Goal: Task Accomplishment & Management: Manage account settings

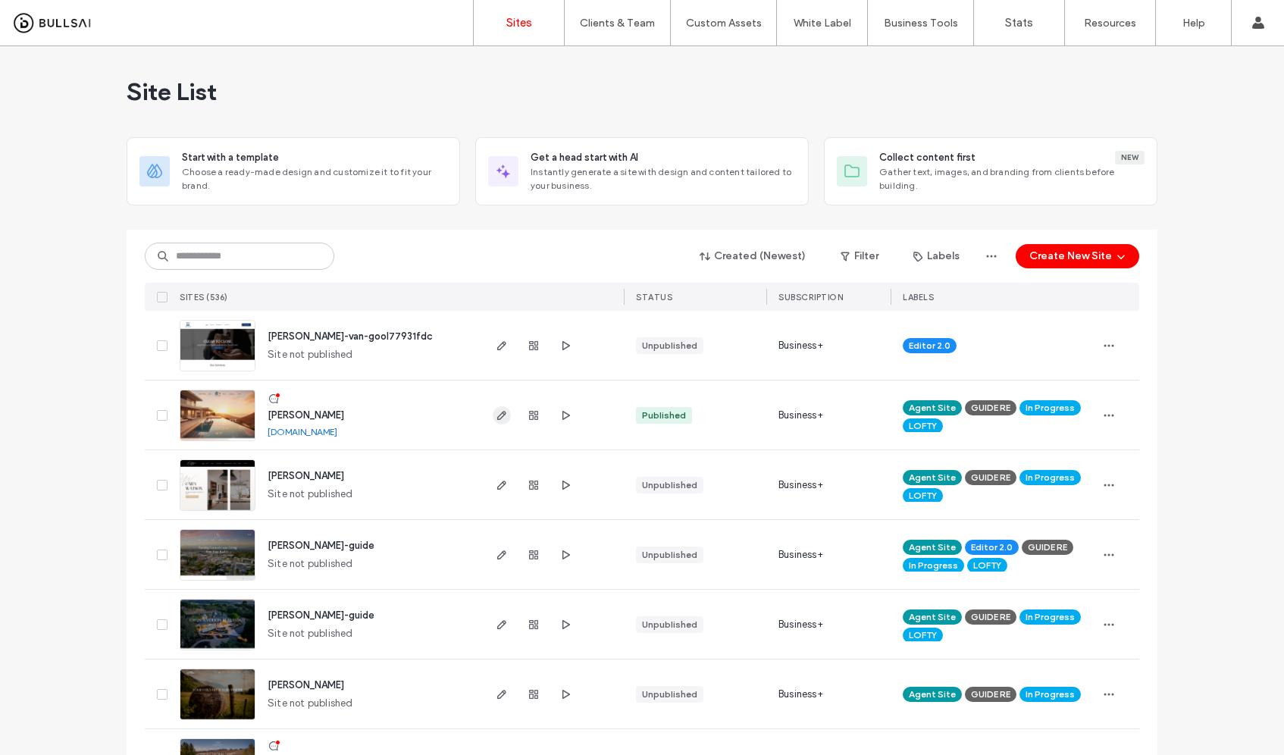
click at [497, 416] on use "button" at bounding box center [501, 415] width 9 height 9
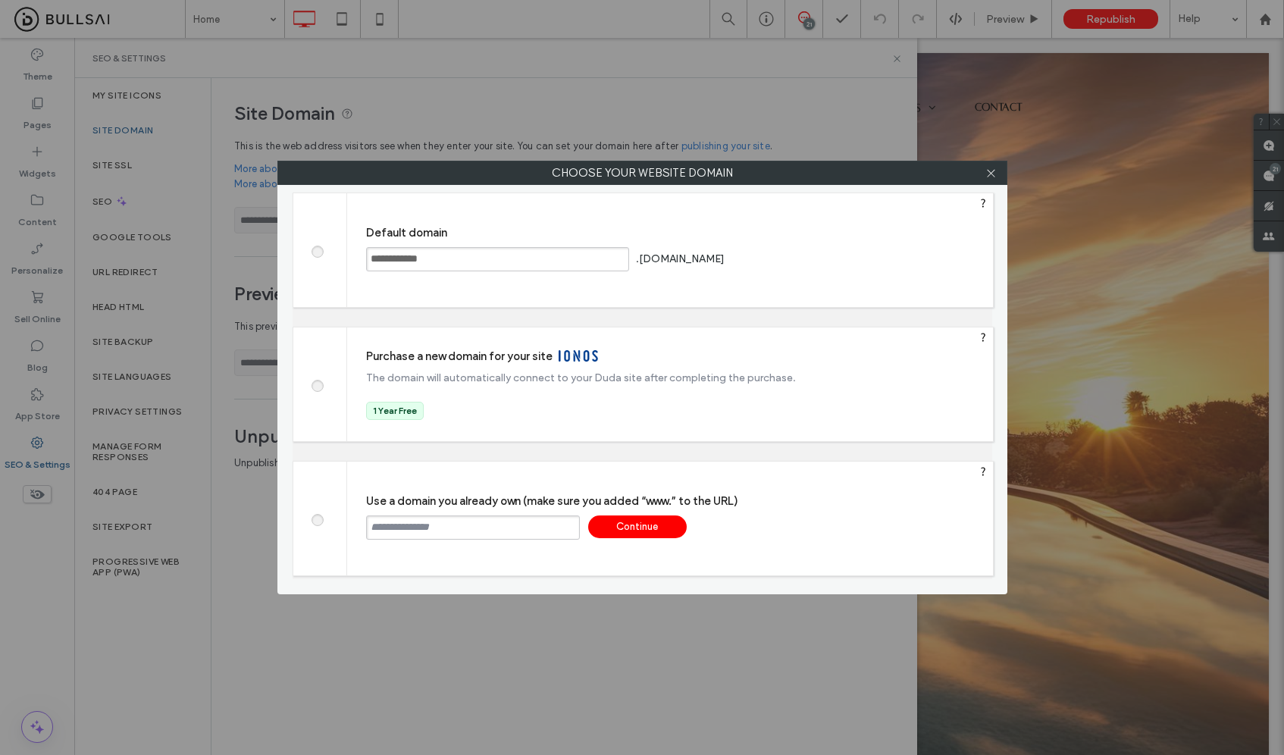
click at [471, 519] on input "text" at bounding box center [473, 527] width 214 height 24
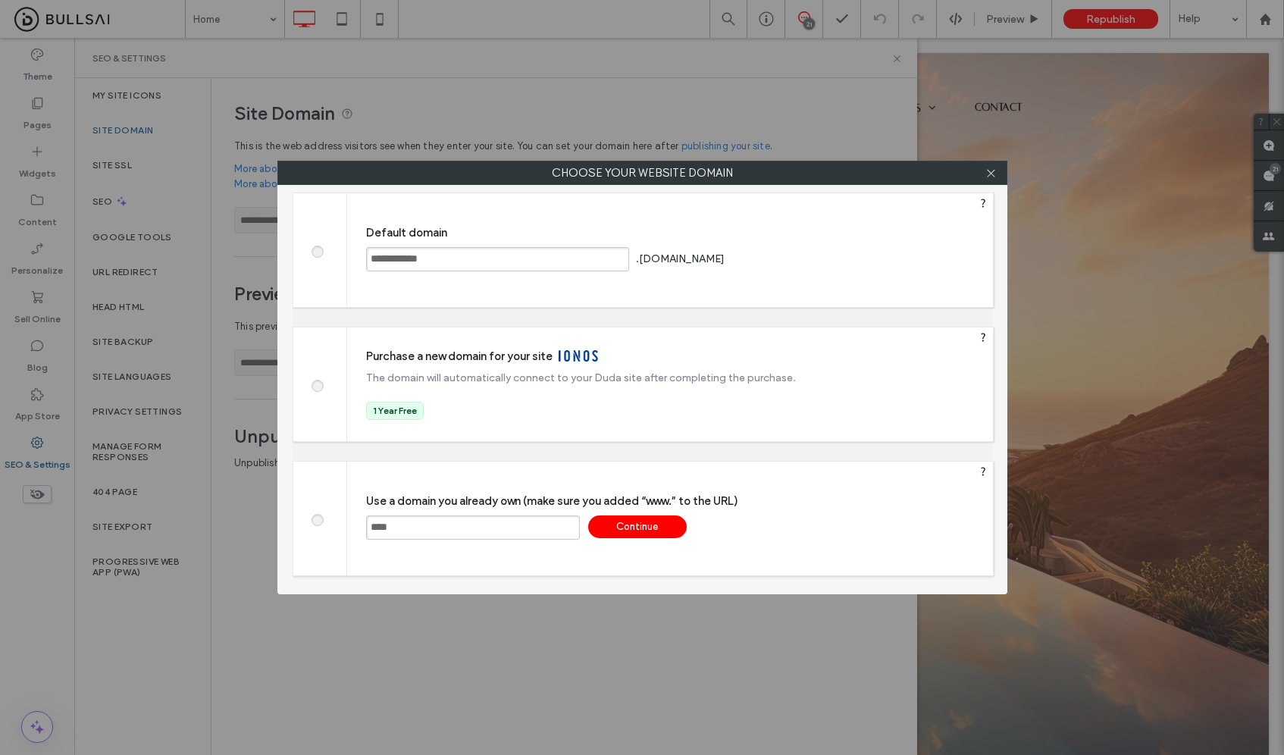
paste input "**********"
type input "**********"
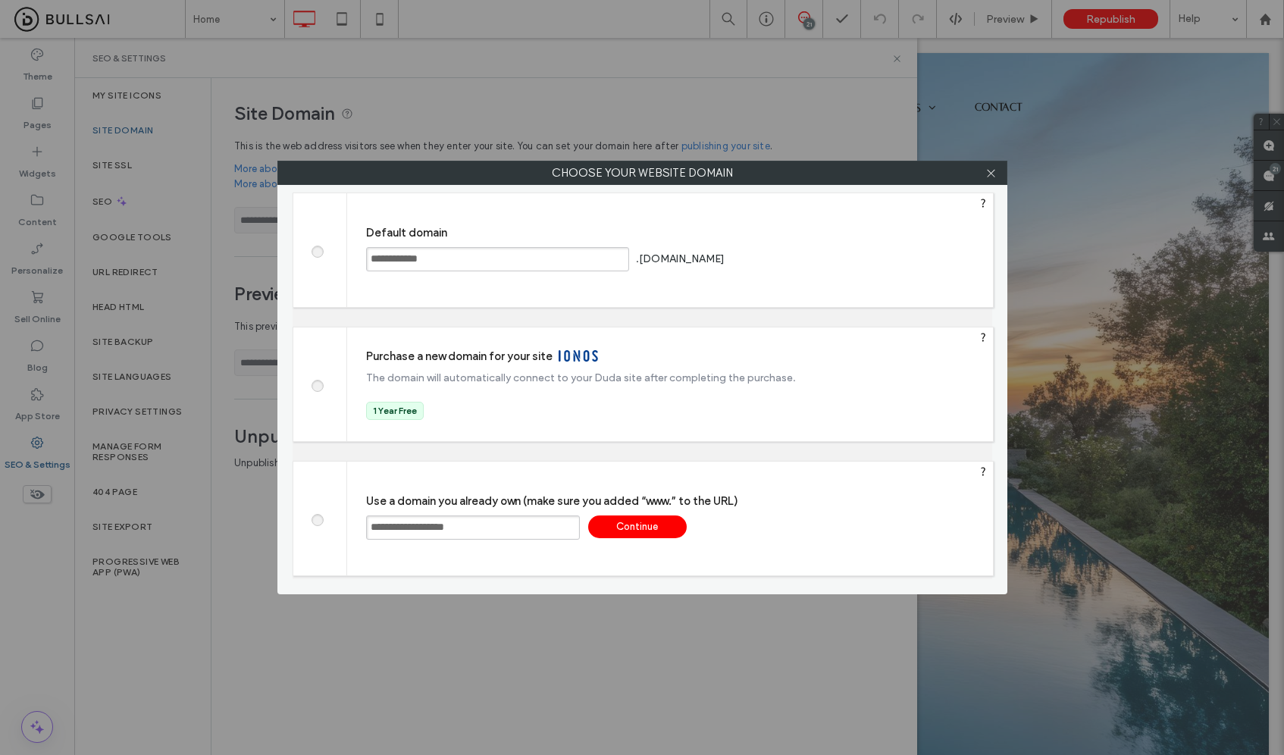
click at [669, 518] on div "Continue" at bounding box center [637, 526] width 99 height 23
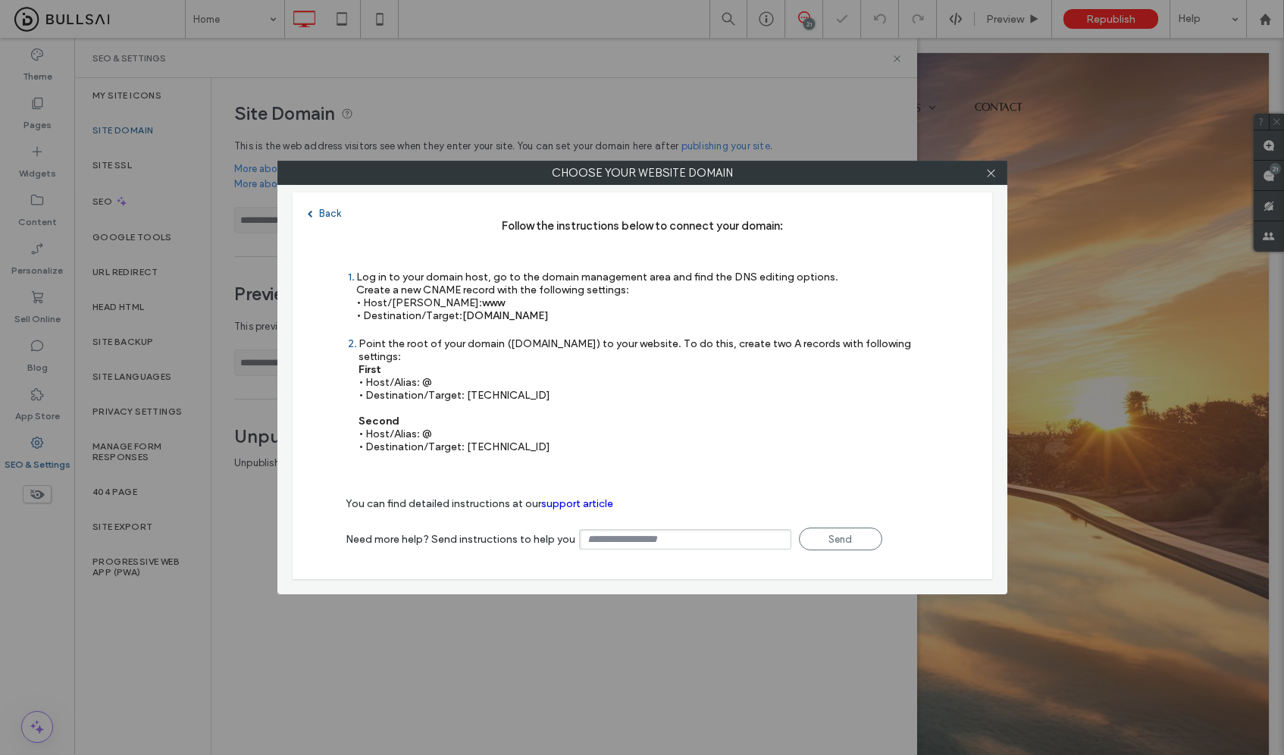
type input "**********"
click at [490, 383] on div "Point the root of your domain (domain.com) to your website. To do this, create …" at bounding box center [649, 395] width 581 height 116
copy div "35.172.94.1"
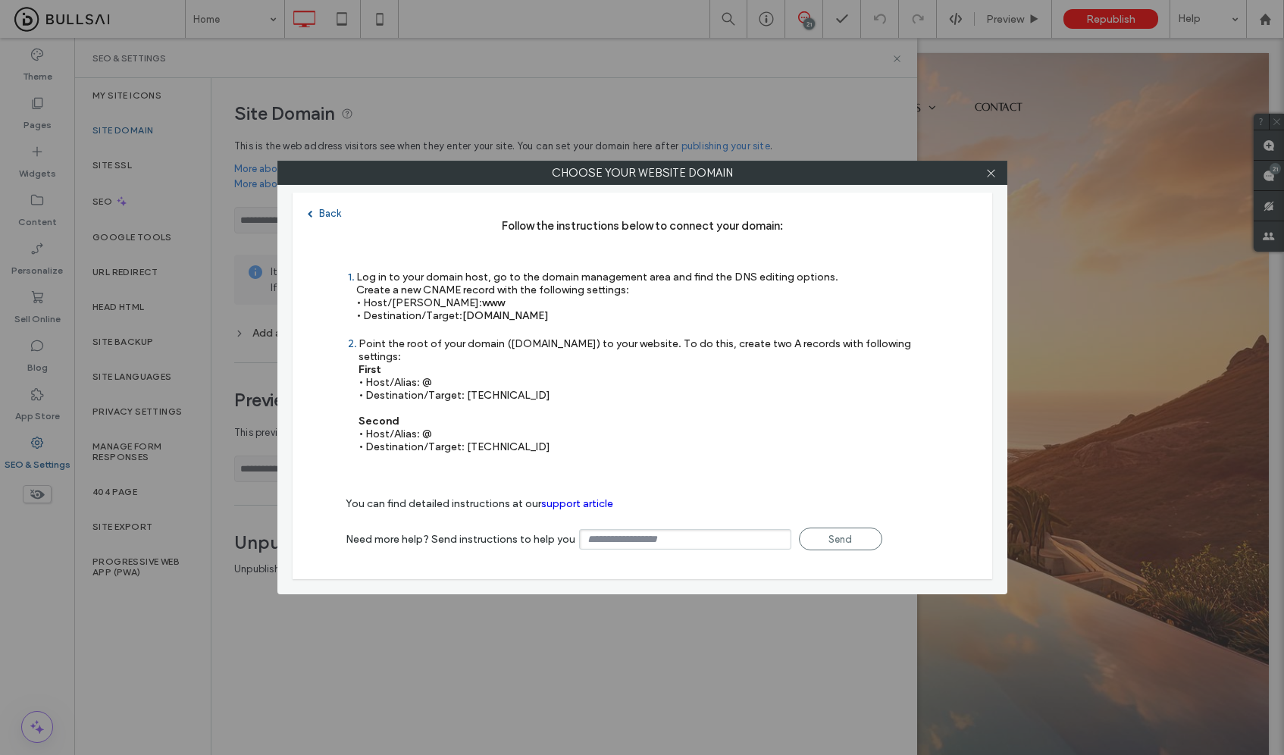
click at [510, 440] on div "Point the root of your domain (domain.com) to your website. To do this, create …" at bounding box center [649, 395] width 581 height 116
copy div "100.24.208.97"
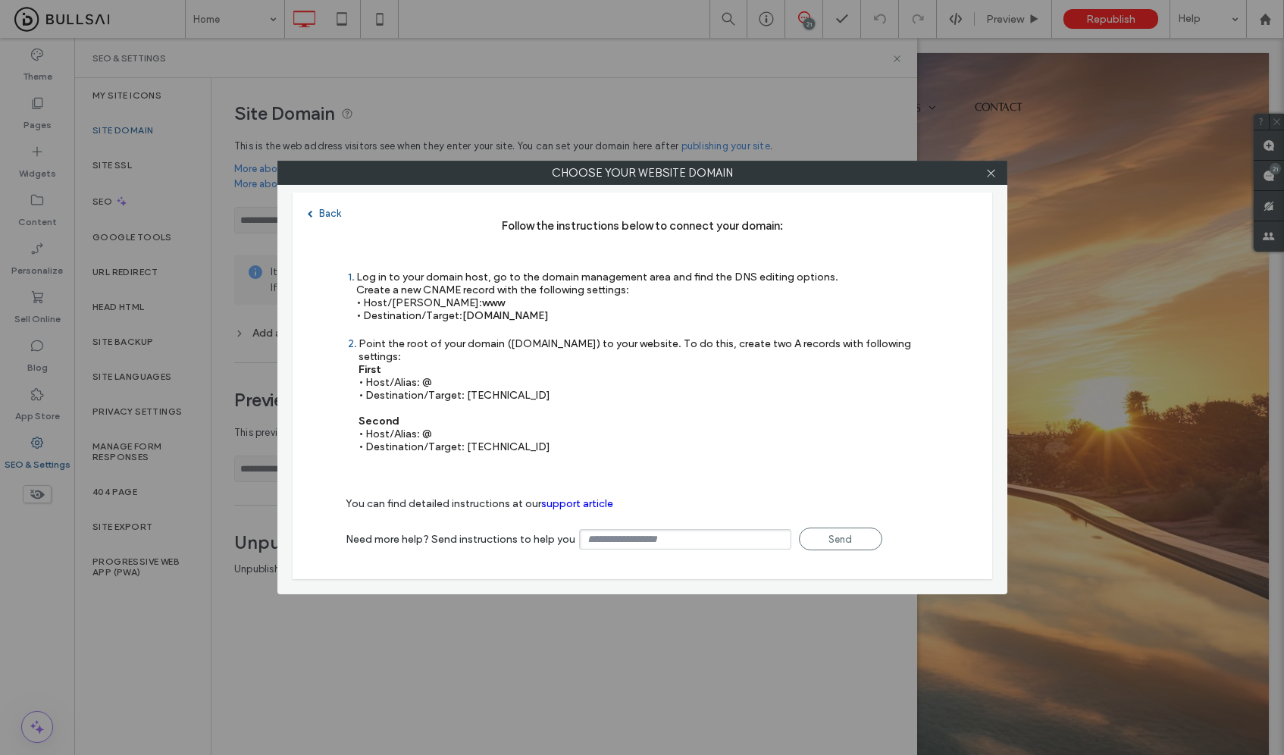
drag, startPoint x: 463, startPoint y: 318, endPoint x: 567, endPoint y: 319, distance: 103.8
click at [549, 319] on span "s.multiscreensite.com" at bounding box center [505, 315] width 86 height 13
copy span "s.multiscreensite.com"
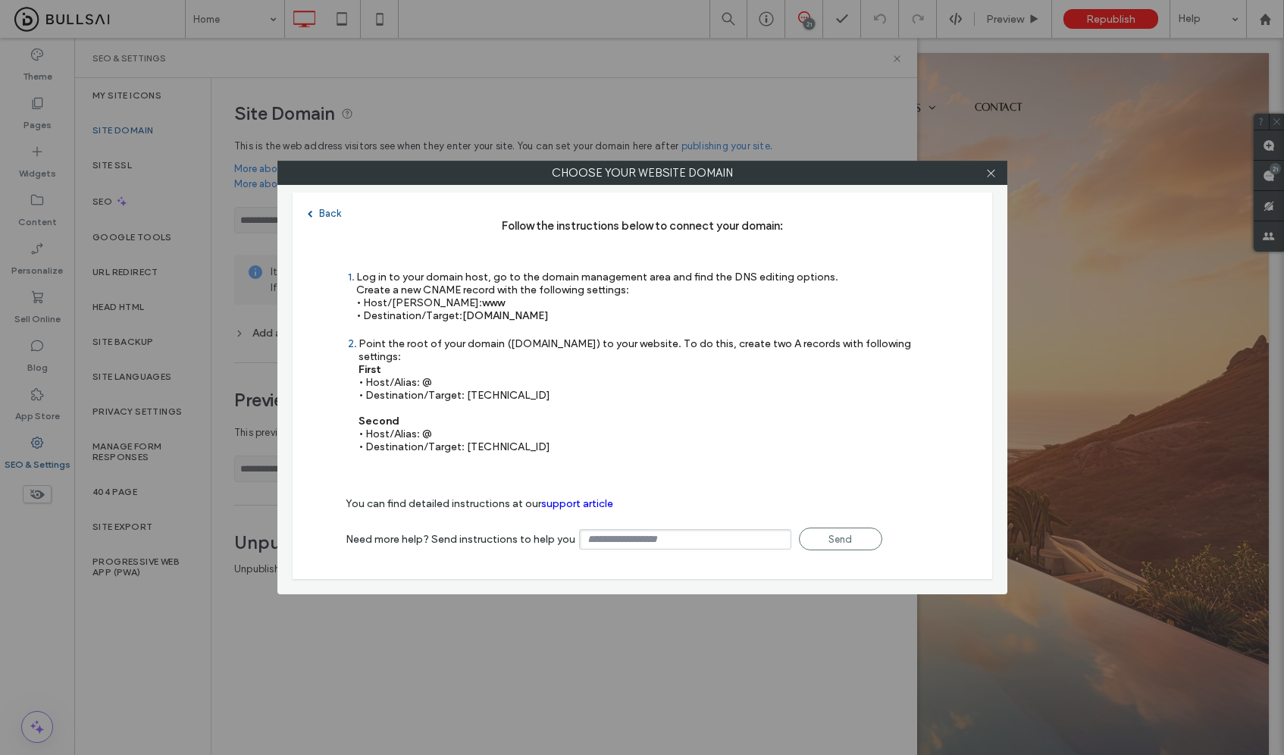
copy span "s.multiscreensite.com"
click at [993, 174] on icon at bounding box center [990, 173] width 11 height 11
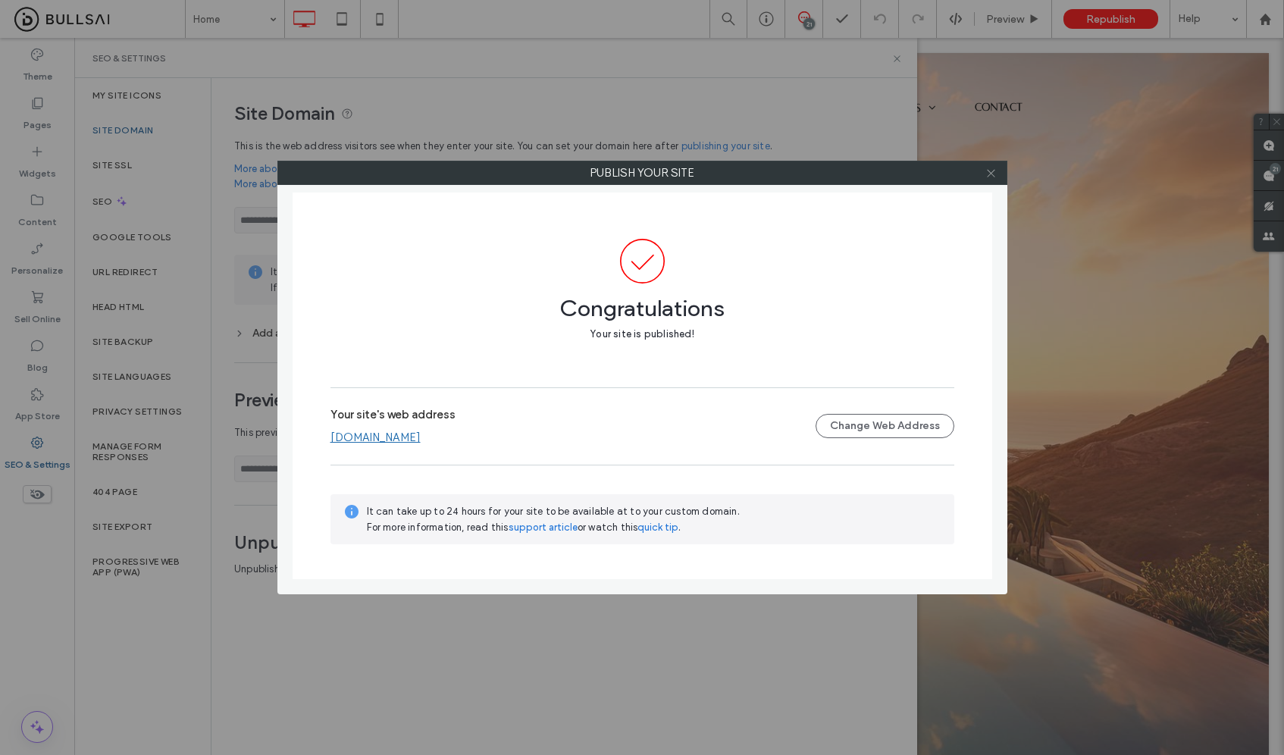
drag, startPoint x: 993, startPoint y: 175, endPoint x: 985, endPoint y: 171, distance: 8.8
click at [992, 175] on icon at bounding box center [990, 173] width 11 height 11
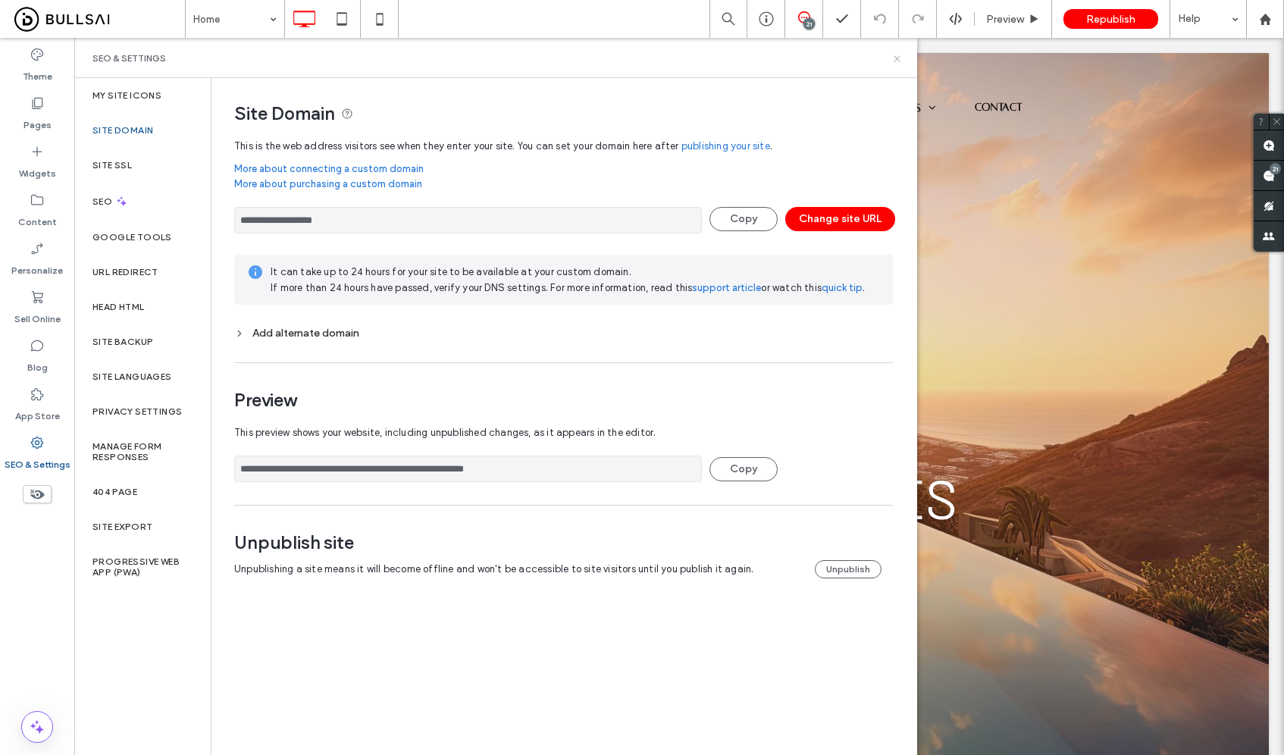
click at [898, 58] on icon at bounding box center [896, 58] width 11 height 11
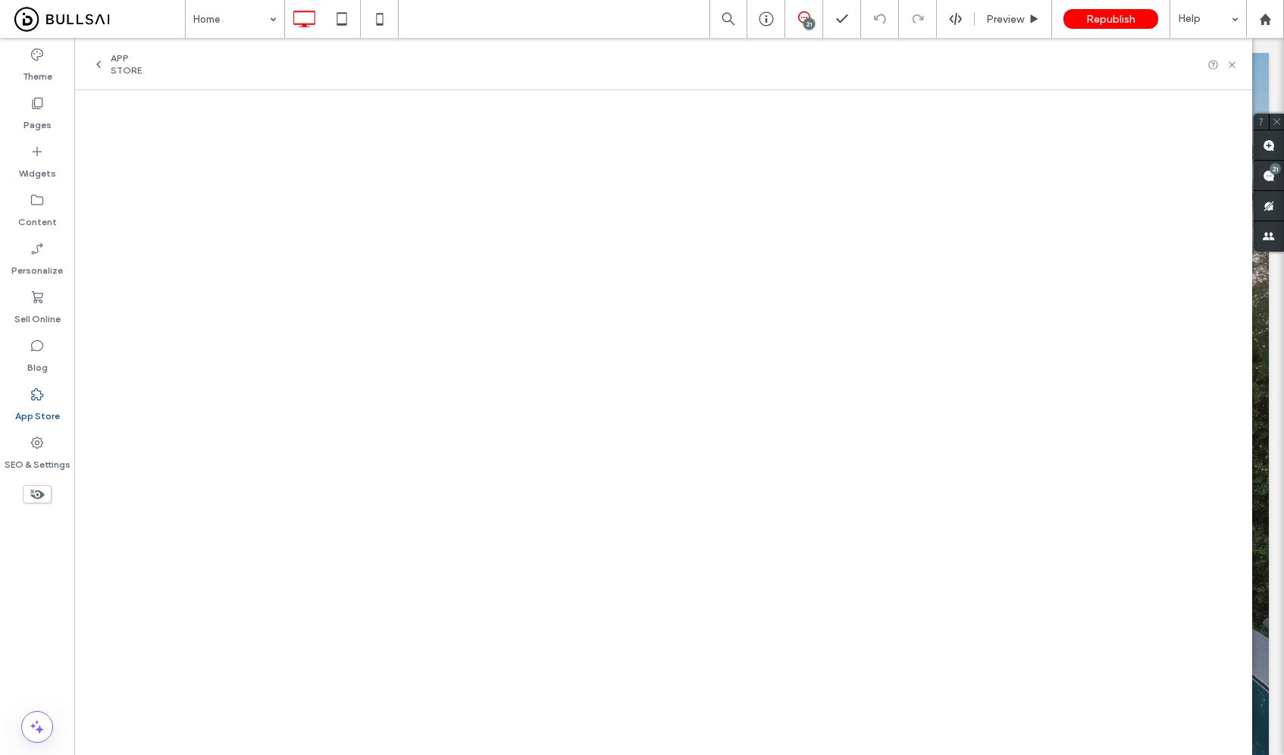
click at [123, 77] on div "App Store" at bounding box center [663, 64] width 1178 height 52
click at [127, 67] on span "App Store" at bounding box center [134, 64] width 47 height 24
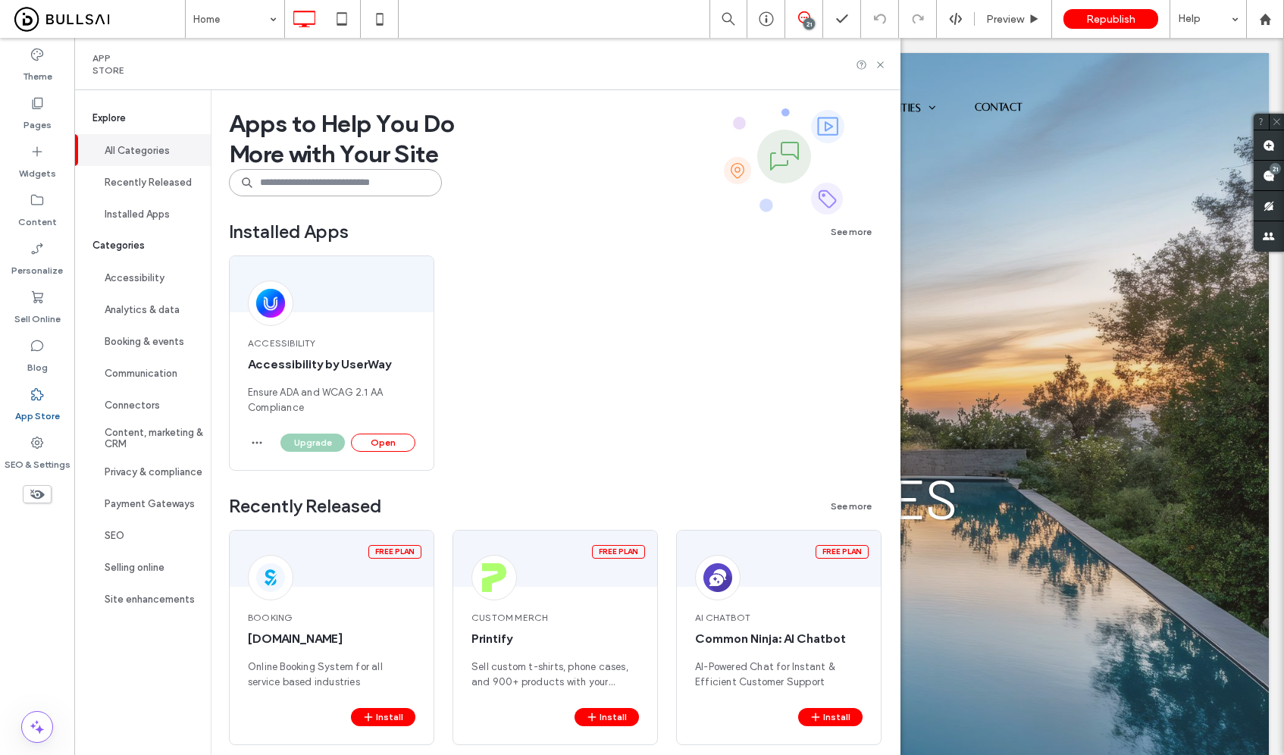
click at [311, 189] on input at bounding box center [335, 182] width 213 height 27
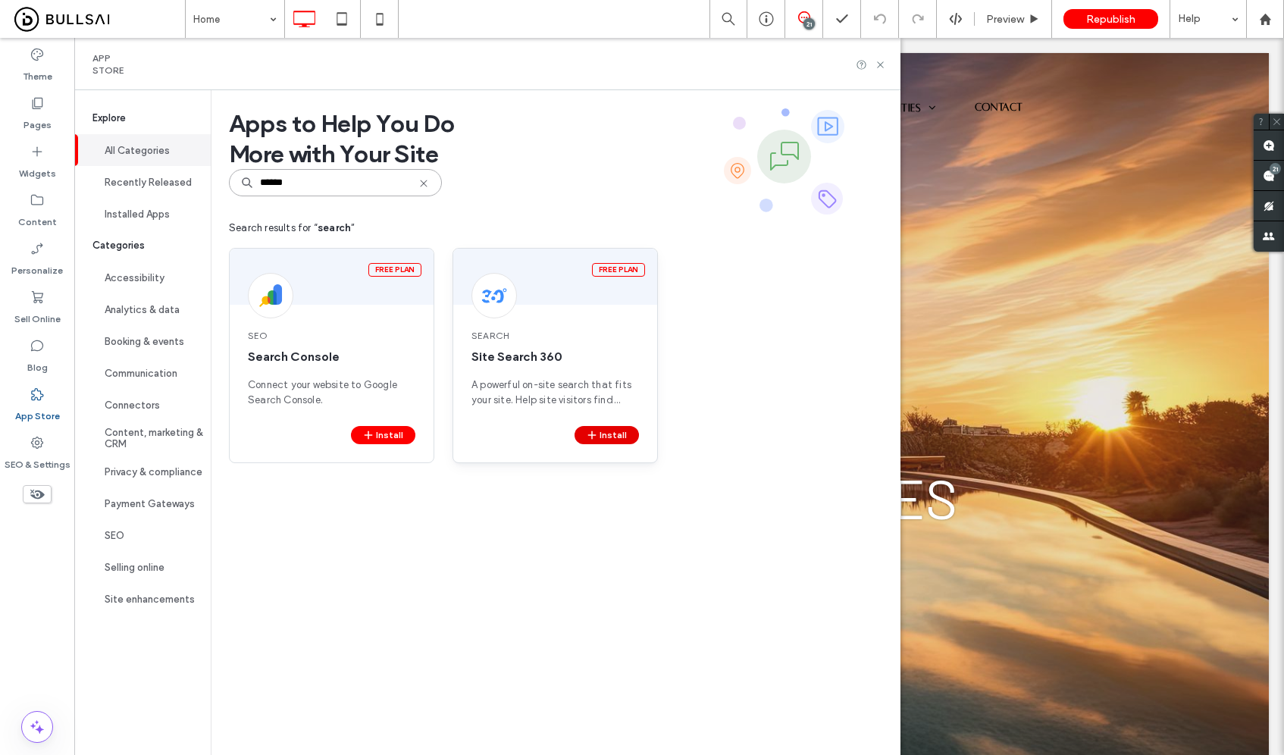
type input "******"
click at [598, 431] on icon "button" at bounding box center [592, 435] width 12 height 12
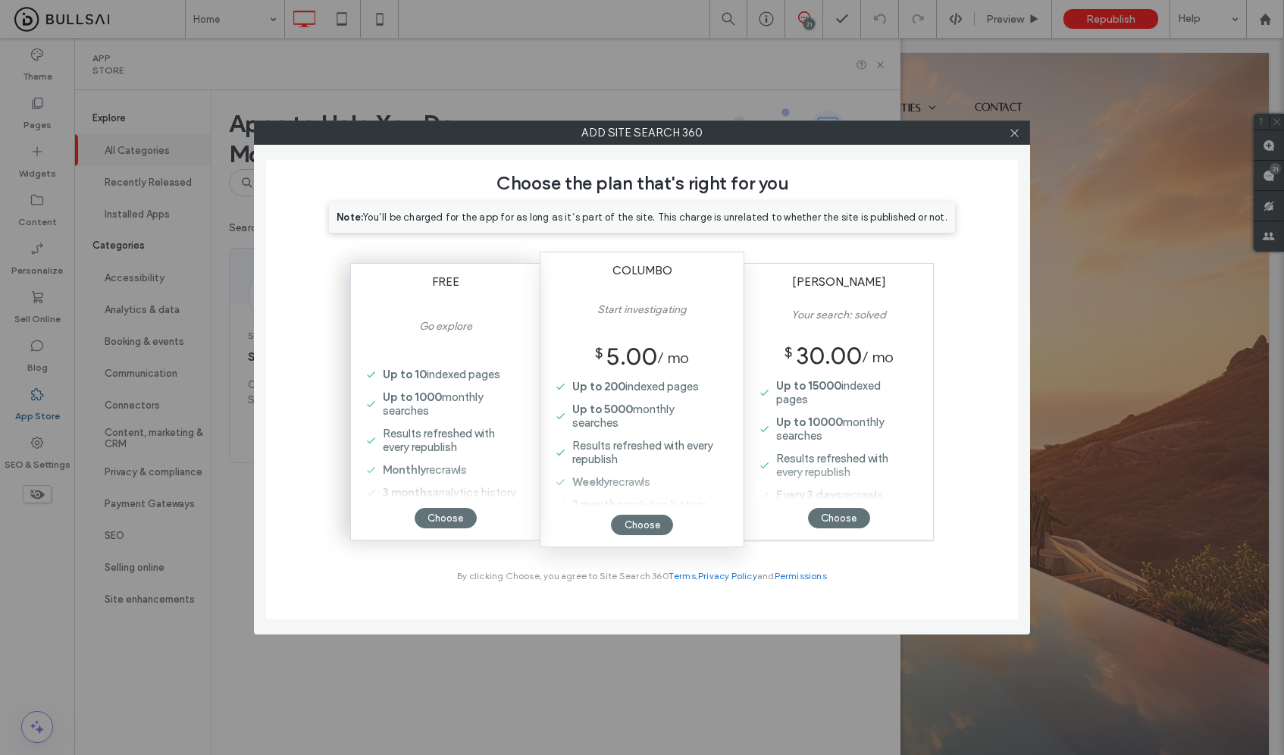
click at [447, 377] on span "Up to 10 indexed pages" at bounding box center [441, 375] width 117 height 14
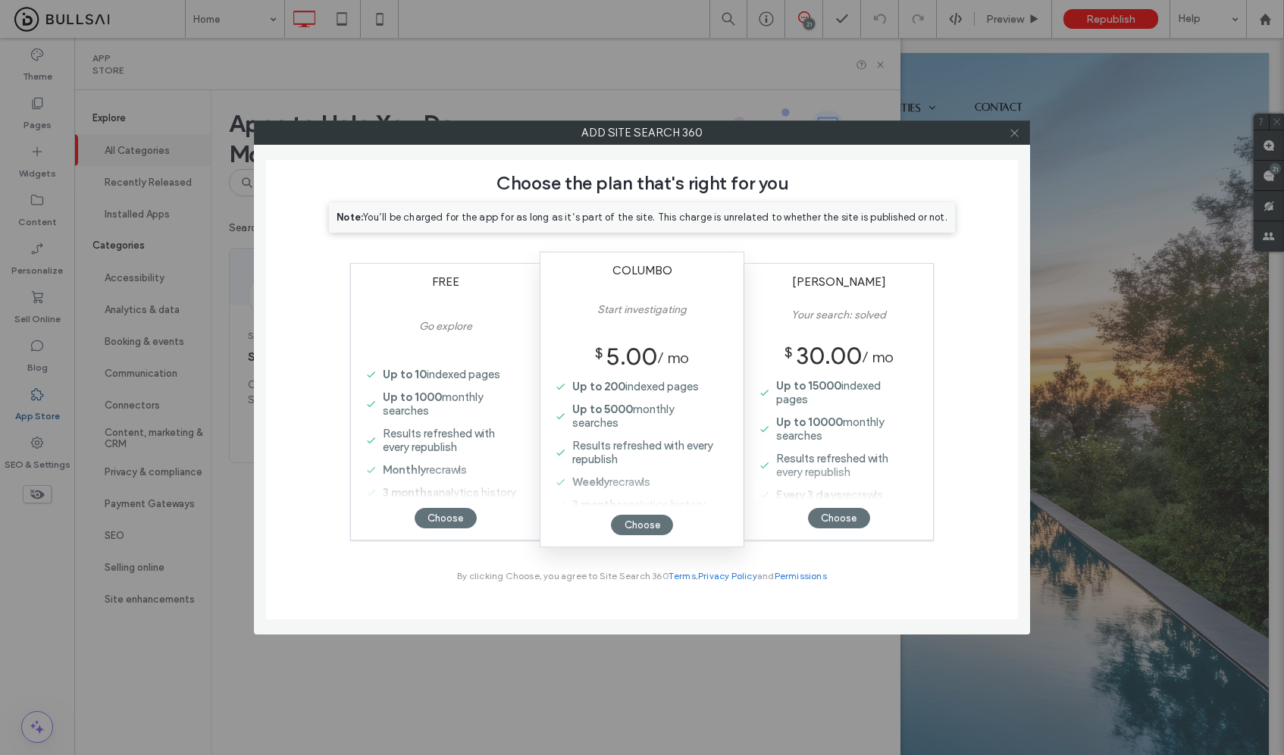
click at [1010, 131] on icon at bounding box center [1014, 132] width 11 height 11
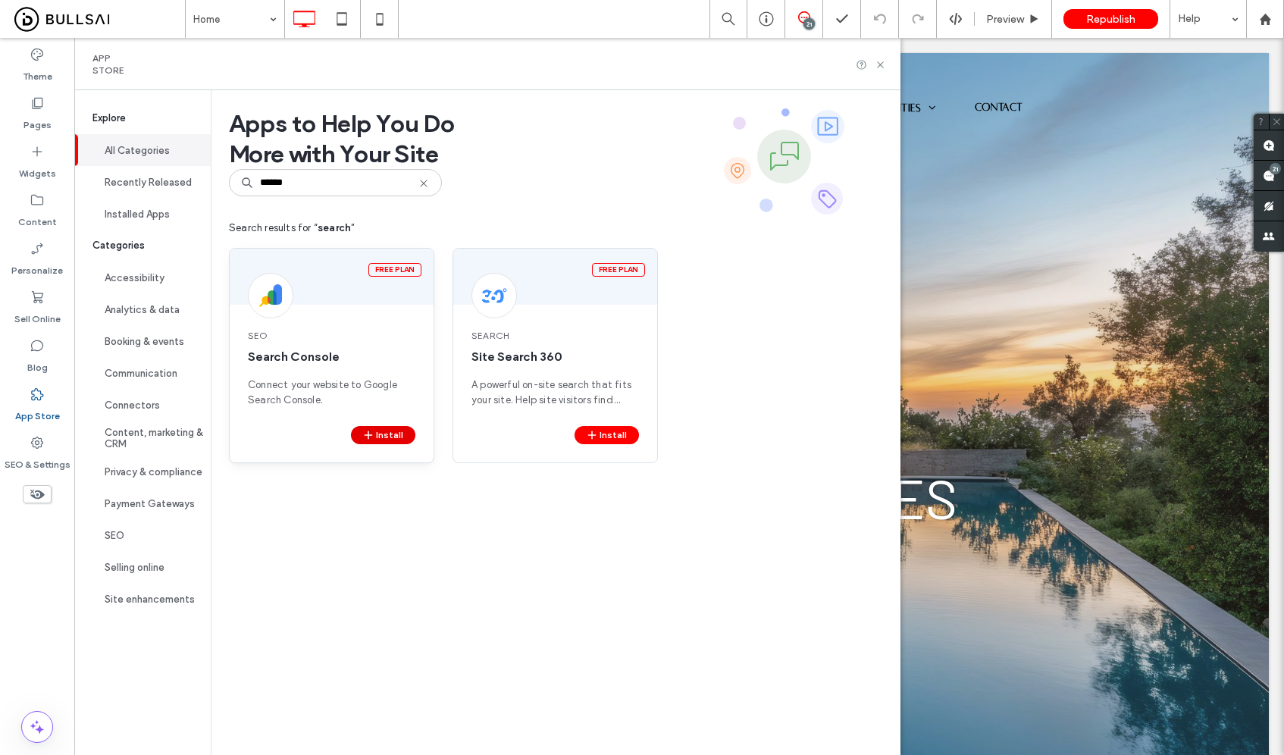
click at [370, 431] on icon "button" at bounding box center [368, 435] width 12 height 12
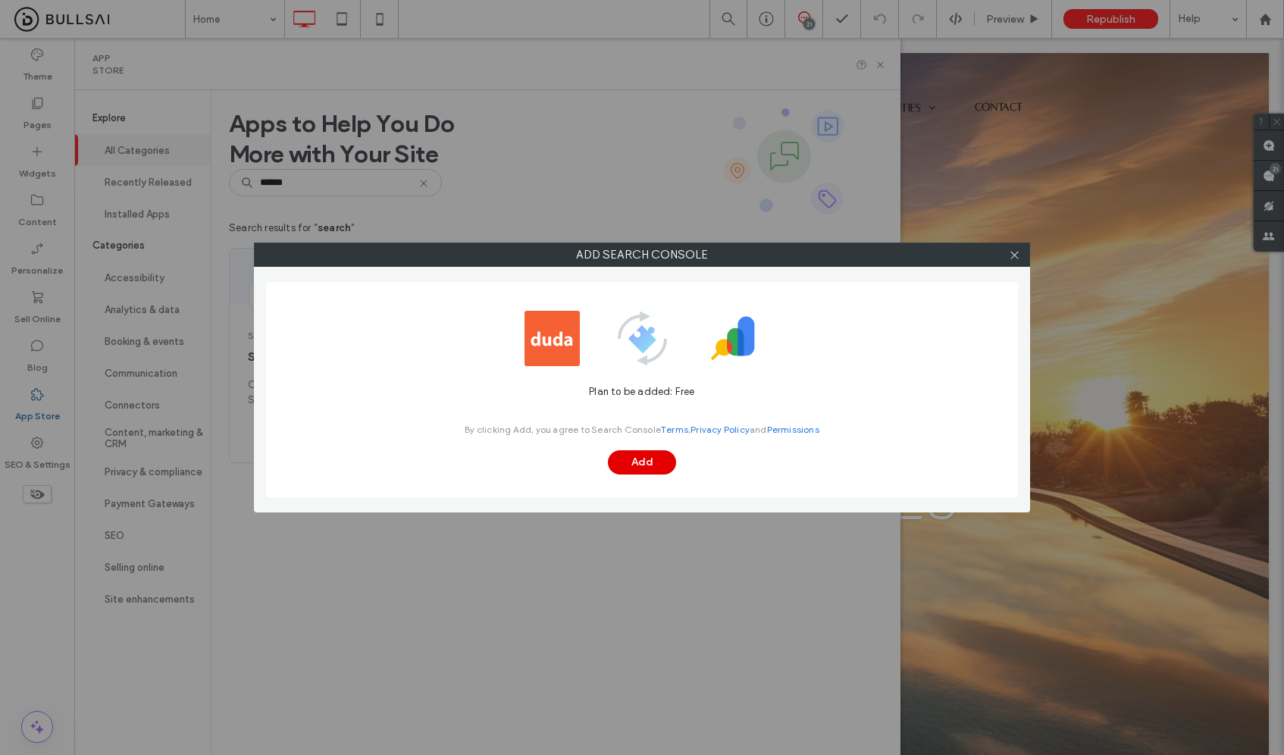
click at [632, 470] on button "Add" at bounding box center [642, 462] width 68 height 24
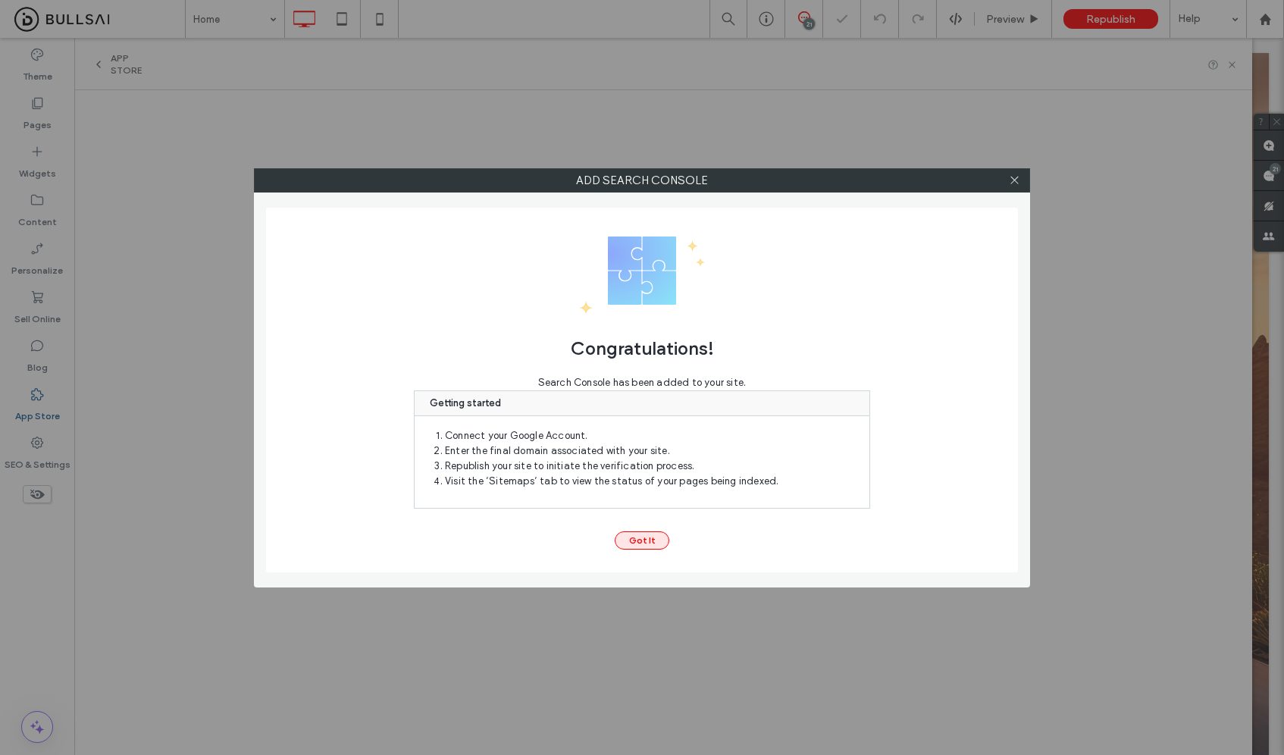
click at [637, 547] on button "Got It" at bounding box center [642, 540] width 55 height 18
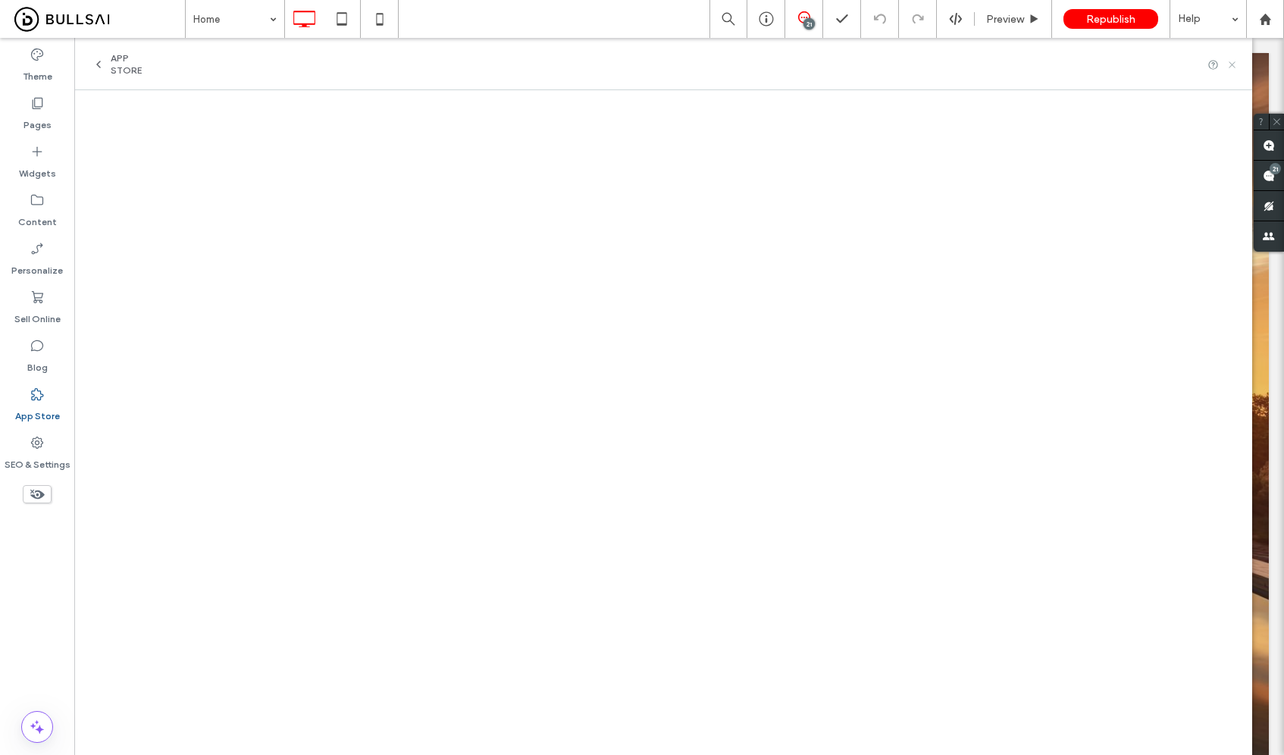
drag, startPoint x: 1233, startPoint y: 64, endPoint x: 1146, endPoint y: 27, distance: 95.1
click at [1233, 64] on icon at bounding box center [1231, 64] width 11 height 11
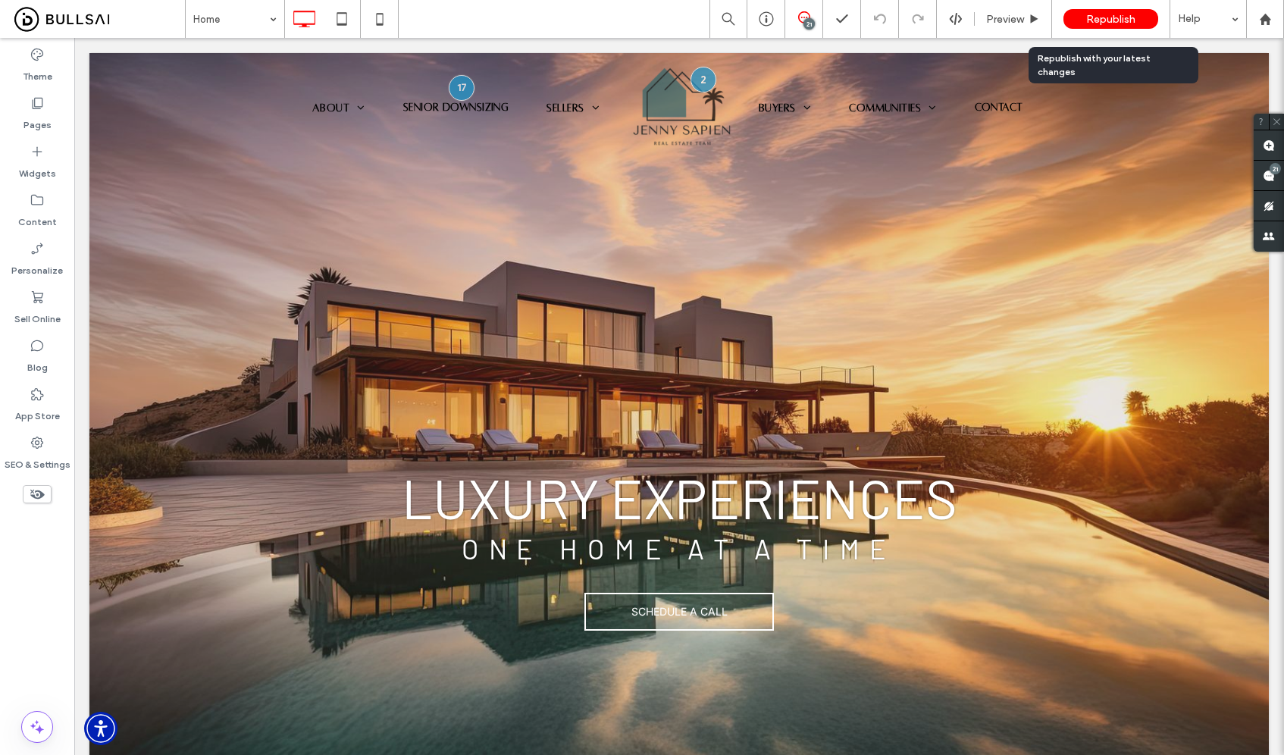
click at [1128, 18] on span "Republish" at bounding box center [1110, 19] width 49 height 13
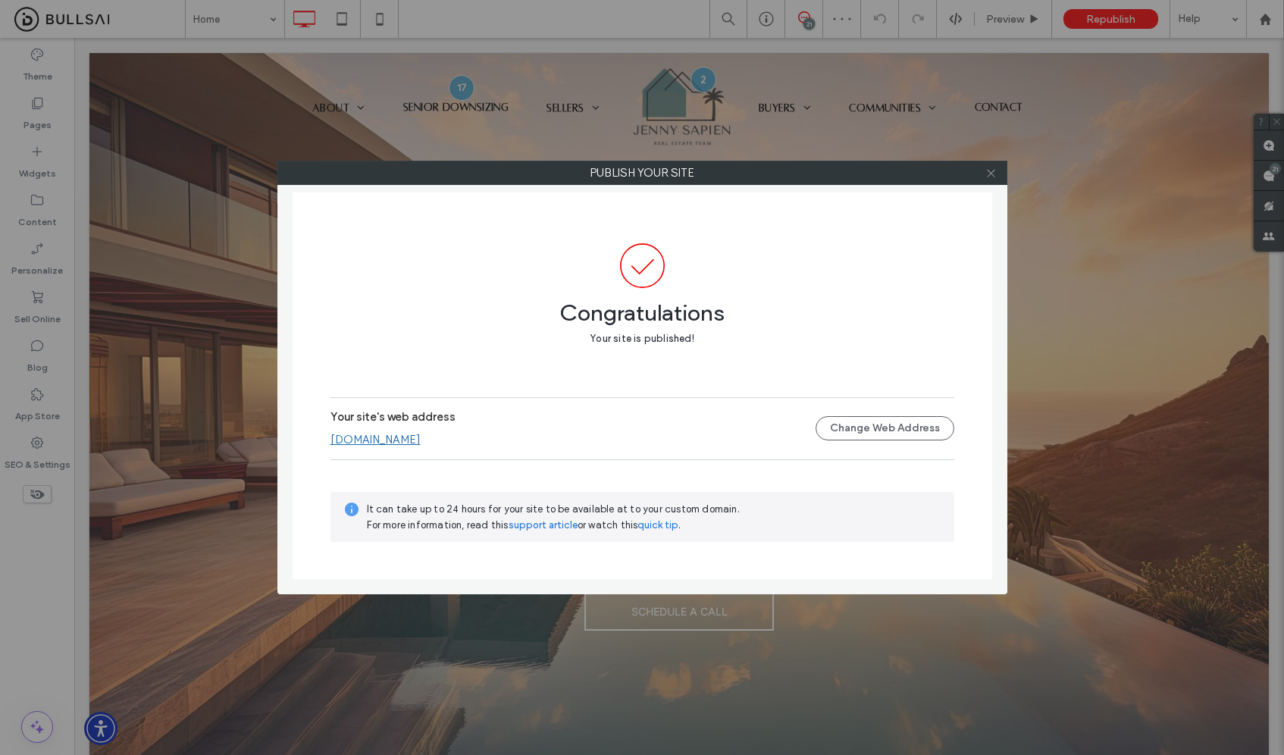
click at [987, 182] on span at bounding box center [990, 172] width 11 height 23
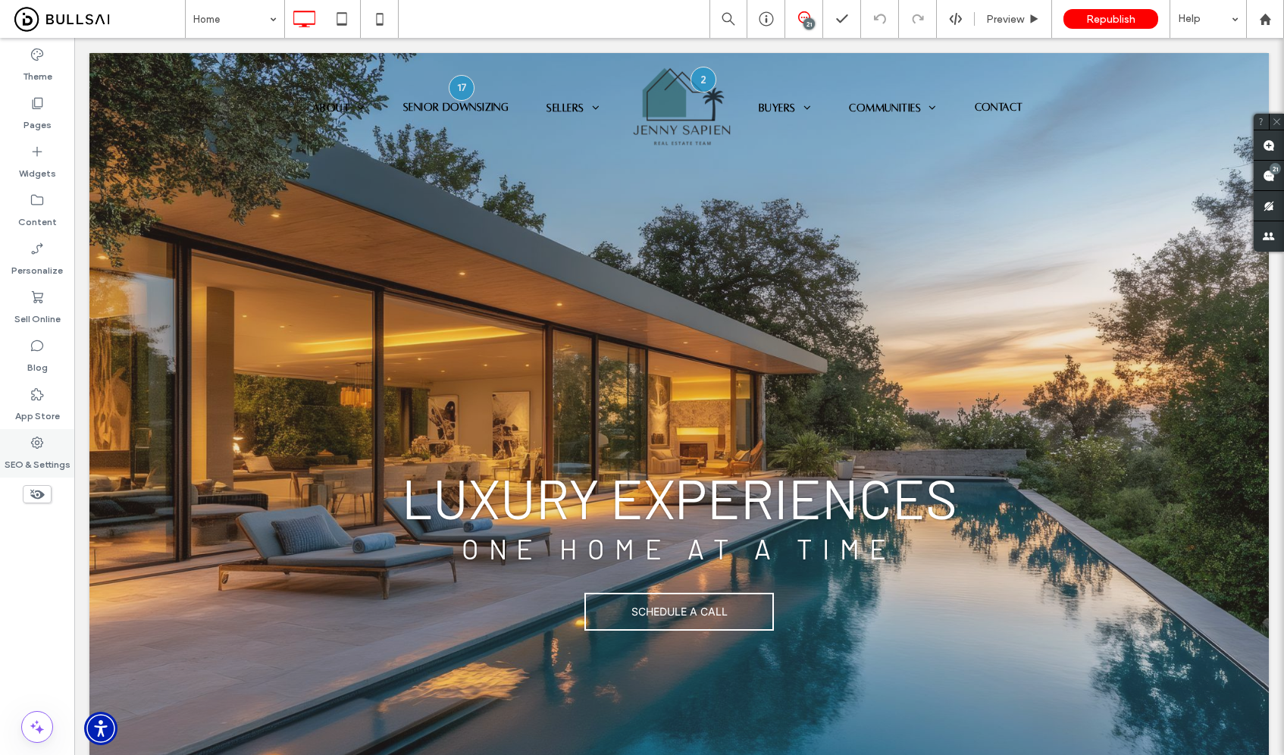
click at [22, 456] on label "SEO & Settings" at bounding box center [38, 460] width 66 height 21
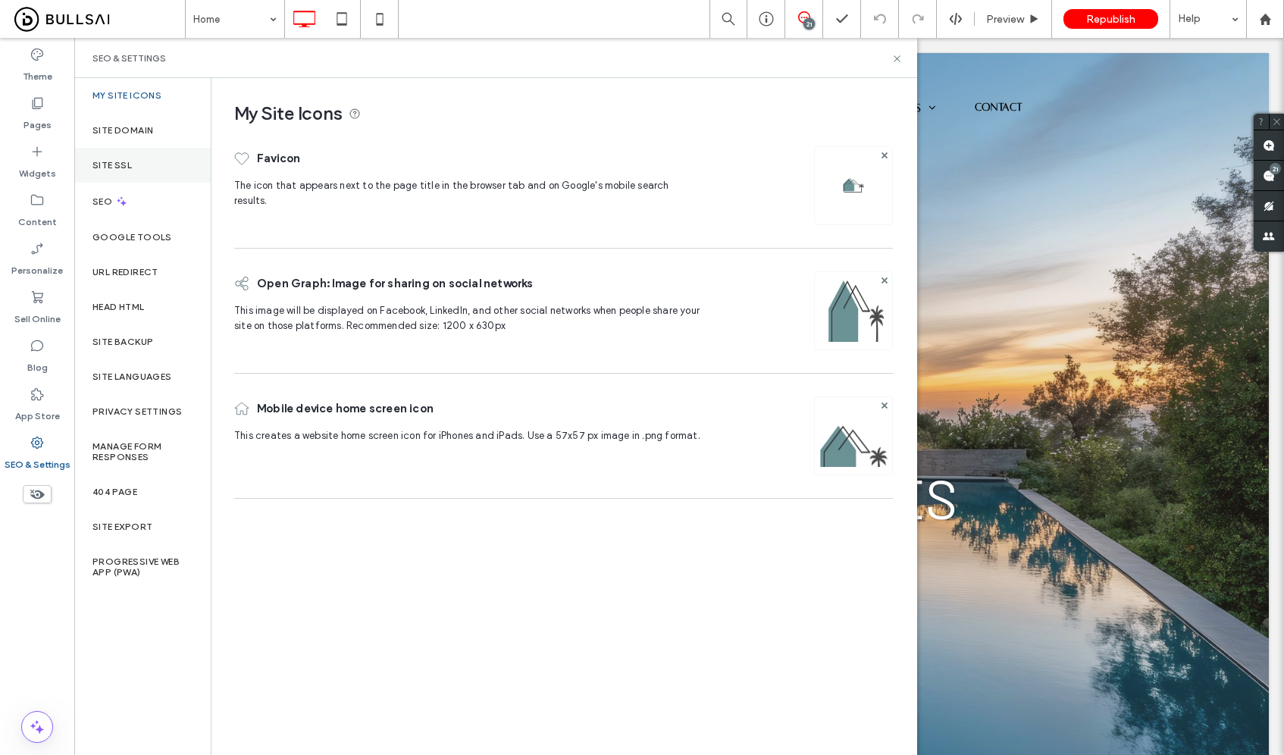
click at [147, 158] on div "Site SSL" at bounding box center [142, 165] width 136 height 35
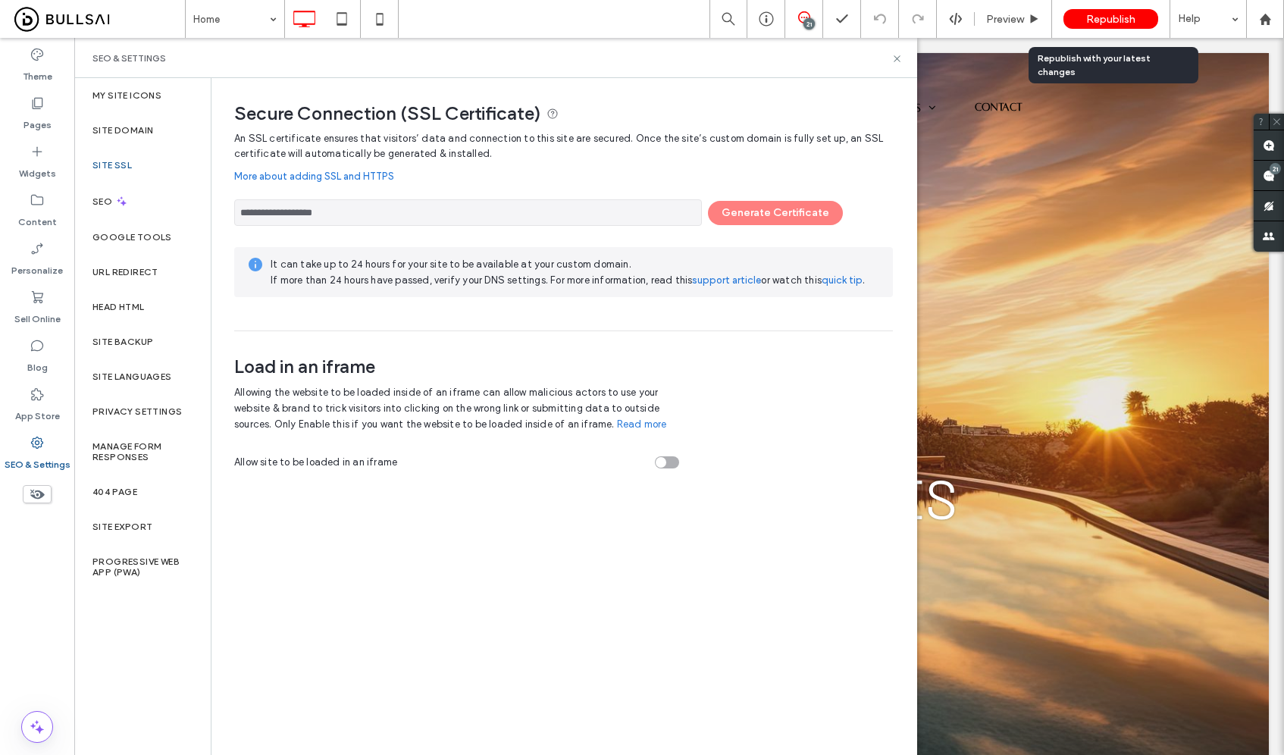
click at [1087, 21] on span "Republish" at bounding box center [1110, 19] width 49 height 13
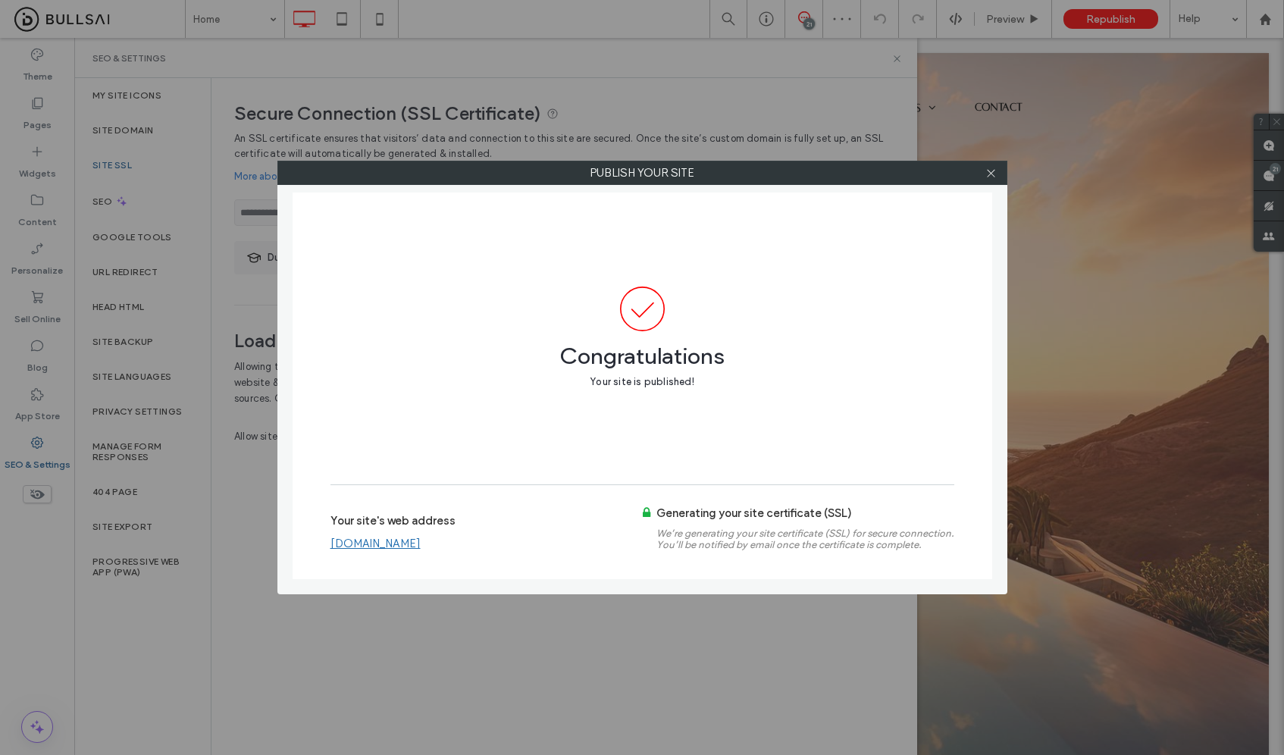
click at [421, 540] on link "[DOMAIN_NAME]" at bounding box center [375, 544] width 90 height 14
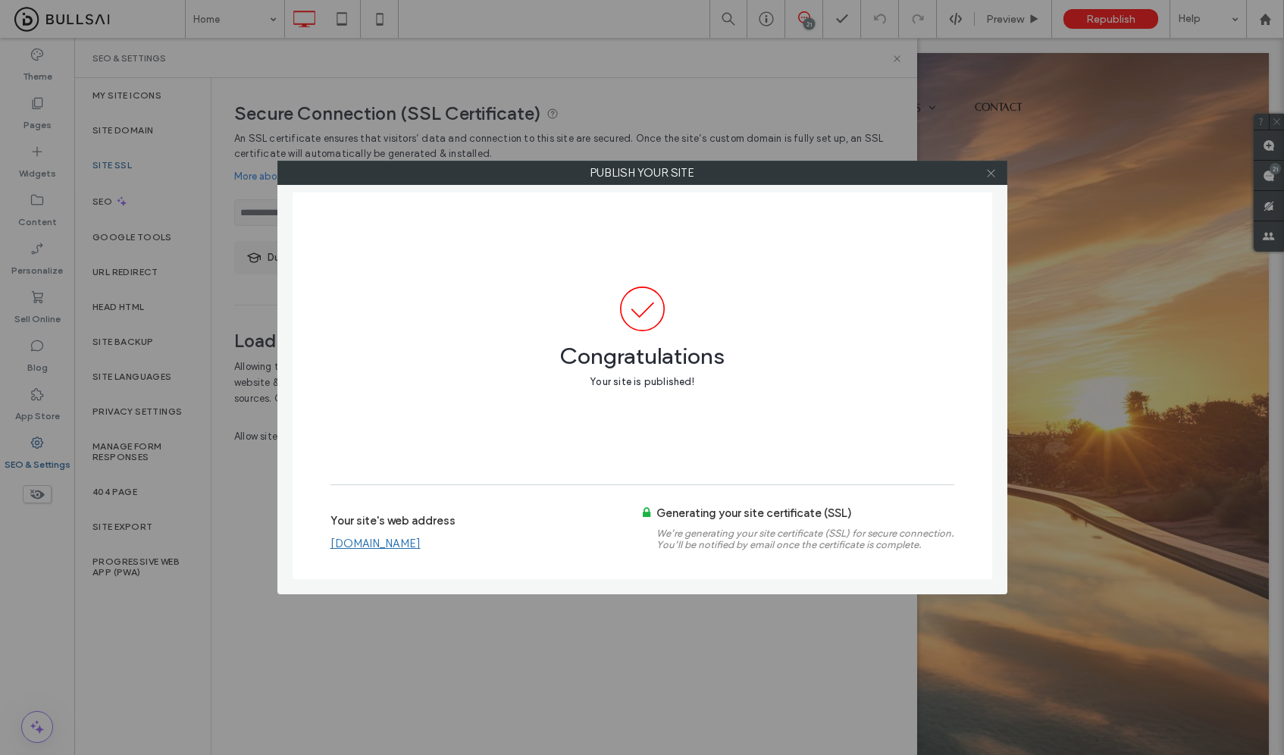
click at [996, 174] on icon at bounding box center [990, 173] width 11 height 11
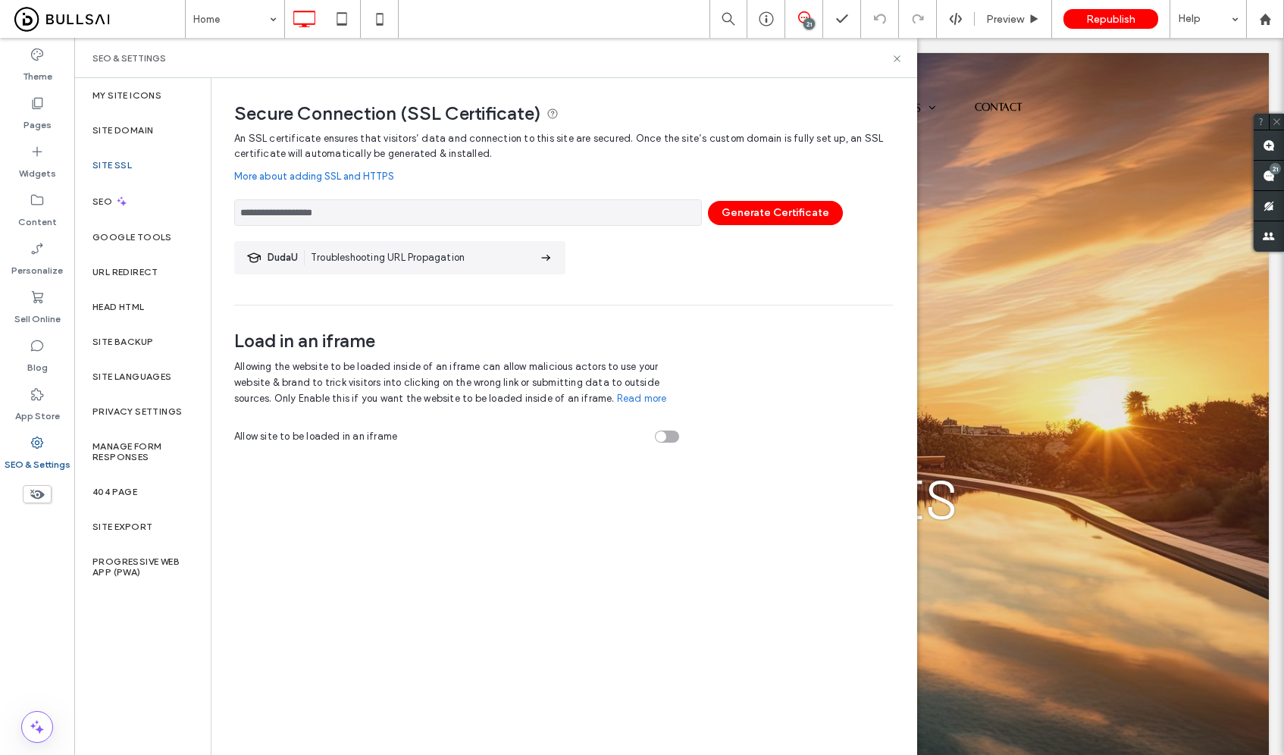
click at [128, 178] on div "Site SSL" at bounding box center [142, 165] width 136 height 35
click at [158, 155] on div "Site SSL" at bounding box center [142, 165] width 136 height 35
click at [775, 208] on button "Generate Certificate" at bounding box center [775, 213] width 135 height 24
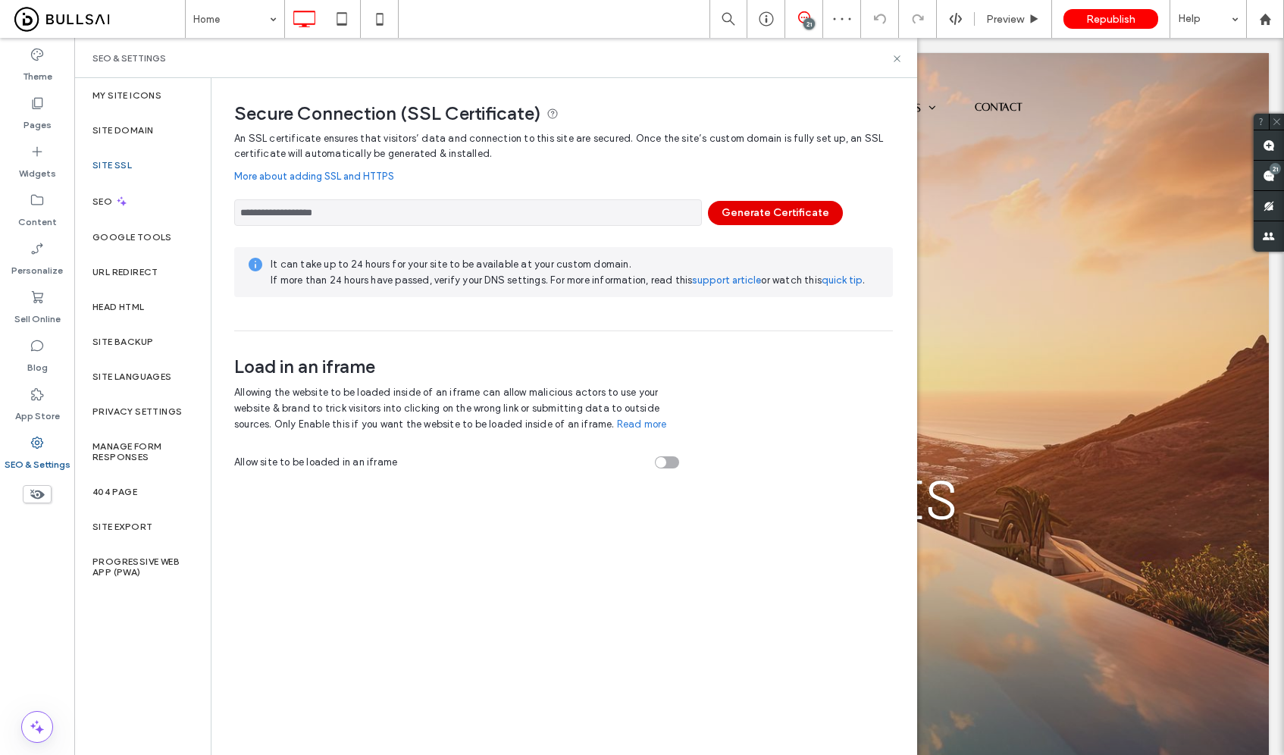
click at [800, 214] on button "Generate Certificate" at bounding box center [775, 213] width 135 height 24
click at [774, 215] on button "Generate Certificate" at bounding box center [775, 213] width 135 height 24
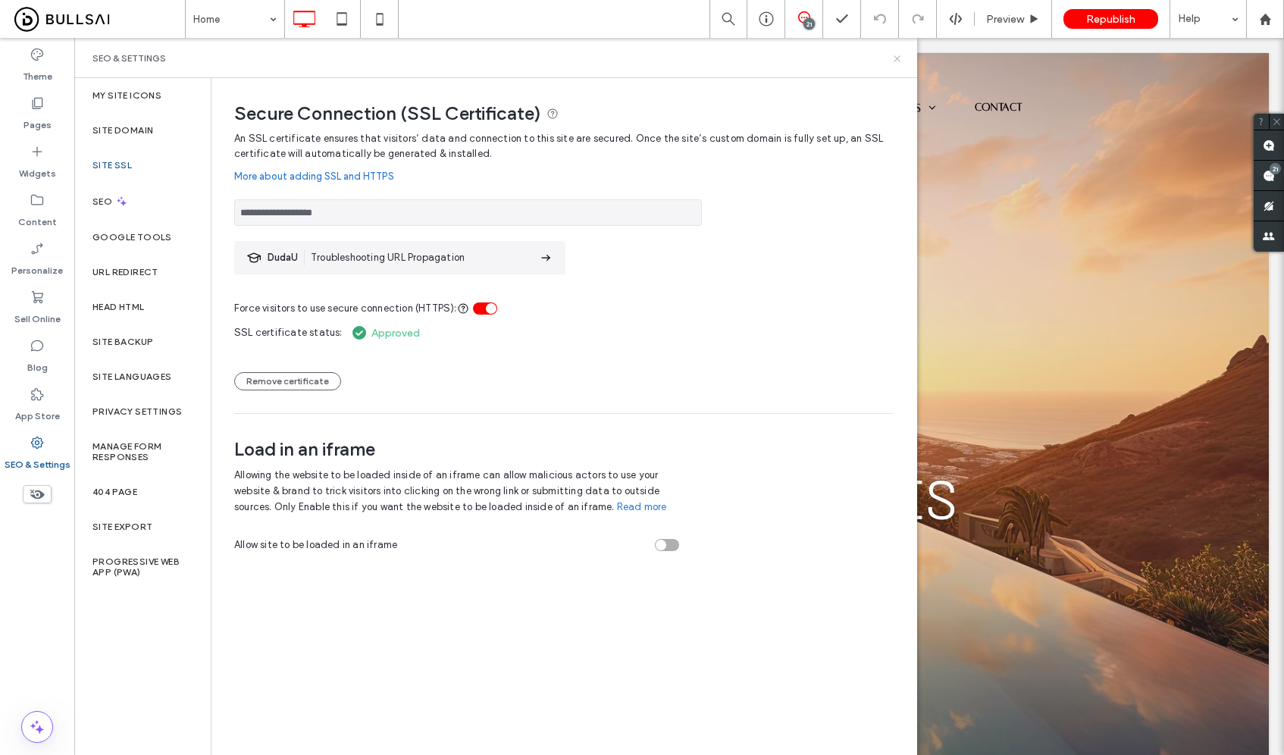
drag, startPoint x: 894, startPoint y: 58, endPoint x: 819, endPoint y: 20, distance: 84.4
click at [894, 58] on icon at bounding box center [896, 58] width 11 height 11
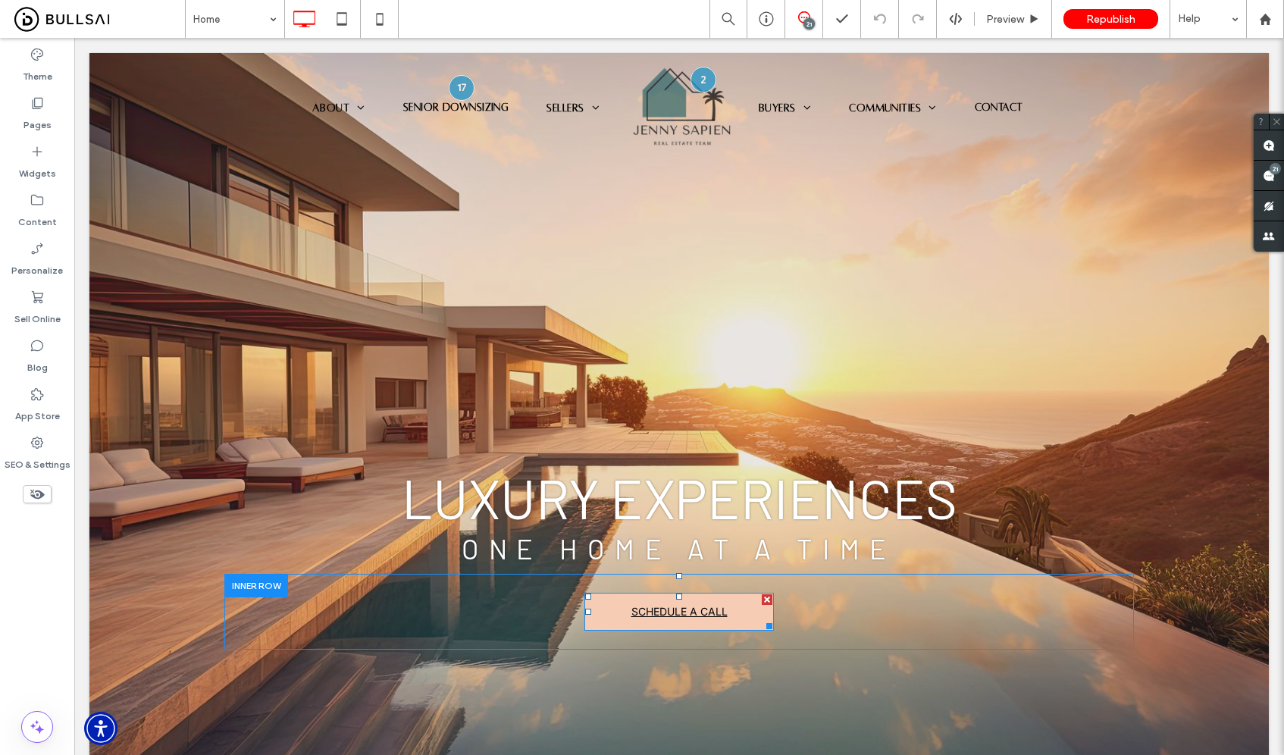
click at [720, 612] on span "SCHEDULE A CALL" at bounding box center [679, 611] width 96 height 13
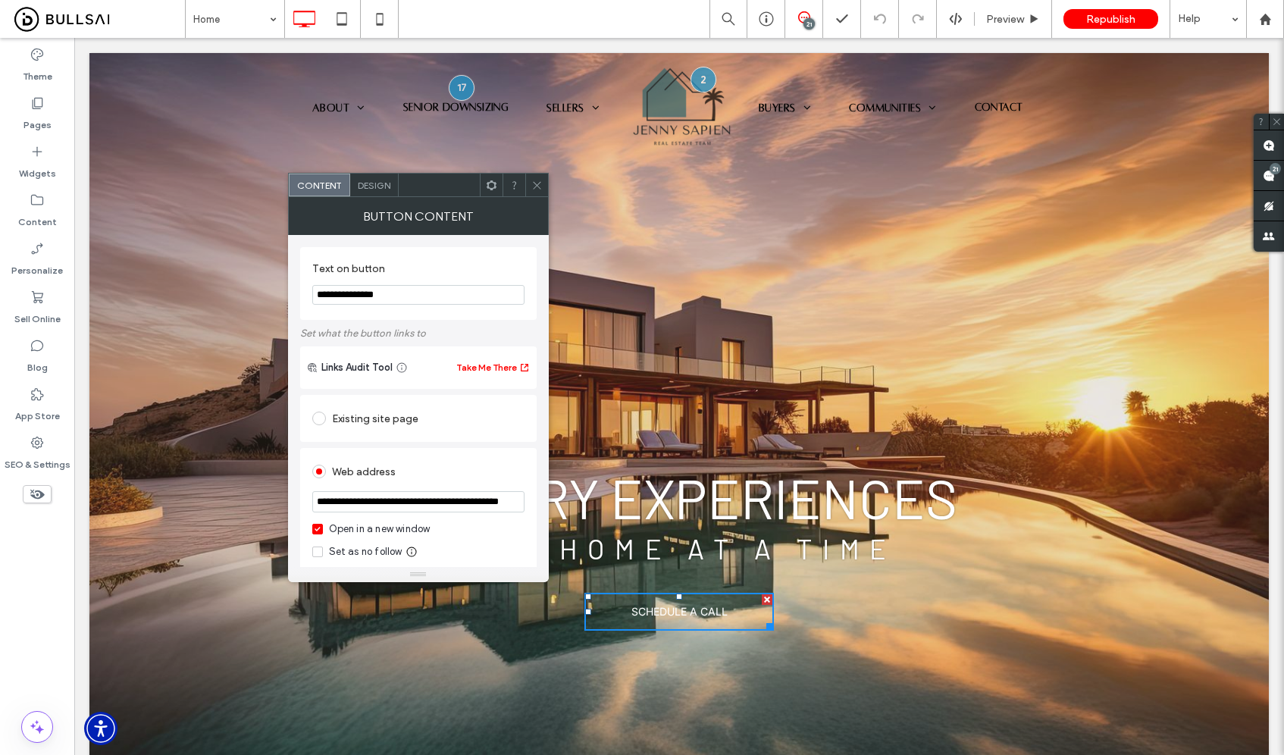
drag, startPoint x: 534, startPoint y: 542, endPoint x: 255, endPoint y: 490, distance: 284.4
paste input "url"
type input "**********"
click at [531, 183] on icon at bounding box center [536, 185] width 11 height 11
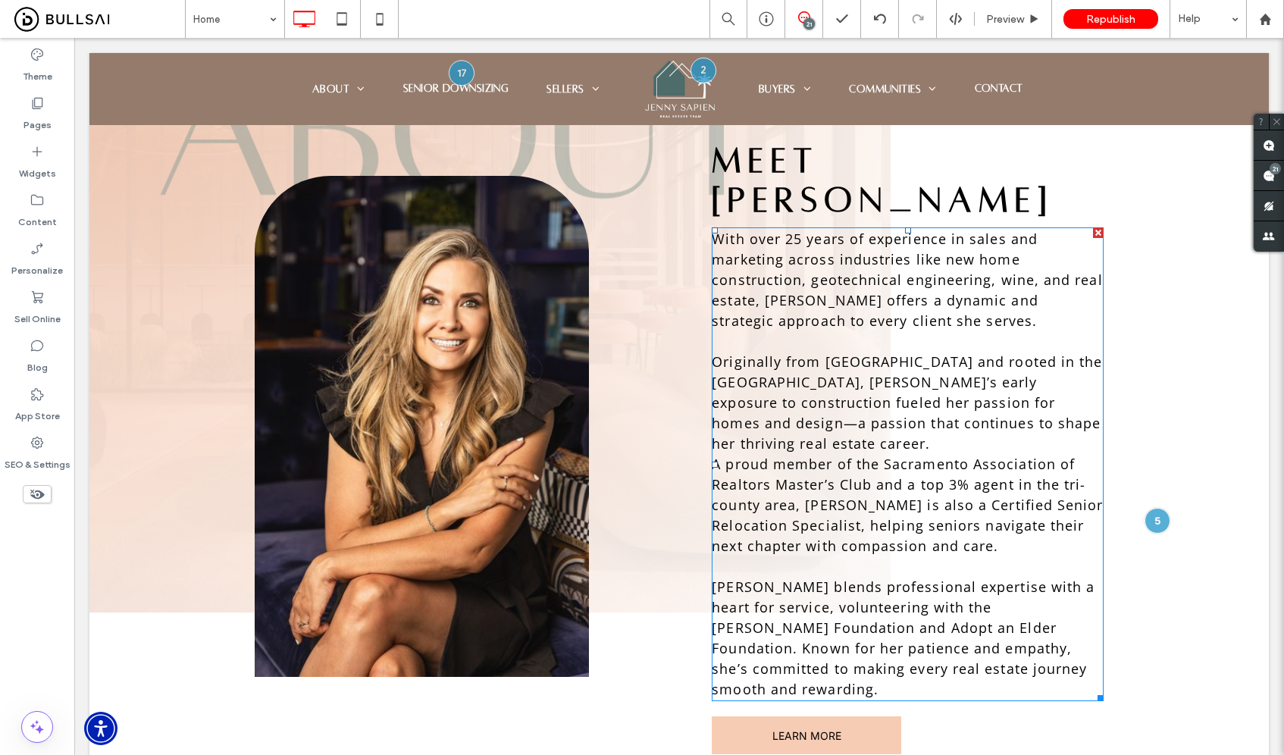
scroll to position [1046, 0]
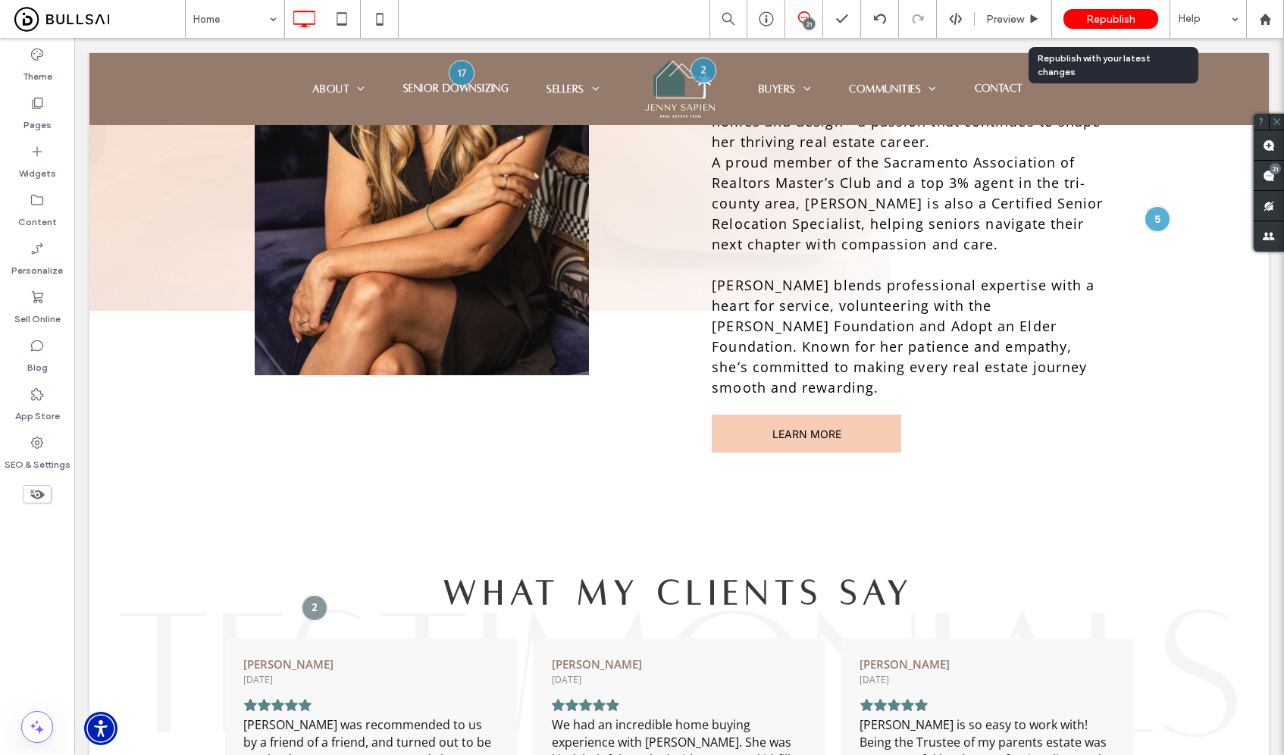
click at [1097, 25] on div "Republish" at bounding box center [1110, 19] width 95 height 20
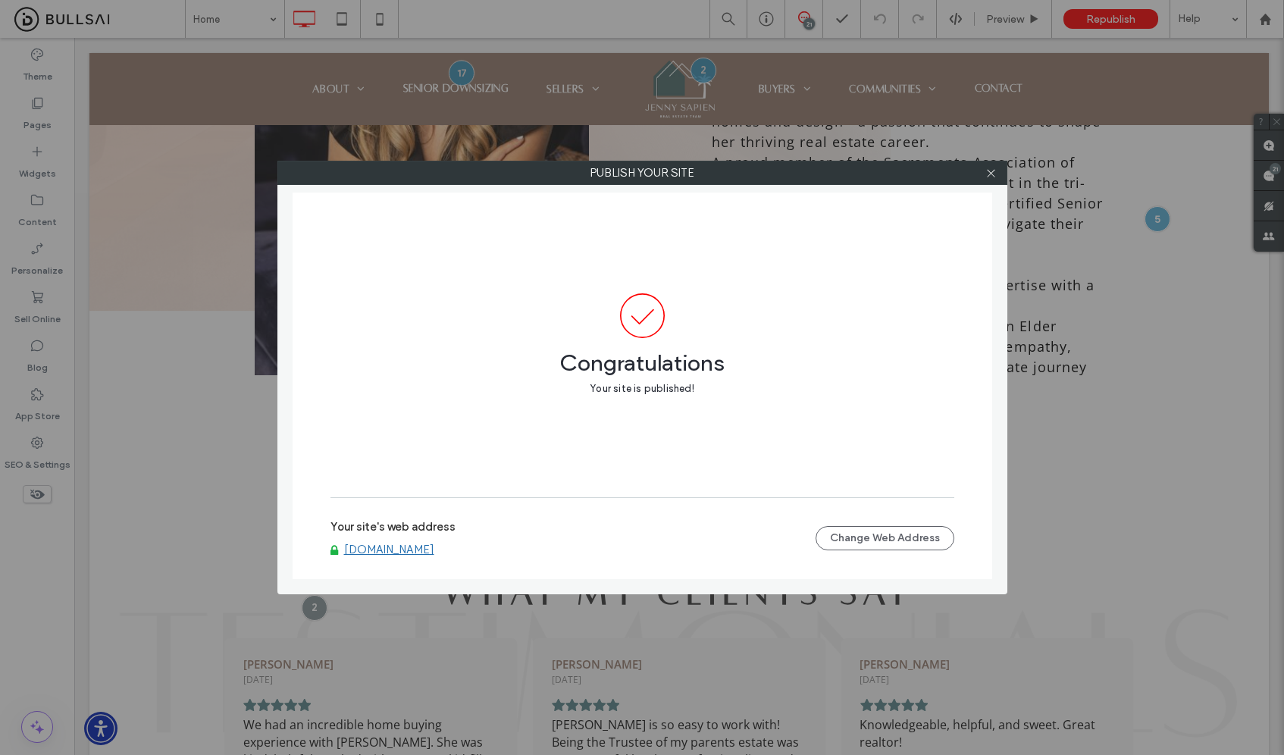
click at [984, 172] on div at bounding box center [991, 172] width 23 height 23
click at [987, 177] on icon at bounding box center [990, 173] width 11 height 11
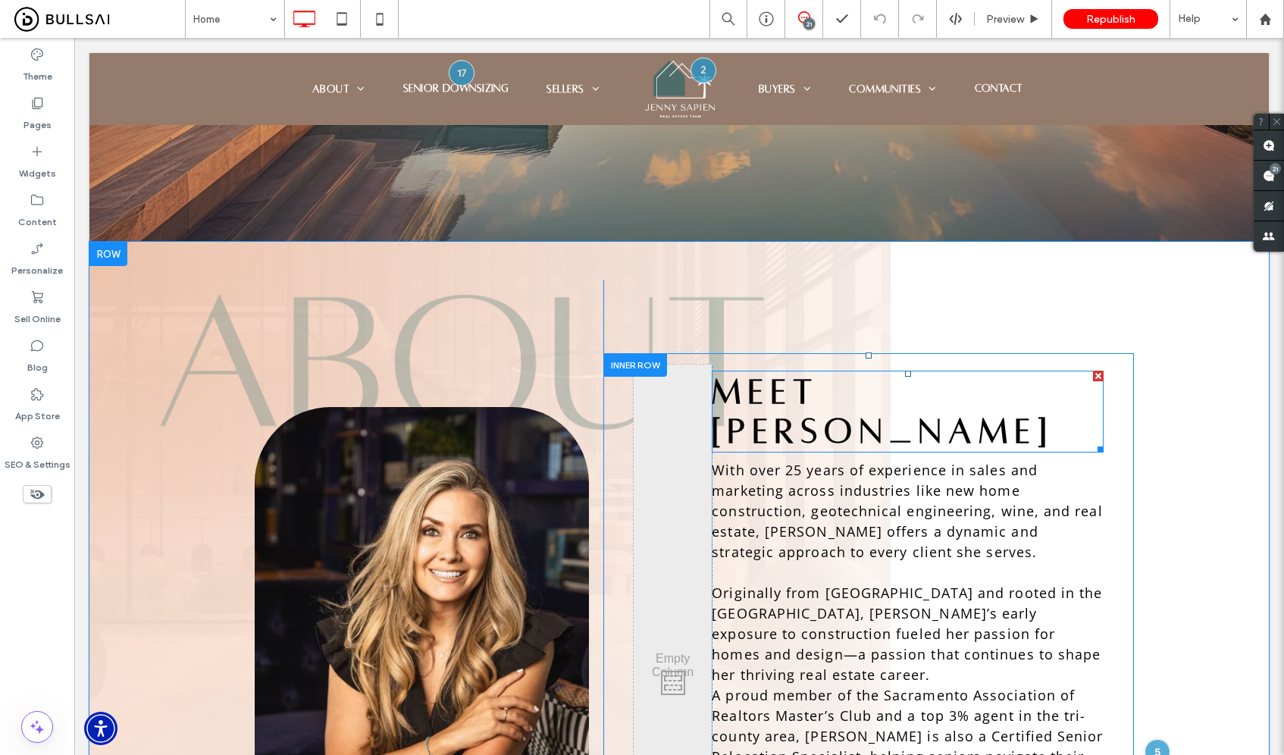
scroll to position [181, 0]
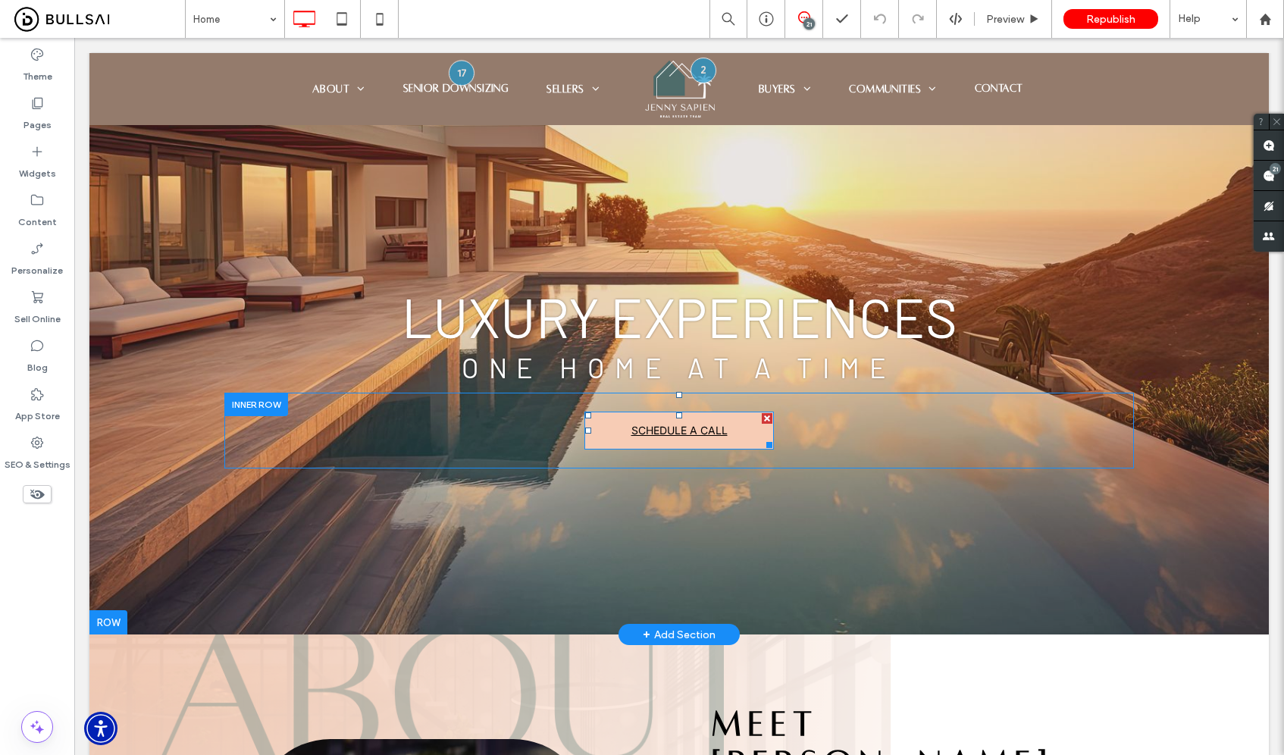
click at [704, 425] on span "SCHEDULE A CALL" at bounding box center [679, 430] width 96 height 13
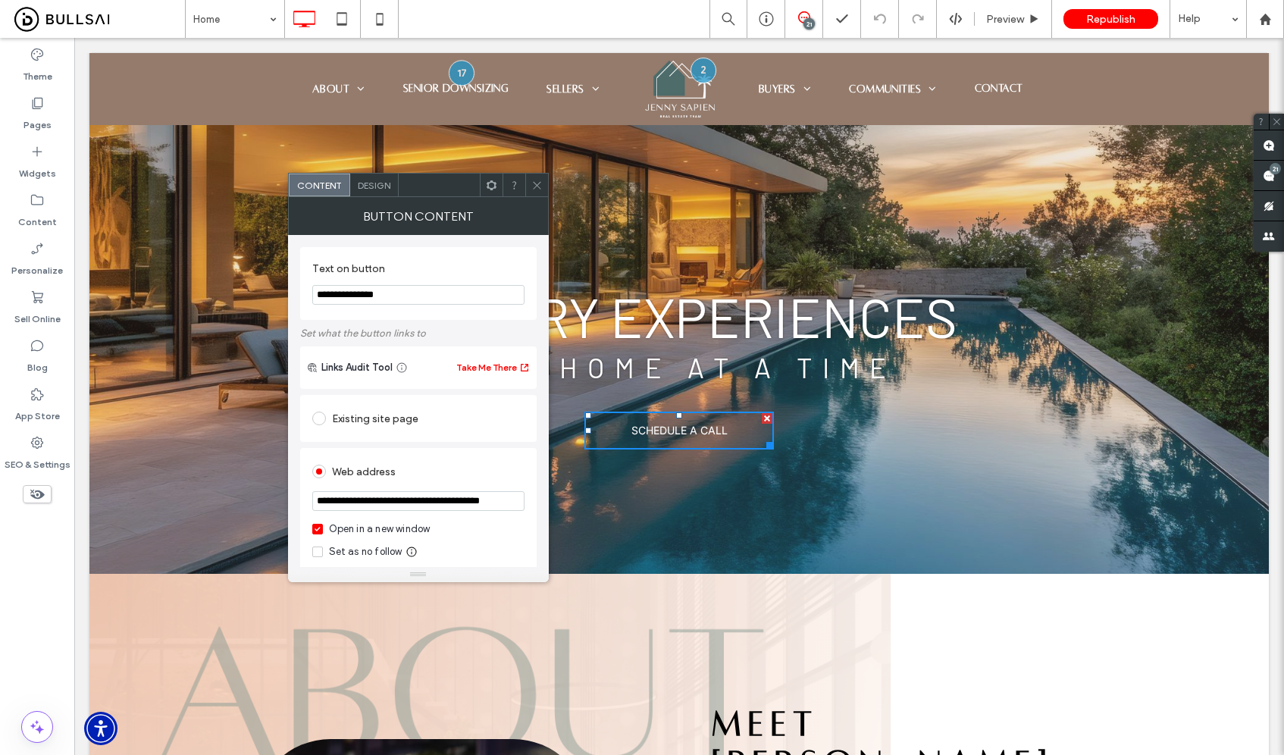
click at [388, 428] on div "Existing site page" at bounding box center [418, 418] width 212 height 24
click at [356, 522] on div "Web address" at bounding box center [418, 518] width 212 height 24
click at [374, 532] on div "Open in a new window" at bounding box center [380, 529] width 102 height 15
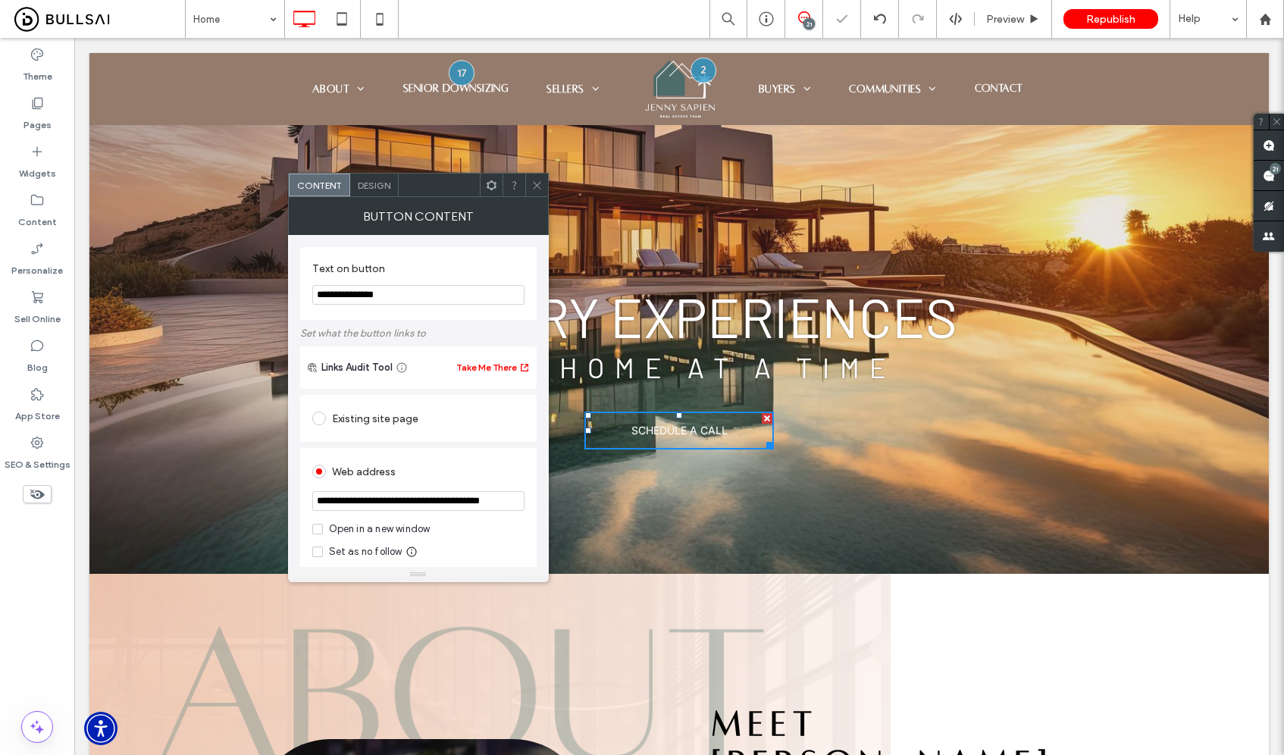
click at [537, 193] on span at bounding box center [536, 185] width 11 height 23
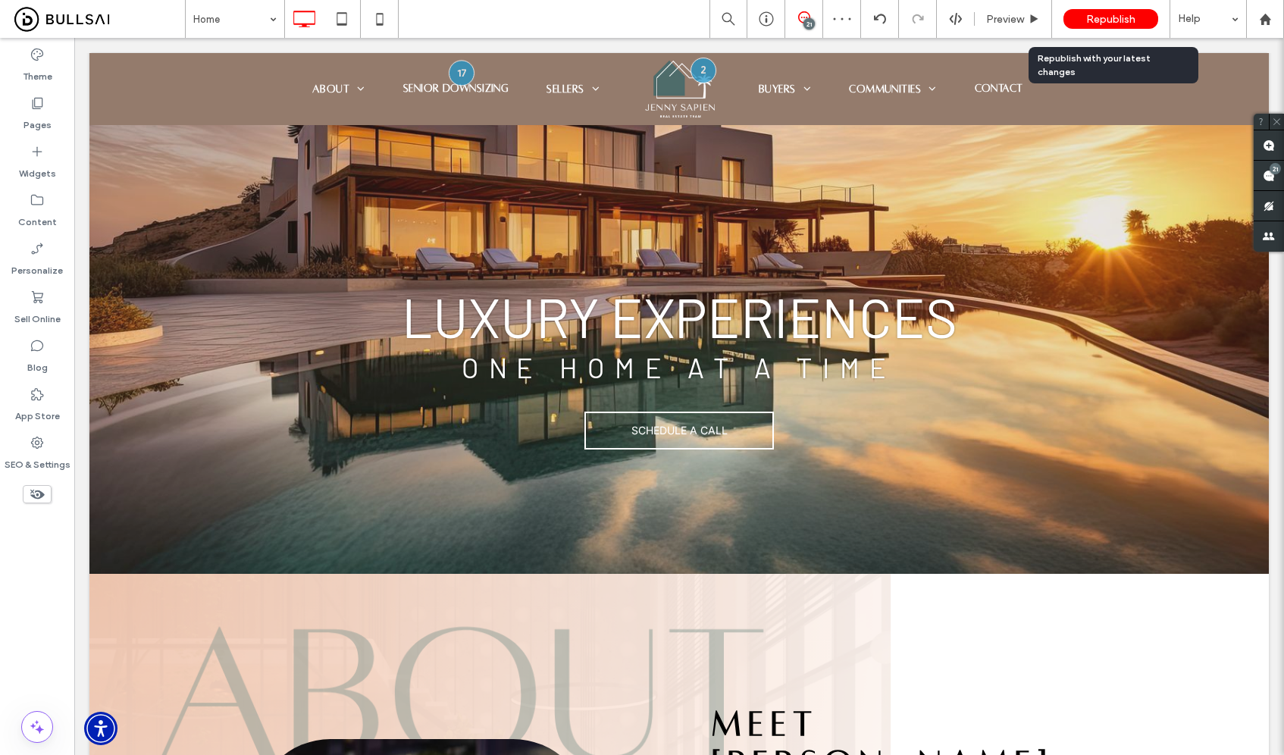
click at [1126, 22] on span "Republish" at bounding box center [1110, 19] width 49 height 13
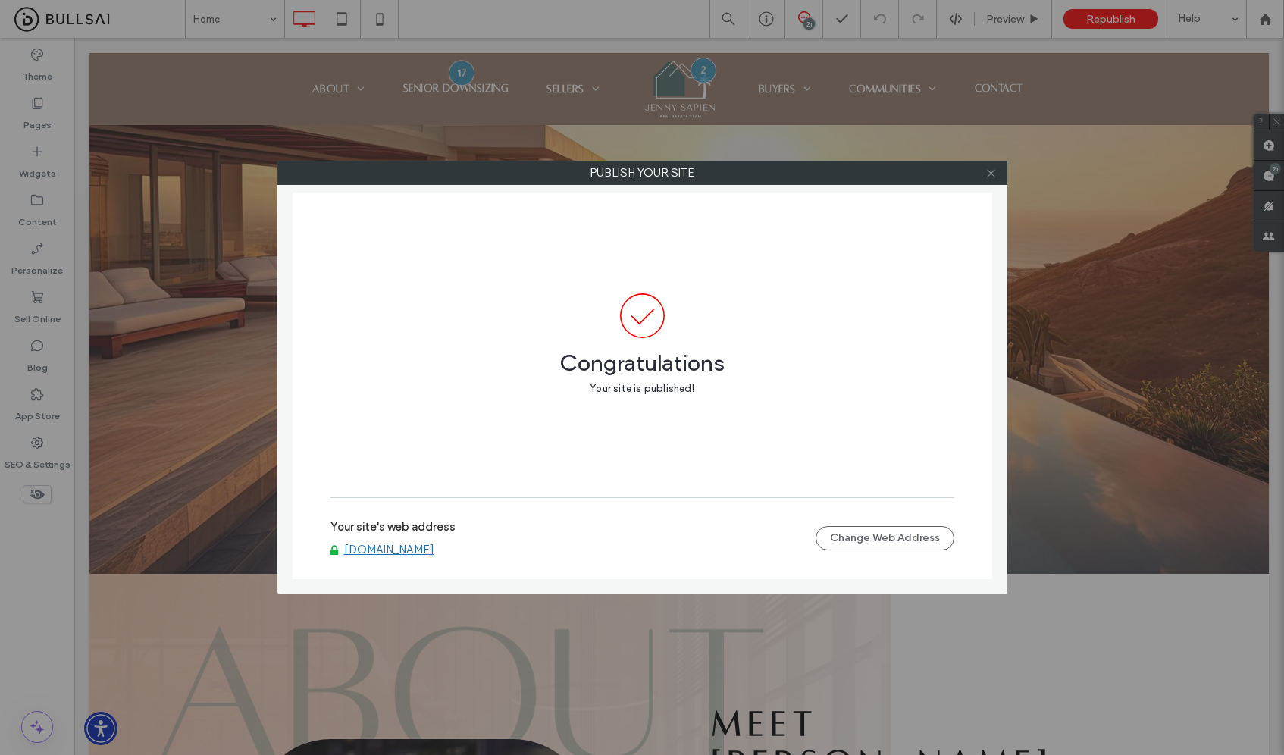
click at [991, 170] on icon at bounding box center [990, 173] width 11 height 11
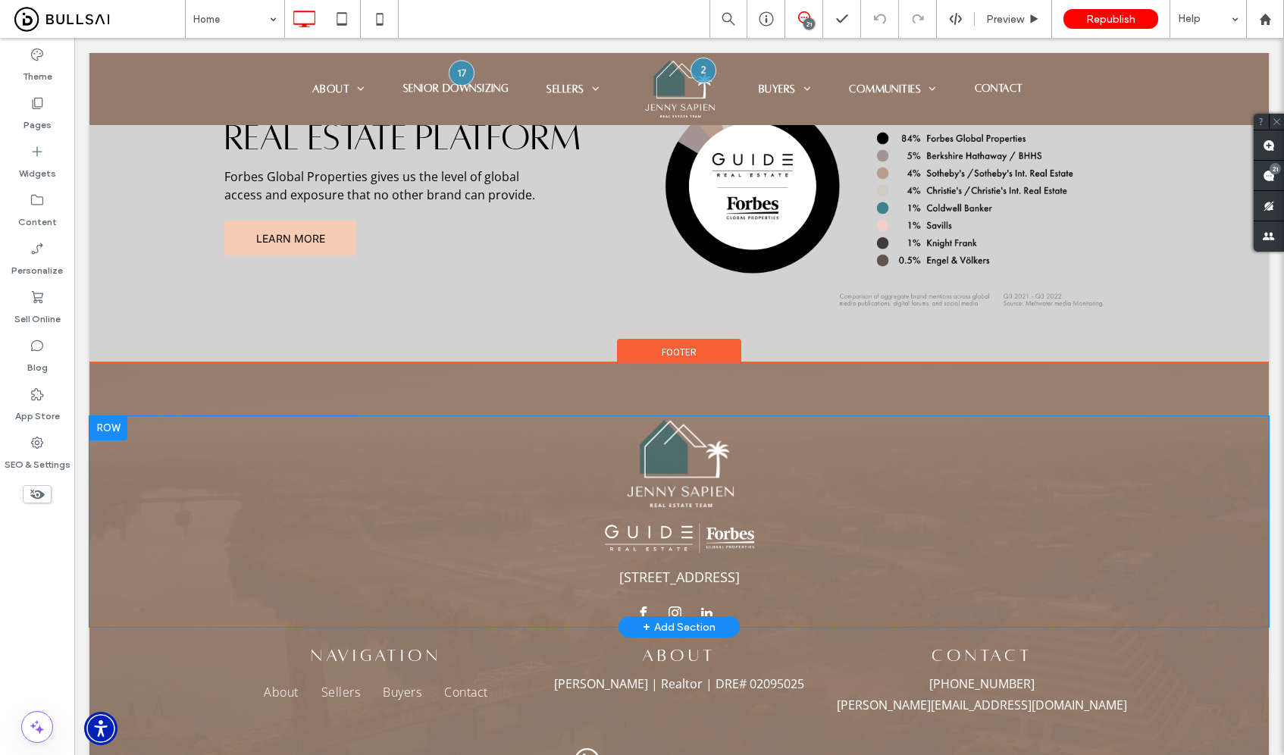
scroll to position [3763, 0]
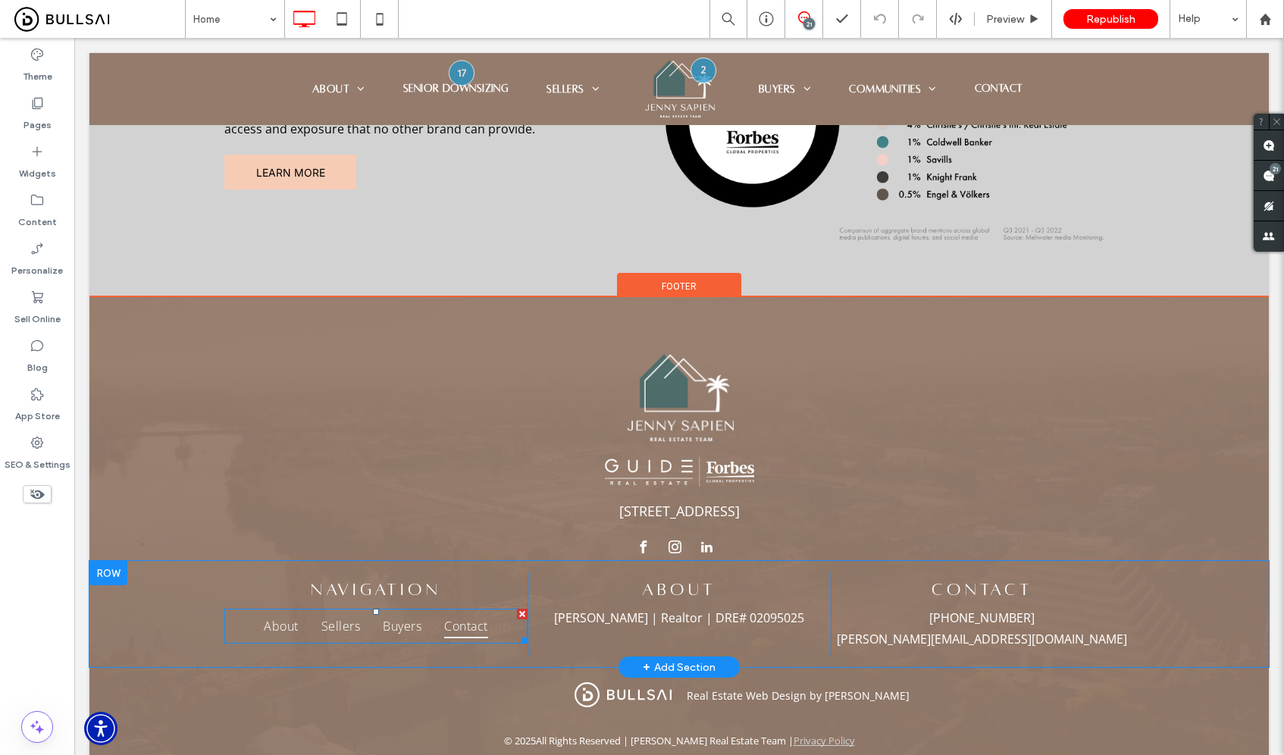
click at [444, 614] on span "Contact" at bounding box center [465, 626] width 43 height 24
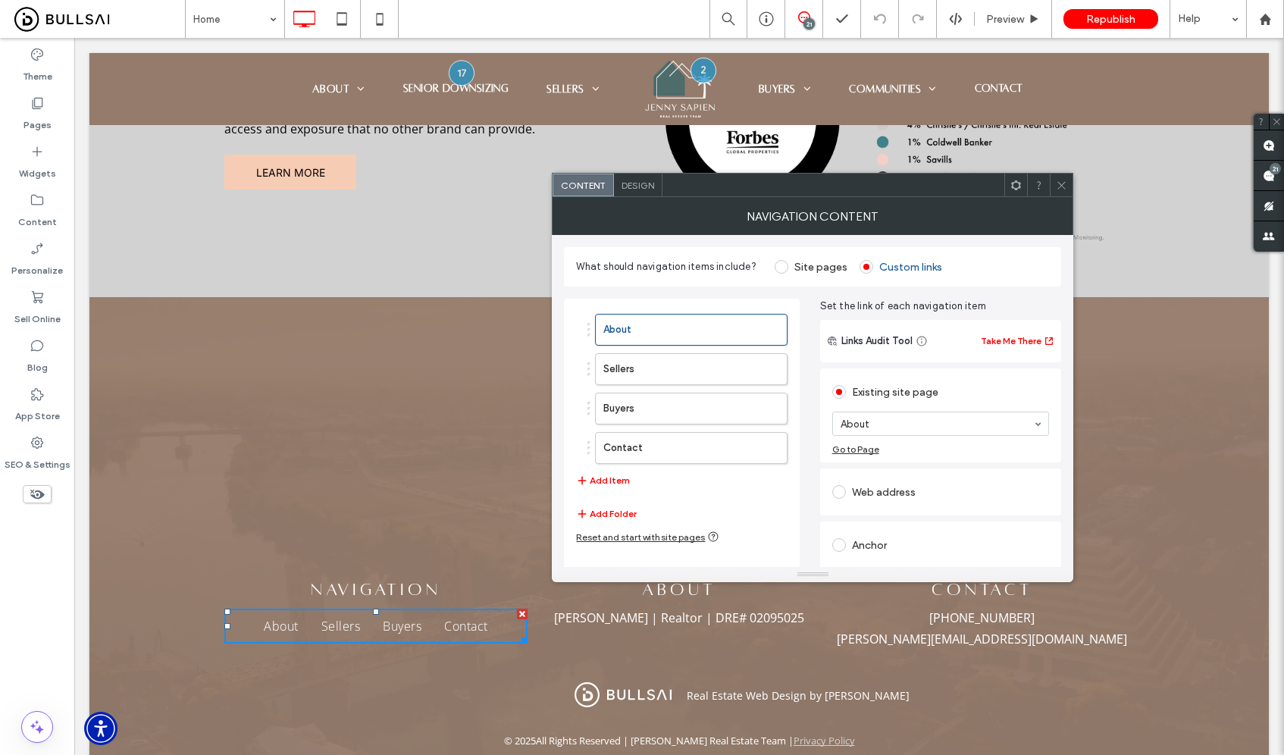
click at [720, 386] on ol "About Sellers Buyers Contact" at bounding box center [681, 389] width 211 height 150
click at [676, 407] on label "Buyers" at bounding box center [666, 408] width 127 height 30
click at [666, 449] on label "Contact" at bounding box center [666, 448] width 127 height 30
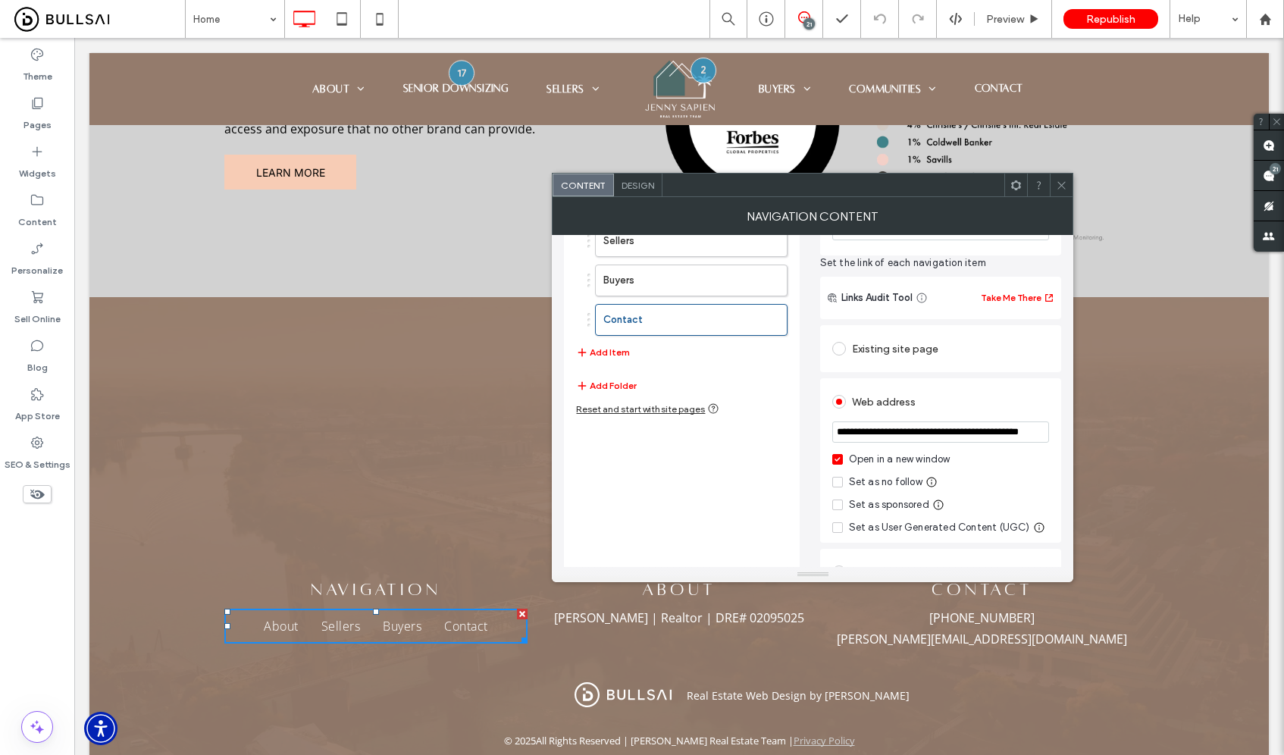
scroll to position [0, 0]
drag, startPoint x: 991, startPoint y: 434, endPoint x: 706, endPoint y: 434, distance: 285.0
click at [706, 434] on div "**********" at bounding box center [812, 376] width 497 height 437
paste input "url"
type input "**********"
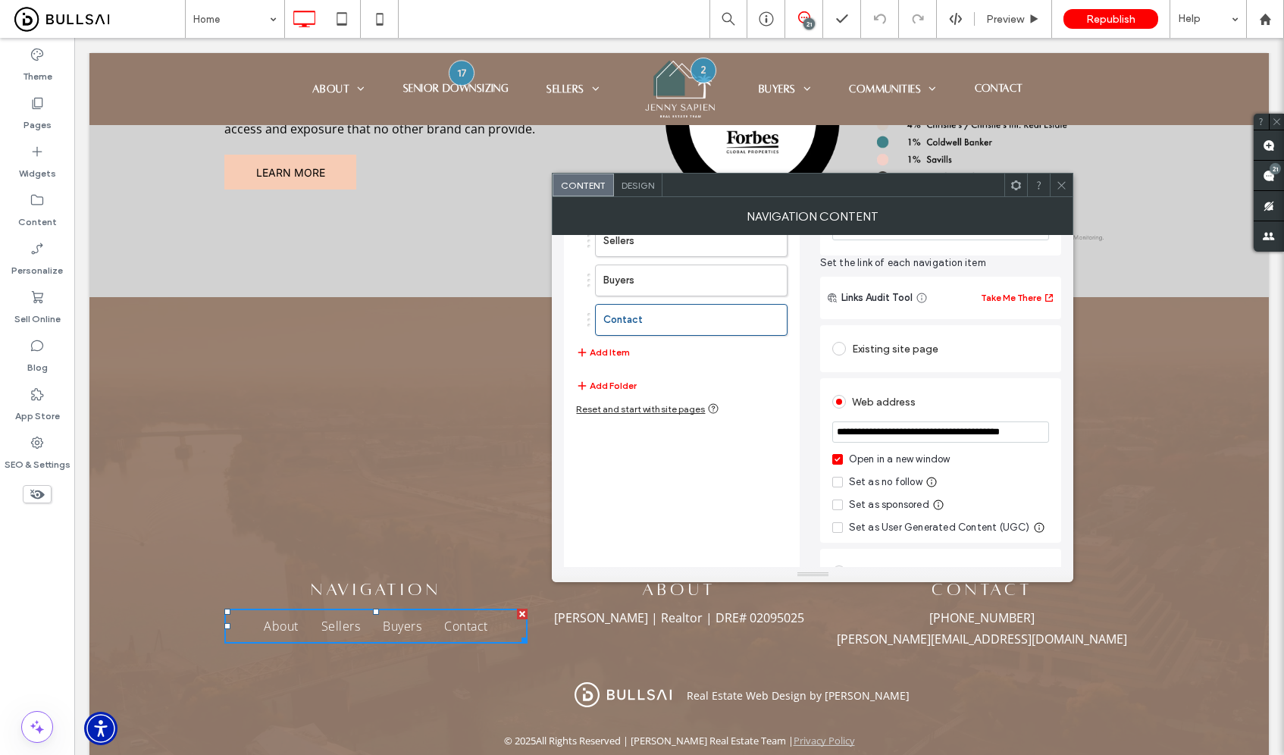
click at [880, 454] on div "Open in a new window" at bounding box center [900, 459] width 102 height 15
click at [1065, 189] on icon at bounding box center [1061, 185] width 11 height 11
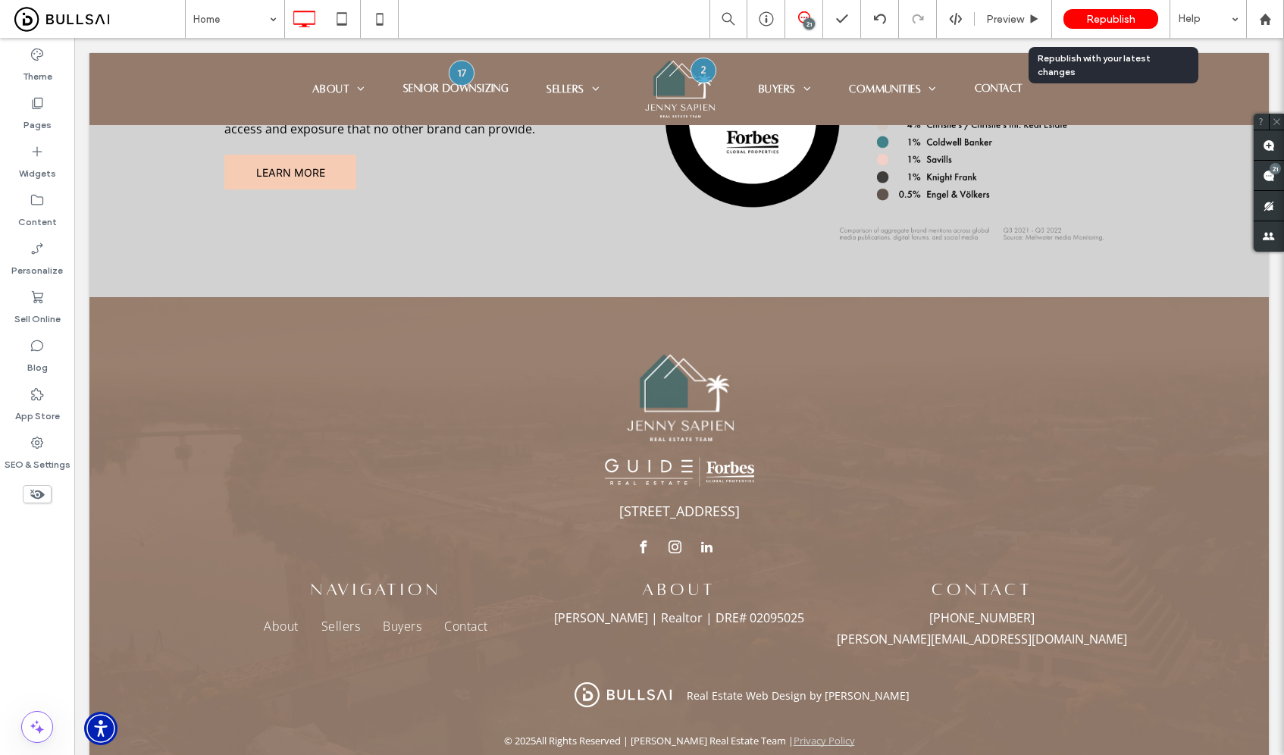
click at [1097, 23] on span "Republish" at bounding box center [1110, 19] width 49 height 13
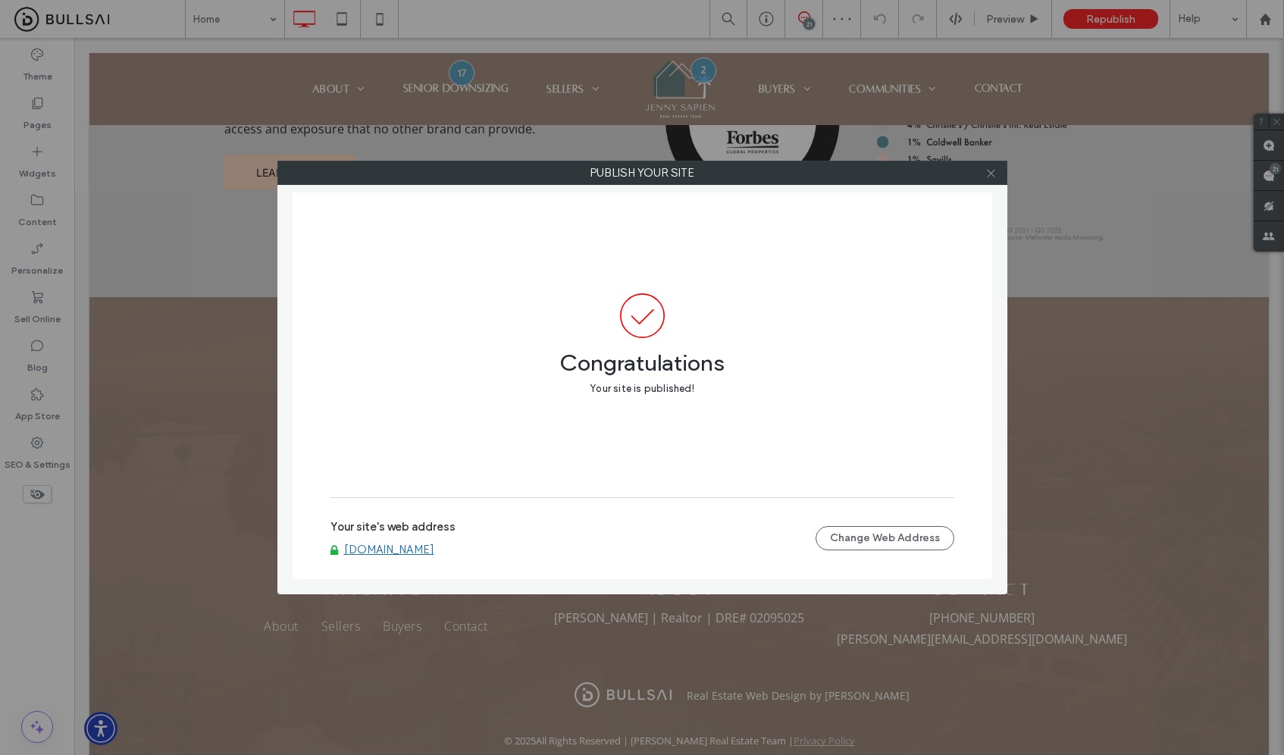
click at [991, 177] on icon at bounding box center [990, 173] width 11 height 11
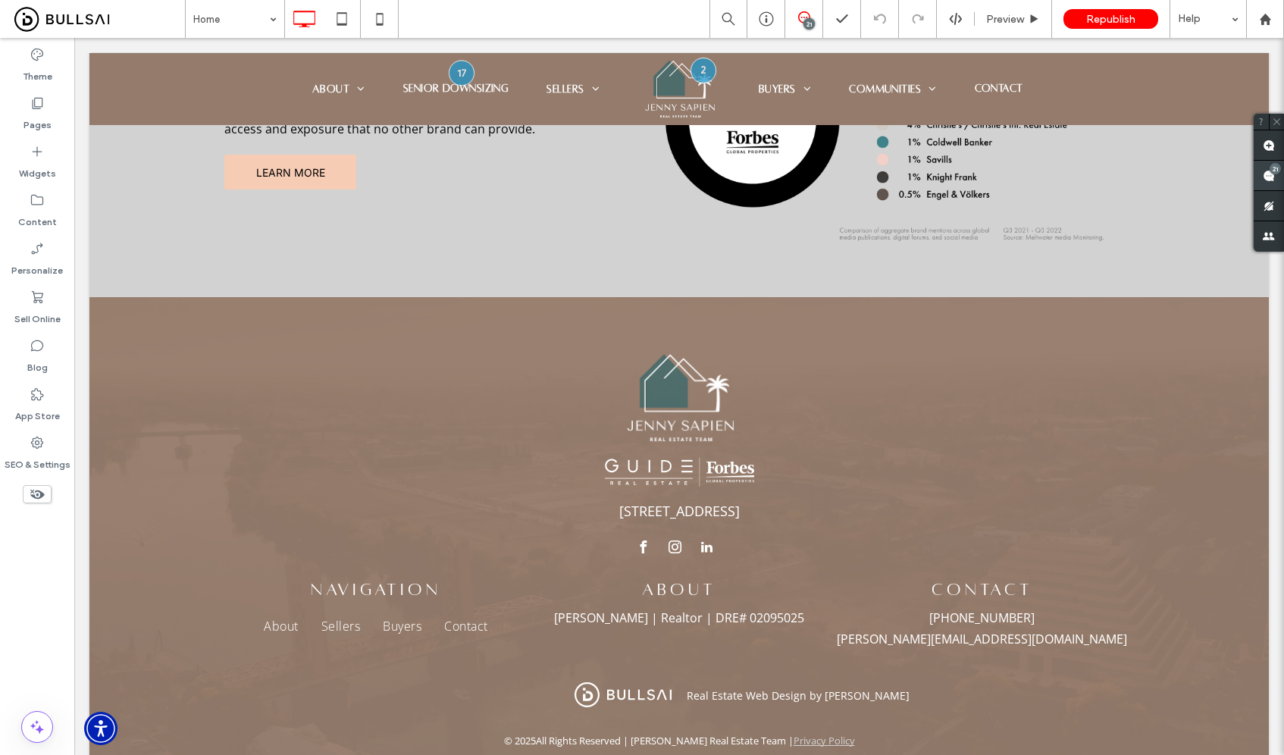
click at [1265, 180] on use at bounding box center [1269, 176] width 12 height 12
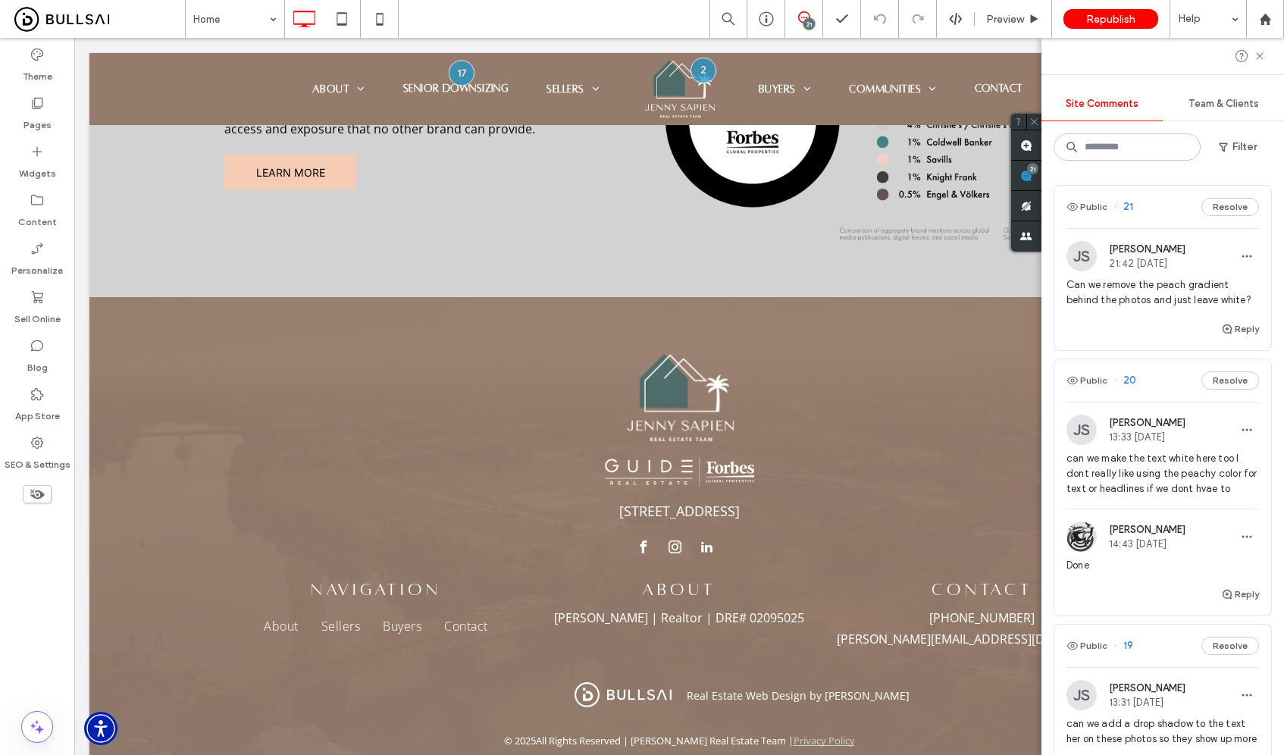
click at [1182, 308] on span "Can we remove the peach gradient behind the photos and just leave white?" at bounding box center [1163, 292] width 193 height 30
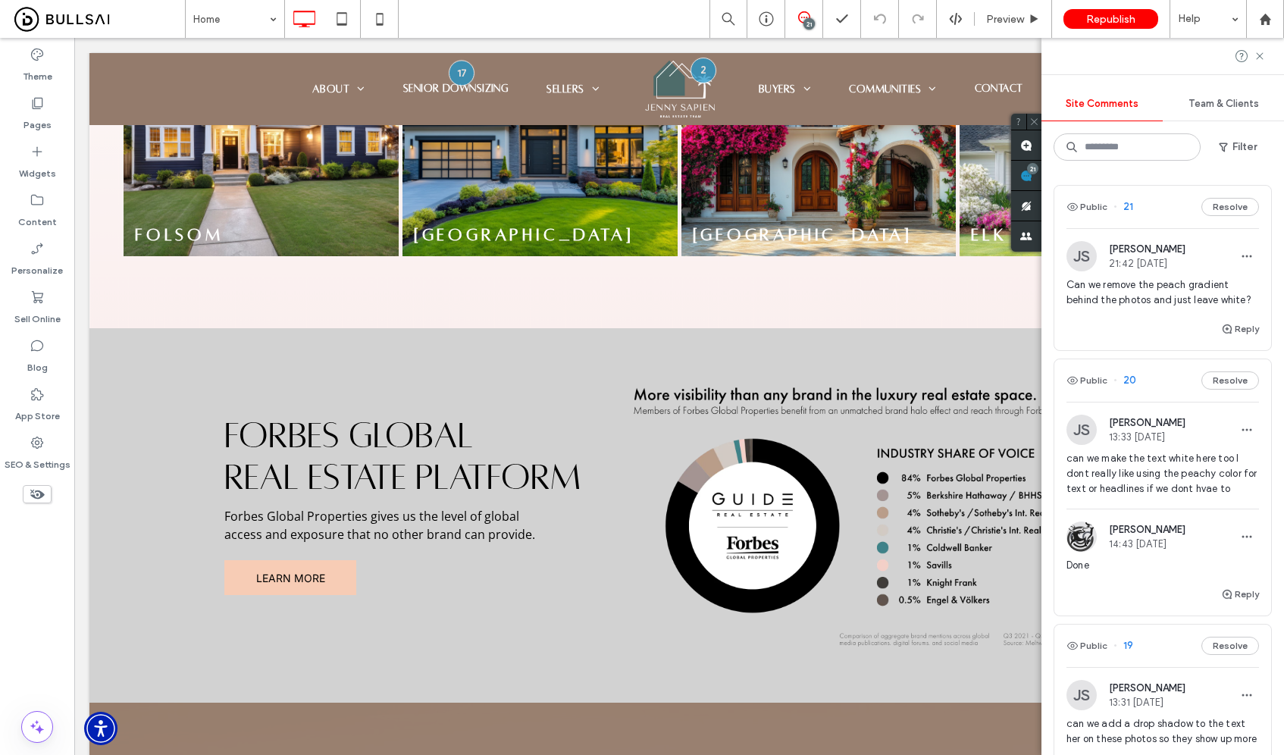
scroll to position [1775, 0]
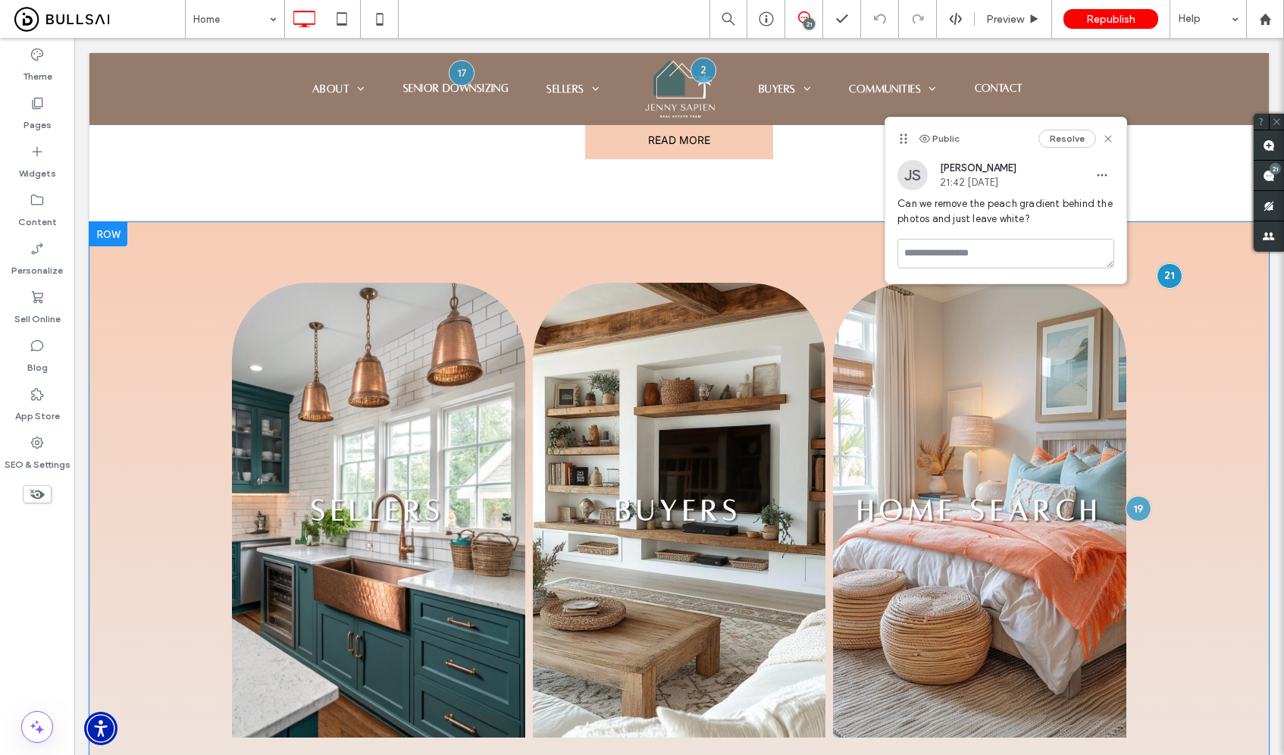
click at [98, 222] on div "SELLERS Button BUYERS Button HOME SEARCH Button Click To Paste Row + Add Section" at bounding box center [678, 509] width 1179 height 575
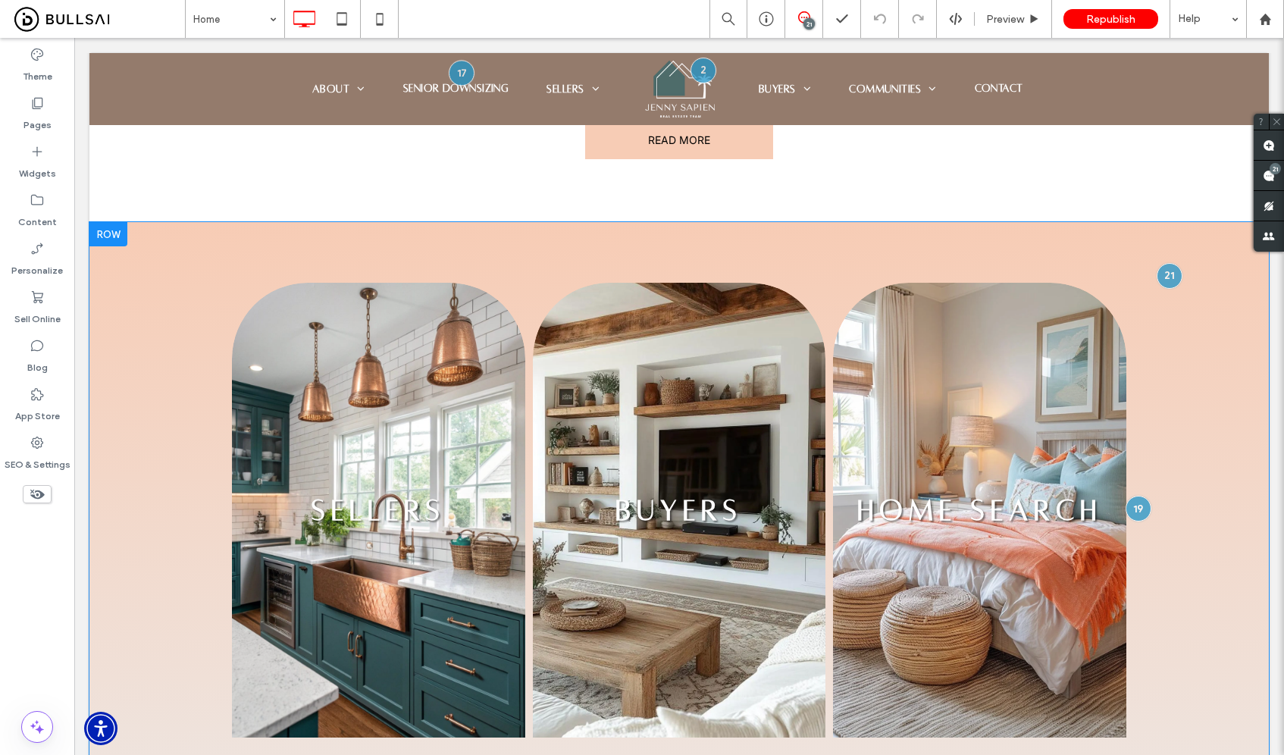
click at [158, 222] on div "SELLERS Button BUYERS Button HOME SEARCH Button Click To Paste Row + Add Section" at bounding box center [678, 509] width 1179 height 575
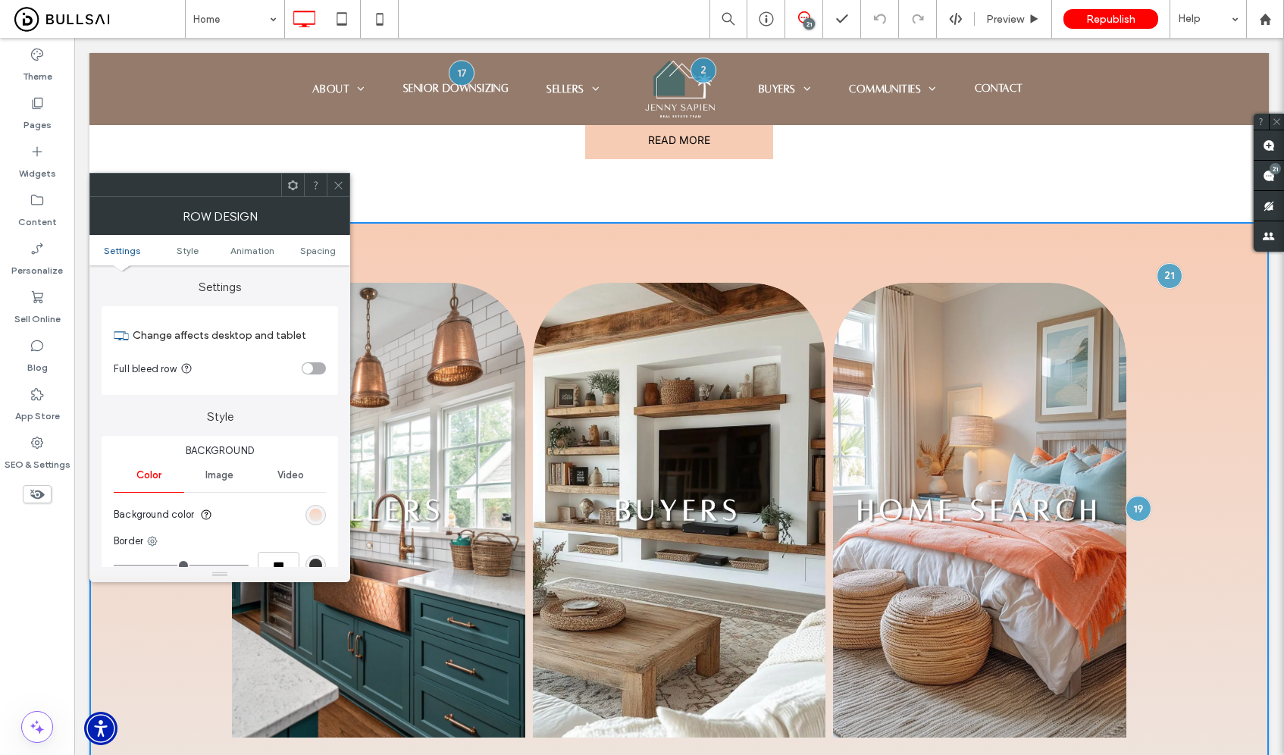
click at [313, 518] on div "linear-gradient(rgb(247, 204, 181) 0%, rgb(238, 229, 224) 100%)" at bounding box center [315, 515] width 13 height 13
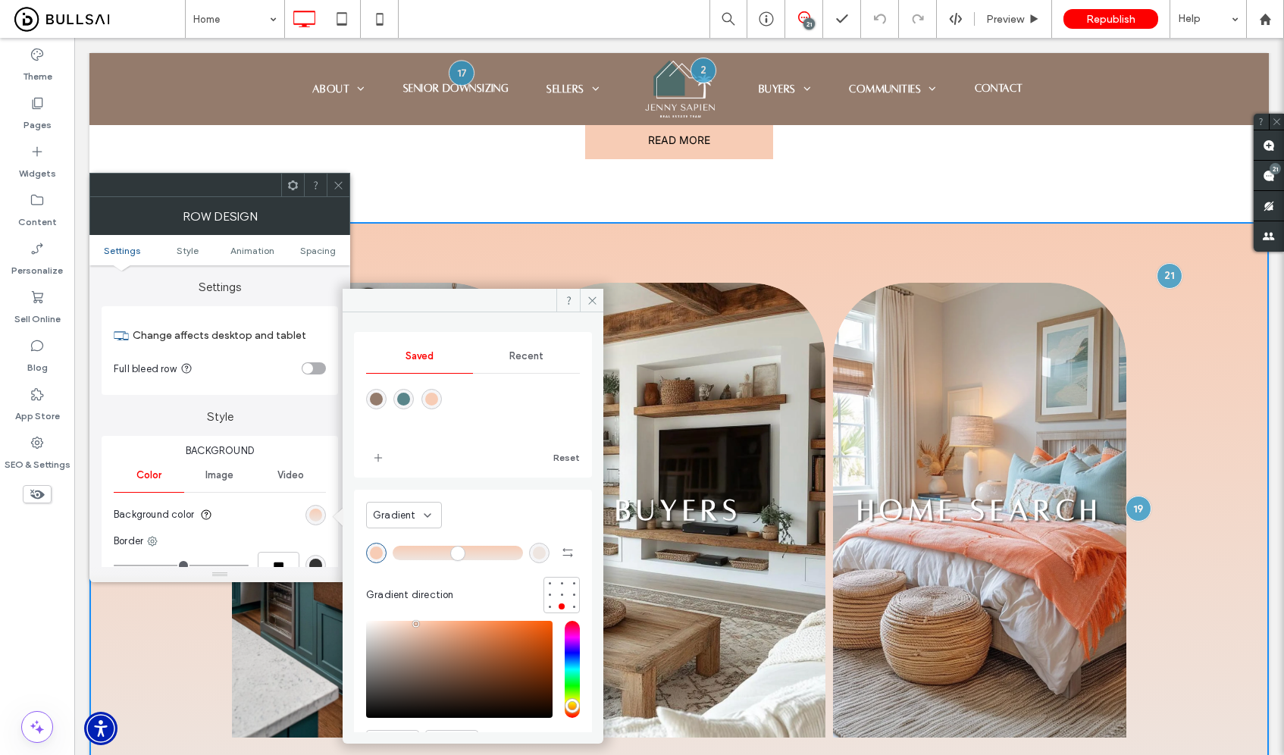
drag, startPoint x: 406, startPoint y: 532, endPoint x: 417, endPoint y: 518, distance: 18.3
click at [406, 532] on div "Gradient Gradient direction" at bounding box center [473, 555] width 214 height 116
click at [418, 516] on div "Gradient" at bounding box center [398, 515] width 51 height 15
click at [404, 540] on div "Color" at bounding box center [404, 541] width 74 height 27
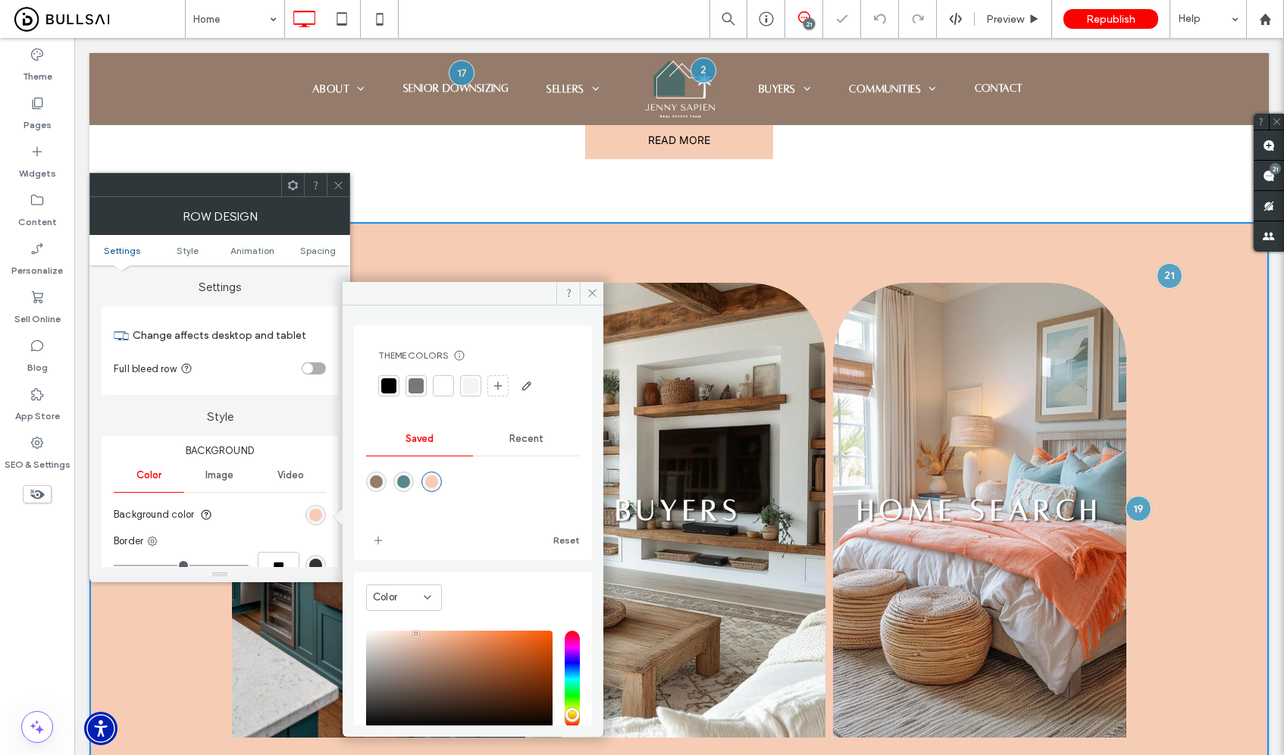
click at [440, 383] on div at bounding box center [443, 385] width 15 height 15
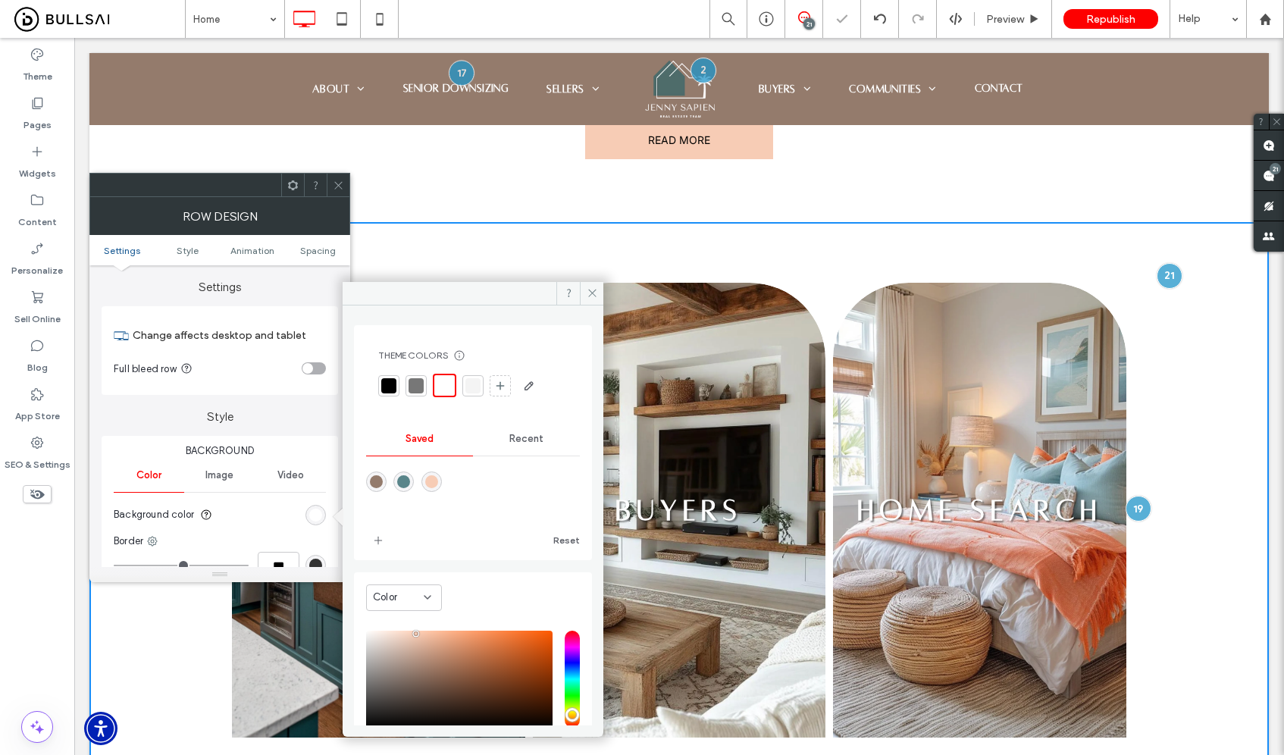
drag, startPoint x: 341, startPoint y: 185, endPoint x: 457, endPoint y: 142, distance: 123.8
click at [341, 185] on icon at bounding box center [338, 185] width 11 height 11
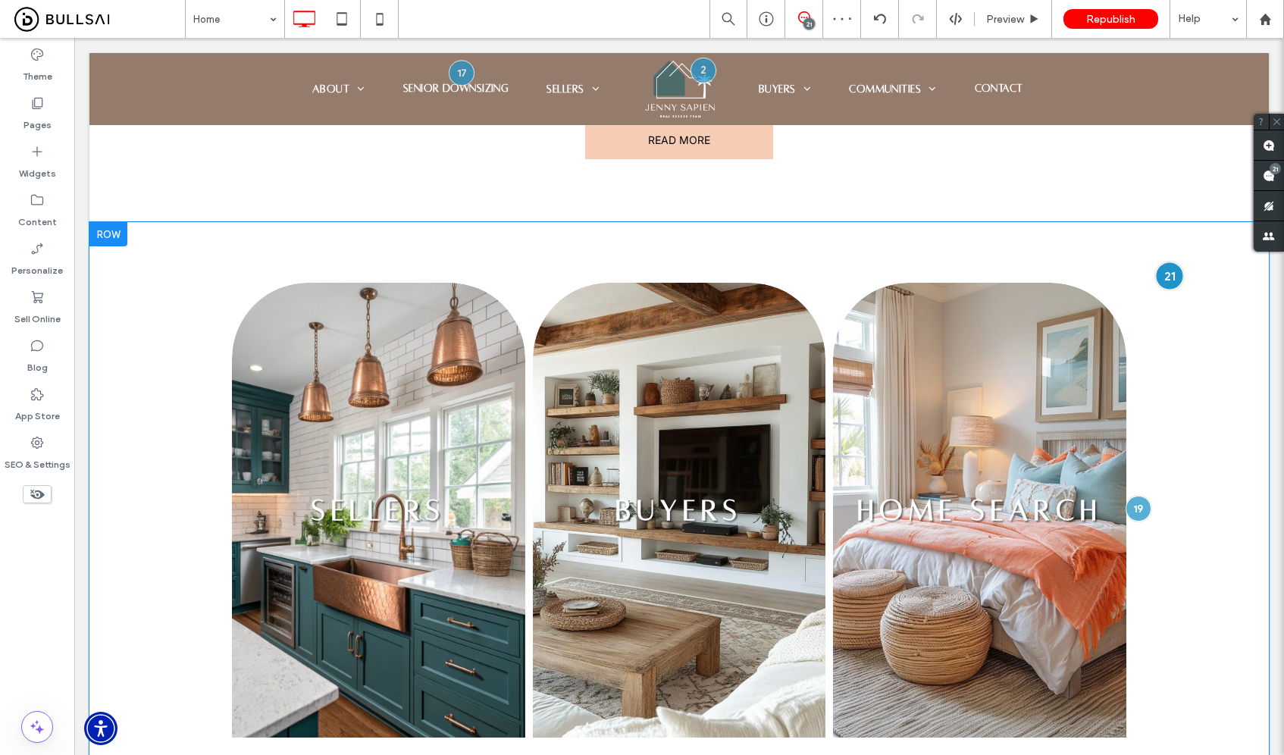
click at [1164, 262] on div at bounding box center [1169, 276] width 28 height 28
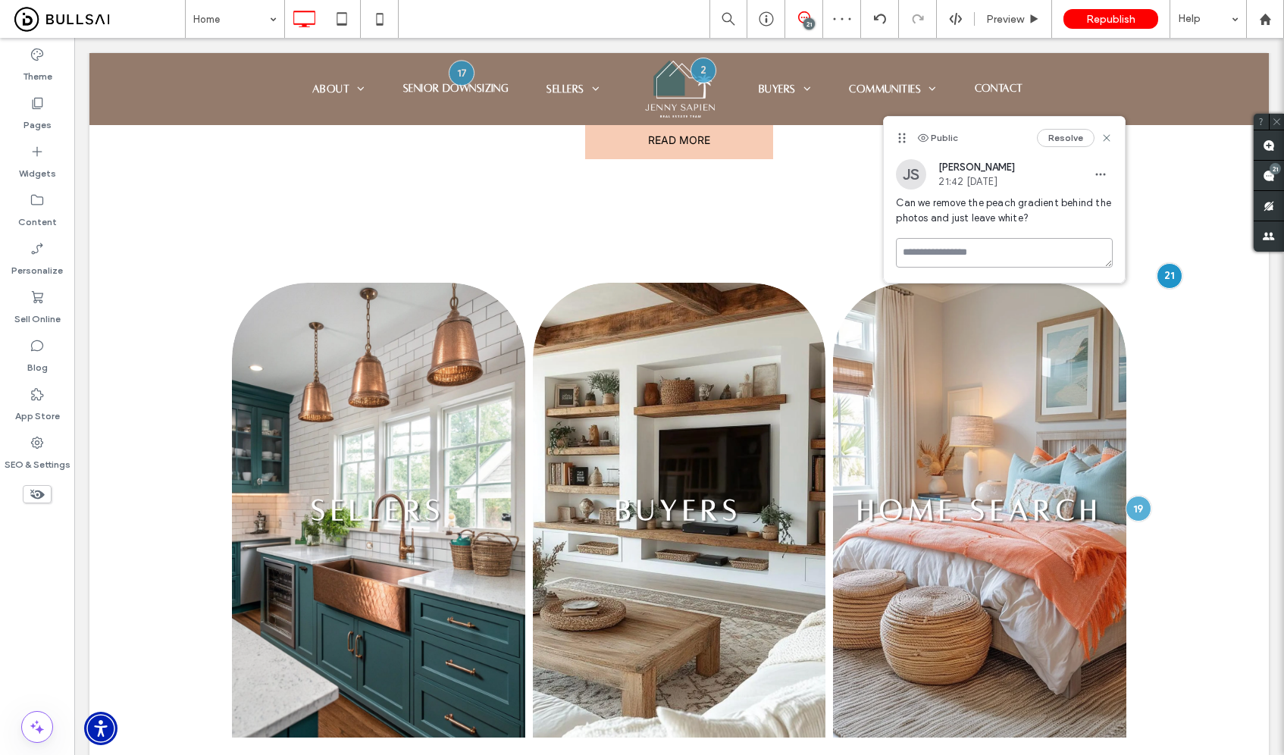
click at [1013, 259] on textarea at bounding box center [1004, 253] width 217 height 30
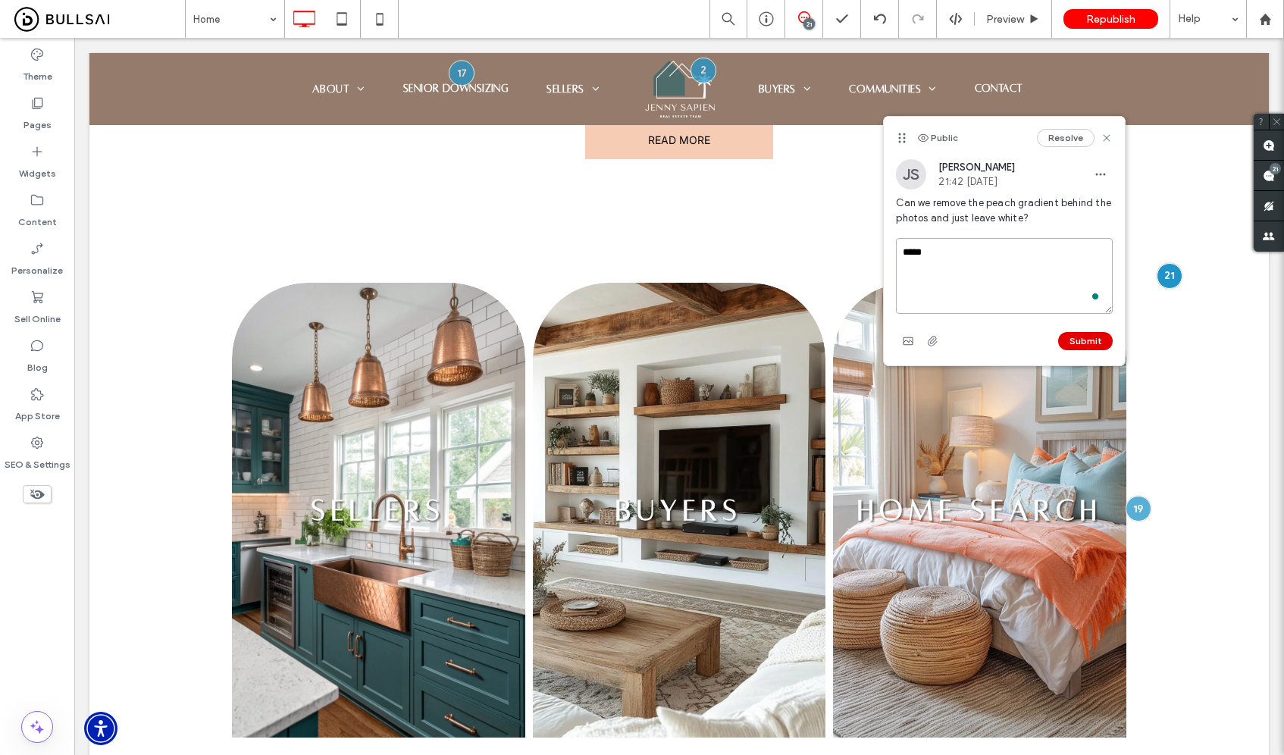
type textarea "*****"
click at [1101, 337] on button "Submit" at bounding box center [1085, 341] width 55 height 18
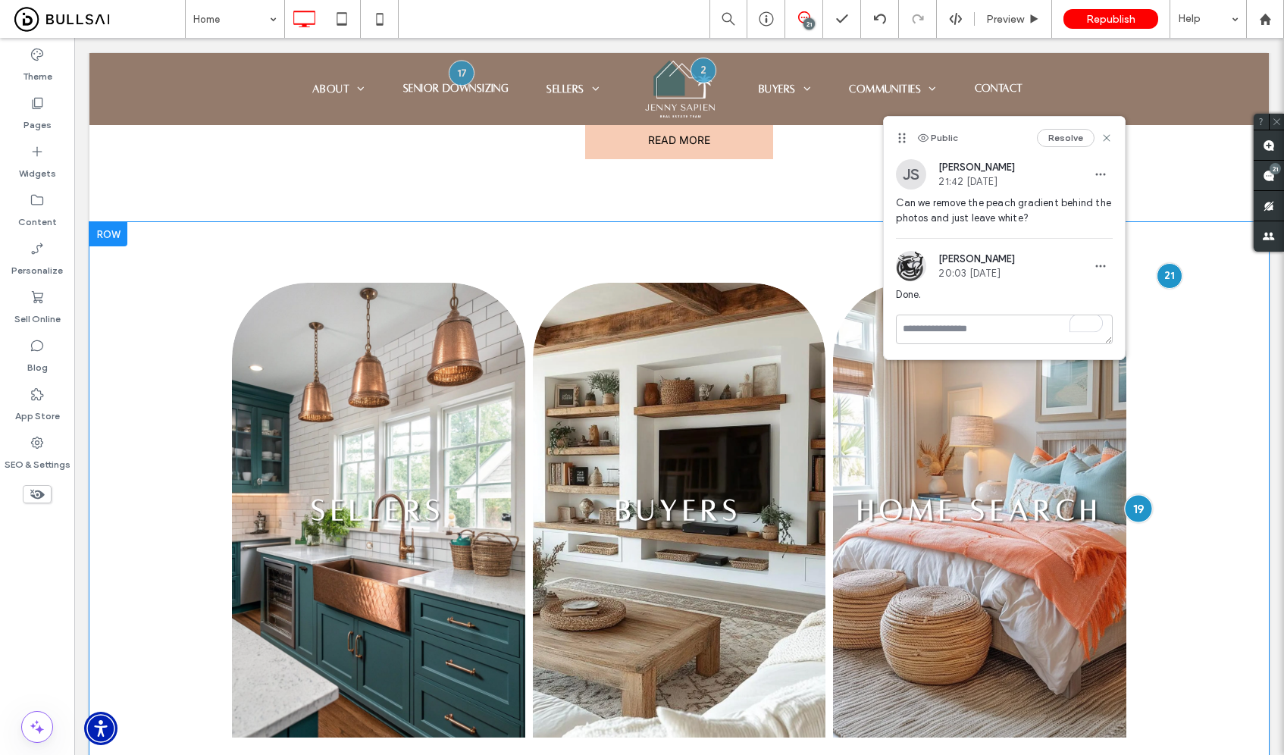
click at [1135, 494] on div at bounding box center [1138, 508] width 28 height 28
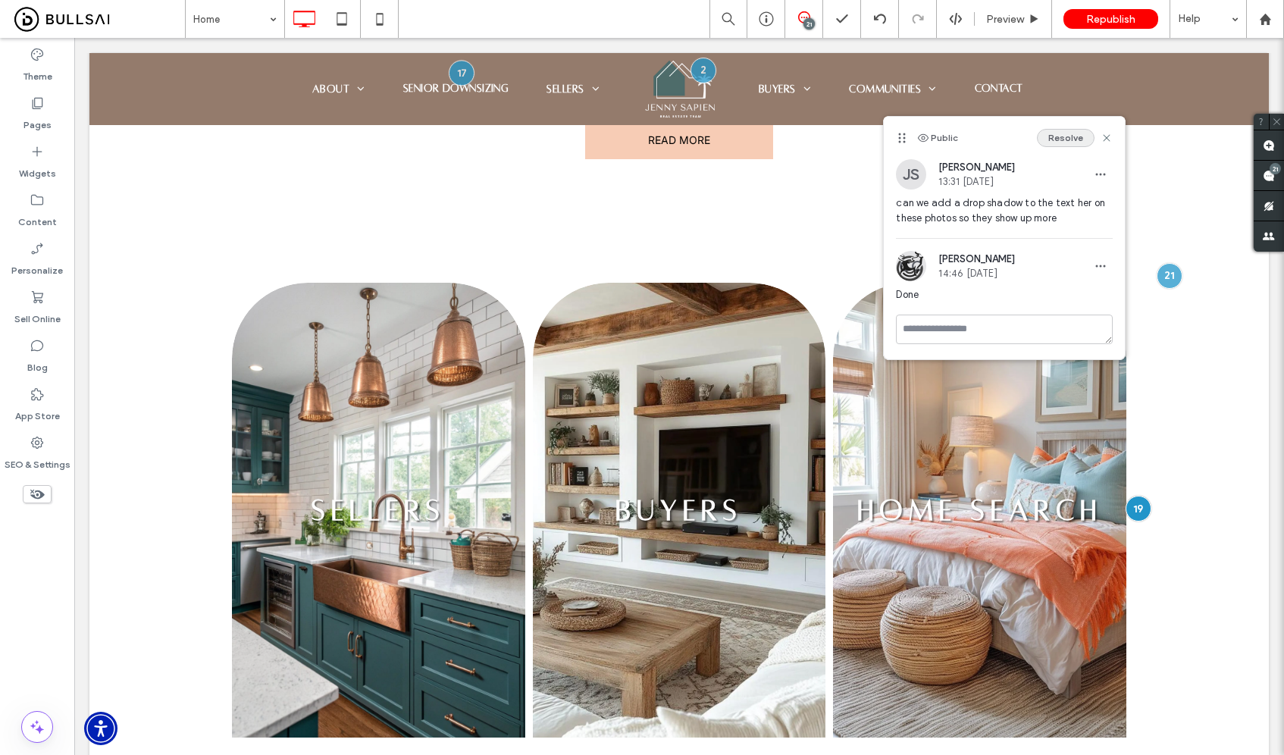
click at [1046, 133] on button "Resolve" at bounding box center [1066, 138] width 58 height 18
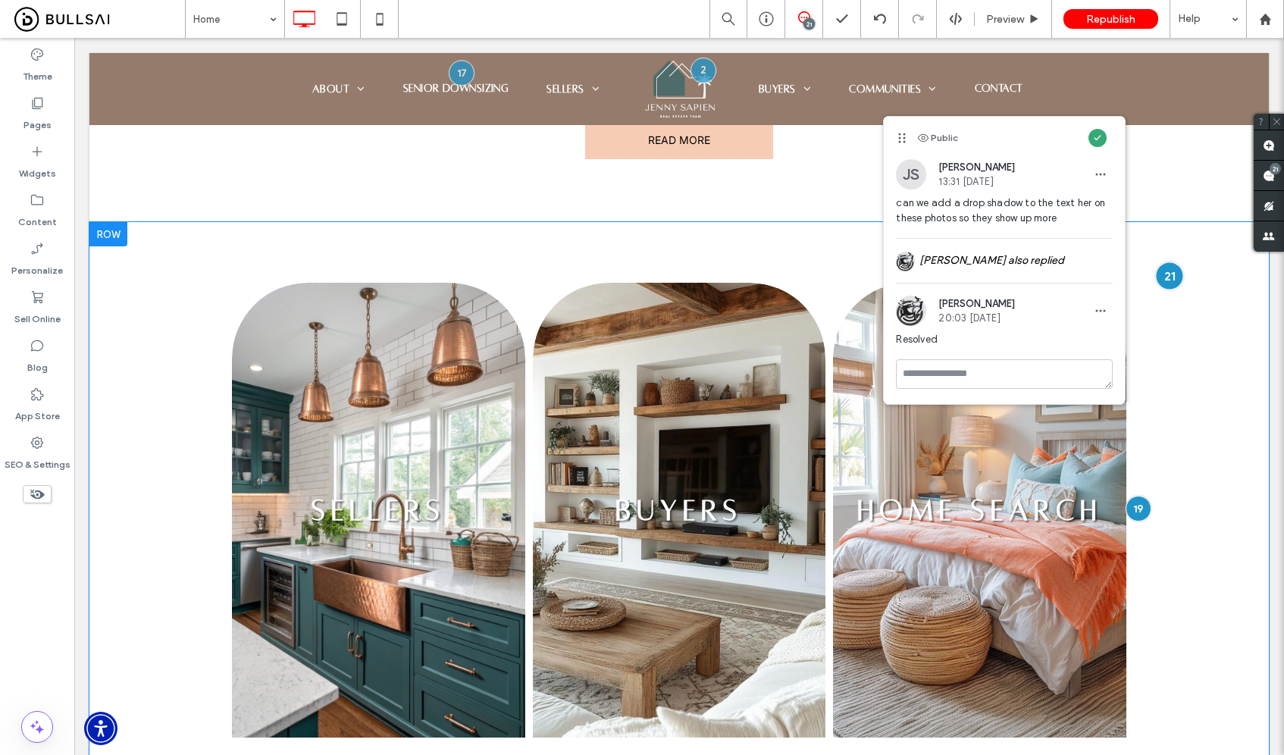
click at [1172, 222] on div "SELLERS Button BUYERS Button HOME SEARCH Button Click To Paste Row + Add Section" at bounding box center [678, 509] width 1179 height 575
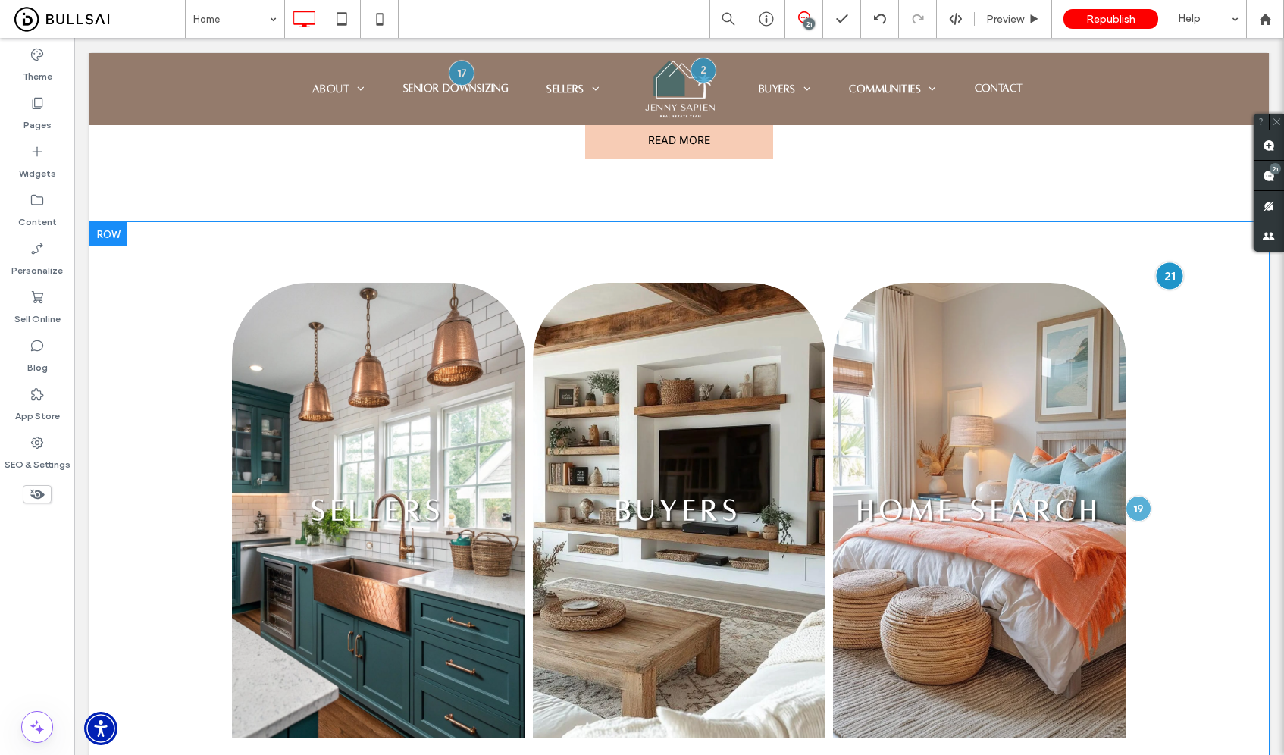
click at [1170, 262] on div at bounding box center [1169, 276] width 28 height 28
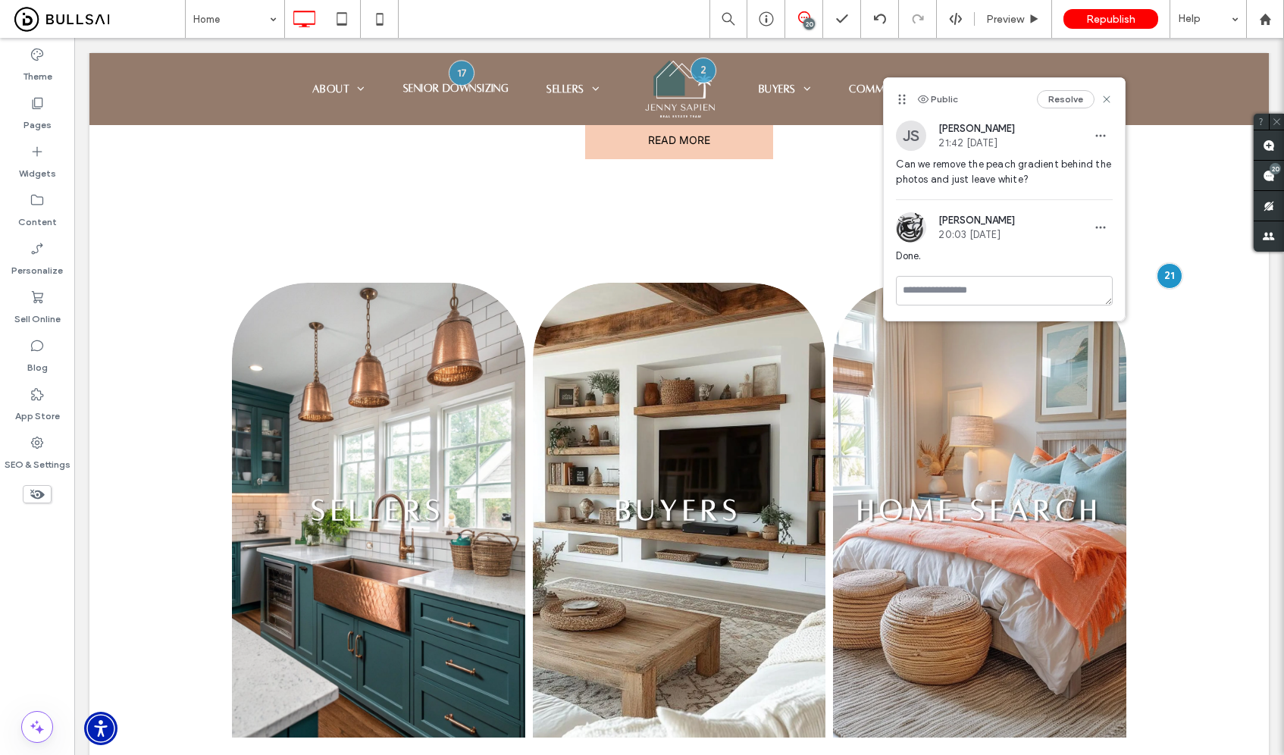
click at [1066, 94] on button "Resolve" at bounding box center [1066, 99] width 58 height 18
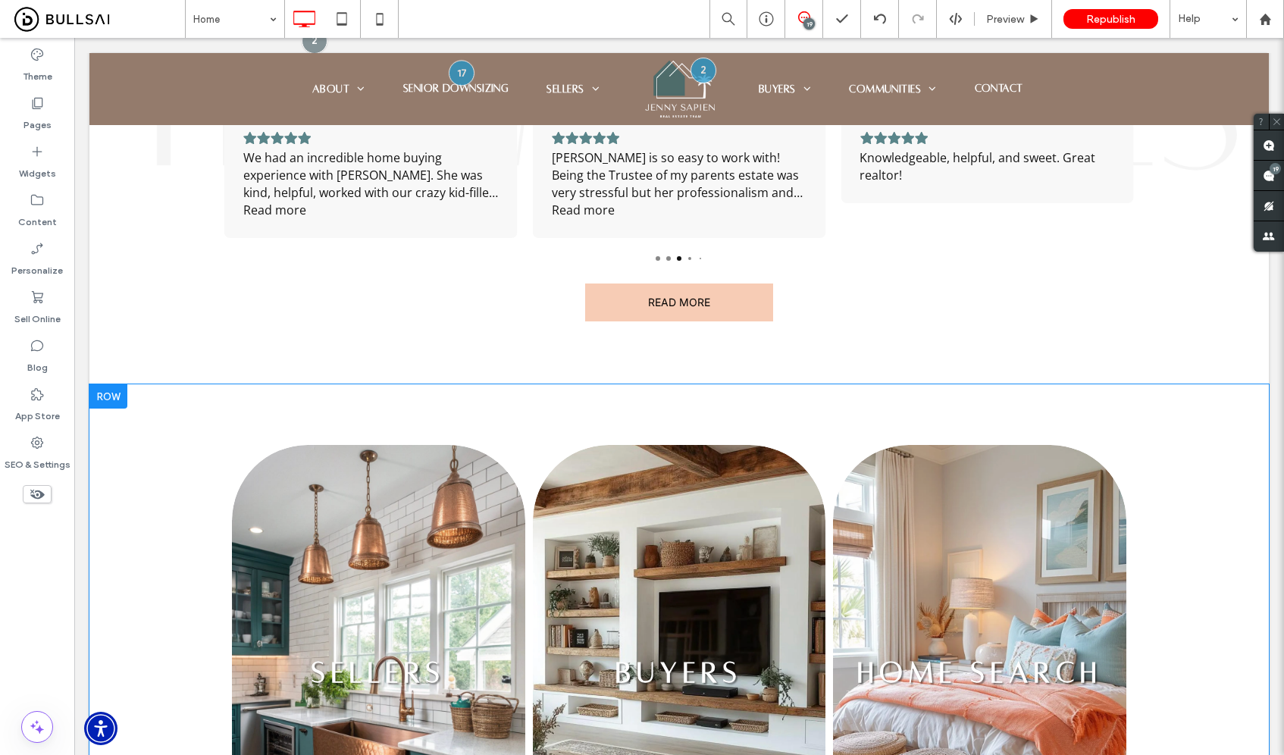
scroll to position [1832, 0]
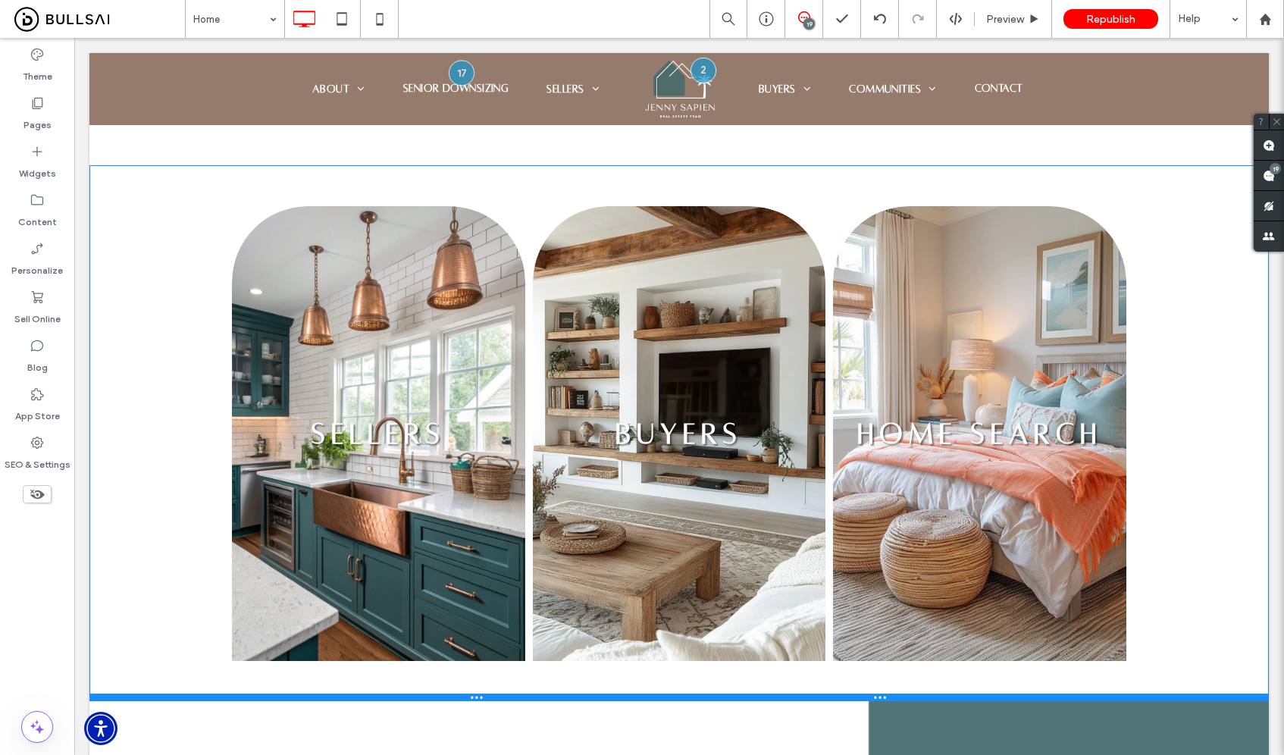
drag, startPoint x: 1156, startPoint y: 662, endPoint x: 1167, endPoint y: 624, distance: 40.1
click at [1167, 694] on div at bounding box center [678, 698] width 1179 height 8
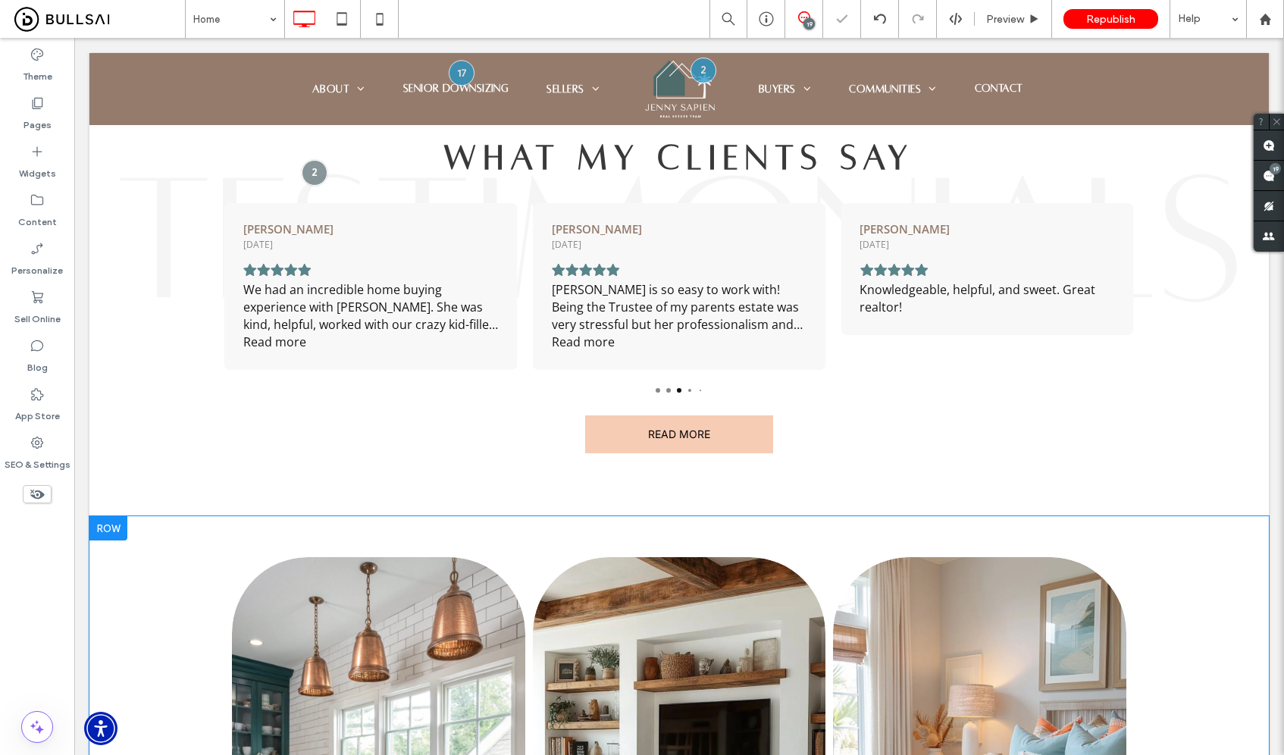
scroll to position [858, 0]
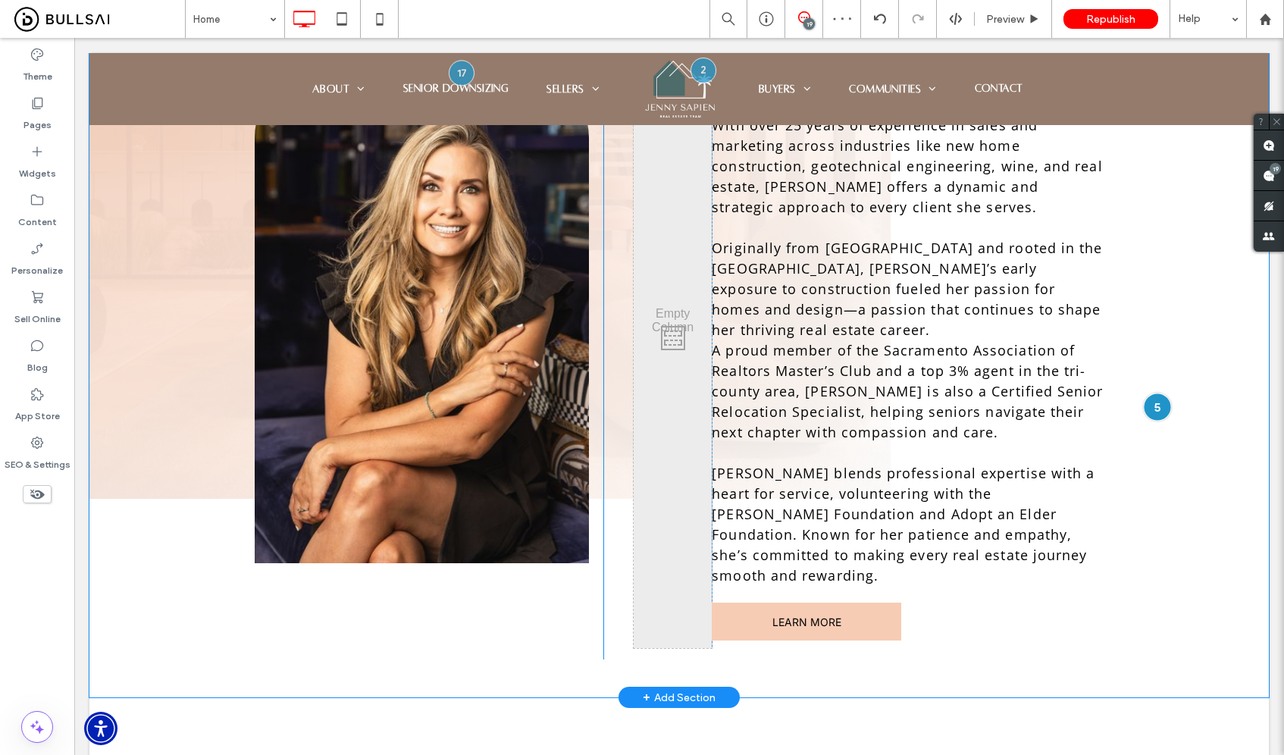
click at [1146, 393] on div at bounding box center [1158, 407] width 28 height 28
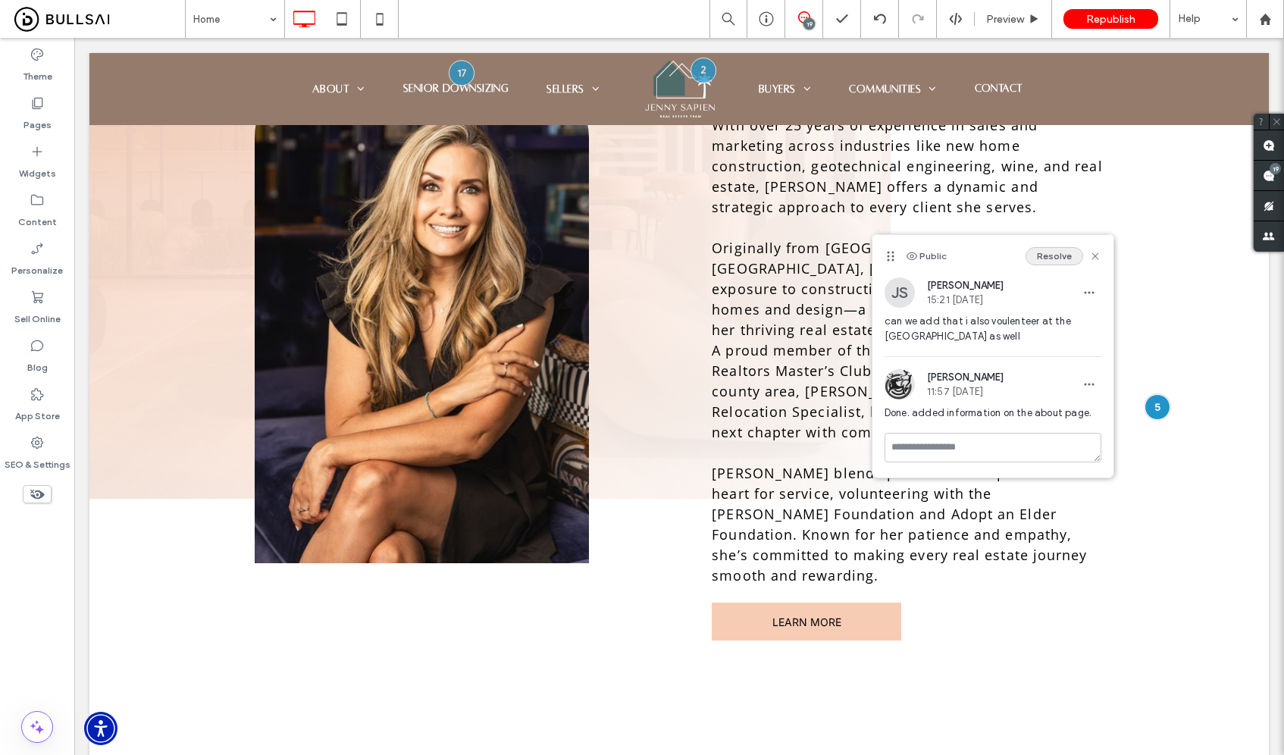
click at [1059, 258] on button "Resolve" at bounding box center [1055, 256] width 58 height 18
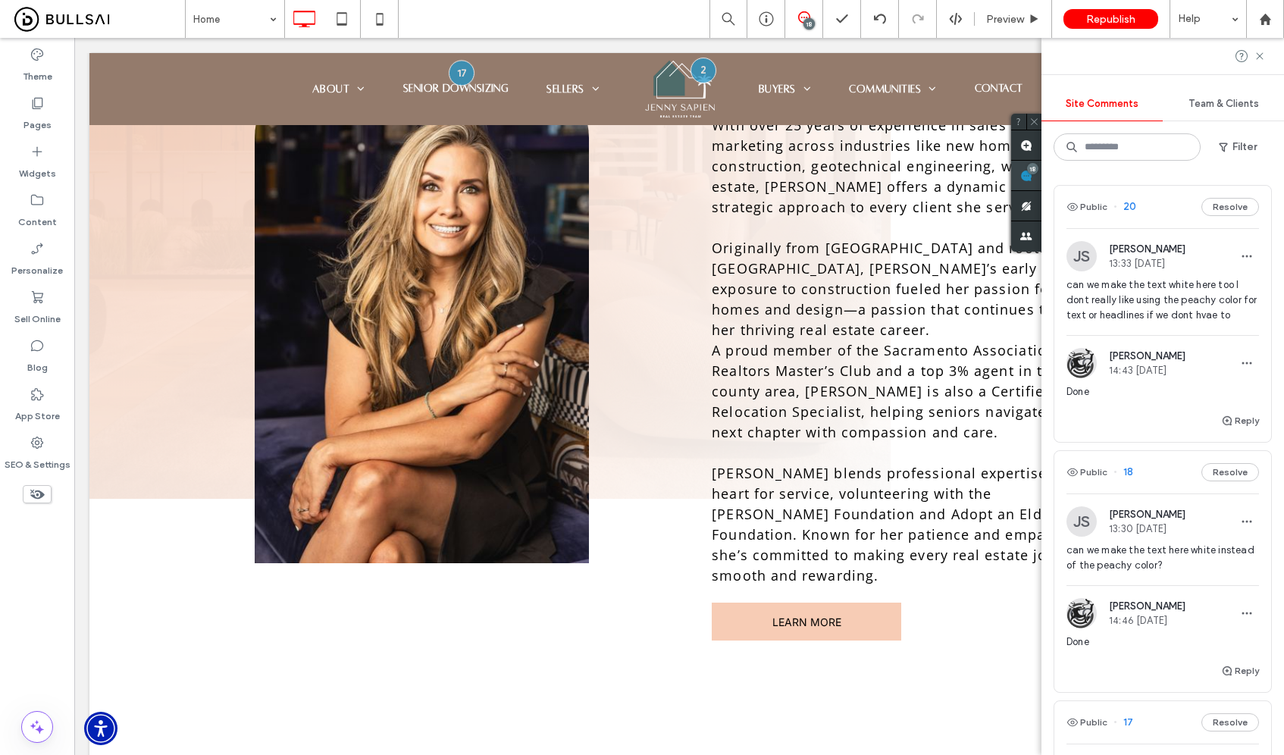
click at [1273, 181] on div "Site Comments Team & Clients Filter Public 20 Resolve JS Jenny Sapien 13:33 Aug…" at bounding box center [1162, 396] width 243 height 717
click at [1213, 213] on button "Resolve" at bounding box center [1230, 207] width 58 height 18
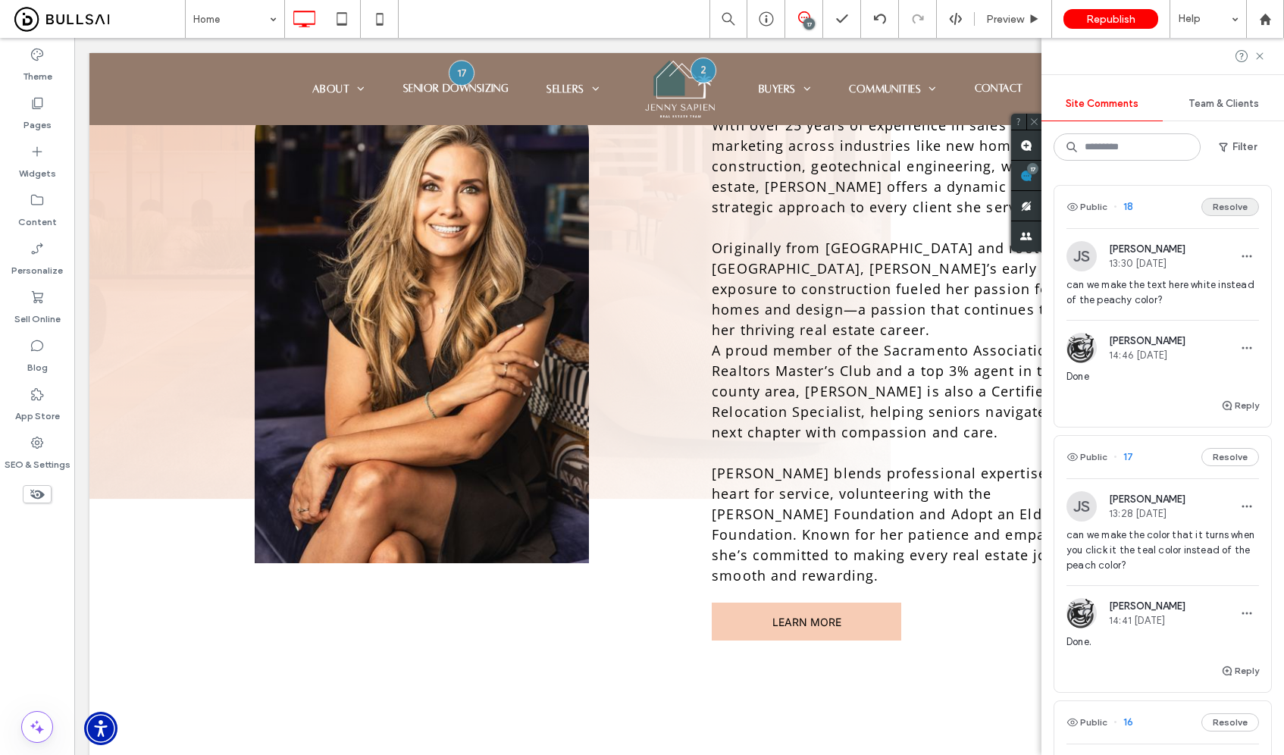
click at [1229, 215] on button "Resolve" at bounding box center [1230, 207] width 58 height 18
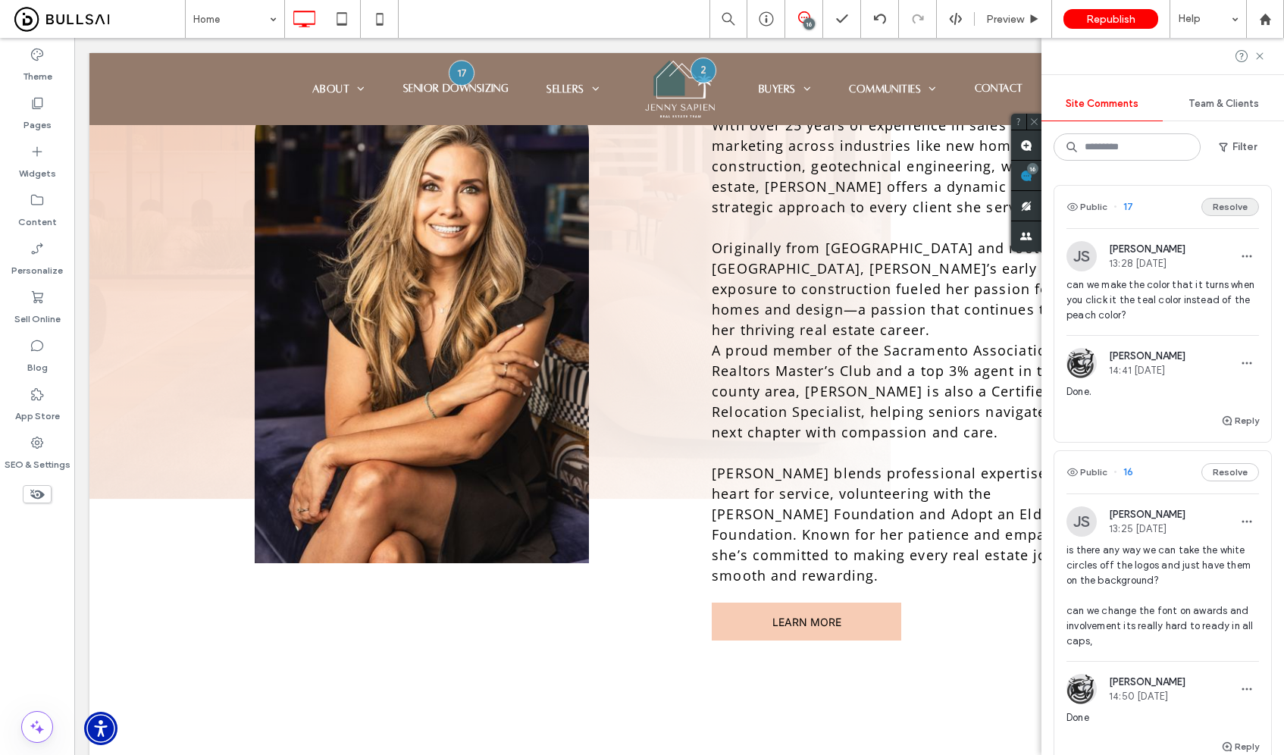
click at [1235, 214] on button "Resolve" at bounding box center [1230, 207] width 58 height 18
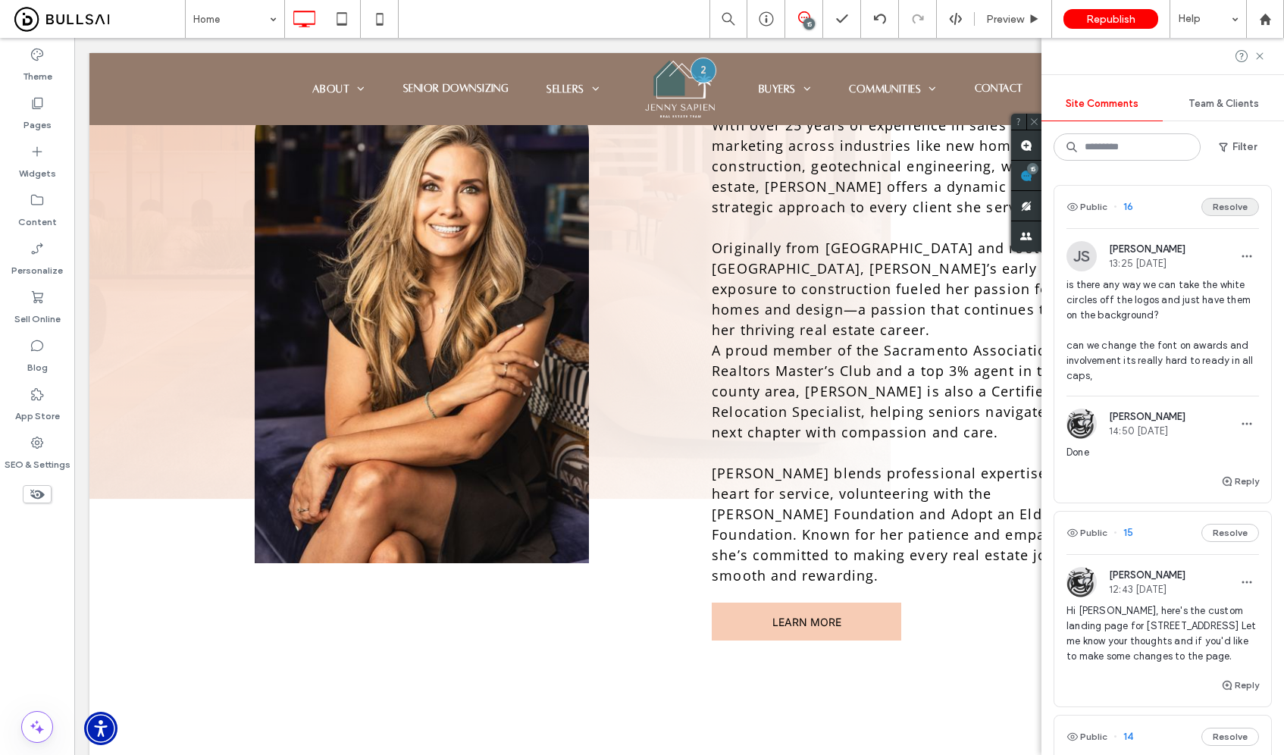
click at [1230, 209] on button "Resolve" at bounding box center [1230, 207] width 58 height 18
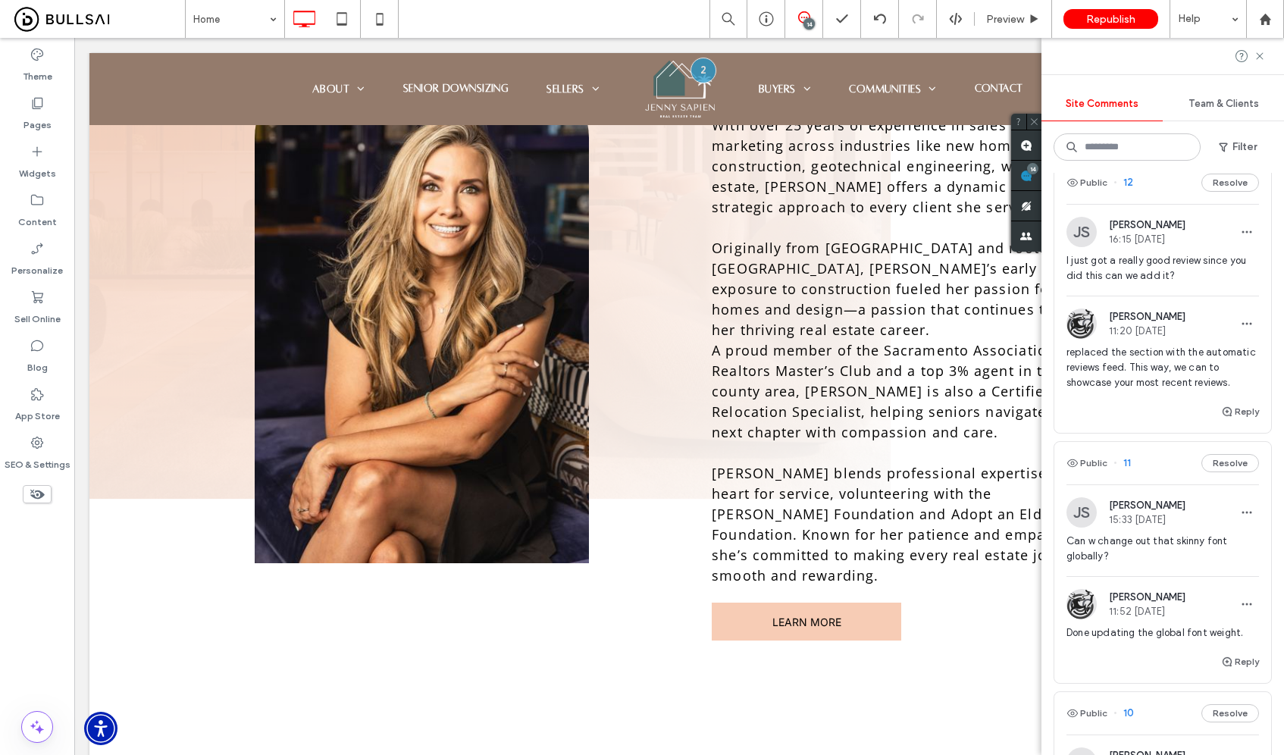
scroll to position [1107, 0]
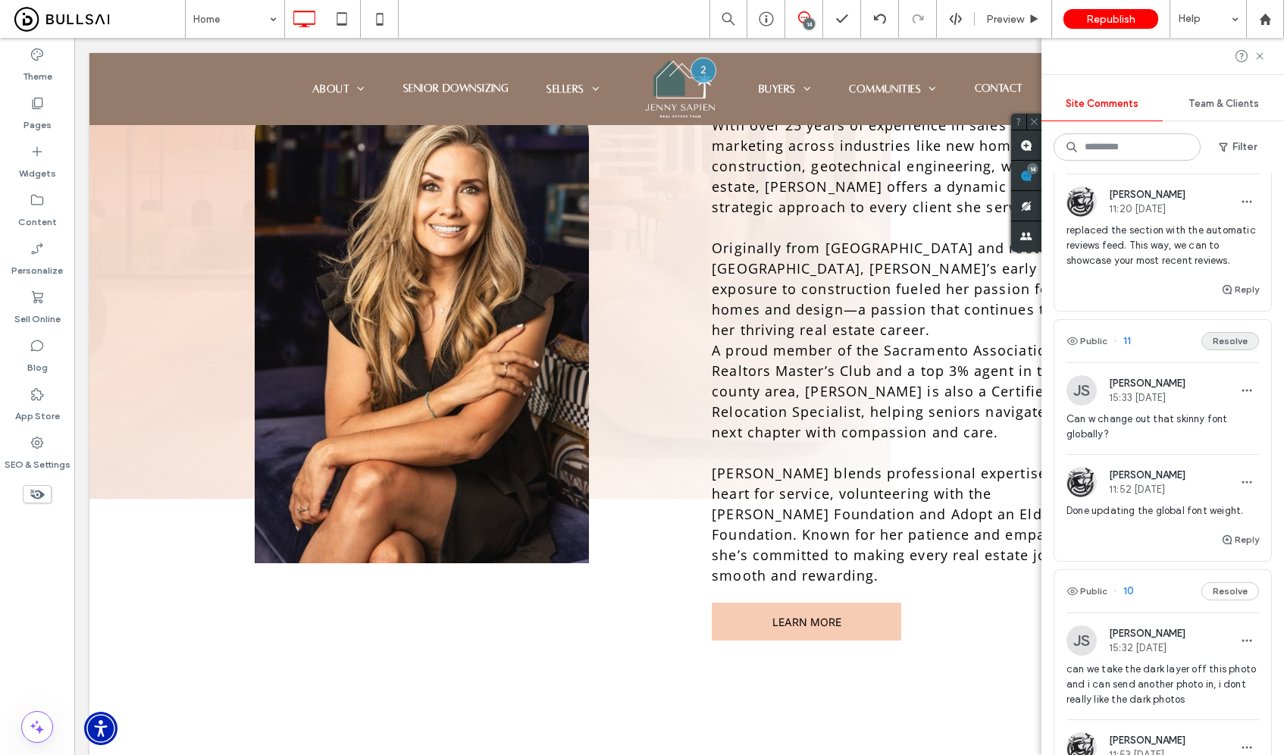
click at [1229, 350] on button "Resolve" at bounding box center [1230, 341] width 58 height 18
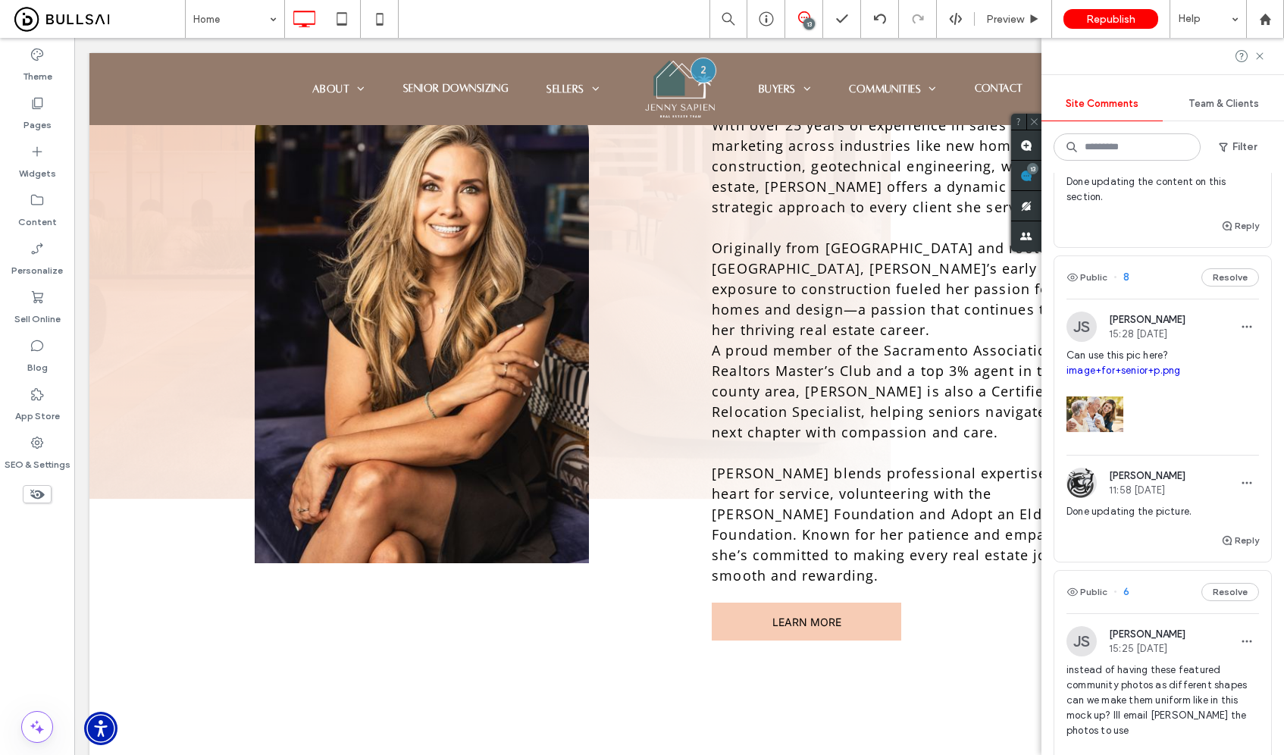
scroll to position [1610, 0]
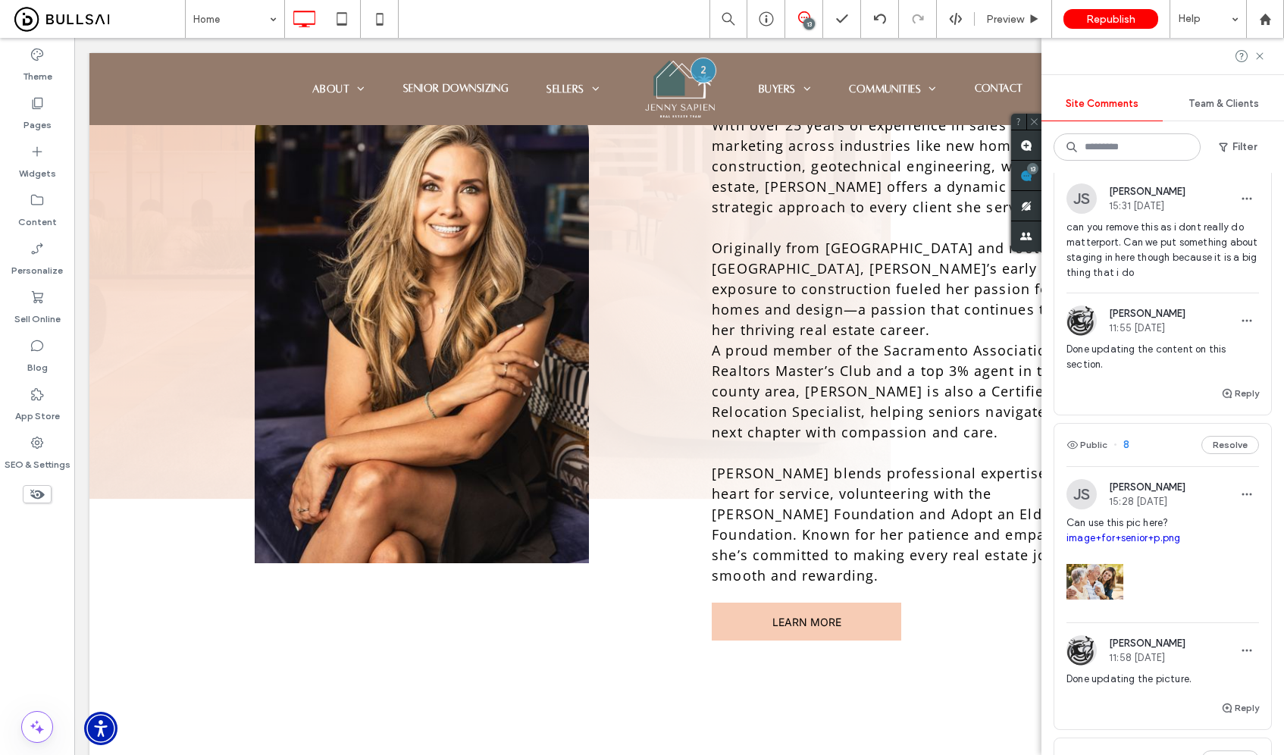
click at [1224, 158] on button "Resolve" at bounding box center [1230, 149] width 58 height 18
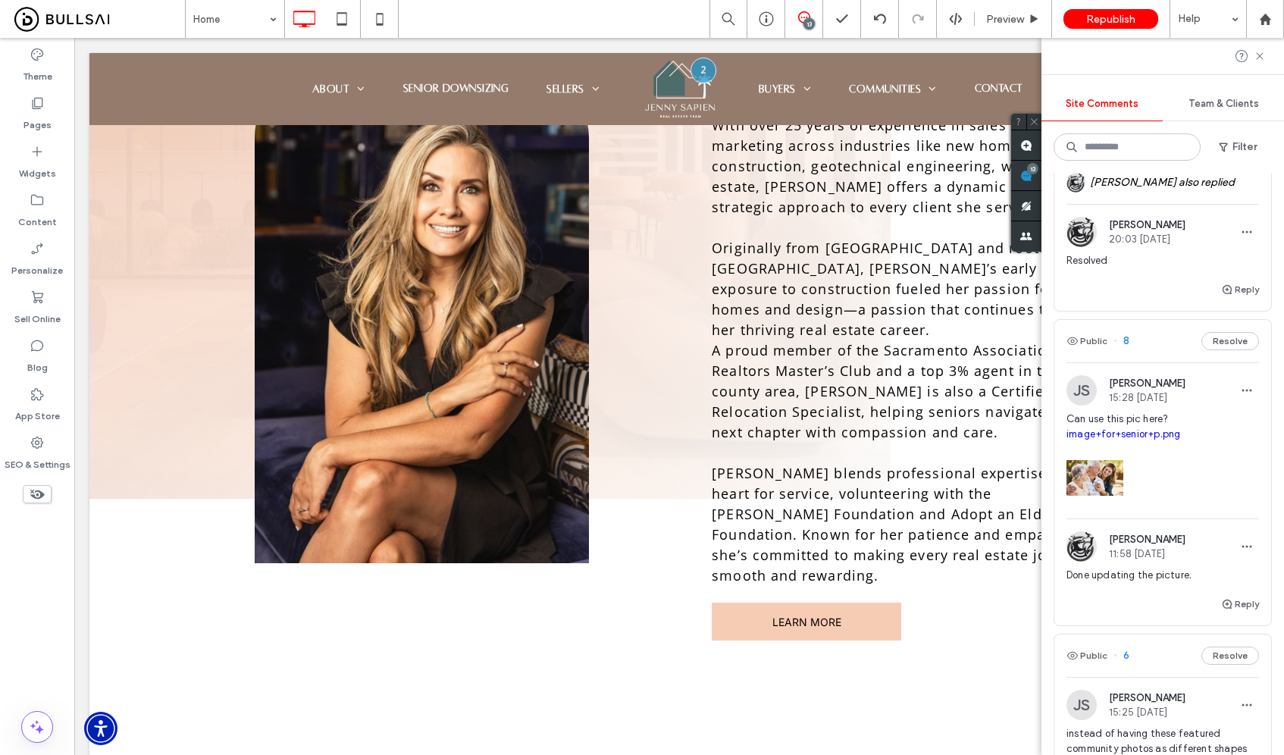
scroll to position [1418, 0]
click at [1223, 350] on button "Resolve" at bounding box center [1230, 341] width 58 height 18
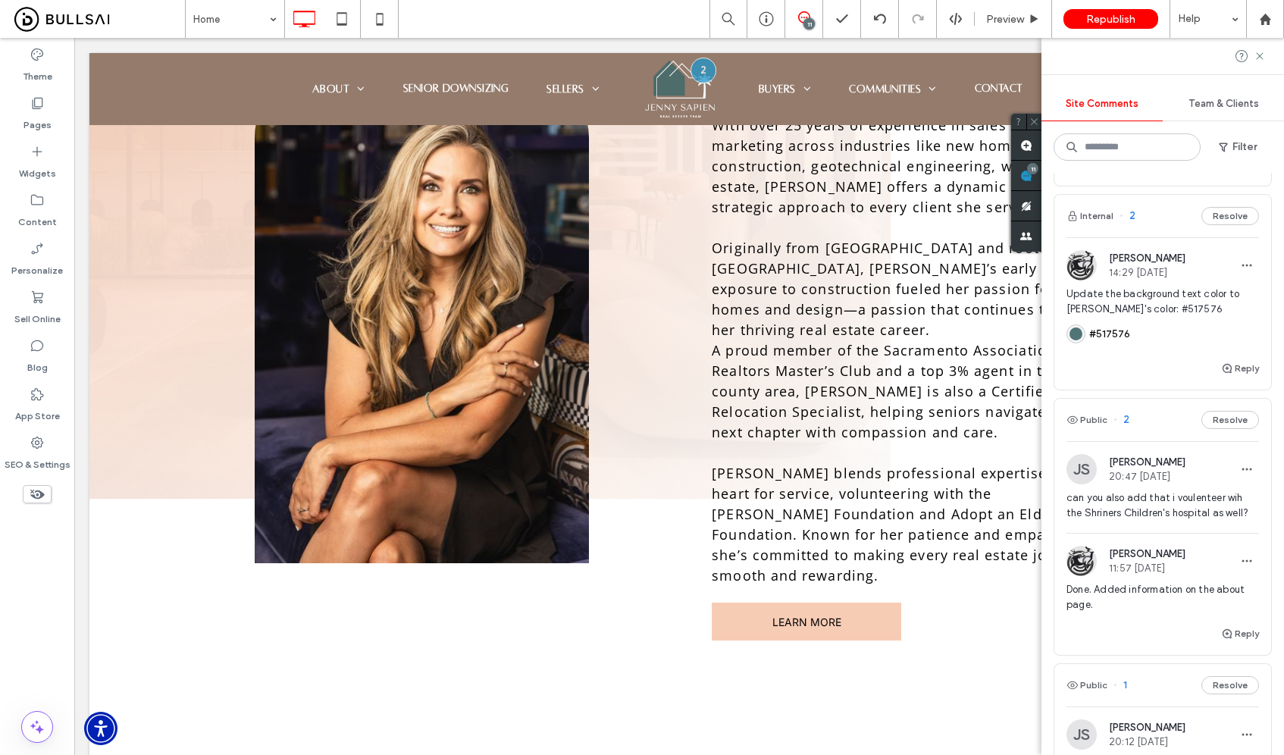
scroll to position [2871, 0]
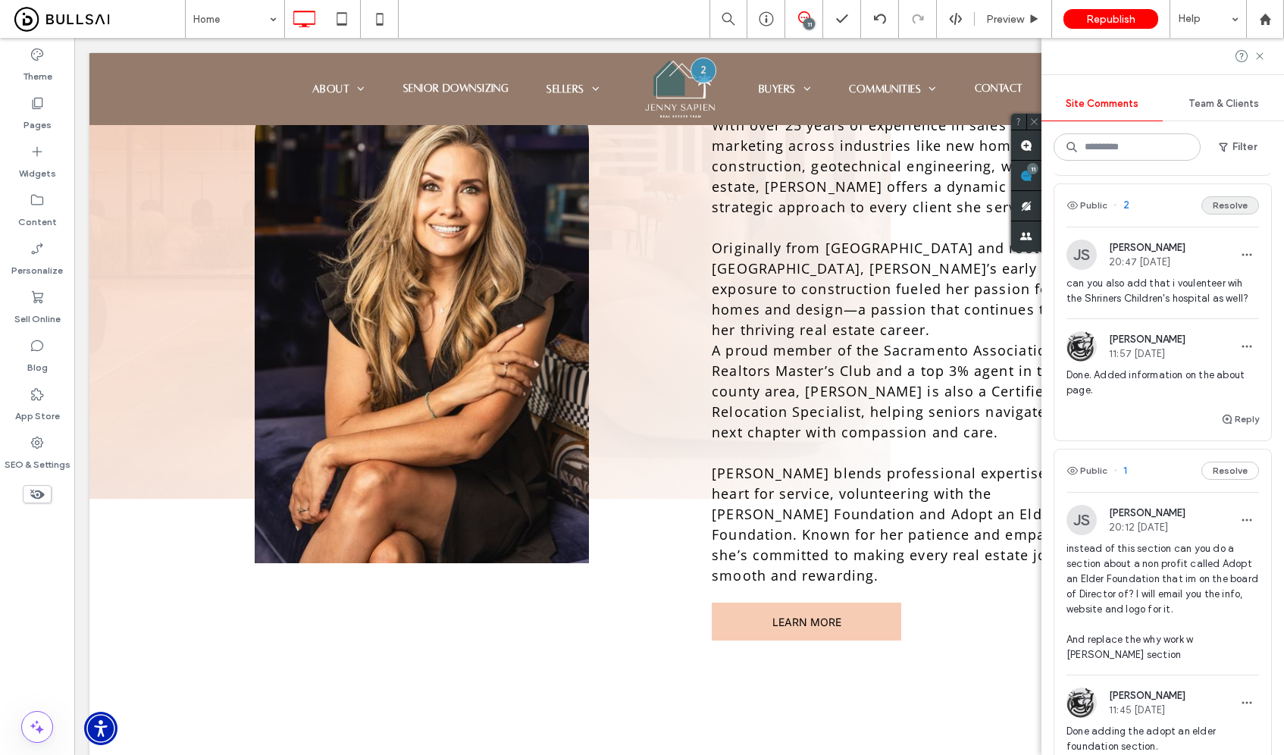
click at [1208, 215] on button "Resolve" at bounding box center [1230, 205] width 58 height 18
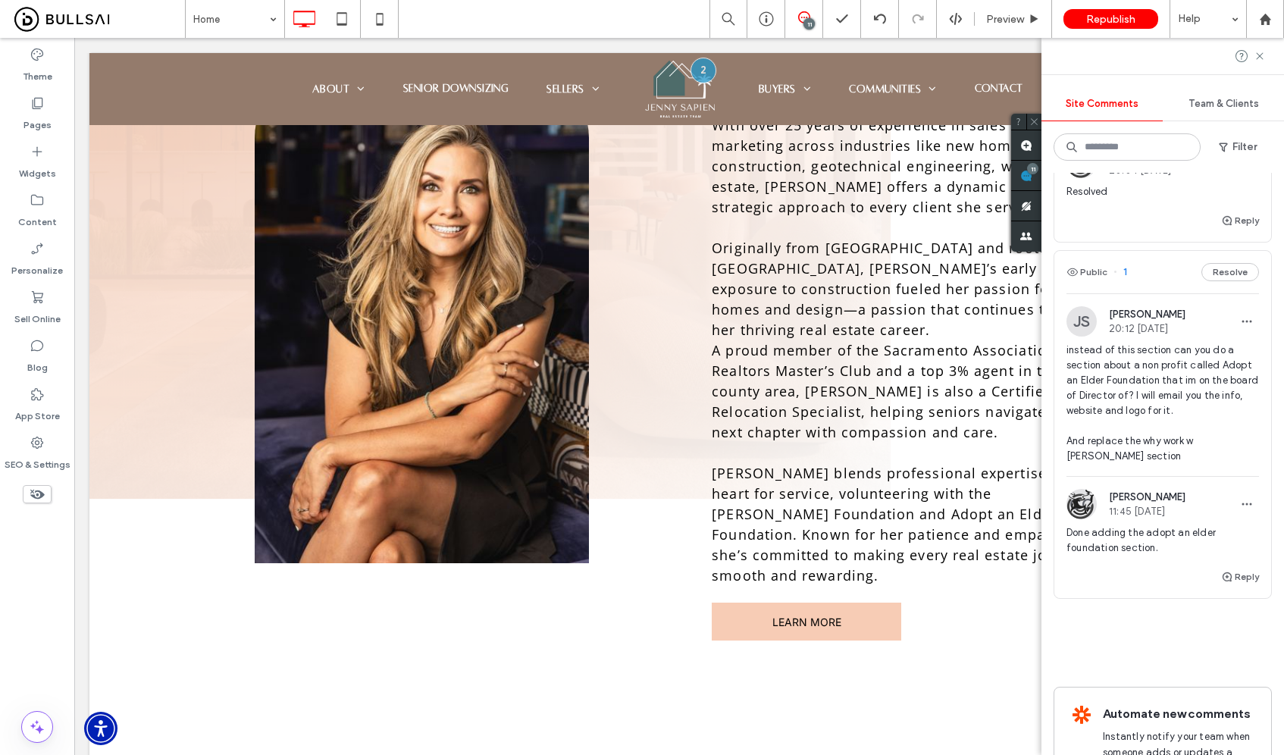
scroll to position [2805, 0]
drag, startPoint x: 1227, startPoint y: 396, endPoint x: 1219, endPoint y: 409, distance: 15.3
click at [1227, 281] on button "Resolve" at bounding box center [1230, 272] width 58 height 18
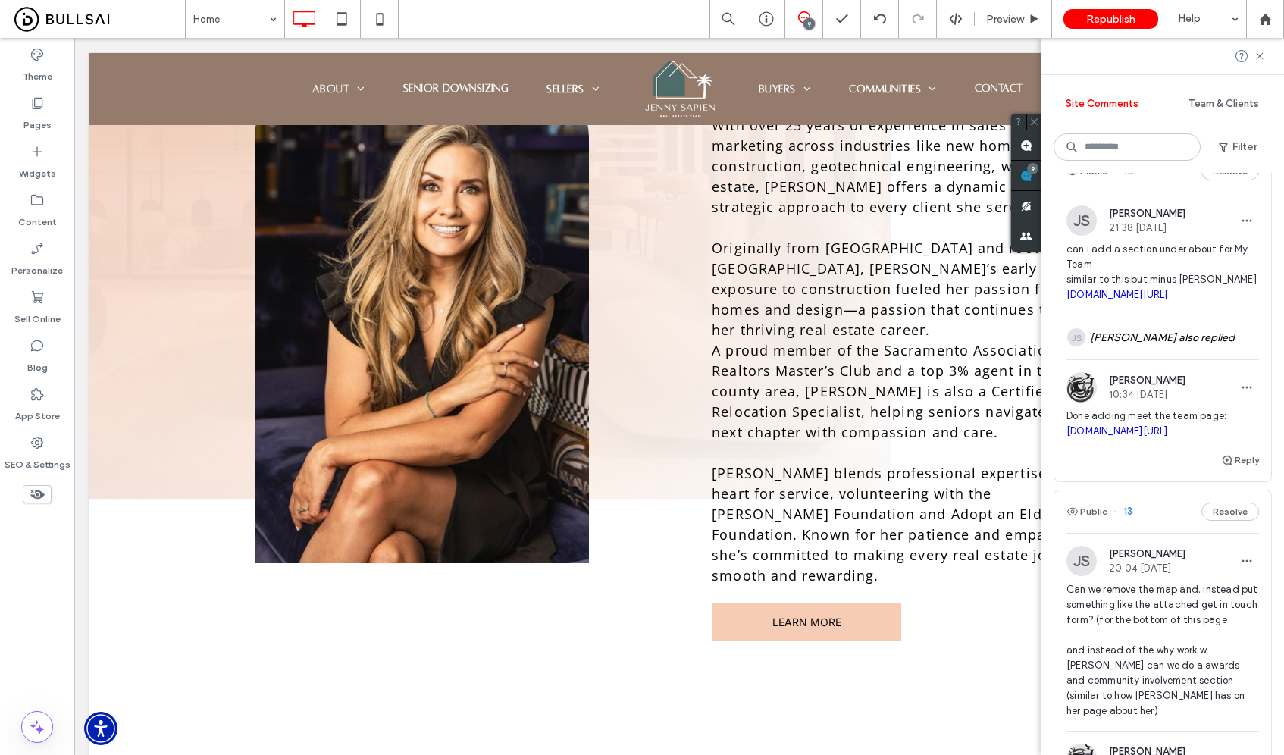
scroll to position [0, 0]
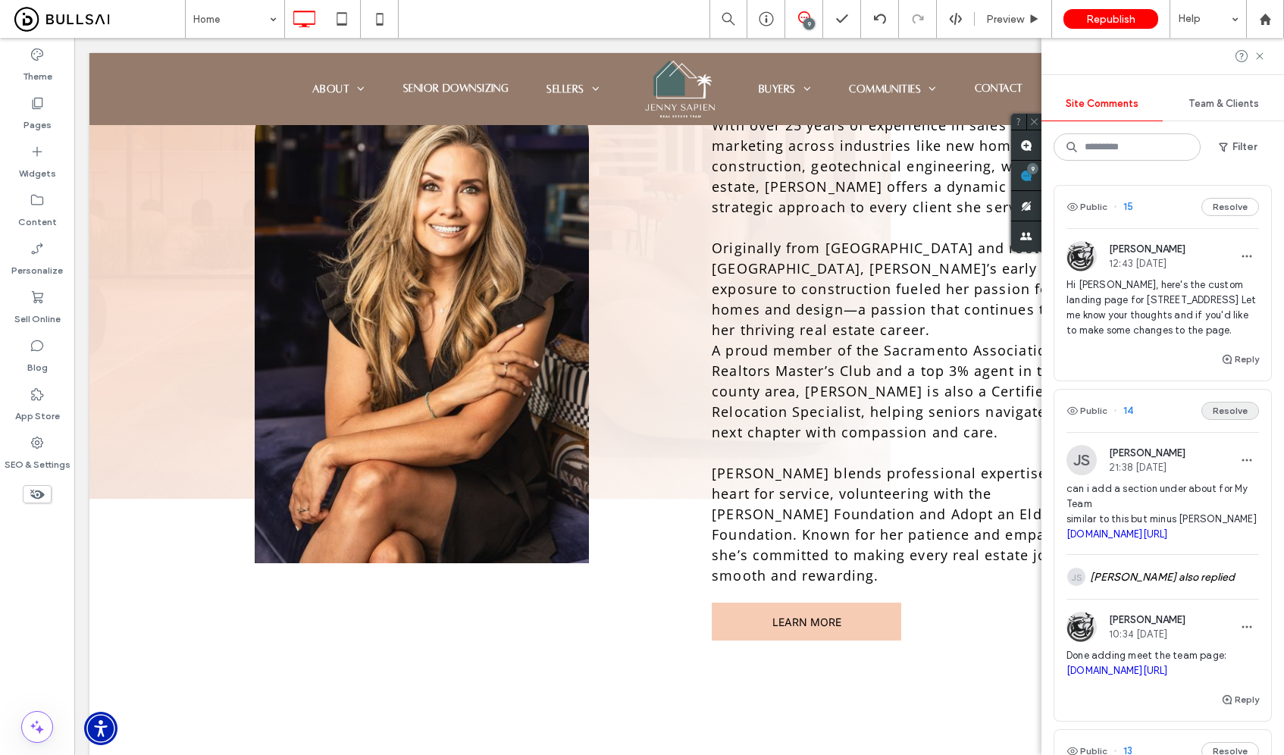
click at [1223, 409] on button "Resolve" at bounding box center [1230, 411] width 58 height 18
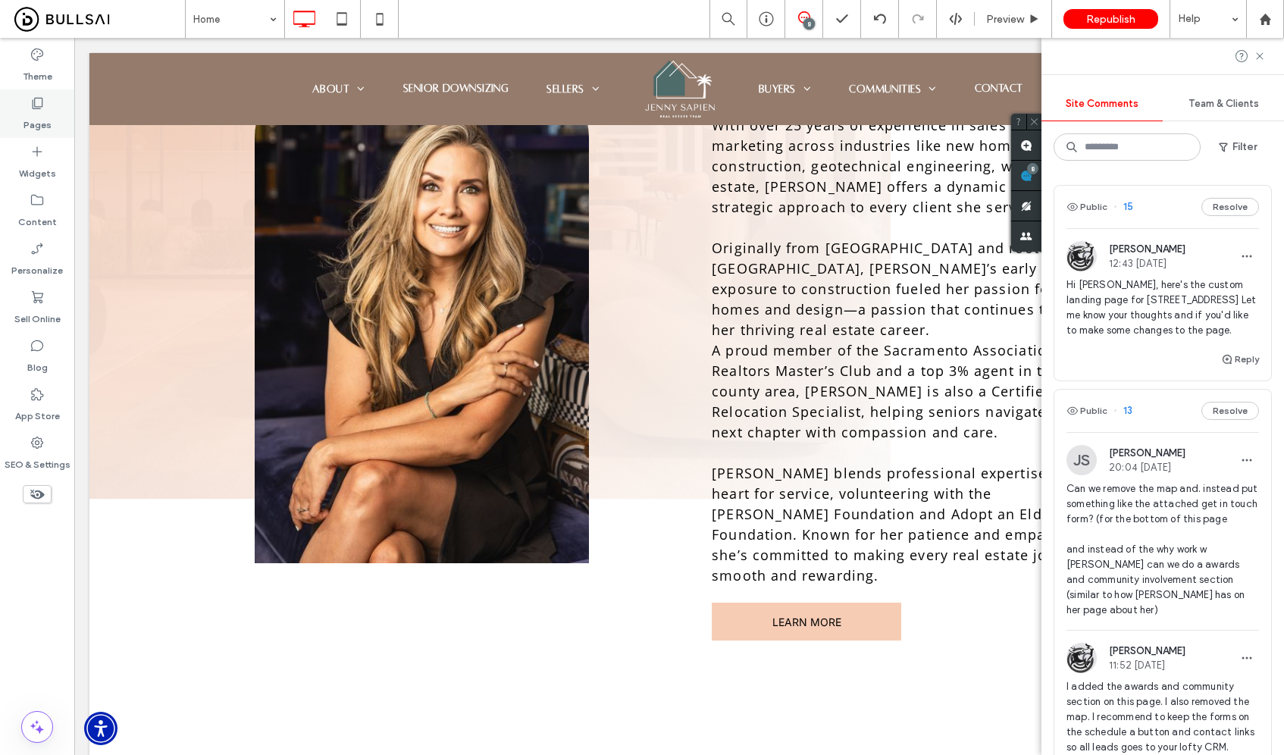
click at [55, 124] on div "Pages" at bounding box center [37, 113] width 74 height 49
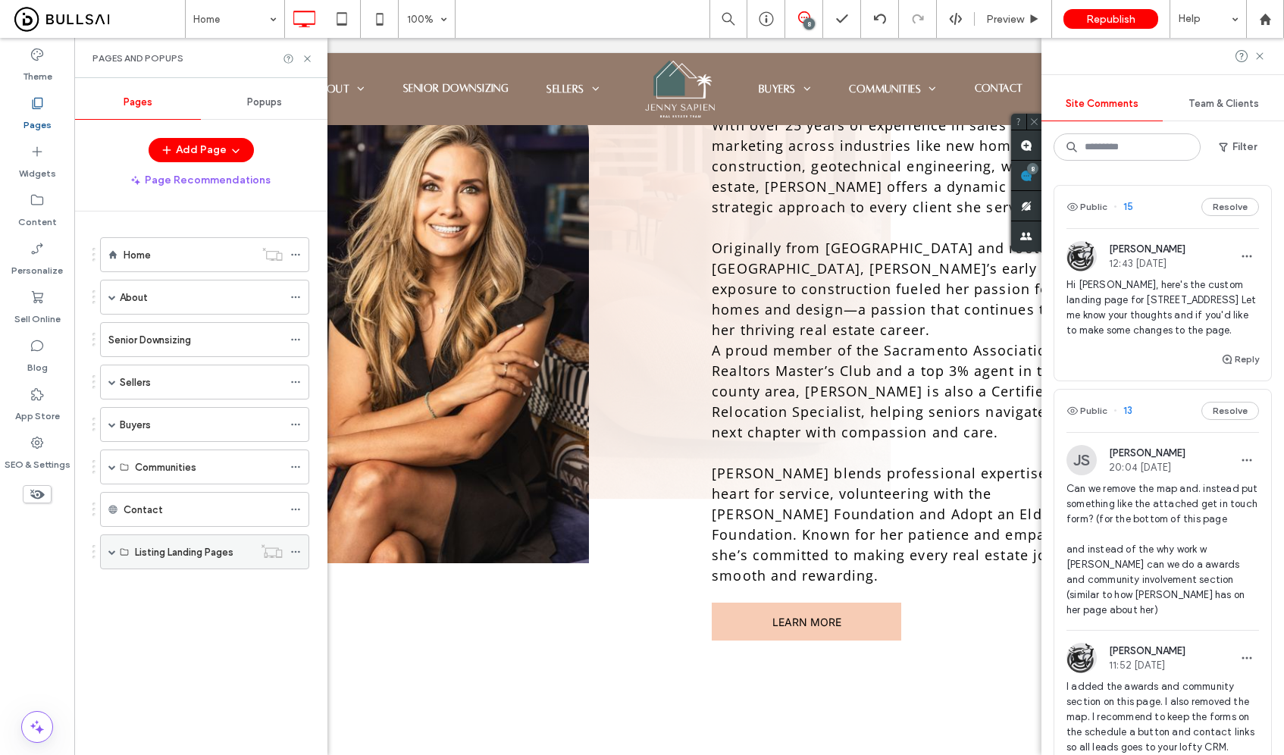
click at [105, 550] on div "Listing Landing Pages" at bounding box center [204, 551] width 209 height 35
click at [109, 553] on span at bounding box center [112, 552] width 8 height 8
click at [161, 584] on label "[STREET_ADDRESS]" at bounding box center [179, 587] width 89 height 27
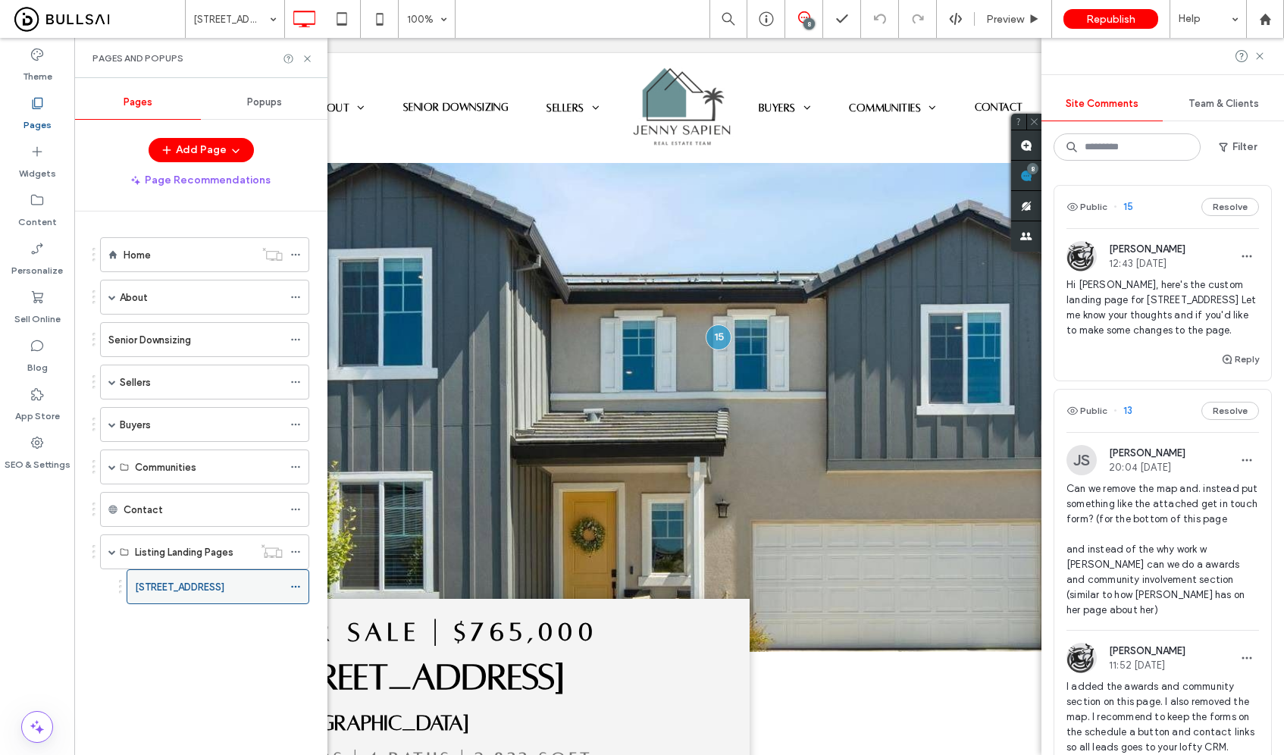
click at [299, 586] on icon at bounding box center [295, 586] width 11 height 11
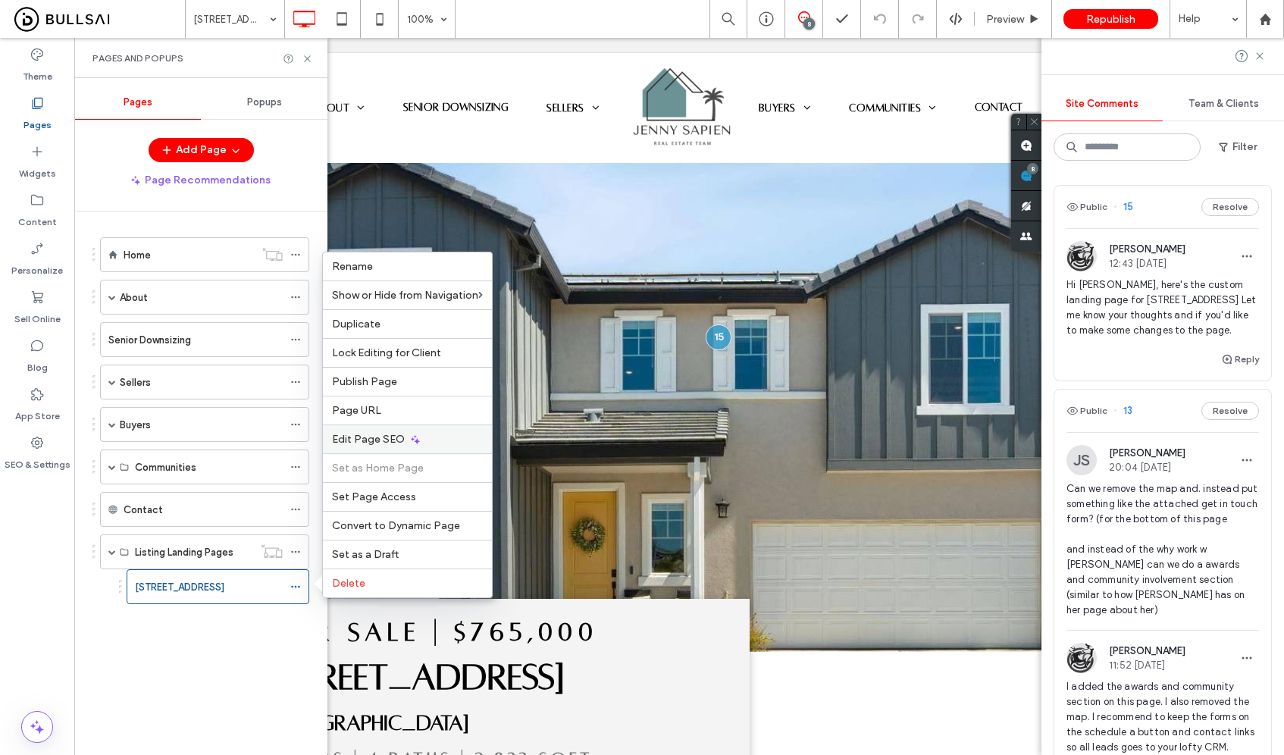
click at [366, 450] on div "Edit Page SEO" at bounding box center [407, 438] width 169 height 29
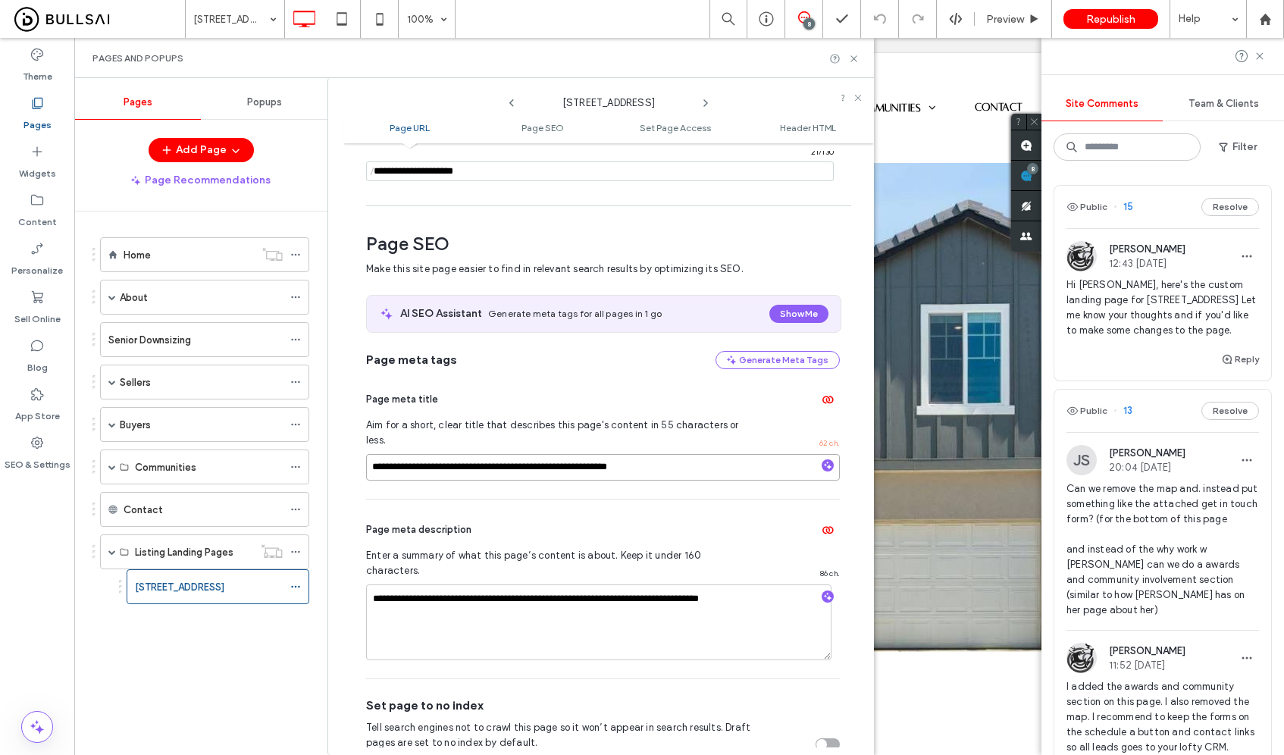
click at [433, 438] on div "**********" at bounding box center [603, 514] width 474 height 327
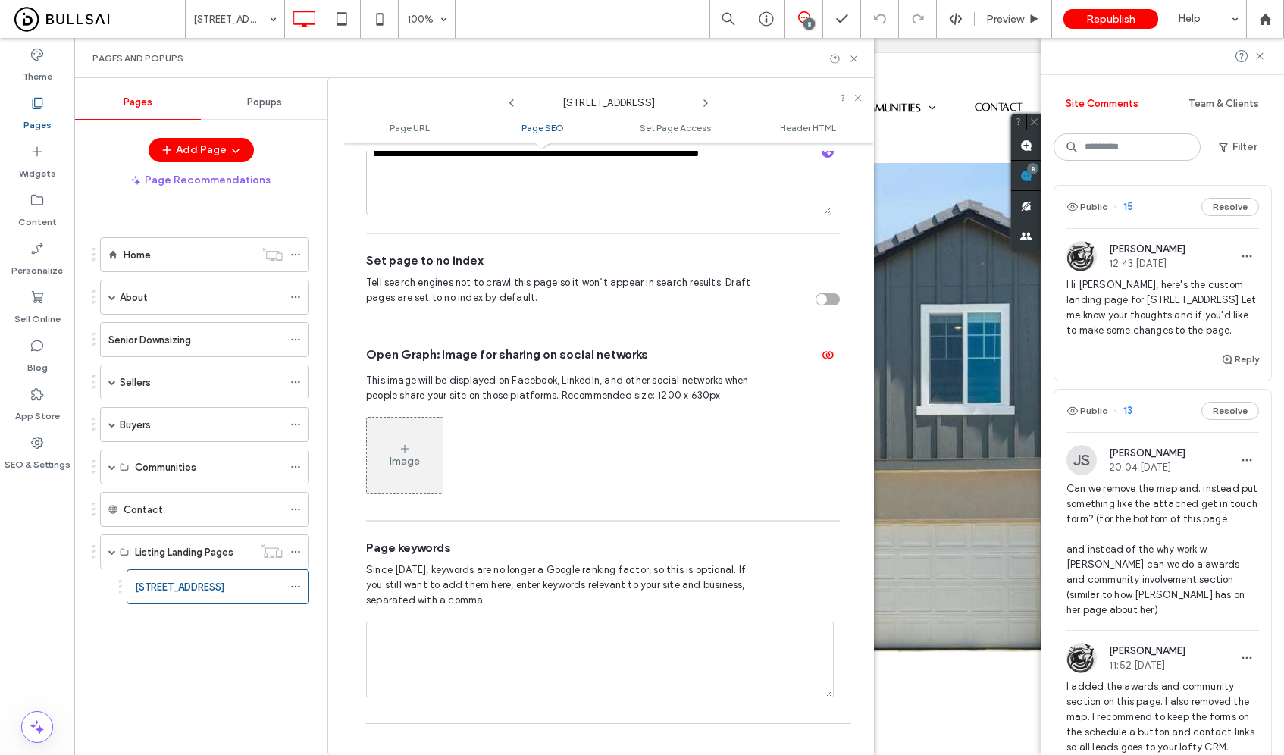
scroll to position [426, 0]
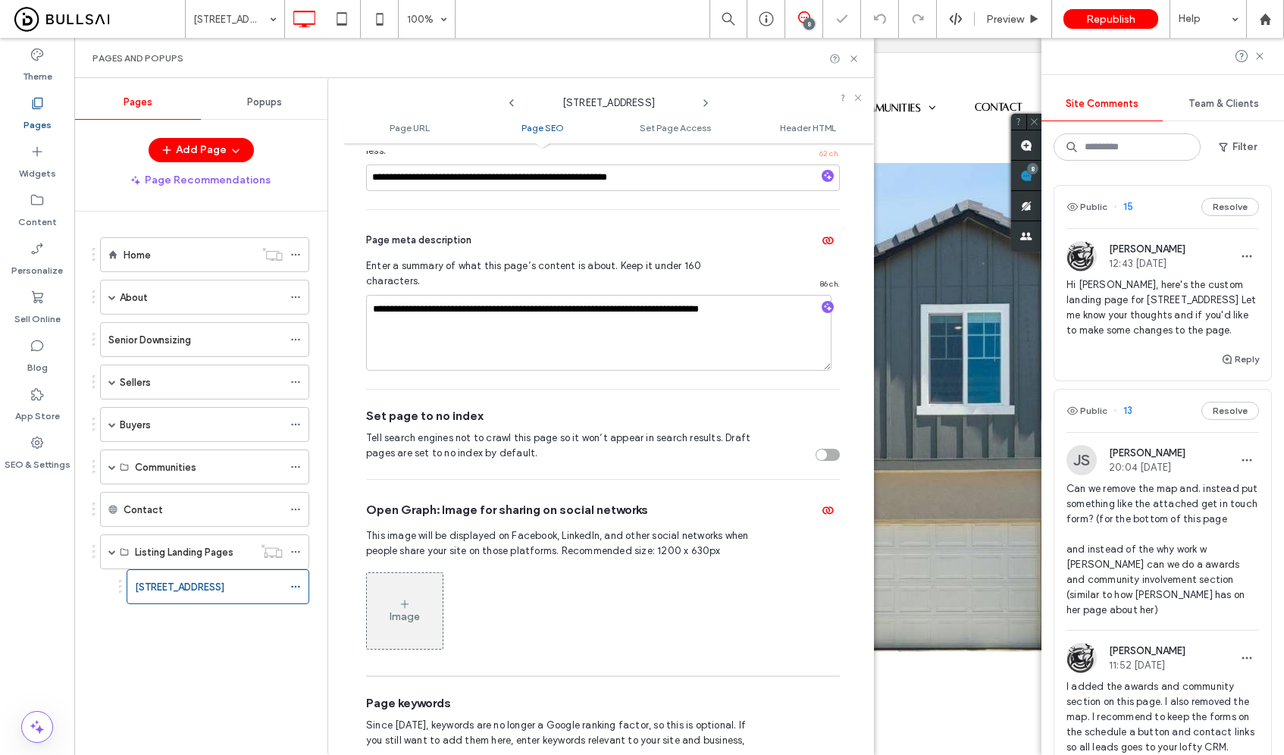
click at [396, 575] on div "Image" at bounding box center [405, 611] width 76 height 73
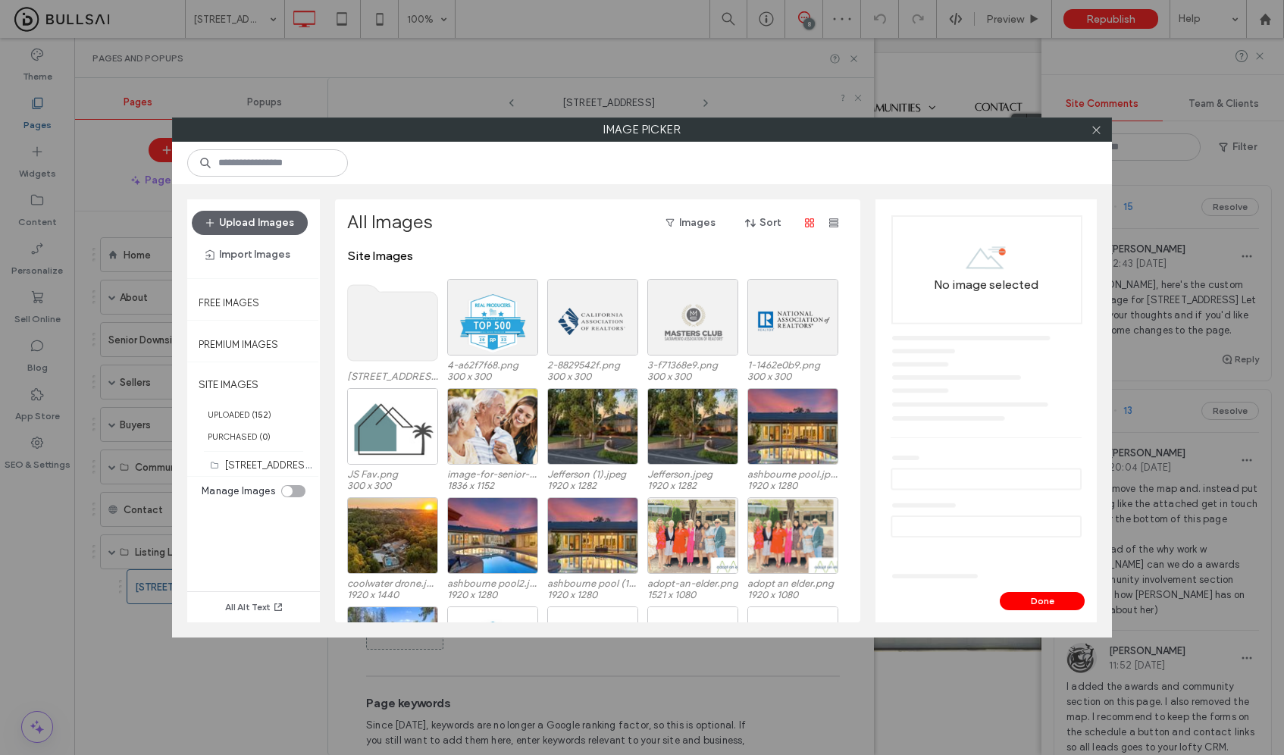
click at [394, 326] on use at bounding box center [393, 323] width 90 height 76
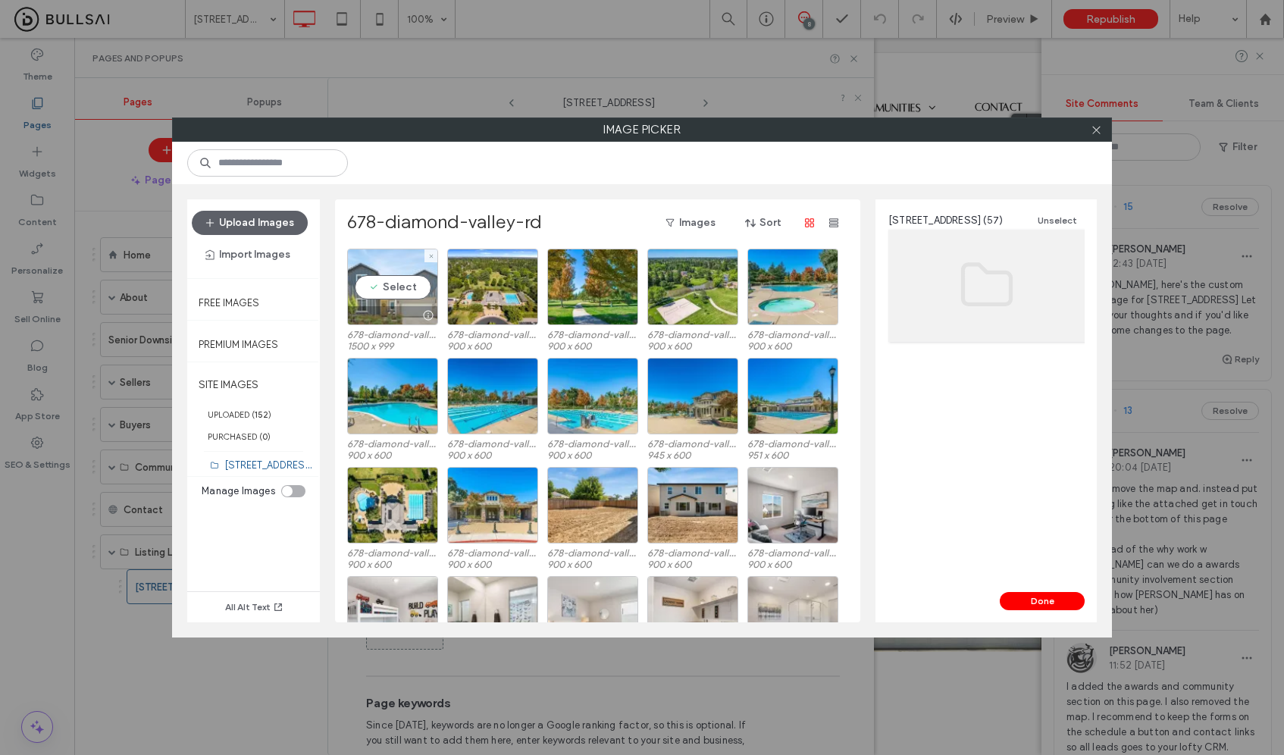
click at [371, 299] on div "Select" at bounding box center [392, 287] width 91 height 77
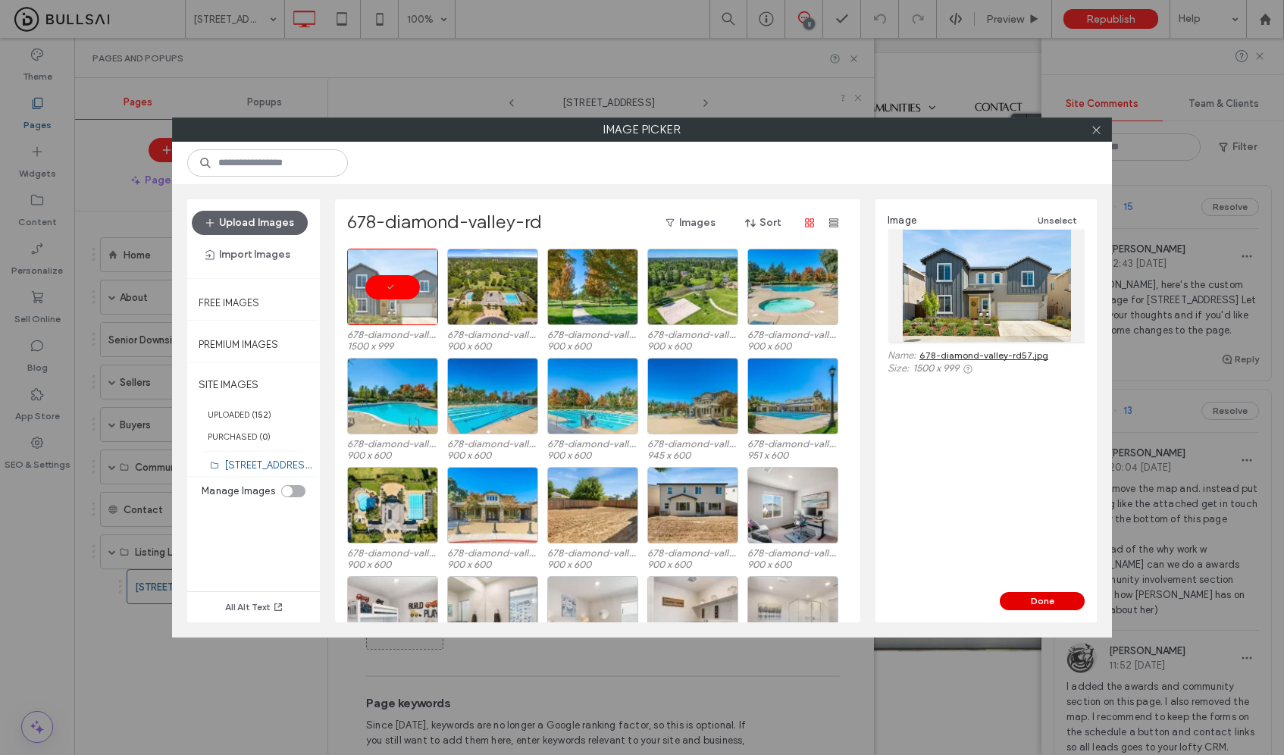
click at [1065, 602] on button "Done" at bounding box center [1042, 601] width 85 height 18
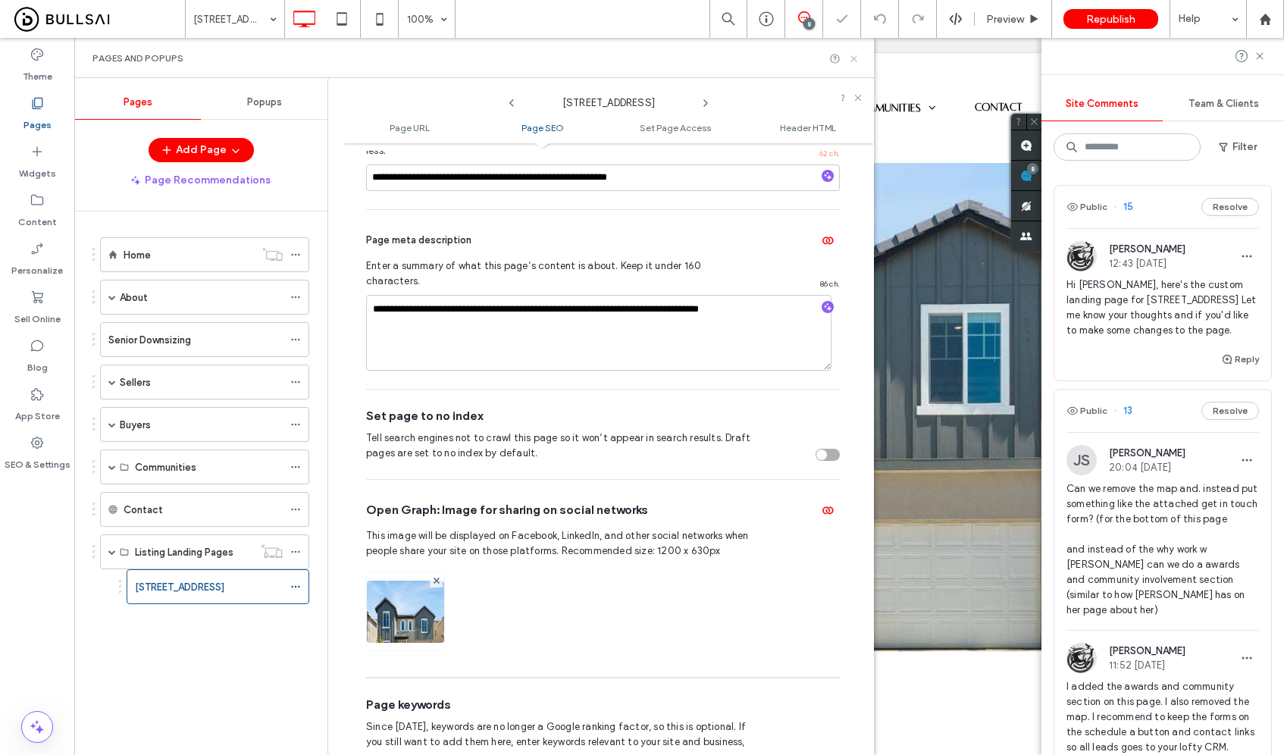
click at [854, 63] on icon at bounding box center [853, 58] width 11 height 11
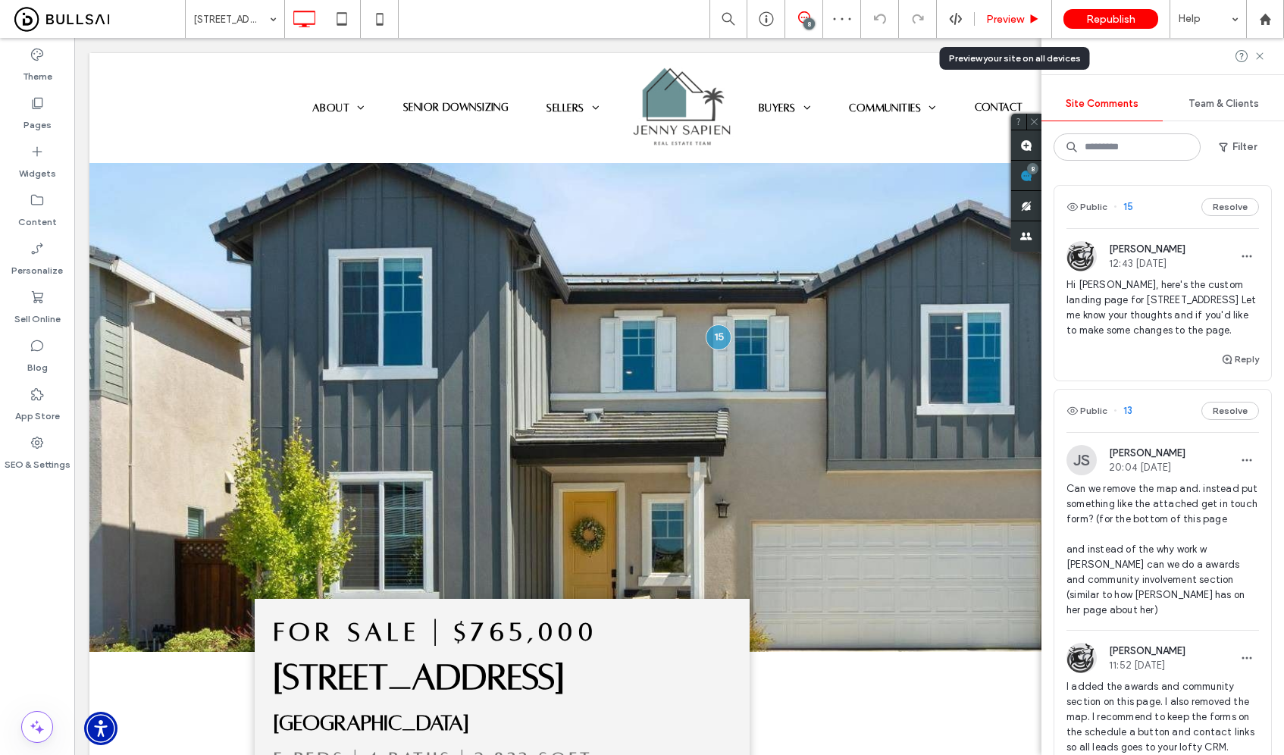
click at [996, 15] on span "Preview" at bounding box center [1005, 19] width 38 height 13
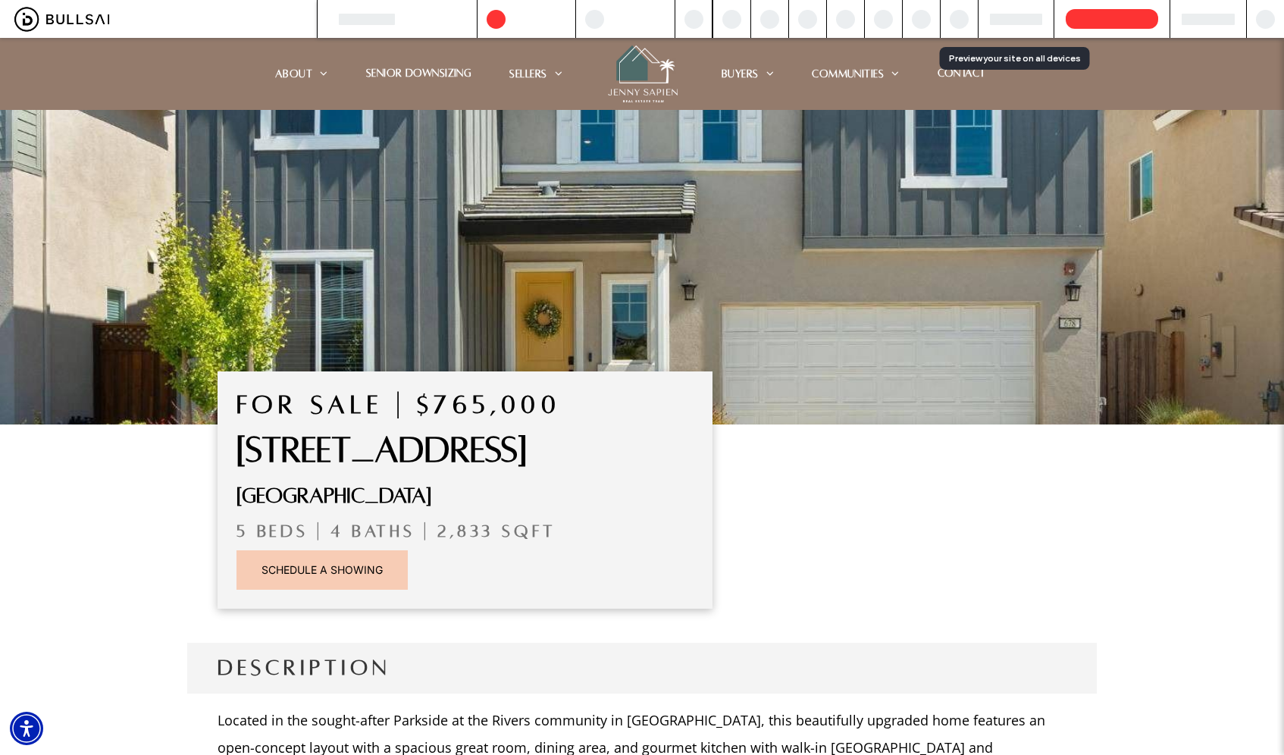
scroll to position [625, 0]
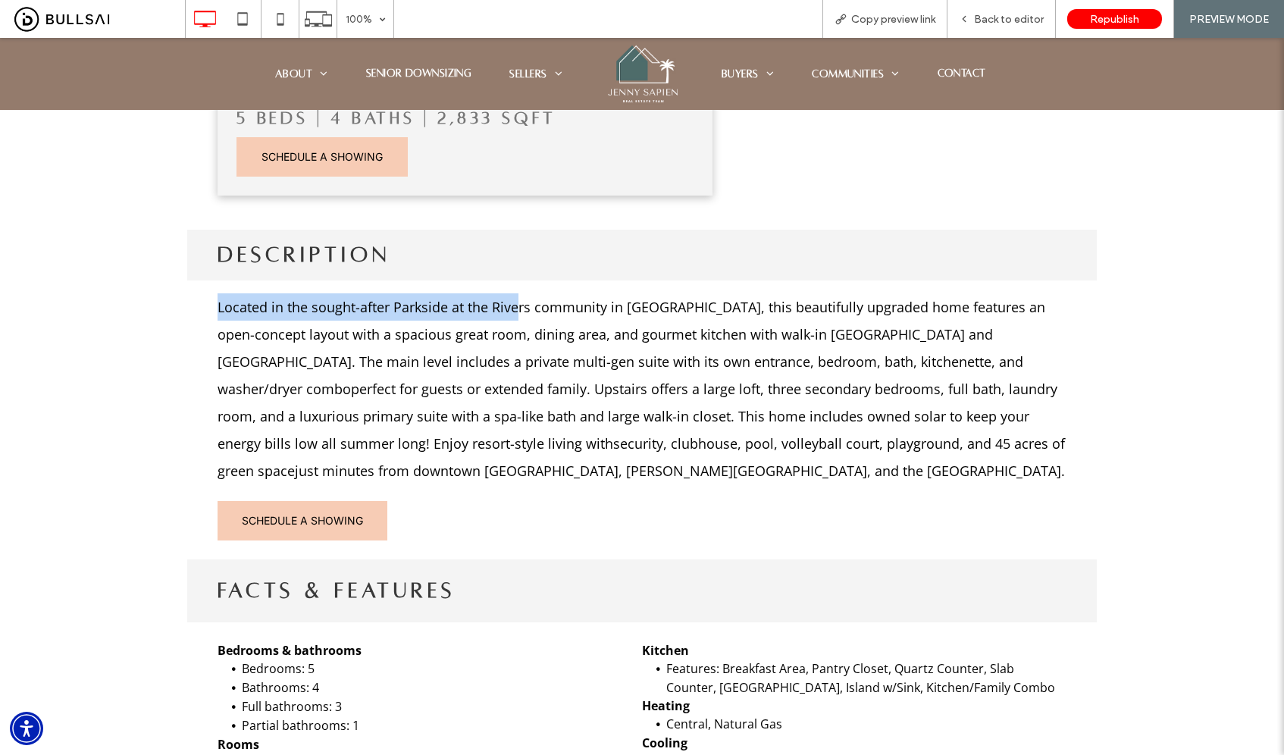
drag, startPoint x: 236, startPoint y: 305, endPoint x: 510, endPoint y: 302, distance: 273.7
click at [510, 302] on div "Located in the sought-after Parkside at the Rivers community in West Sacramento…" at bounding box center [642, 419] width 910 height 279
drag, startPoint x: 683, startPoint y: 452, endPoint x: 607, endPoint y: 451, distance: 75.8
click at [675, 453] on span "Located in the sought-after Parkside at the Rivers community in West Sacramento…" at bounding box center [641, 389] width 847 height 182
click at [473, 406] on p "Located in the sought-after Parkside at the Rivers community in West Sacramento…" at bounding box center [642, 388] width 849 height 191
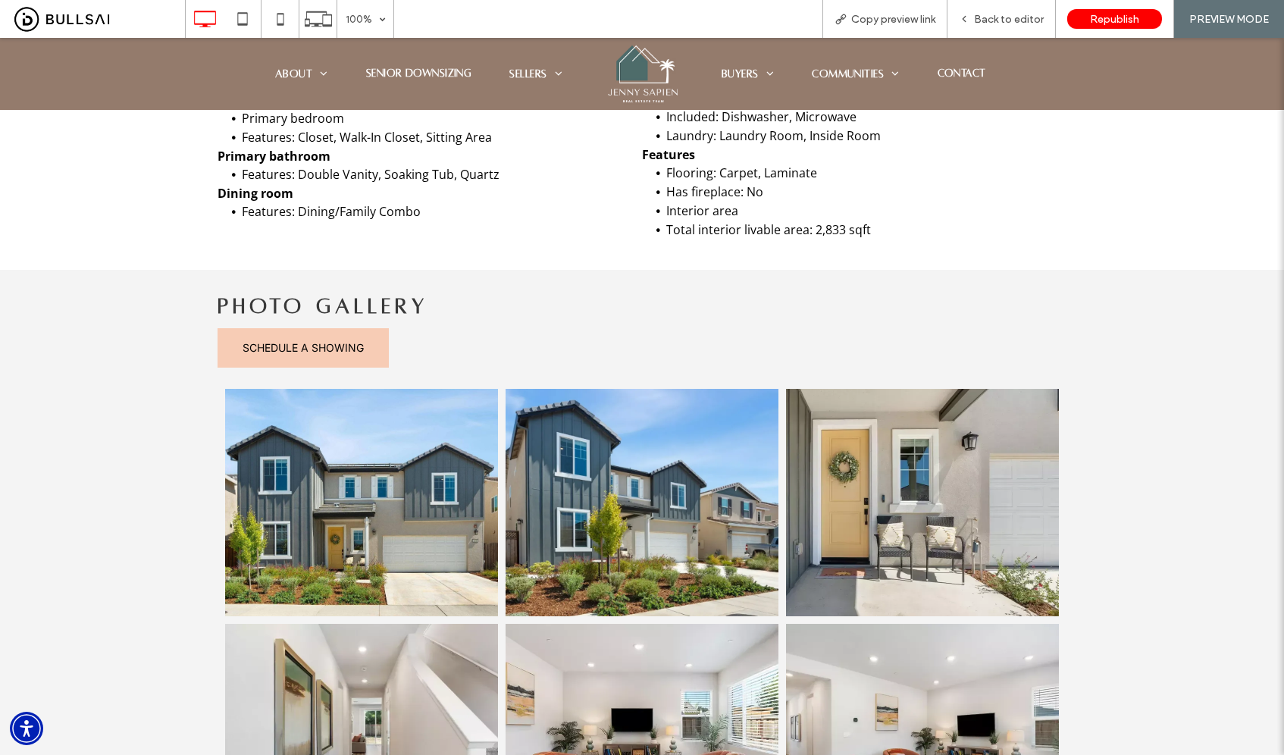
scroll to position [1318, 0]
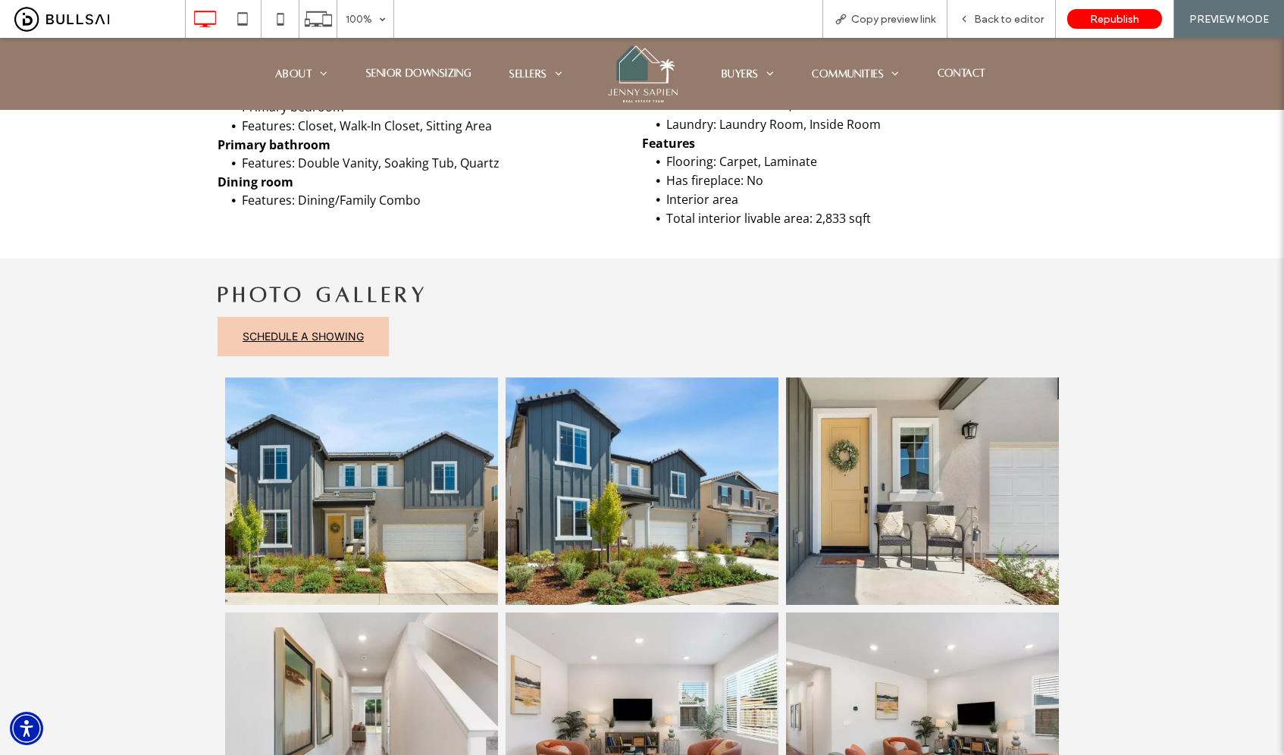
click at [258, 349] on link "SCHEDULE A SHOWING" at bounding box center [303, 336] width 171 height 39
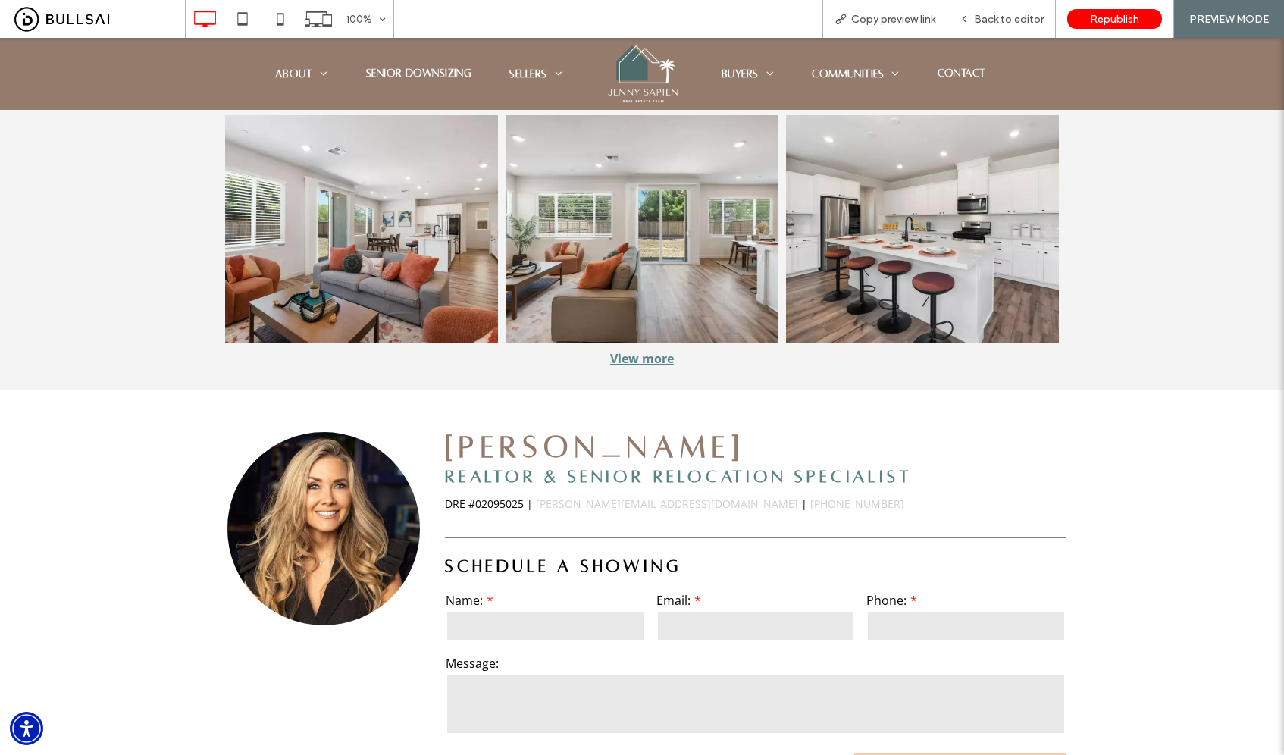
scroll to position [0, 0]
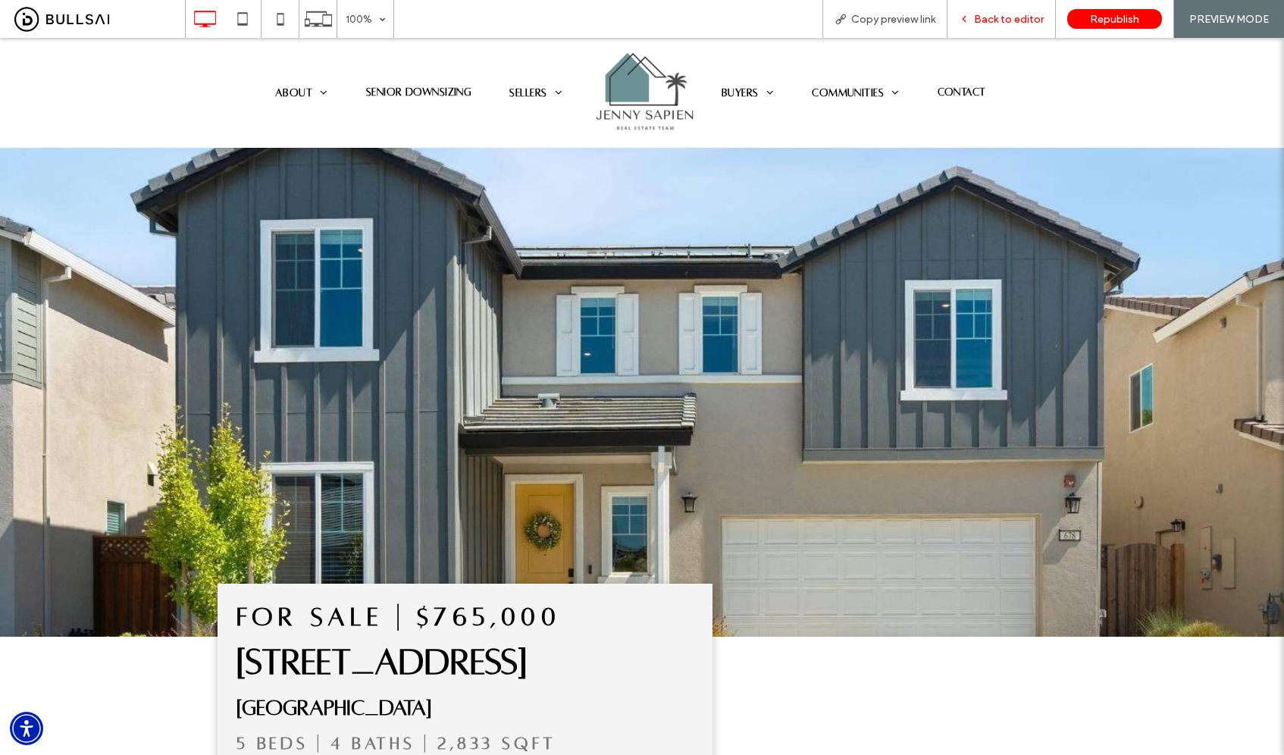
click at [1004, 17] on span "Back to editor" at bounding box center [1009, 19] width 70 height 13
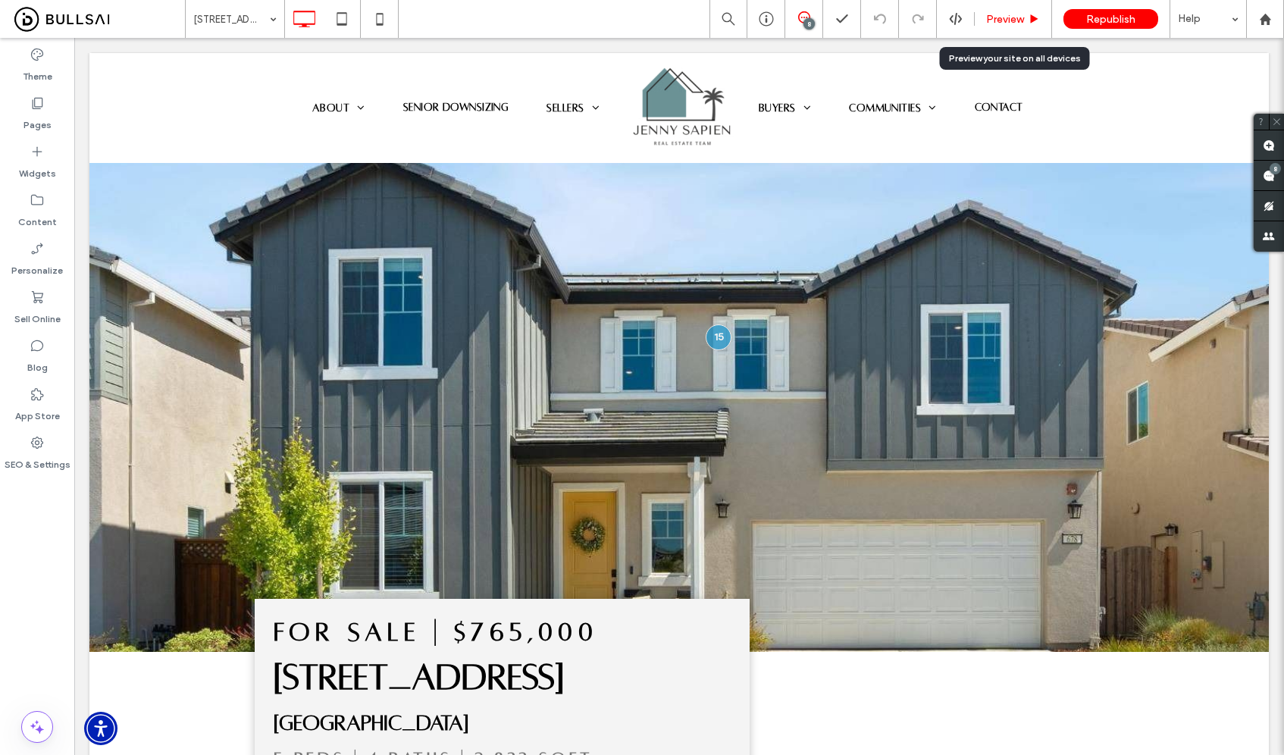
click at [1004, 19] on span "Preview" at bounding box center [1005, 19] width 38 height 13
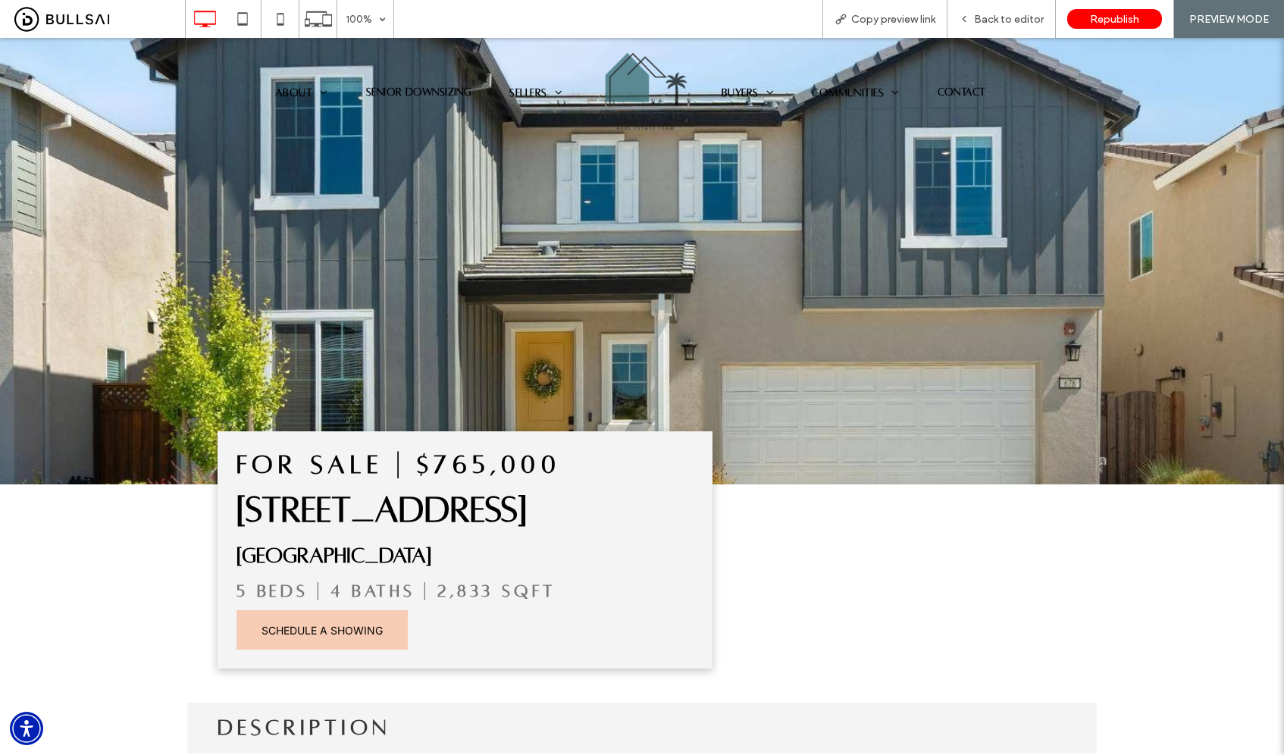
scroll to position [96, 0]
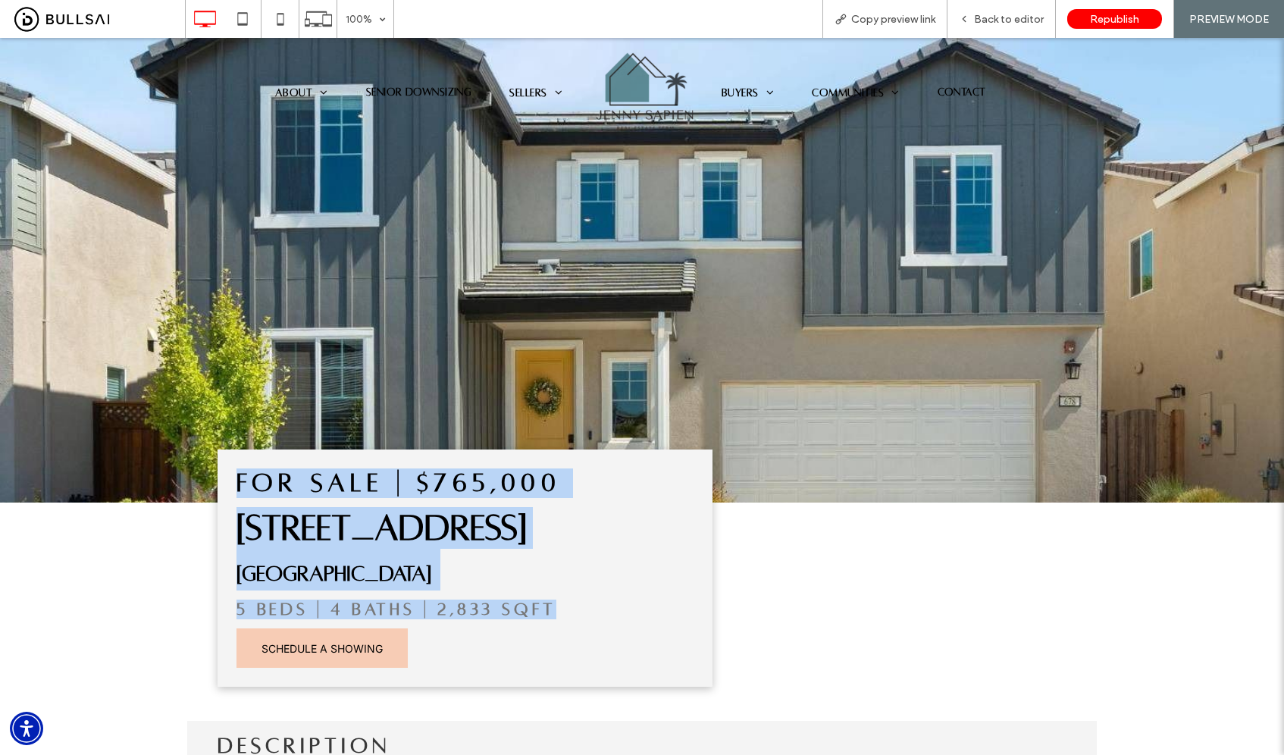
drag, startPoint x: 221, startPoint y: 480, endPoint x: 561, endPoint y: 612, distance: 365.0
click at [561, 612] on div "FOR SALE | $765,000 678 Diamond Valley Rd West Sacramento, CA 95605 5 Beds | 4 …" at bounding box center [465, 567] width 495 height 237
copy div "FOR SALE | $765,000 678 Diamond Valley Rd West Sacramento, CA 95605 5 Beds | 4 …"
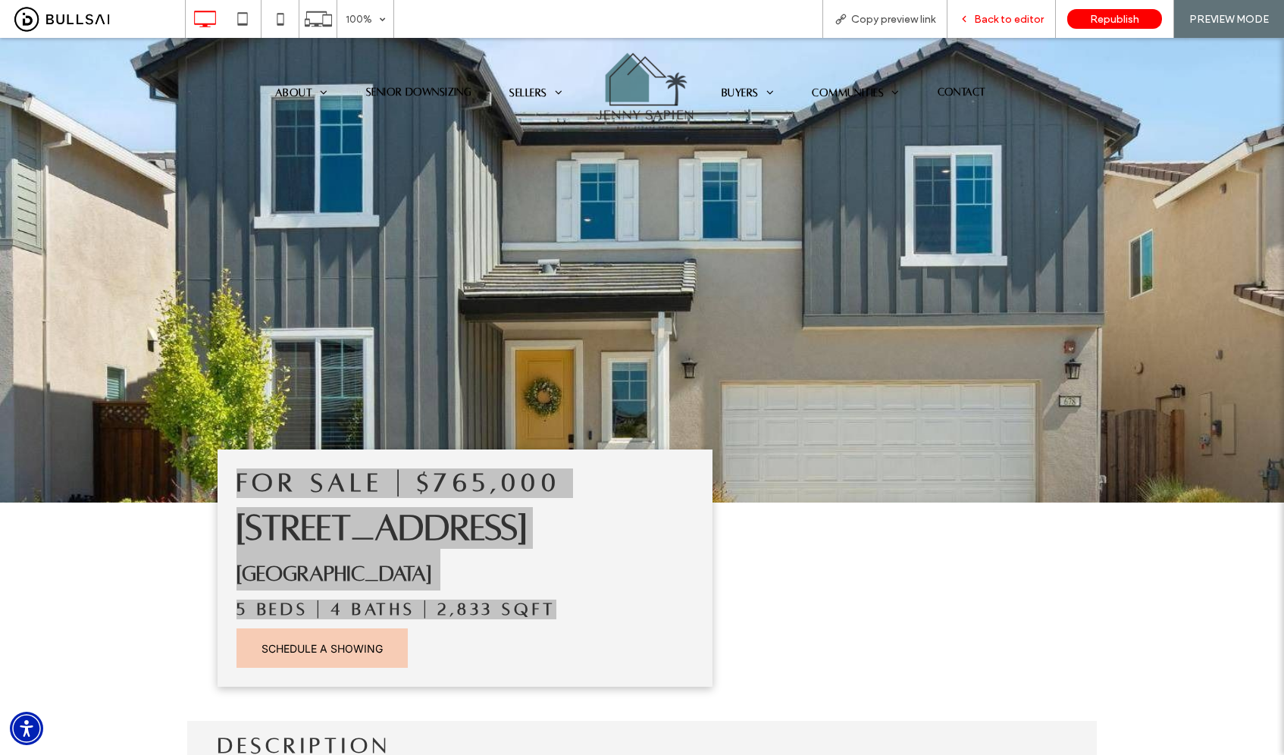
click at [991, 9] on div "Back to editor" at bounding box center [1002, 19] width 108 height 38
click at [982, 17] on span "Back to editor" at bounding box center [1009, 19] width 70 height 13
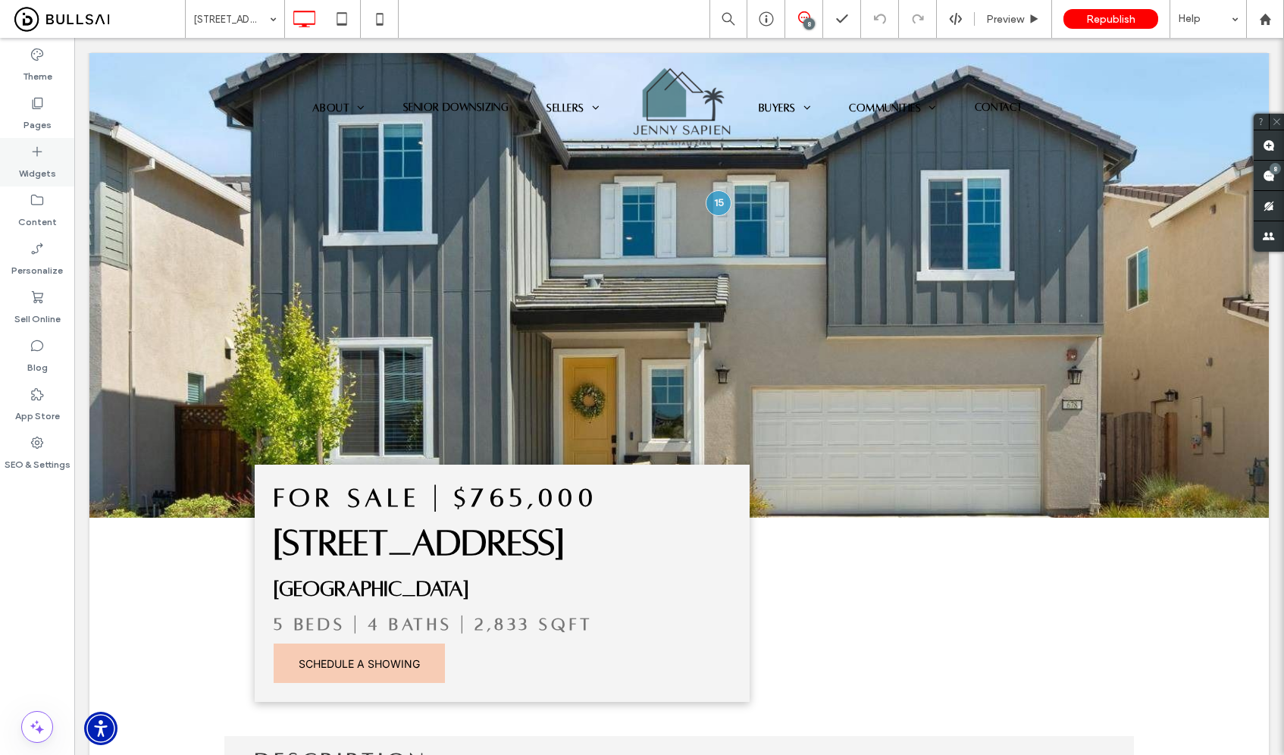
click at [49, 114] on label "Pages" at bounding box center [37, 121] width 28 height 21
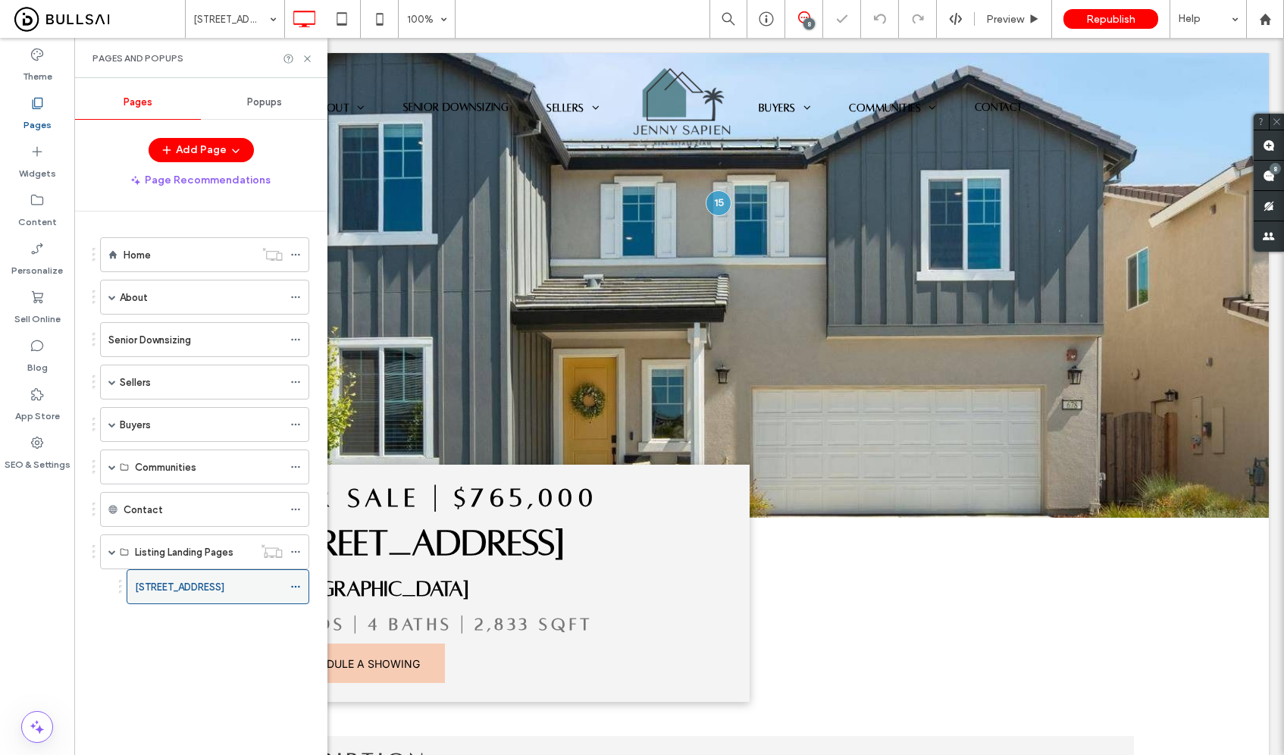
scroll to position [134, 0]
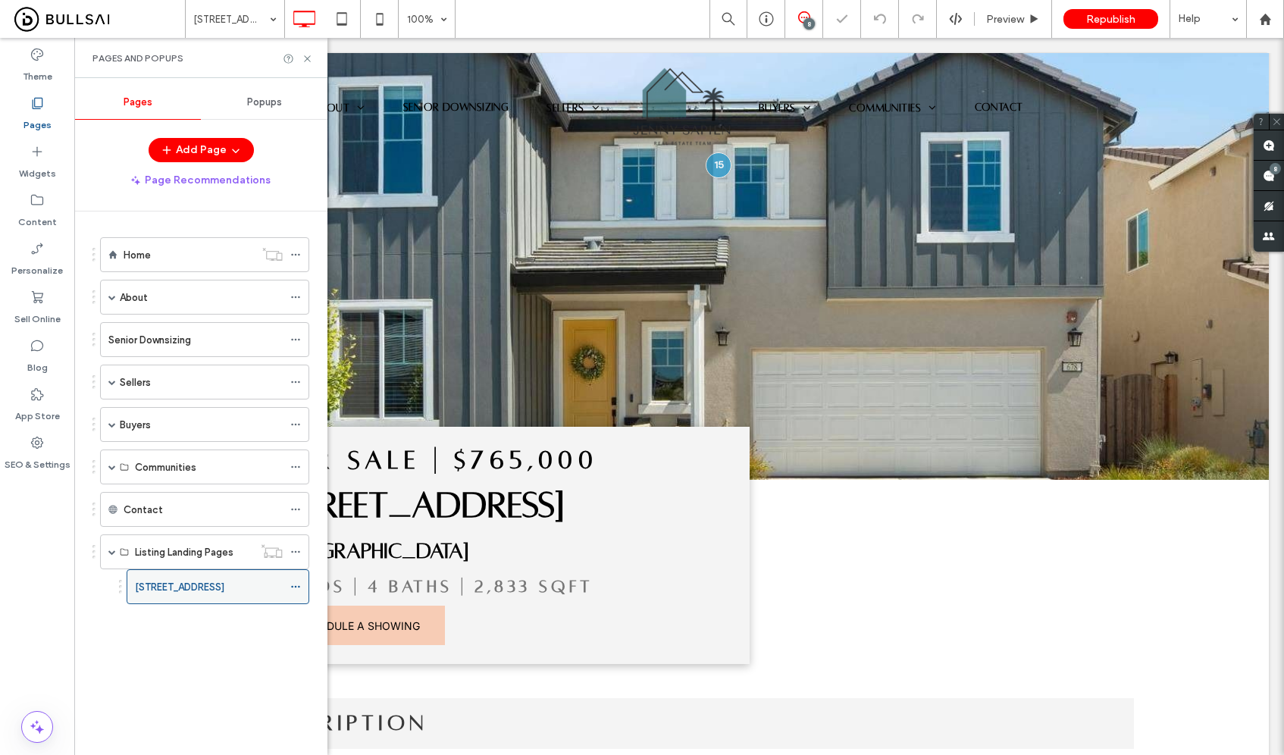
click at [293, 587] on icon at bounding box center [295, 586] width 11 height 11
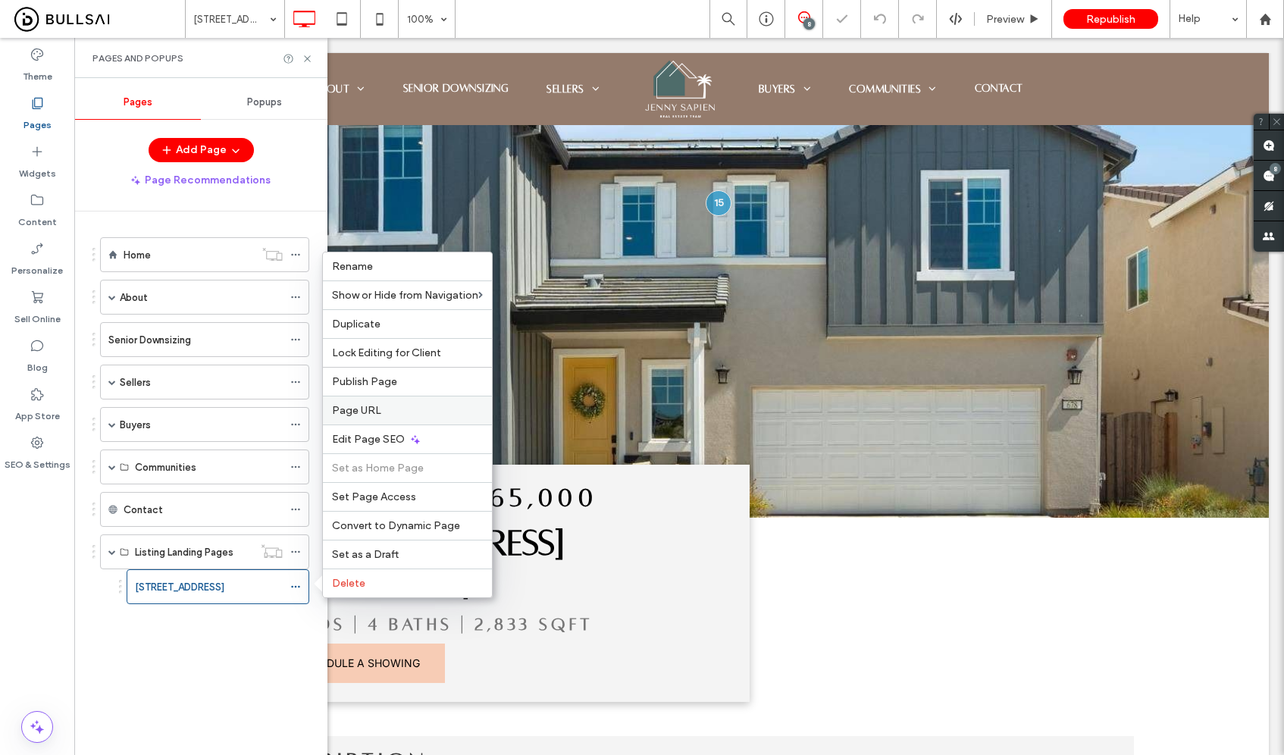
click at [364, 412] on span "Page URL" at bounding box center [356, 410] width 49 height 13
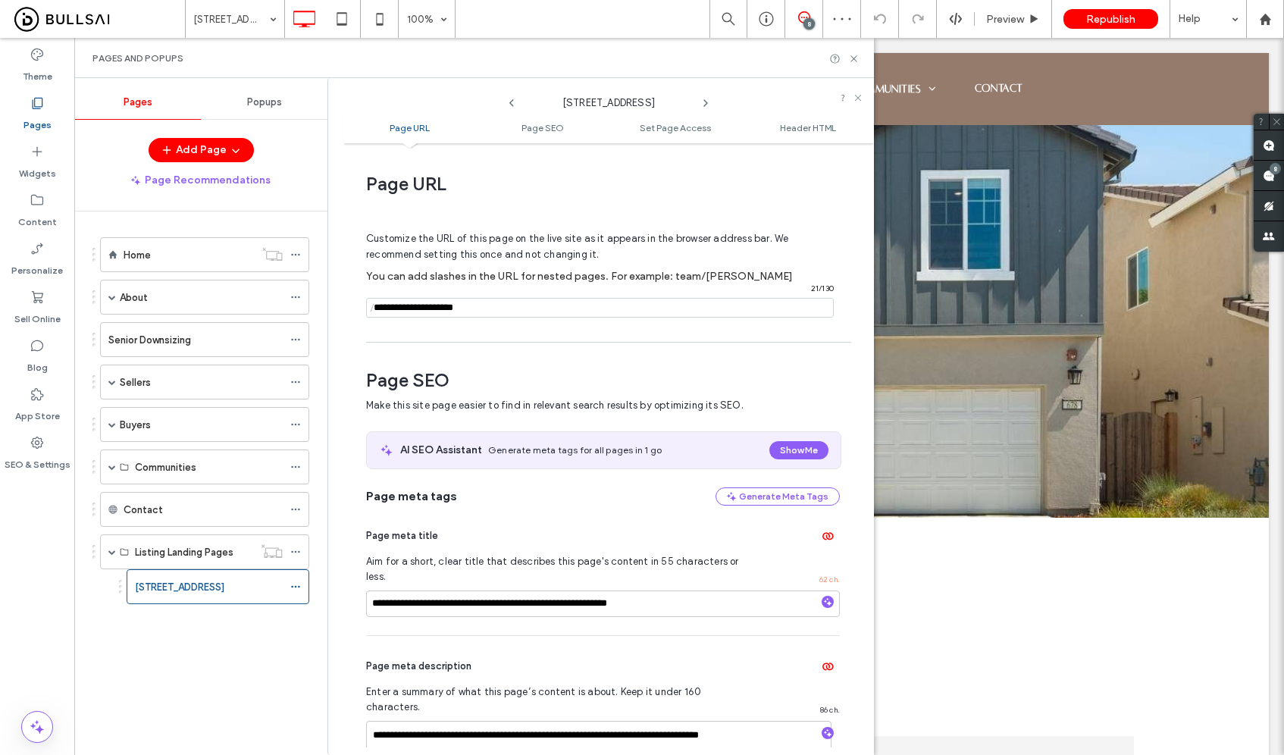
scroll to position [8, 0]
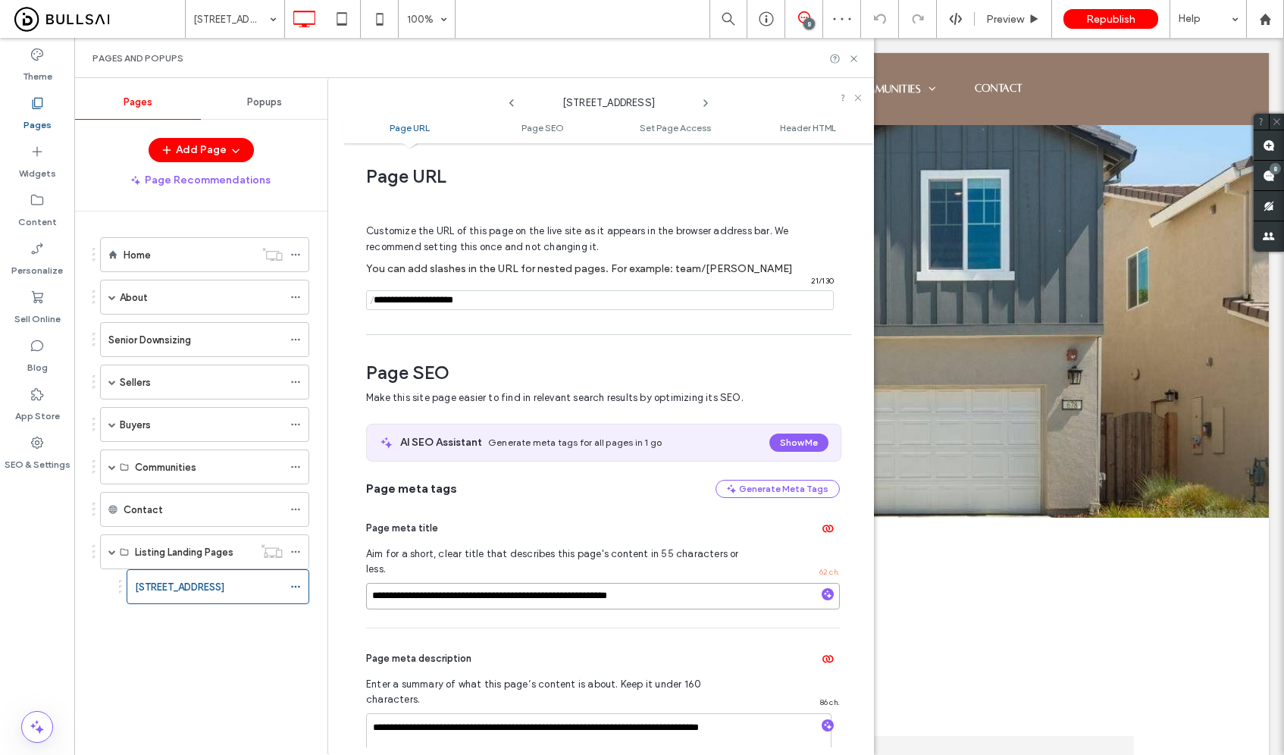
click at [485, 583] on input "**********" at bounding box center [603, 596] width 474 height 27
paste input "**********"
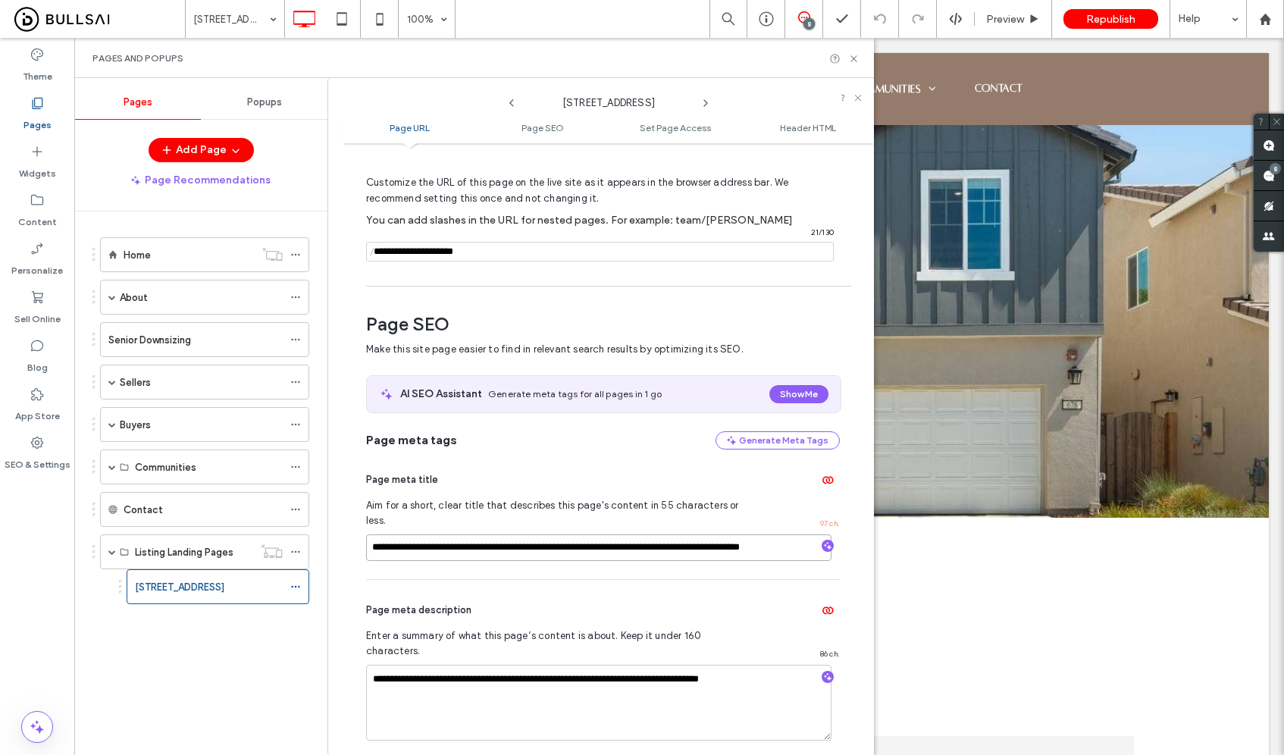
scroll to position [0, 0]
drag, startPoint x: 444, startPoint y: 534, endPoint x: 305, endPoint y: 531, distance: 138.8
click at [305, 531] on div "Pages Popups Add Page Page Recommendations Home About Testimonials Team Forbes …" at bounding box center [474, 416] width 800 height 677
click at [652, 537] on input "**********" at bounding box center [598, 547] width 465 height 27
drag, startPoint x: 609, startPoint y: 535, endPoint x: 816, endPoint y: 540, distance: 206.2
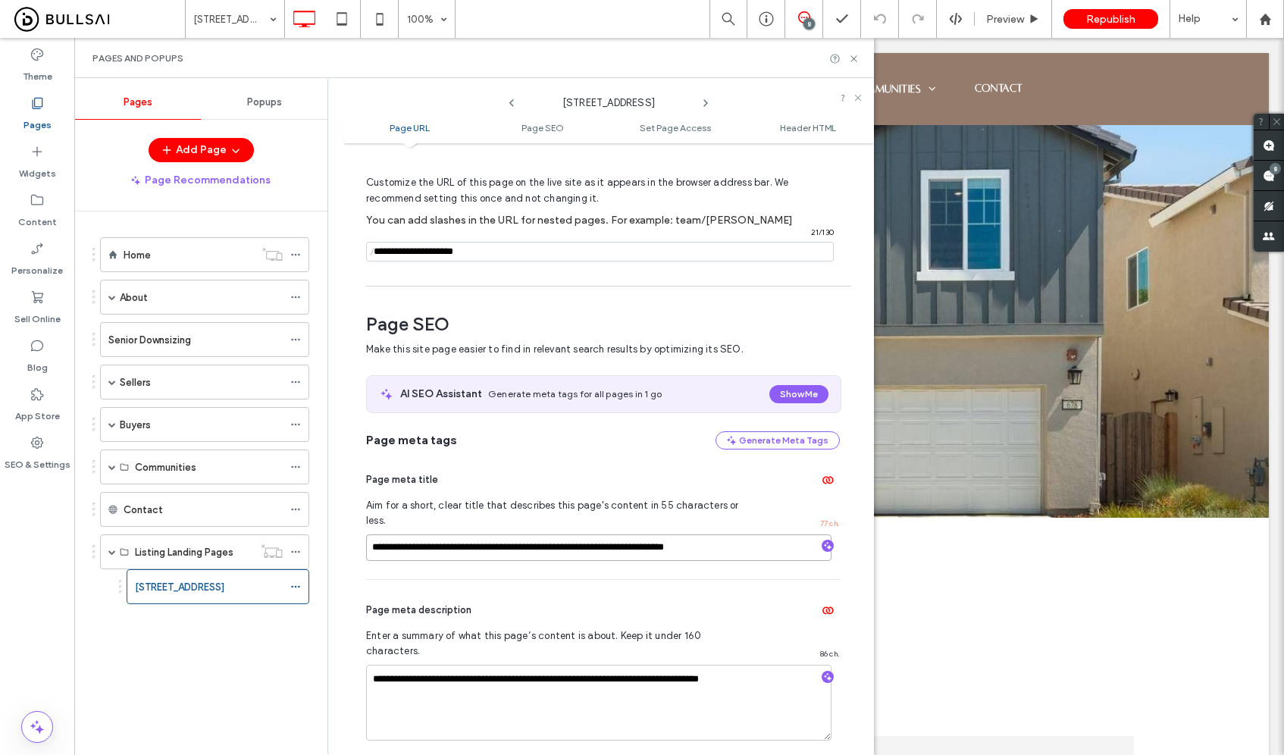
click at [816, 540] on div "**********" at bounding box center [603, 547] width 474 height 27
paste input "**********"
type input "**********"
click at [1113, 11] on div "Republish" at bounding box center [1110, 19] width 95 height 20
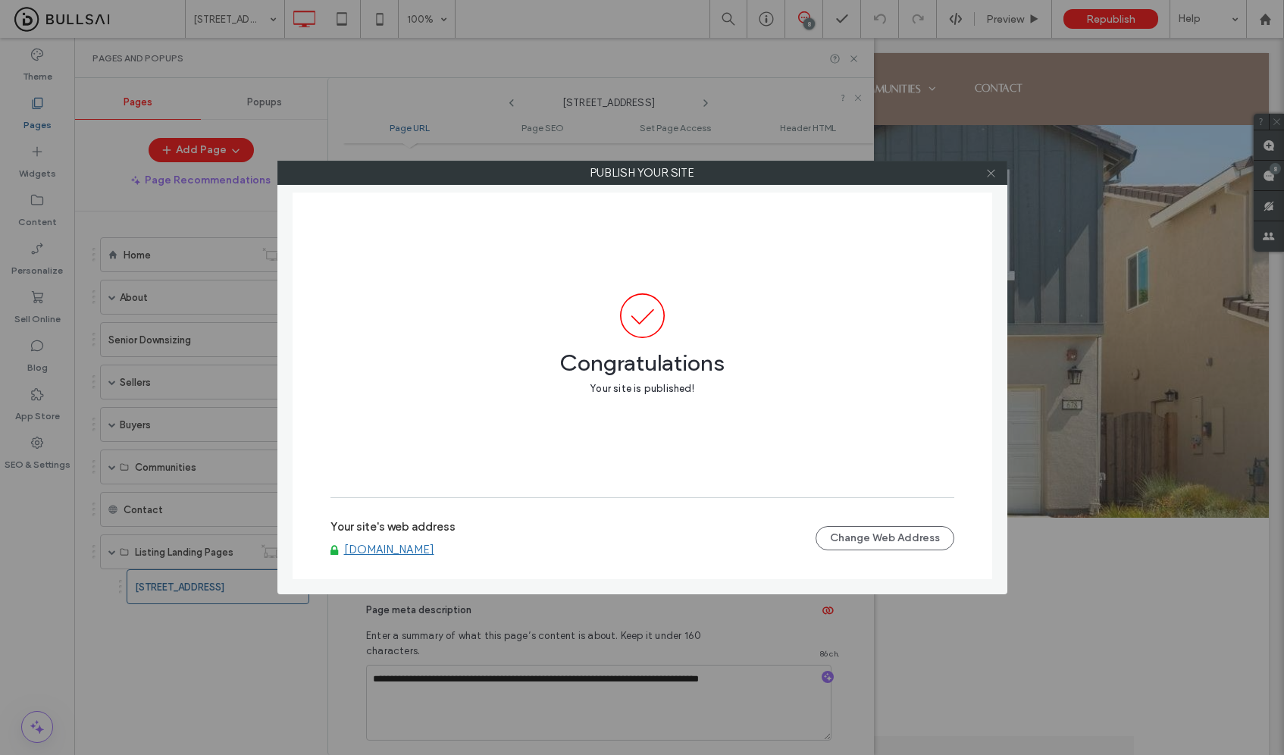
click at [987, 176] on use at bounding box center [991, 173] width 8 height 8
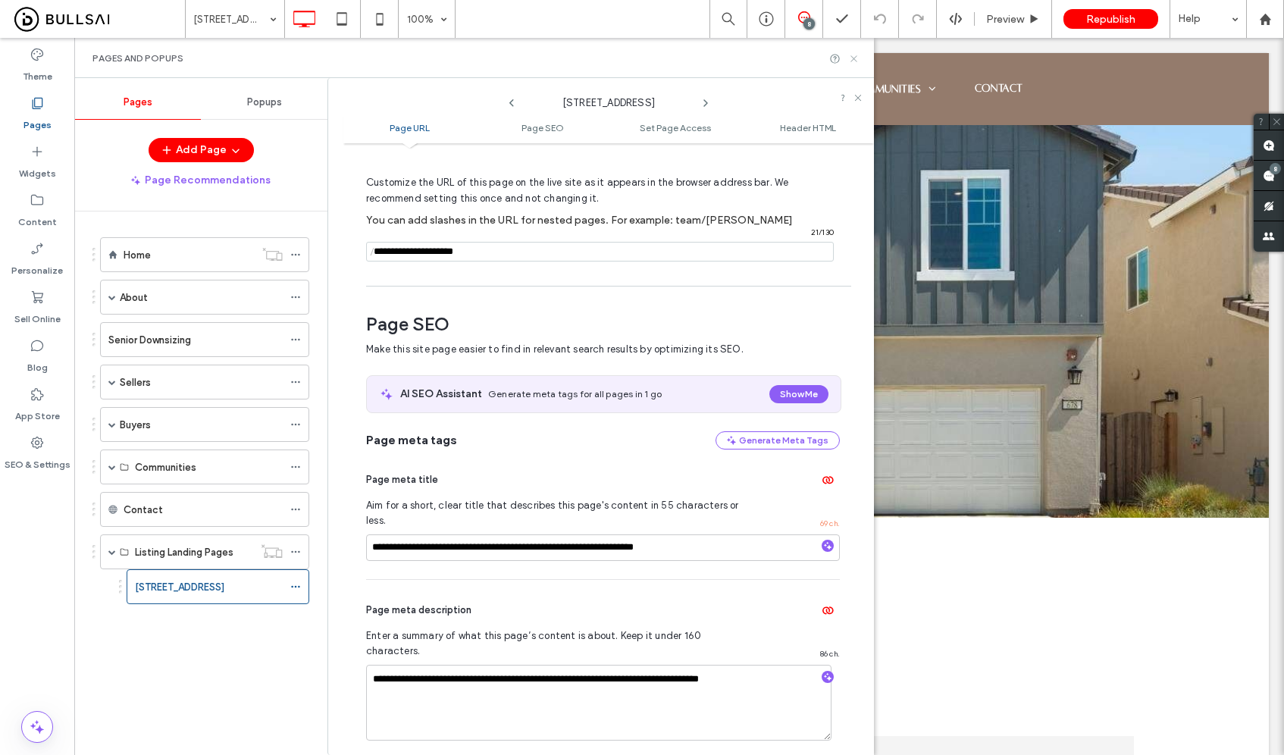
click at [856, 55] on icon at bounding box center [853, 58] width 11 height 11
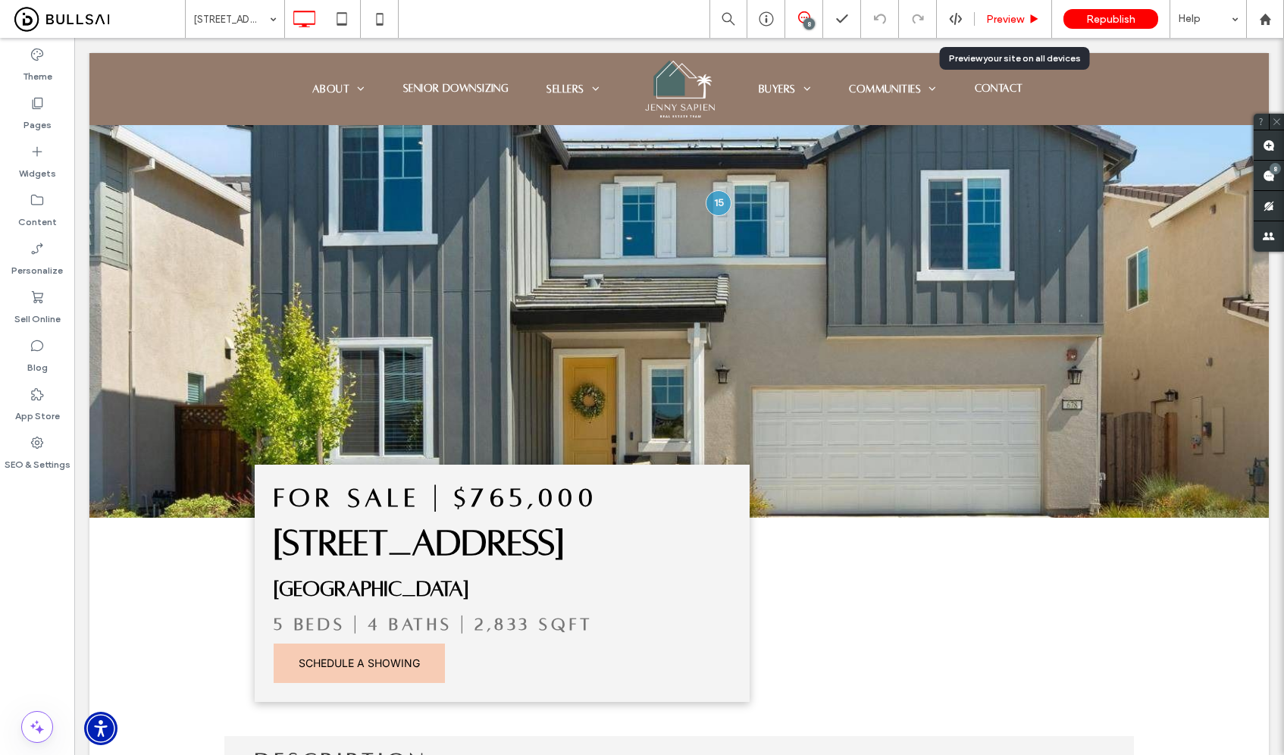
click at [987, 13] on span "Preview" at bounding box center [1005, 19] width 38 height 13
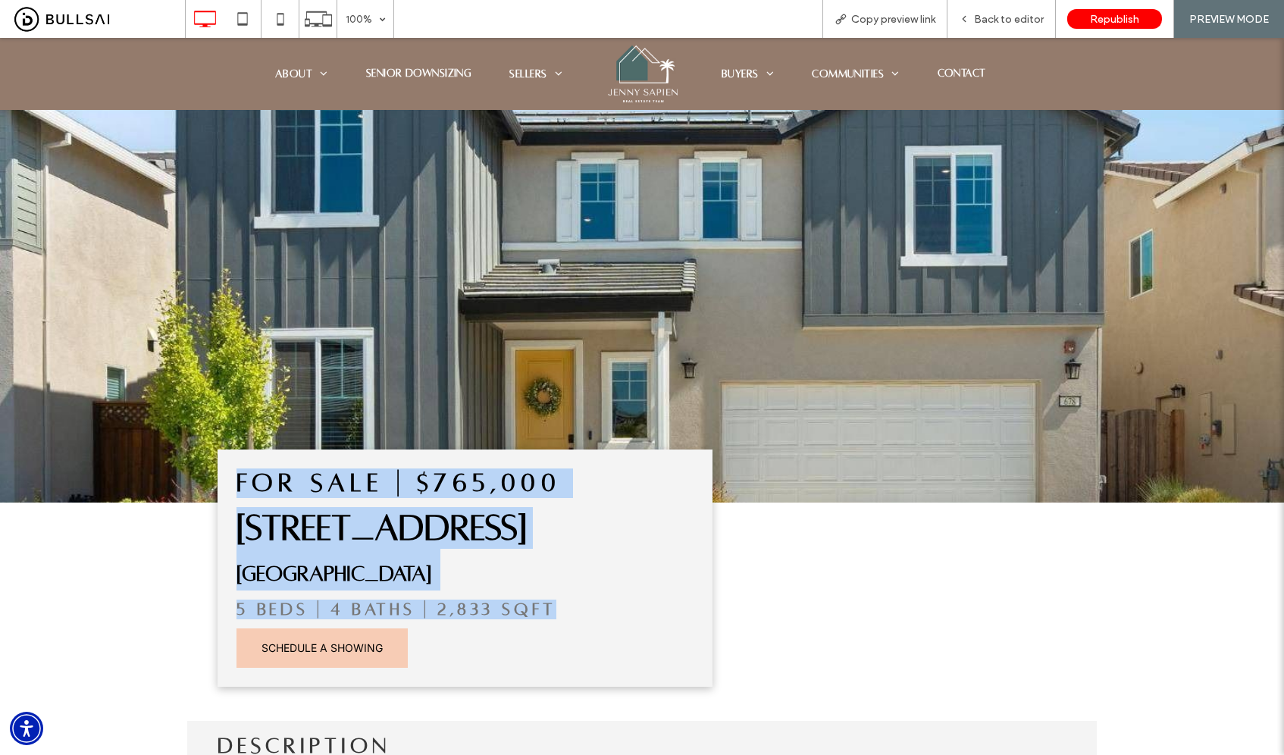
click at [612, 83] on img at bounding box center [642, 74] width 74 height 62
click at [1001, 23] on span "Back to editor" at bounding box center [1009, 19] width 70 height 13
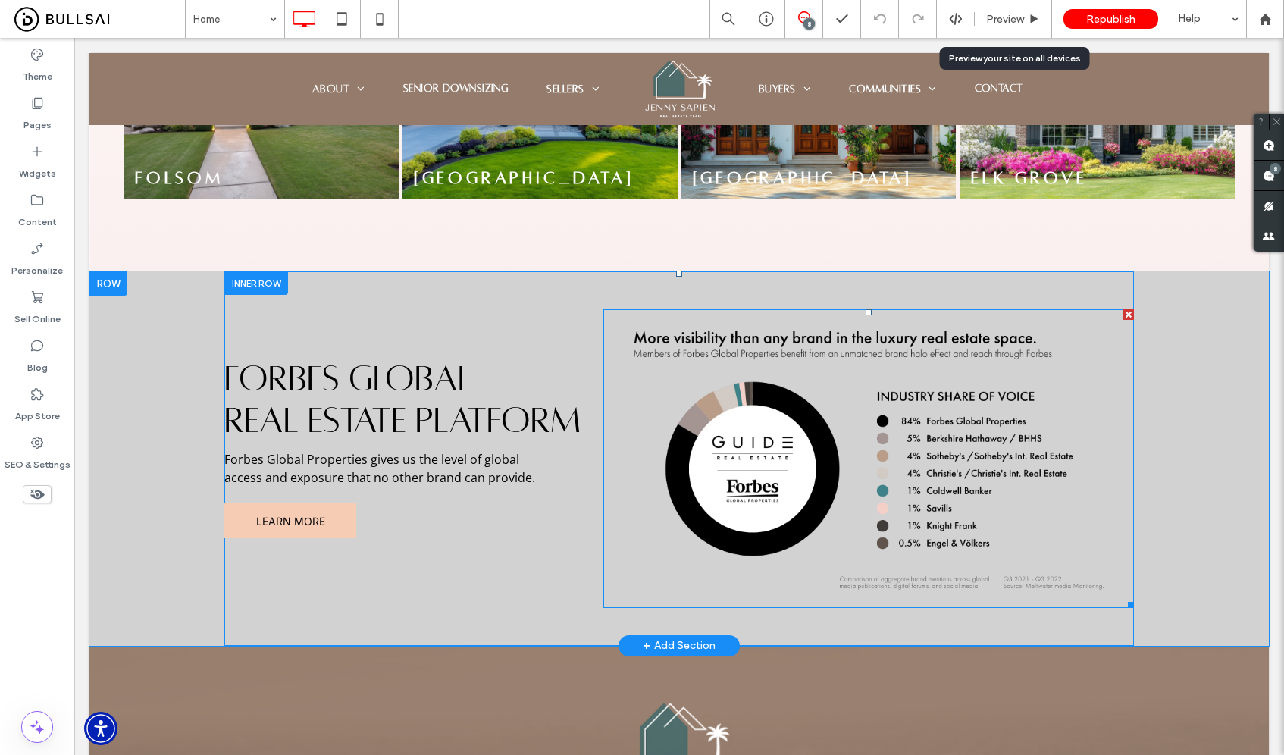
scroll to position [3525, 0]
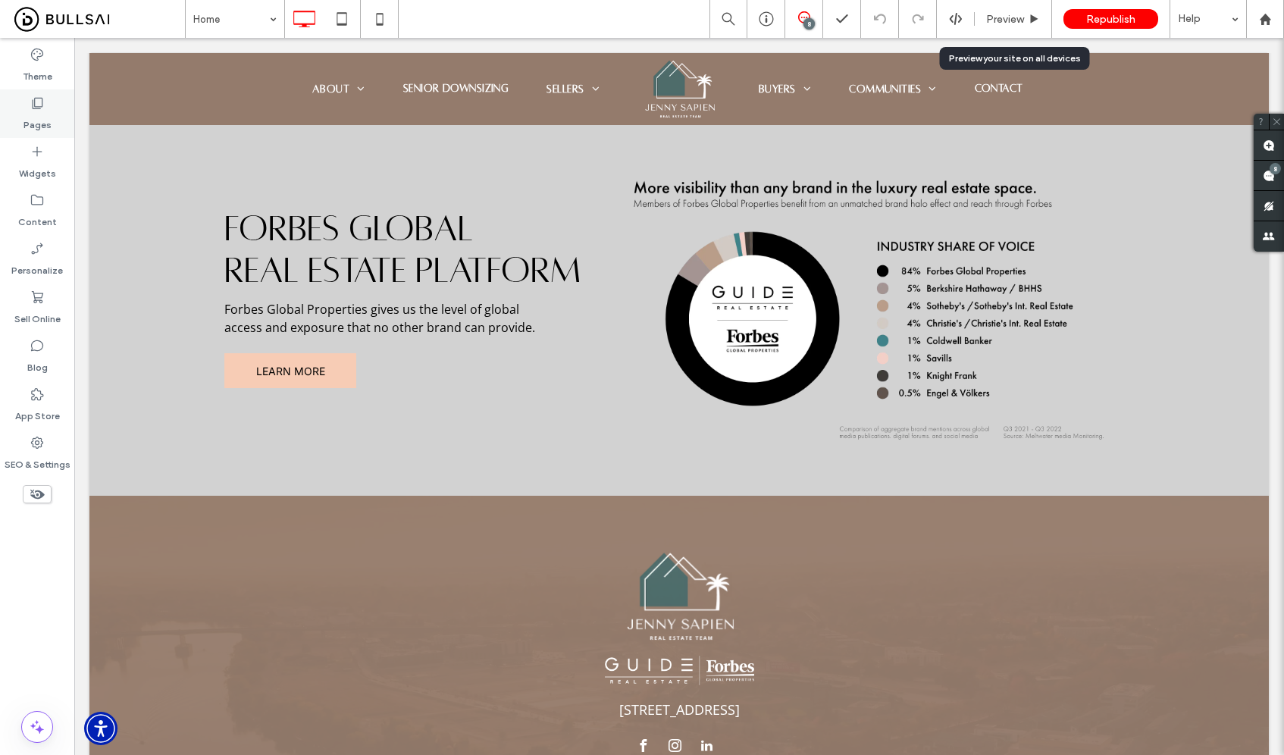
drag, startPoint x: 25, startPoint y: 100, endPoint x: 25, endPoint y: 118, distance: 18.2
click at [25, 96] on div "Pages" at bounding box center [37, 113] width 74 height 49
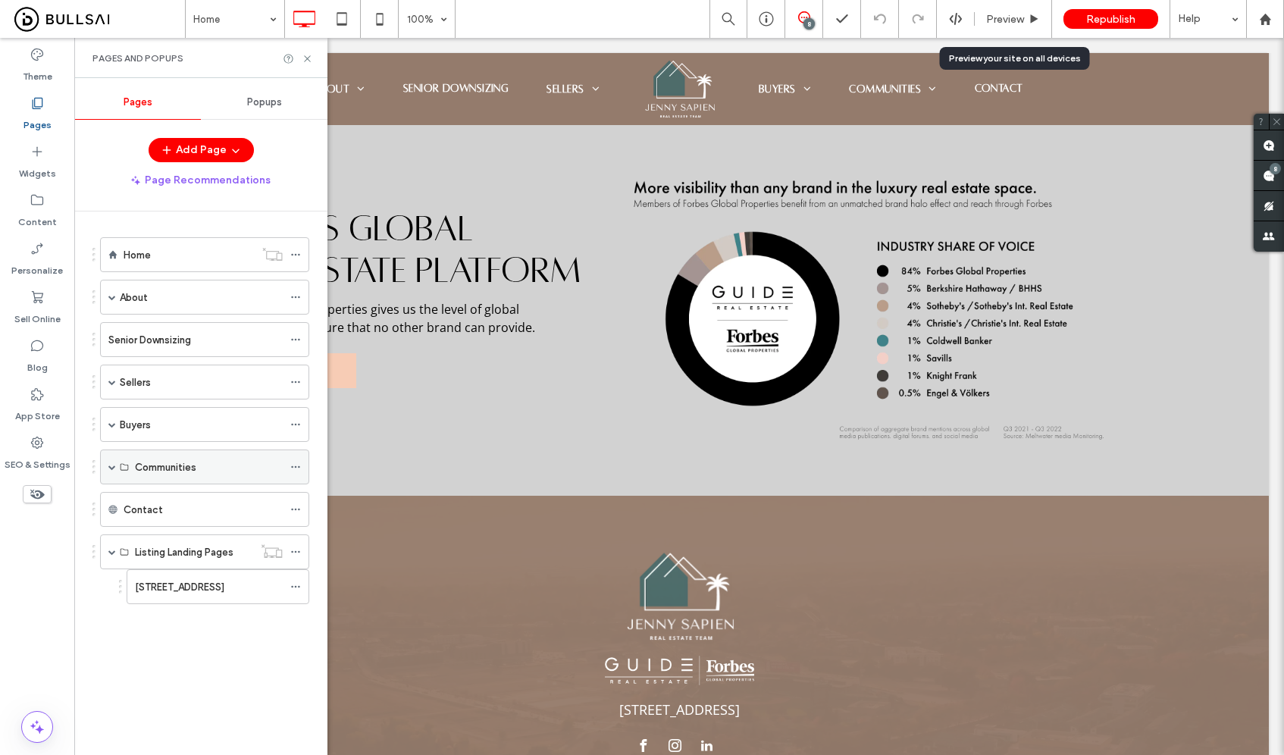
click at [114, 468] on span at bounding box center [112, 467] width 8 height 8
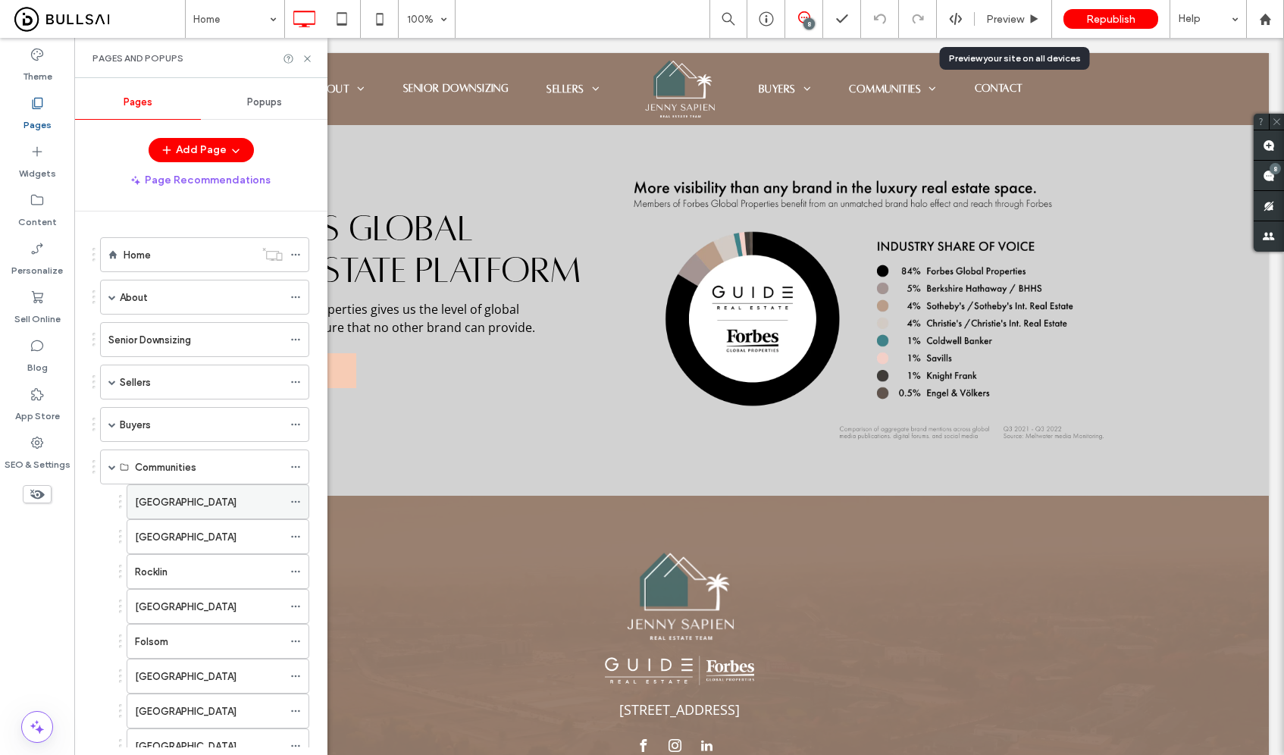
scroll to position [42, 0]
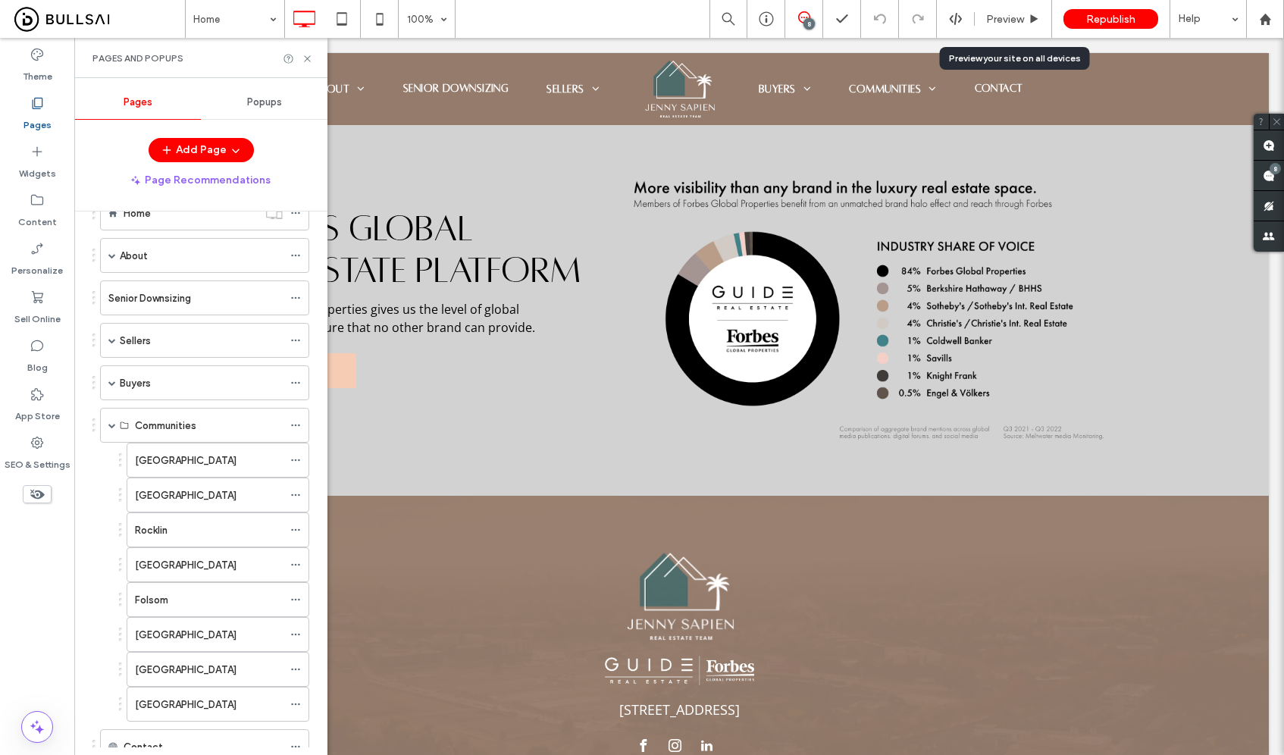
click at [215, 573] on div "[GEOGRAPHIC_DATA]" at bounding box center [209, 564] width 148 height 33
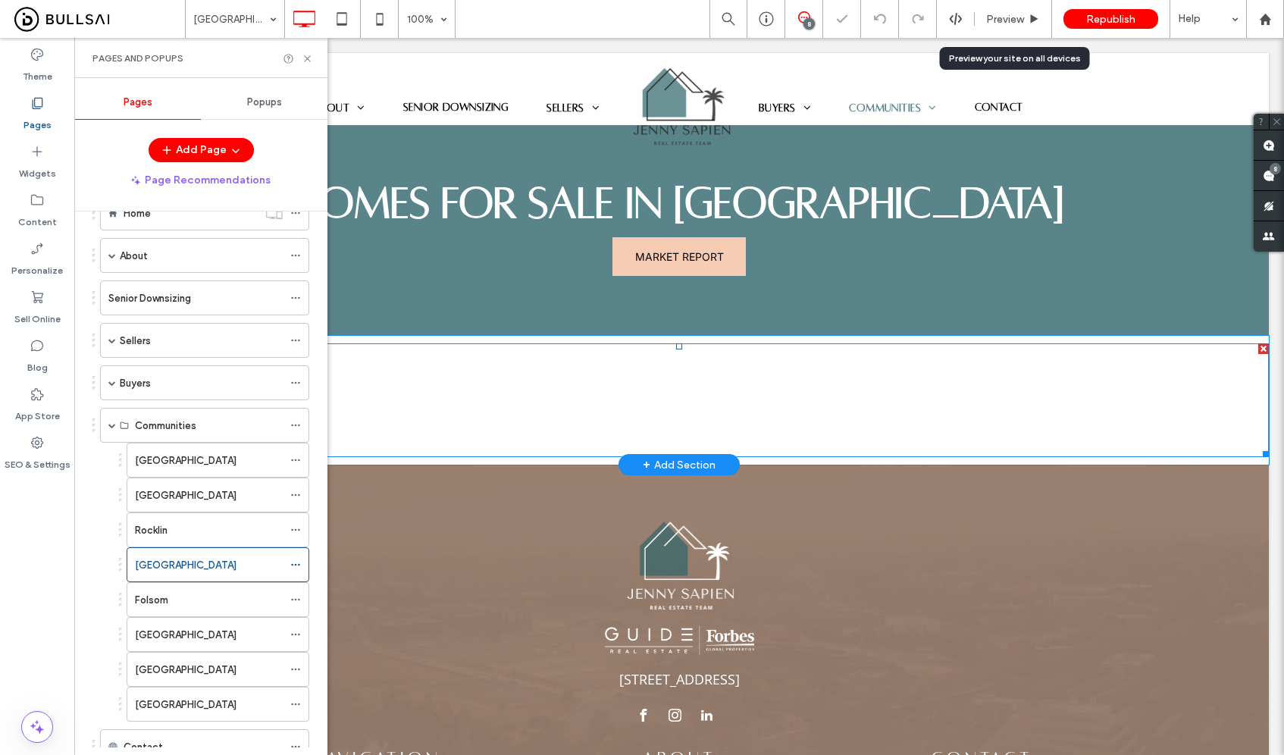
click at [619, 387] on span at bounding box center [678, 400] width 1179 height 114
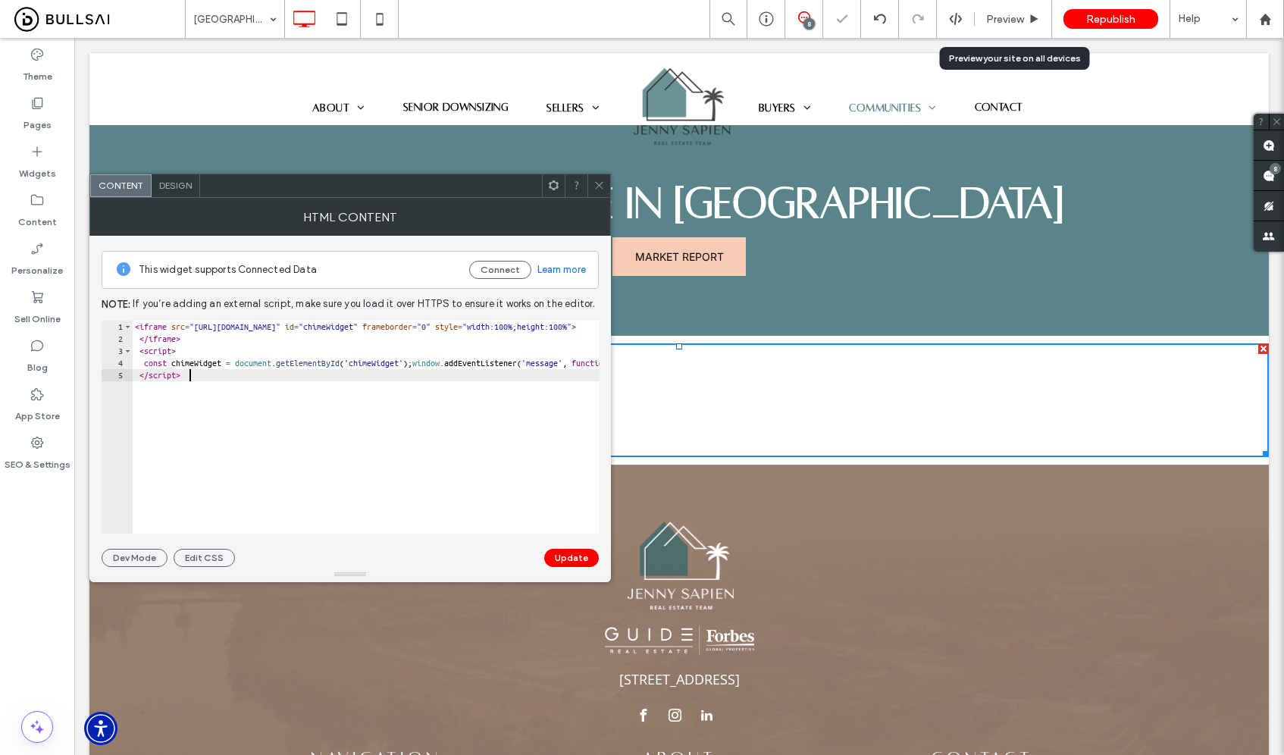
click at [340, 415] on div "< iframe src = "[URL][DOMAIN_NAME]" id = "chimeWidget" frameborder = "0" style …" at bounding box center [951, 439] width 1638 height 237
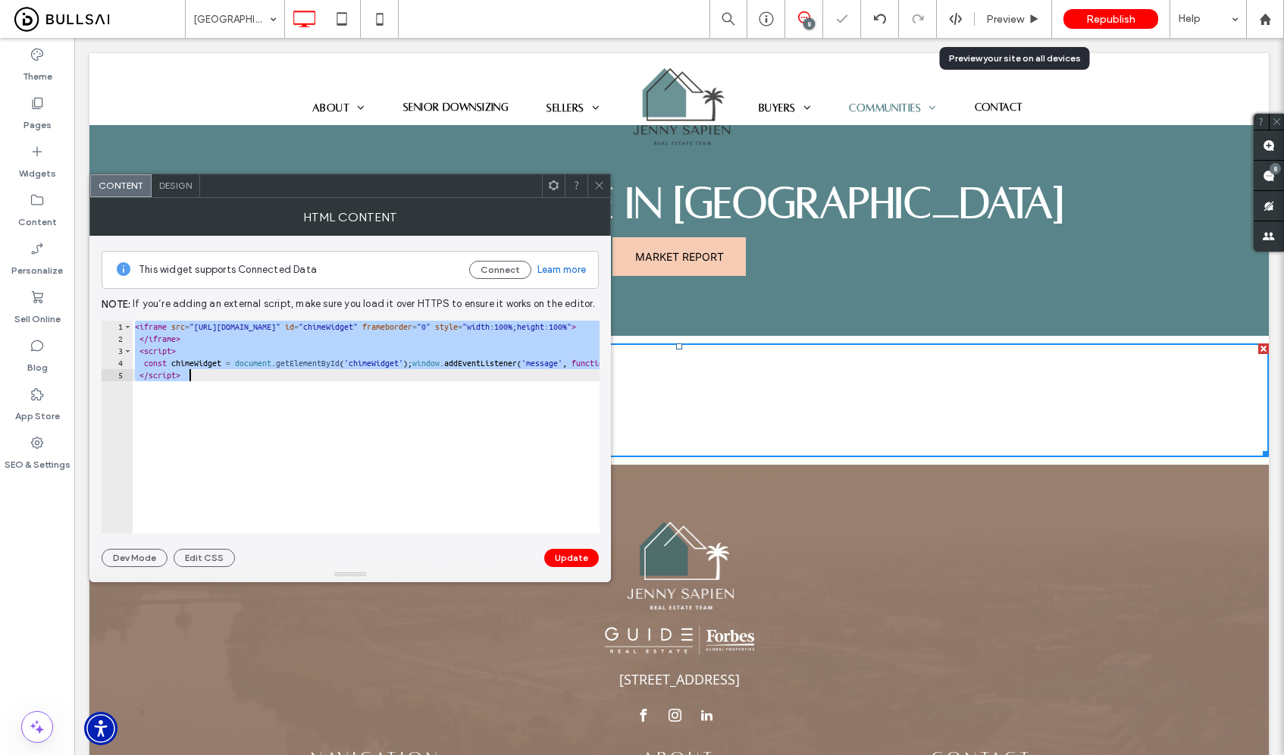
paste textarea "*******"
type textarea "**********"
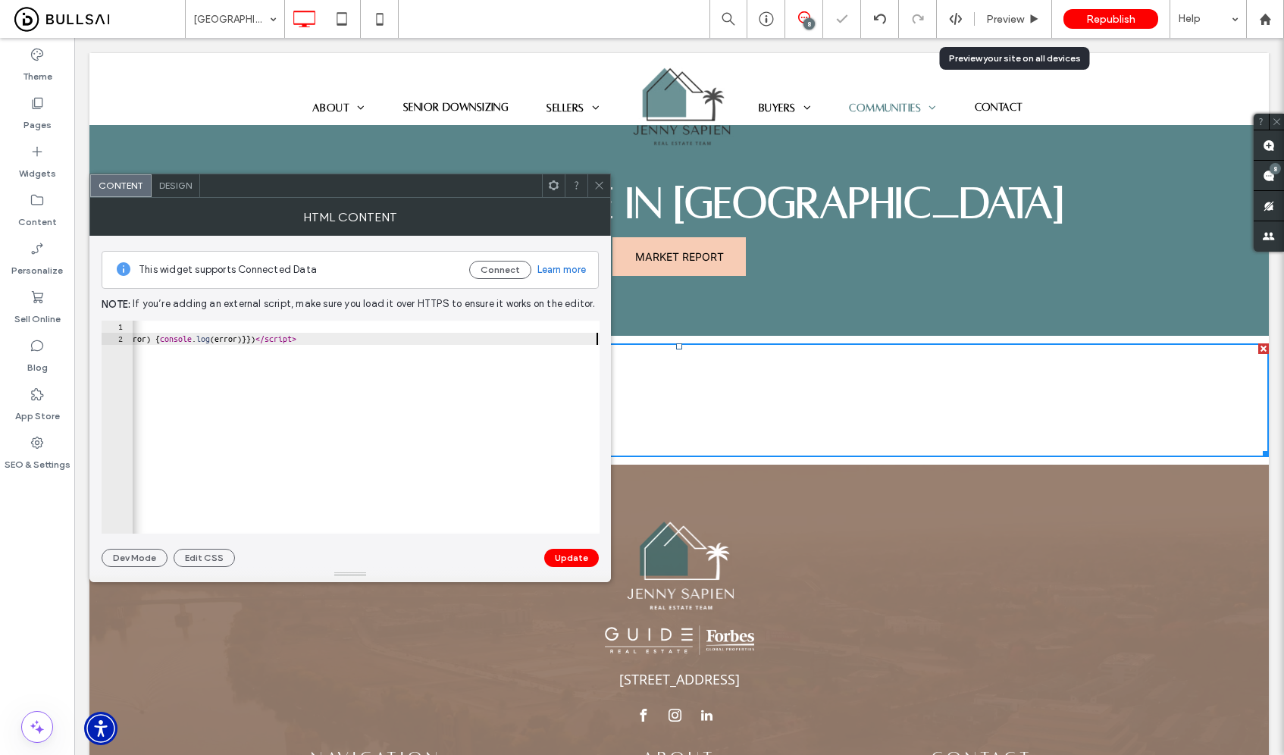
scroll to position [0, 1339]
click at [564, 559] on button "Update" at bounding box center [571, 558] width 55 height 18
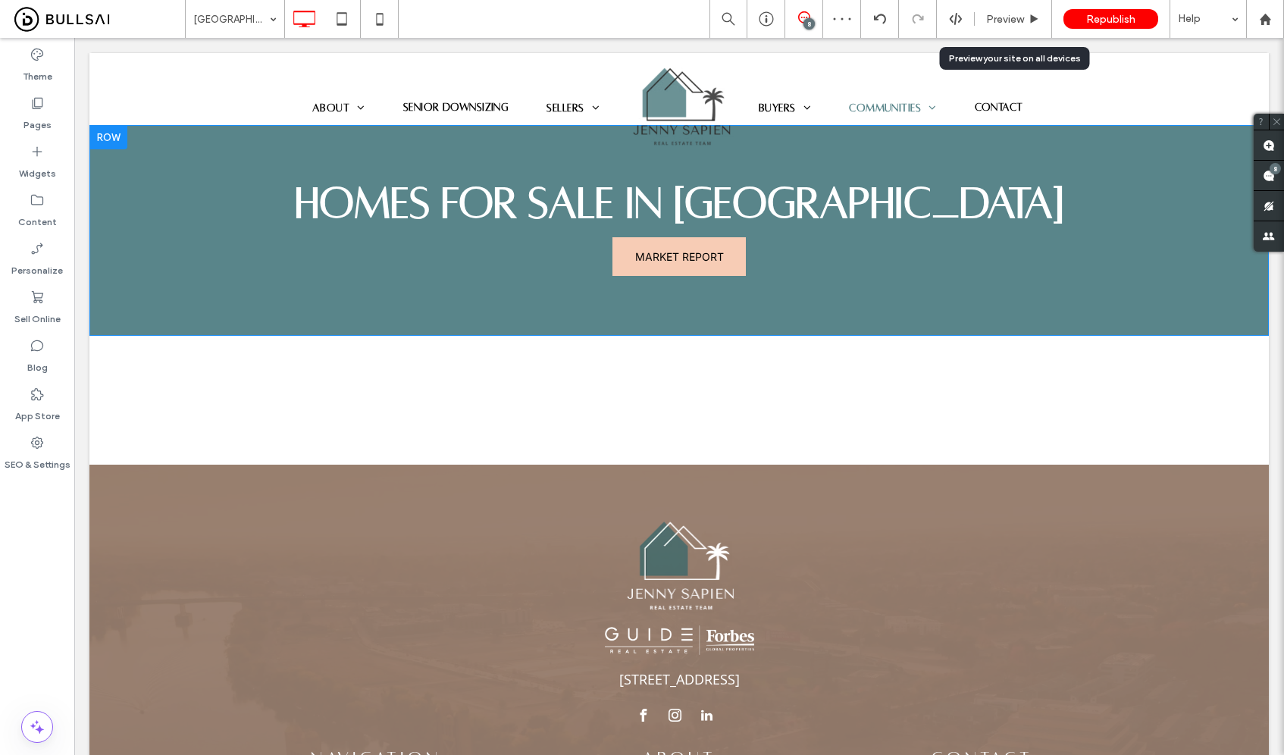
scroll to position [0, 0]
click at [39, 112] on label "Pages" at bounding box center [37, 121] width 28 height 21
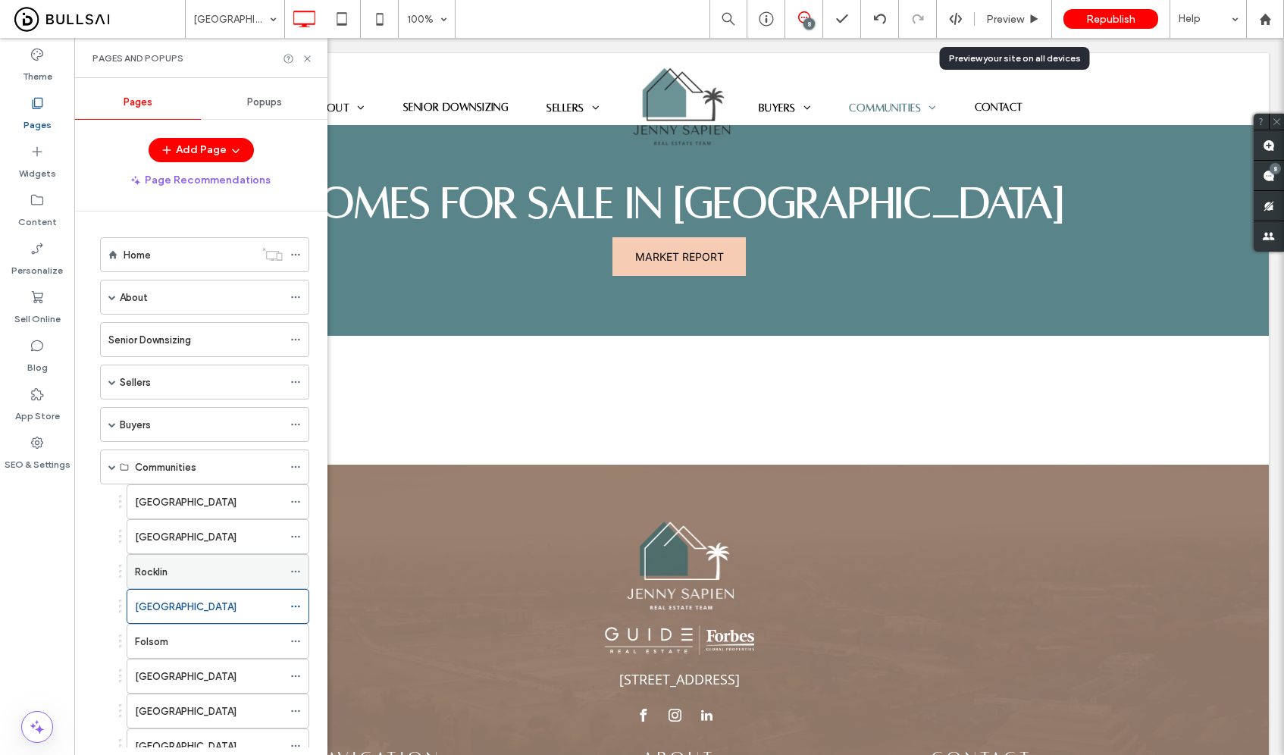
click at [155, 565] on label "Rocklin" at bounding box center [151, 572] width 33 height 27
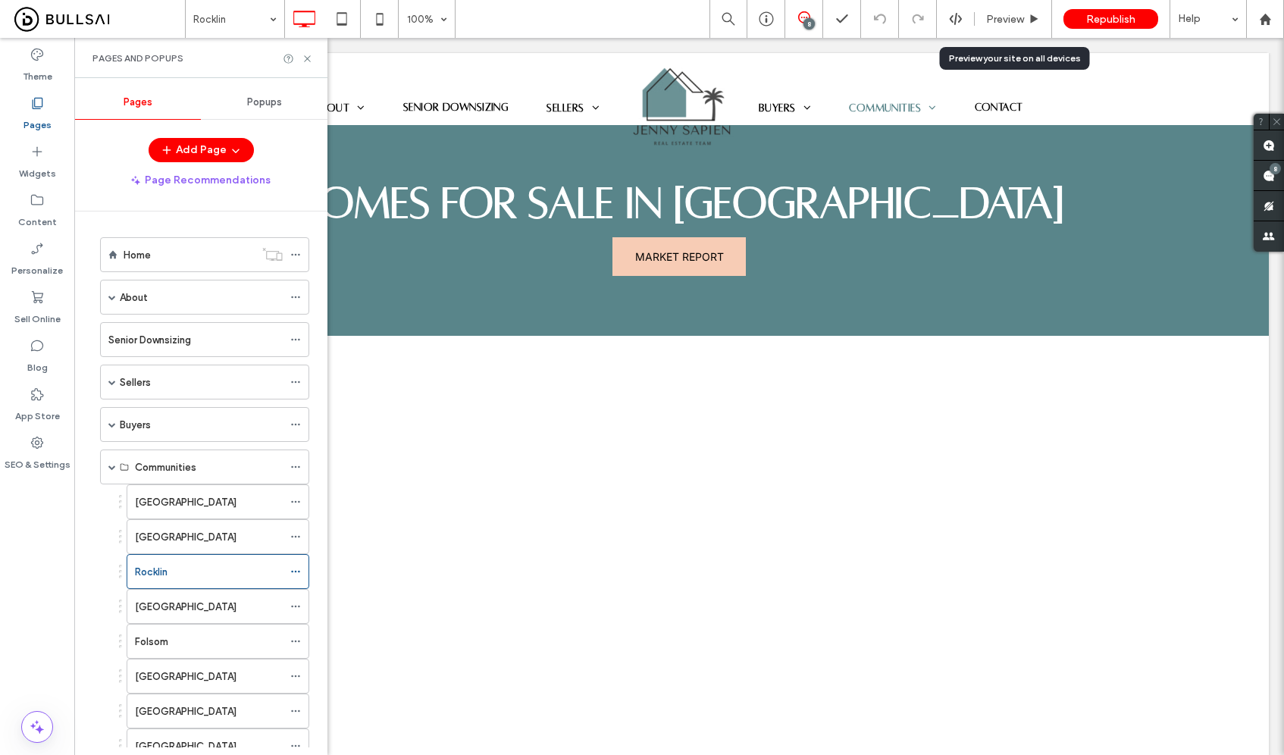
click at [215, 647] on div "Folsom" at bounding box center [209, 642] width 148 height 16
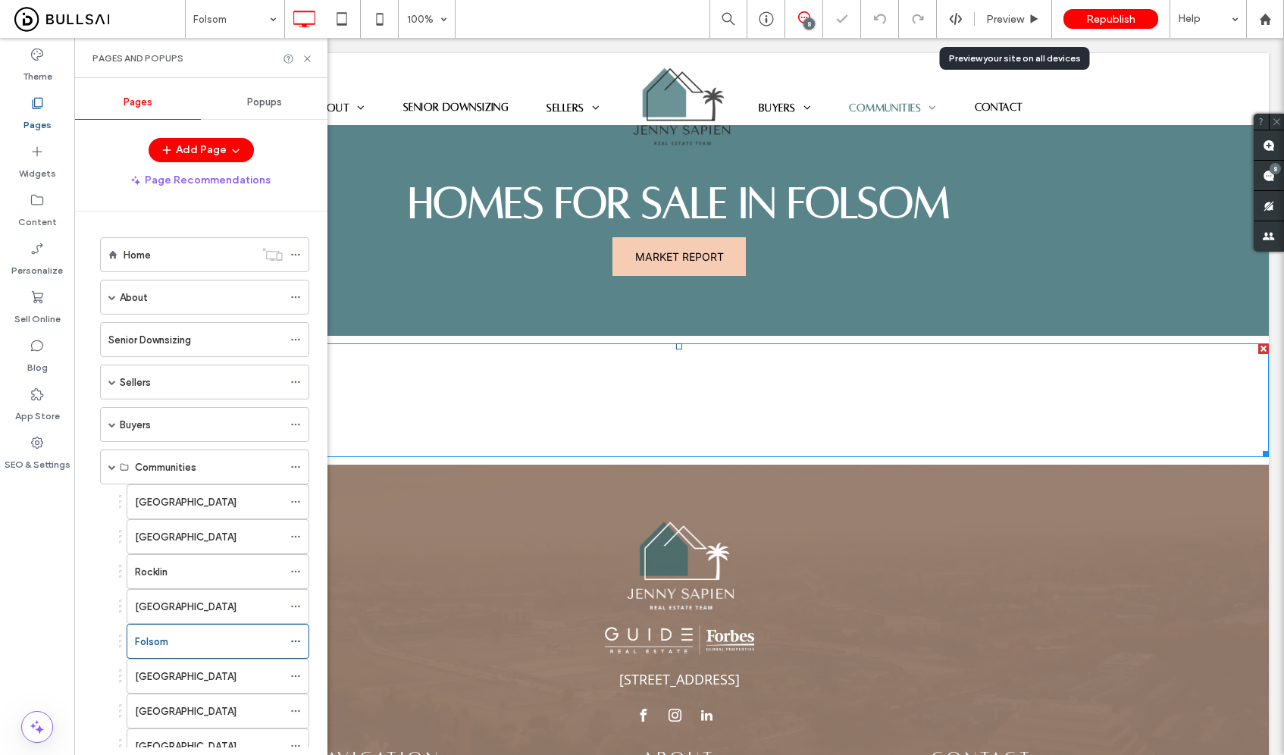
click at [89, 343] on span at bounding box center [89, 343] width 0 height 0
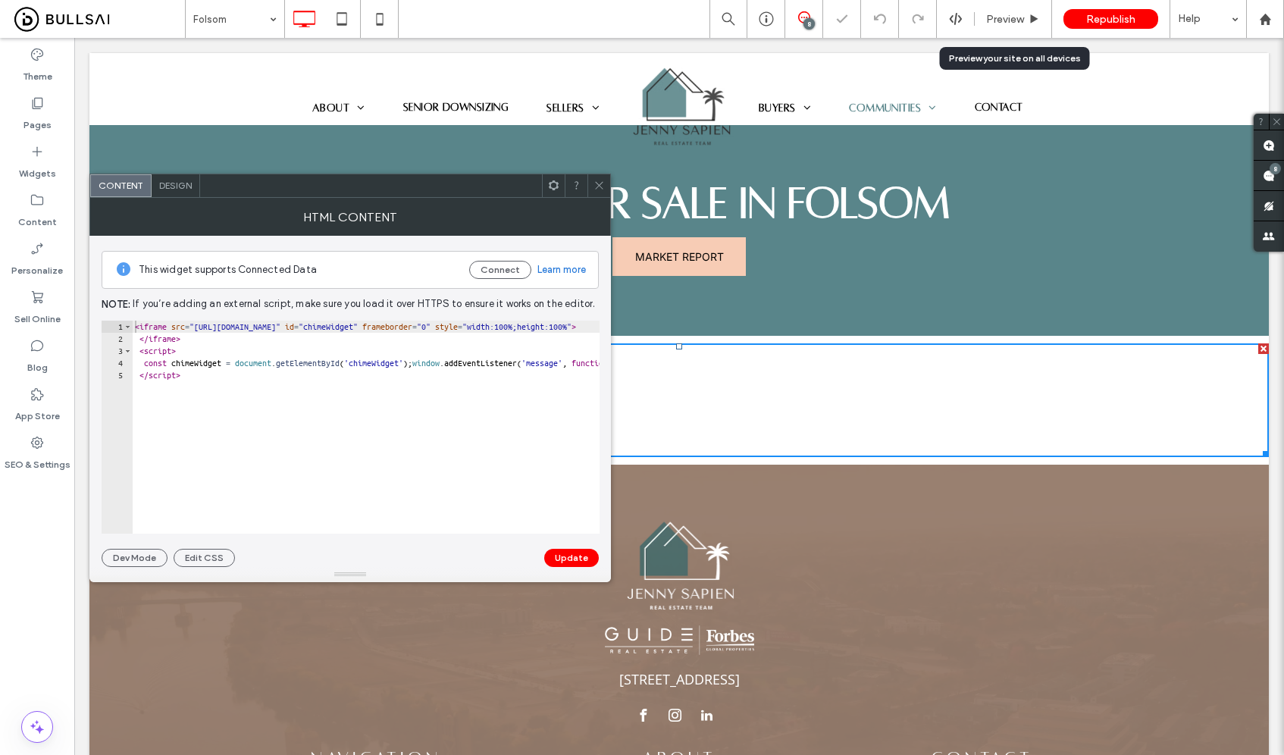
click at [478, 425] on div "< iframe src = "https://jennysapien.guidenorcal.com/api-site/widget/69307" id =…" at bounding box center [951, 439] width 1638 height 237
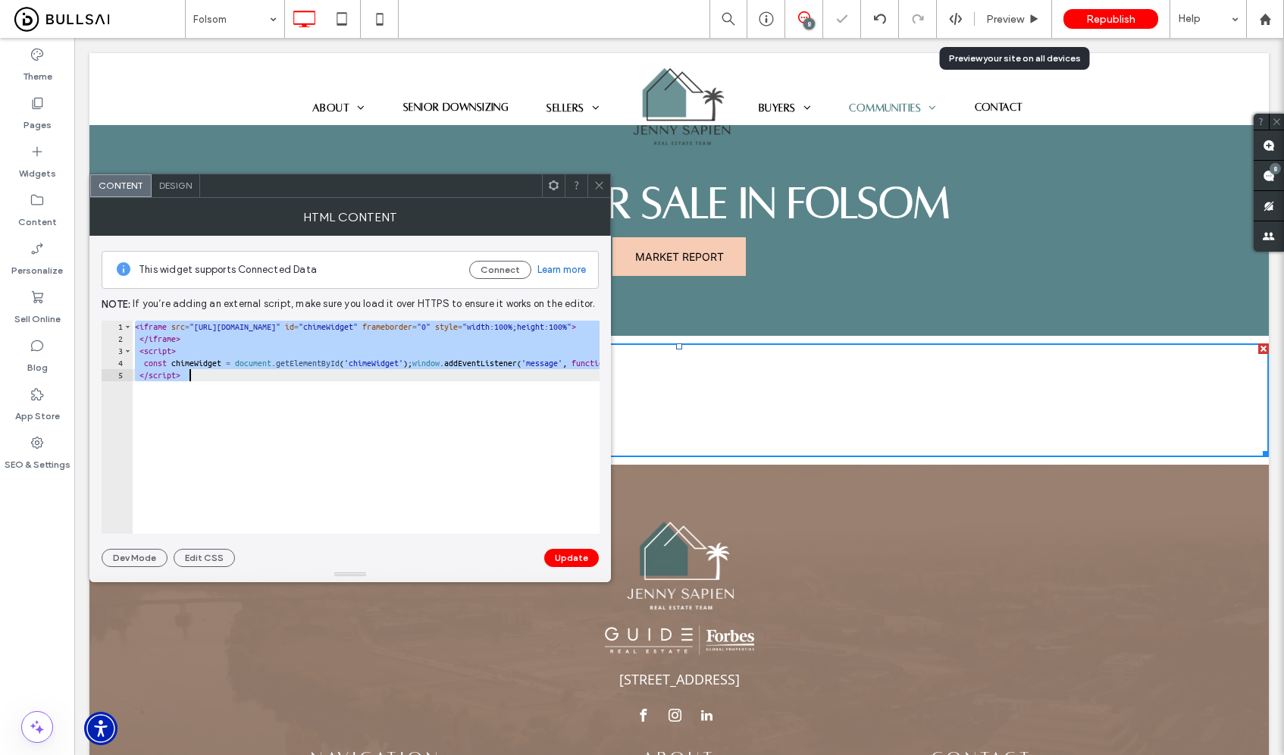
paste textarea "*******"
type textarea "**********"
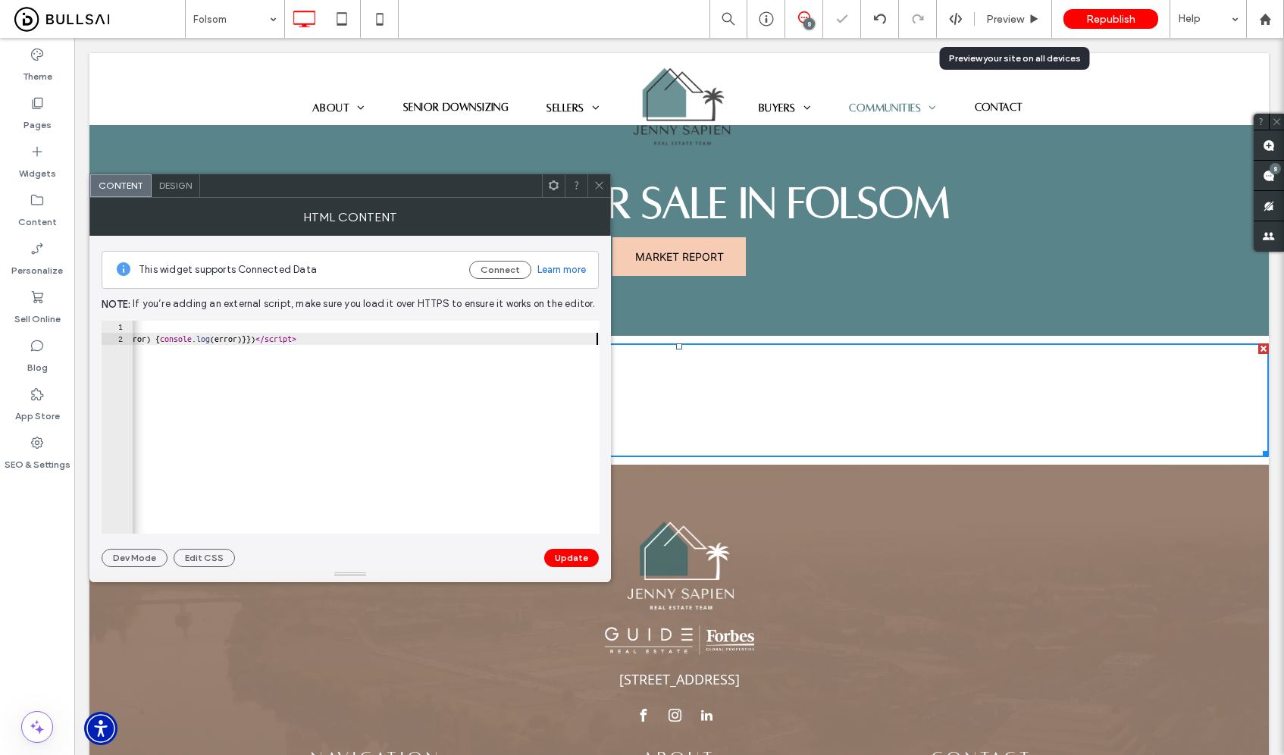
scroll to position [0, 1339]
click at [581, 549] on button "Update" at bounding box center [571, 558] width 55 height 18
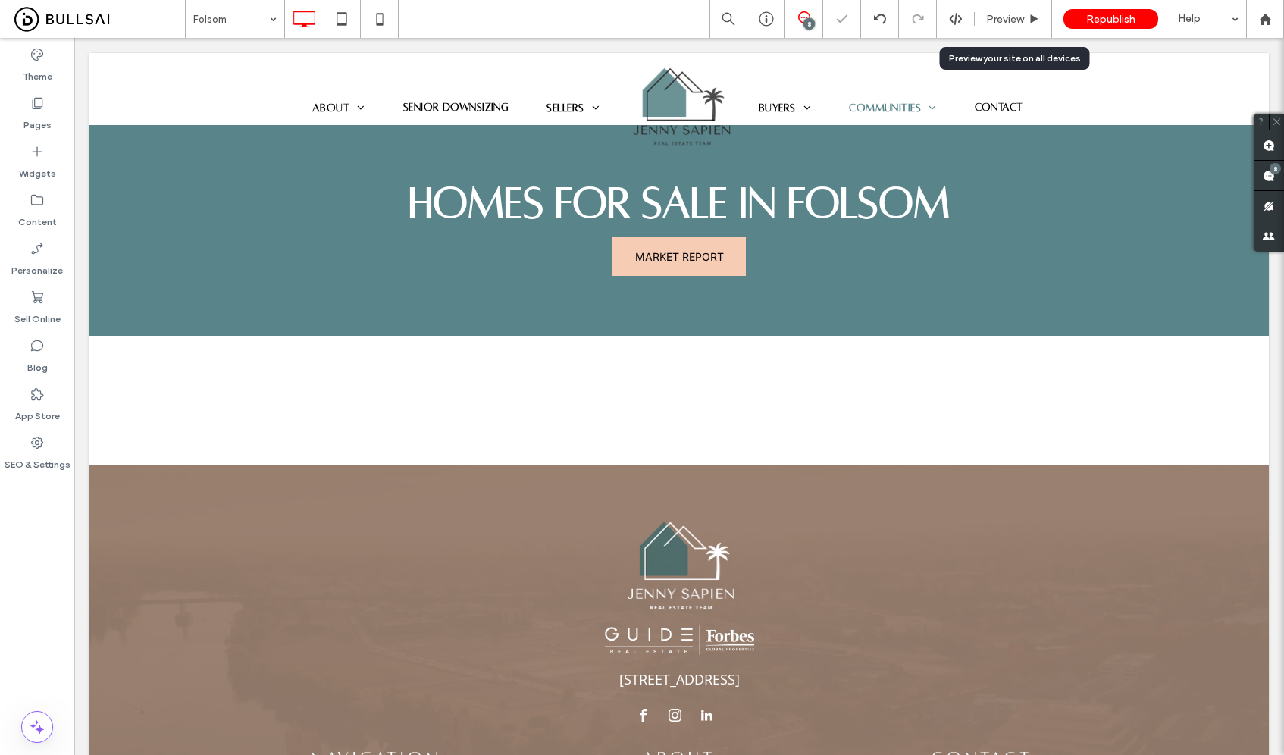
scroll to position [0, 0]
click at [42, 111] on label "Pages" at bounding box center [37, 121] width 28 height 21
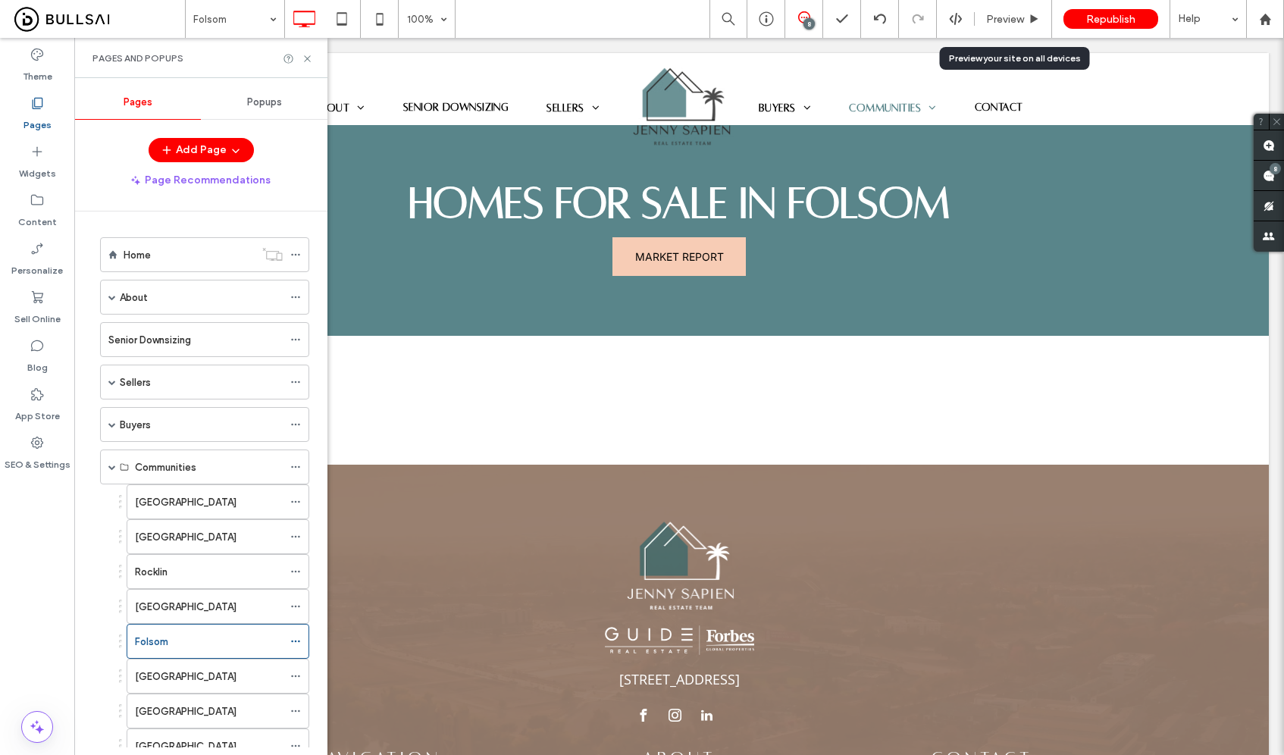
click at [174, 672] on label "[GEOGRAPHIC_DATA]" at bounding box center [186, 676] width 102 height 27
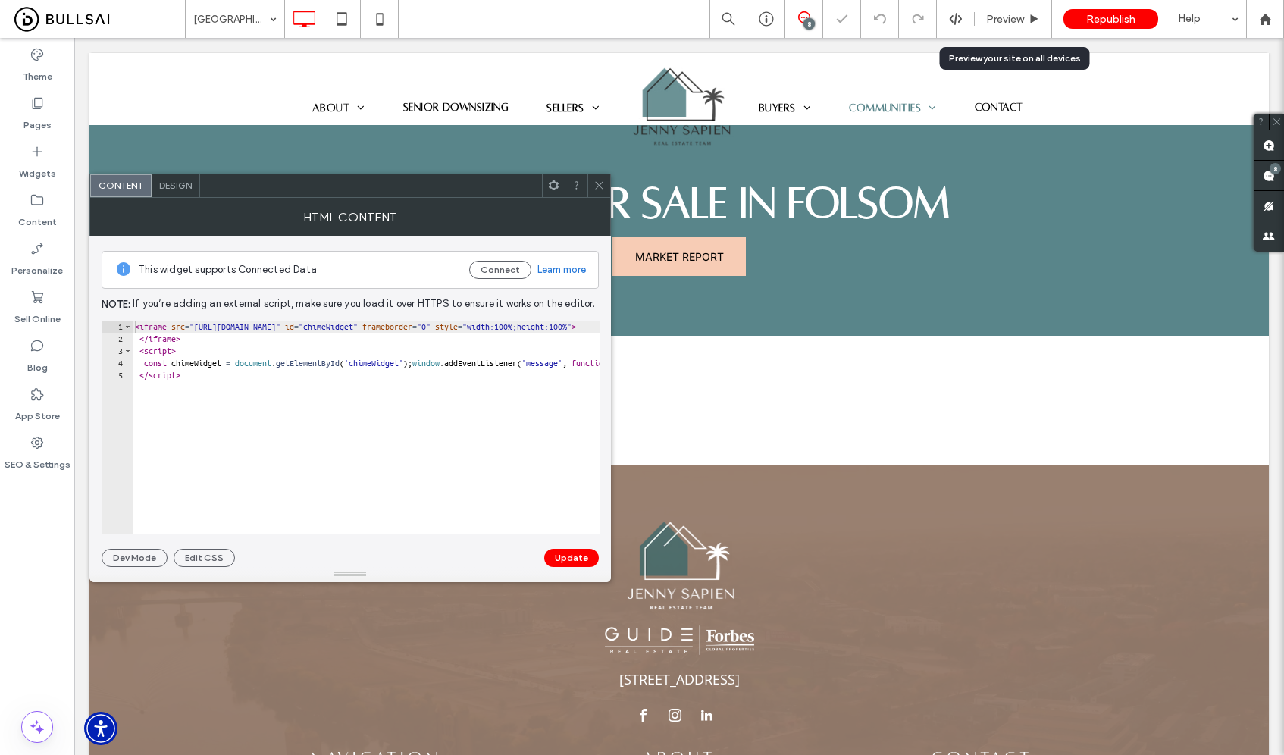
click at [441, 425] on div "< iframe src = "[URL][DOMAIN_NAME]" id = "chimeWidget" frameborder = "0" style …" at bounding box center [951, 439] width 1638 height 237
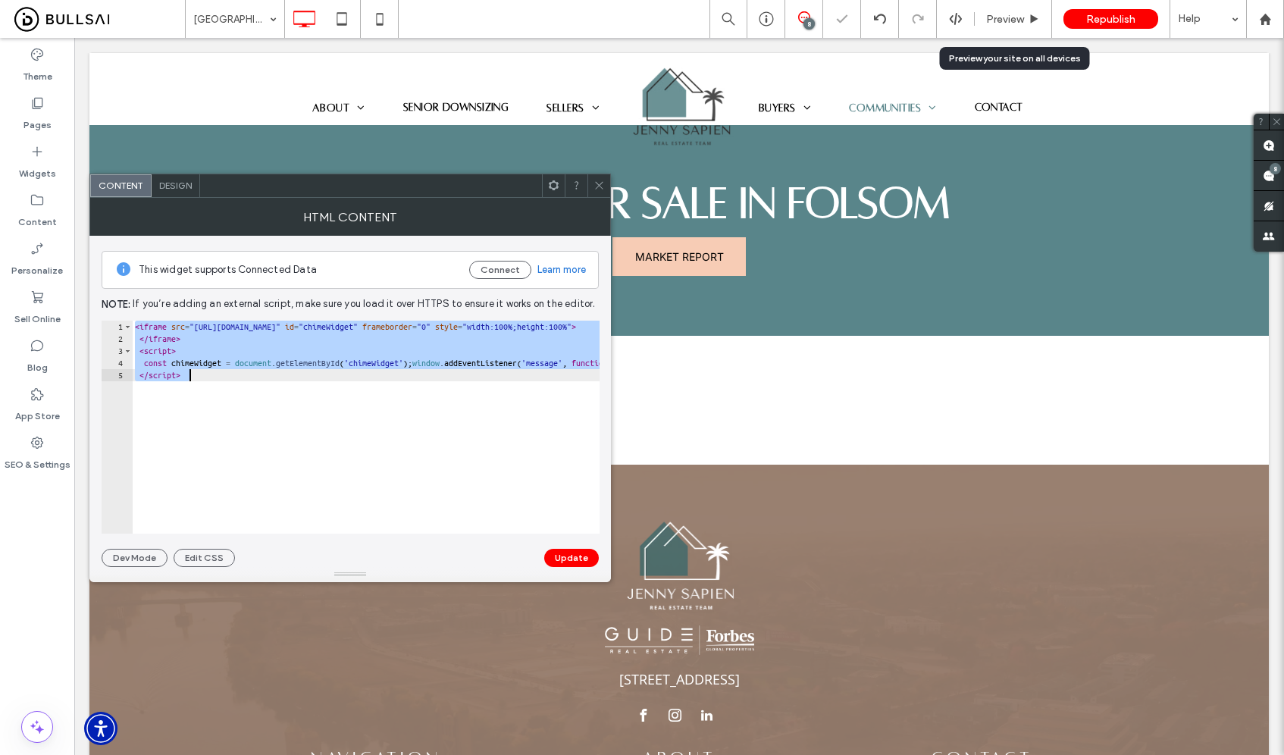
paste textarea "*******"
type textarea "**********"
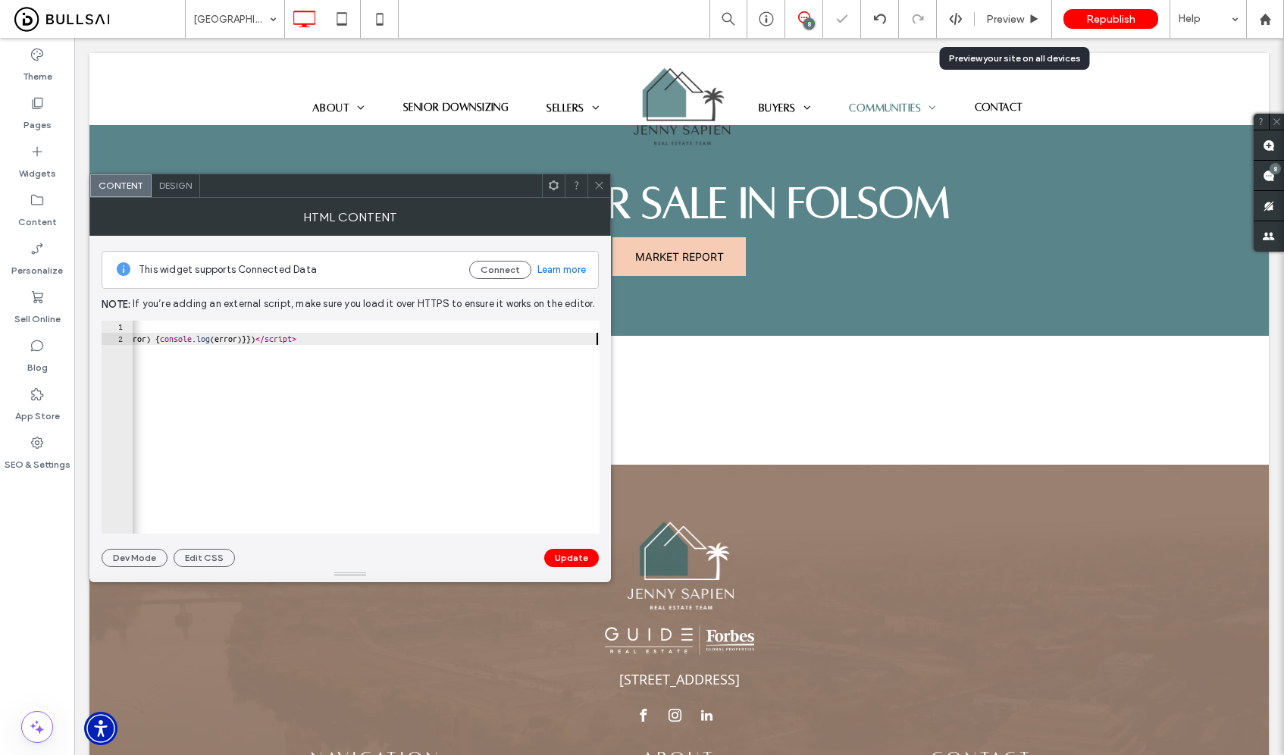
scroll to position [0, 1339]
click at [568, 555] on button "Update" at bounding box center [571, 558] width 55 height 18
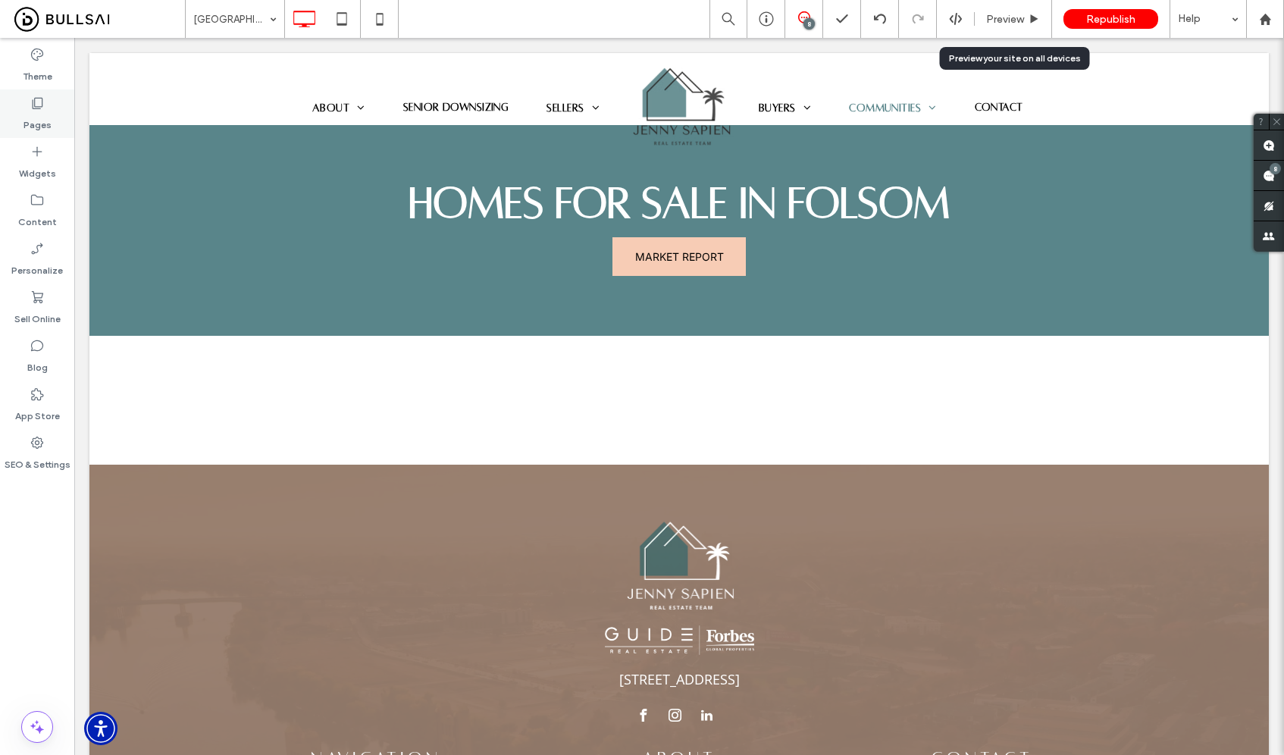
click at [42, 113] on label "Pages" at bounding box center [37, 121] width 28 height 21
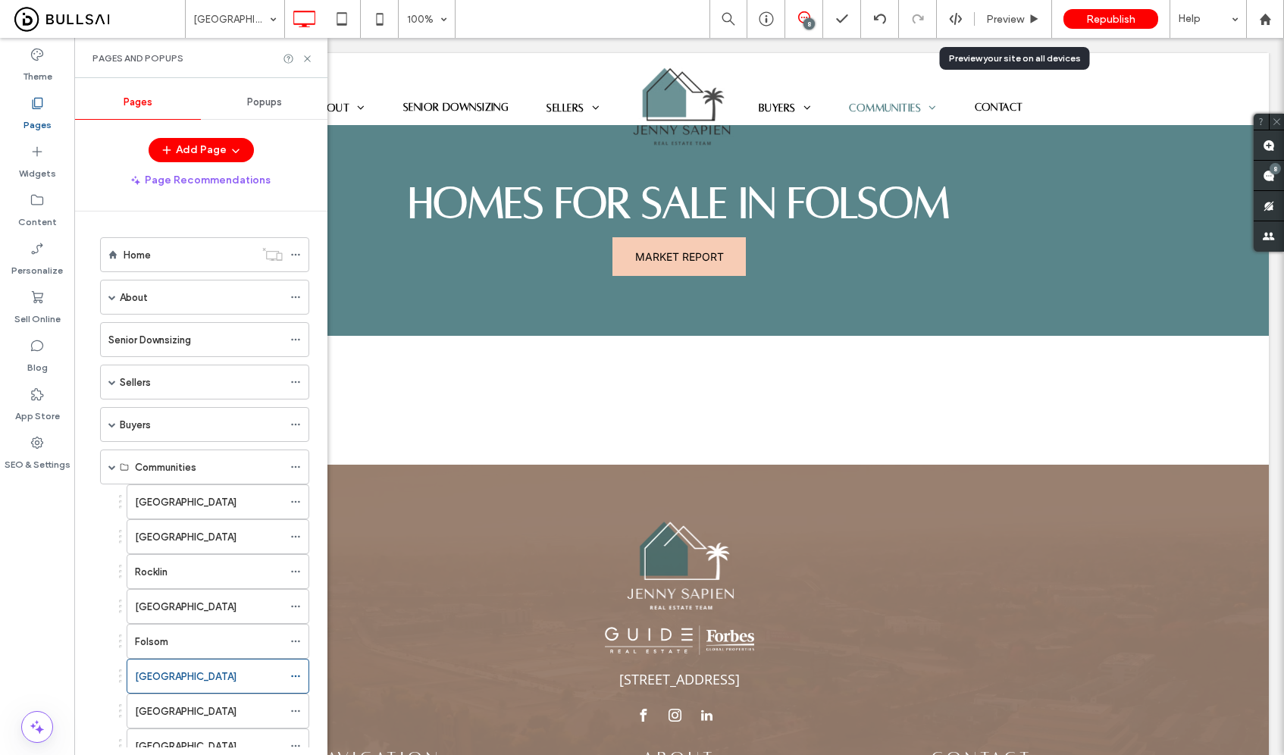
scroll to position [174, 0]
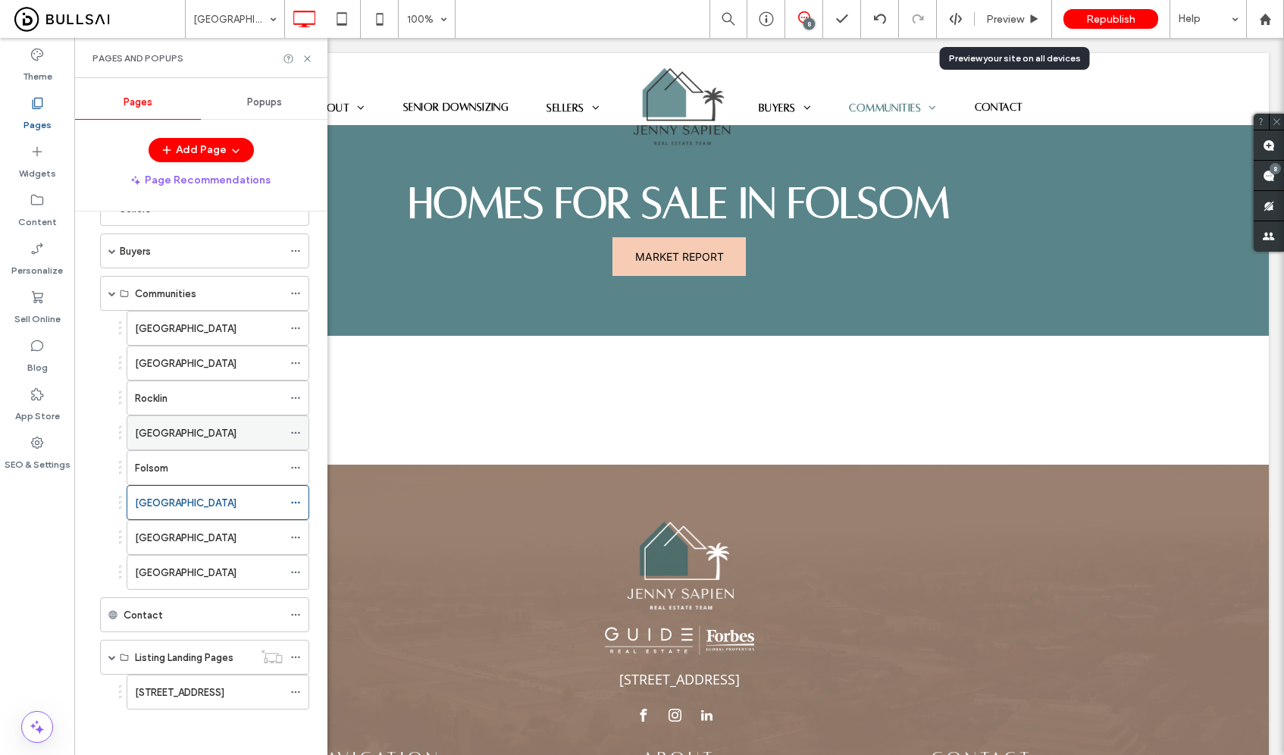
click at [196, 431] on div "[GEOGRAPHIC_DATA]" at bounding box center [209, 433] width 148 height 16
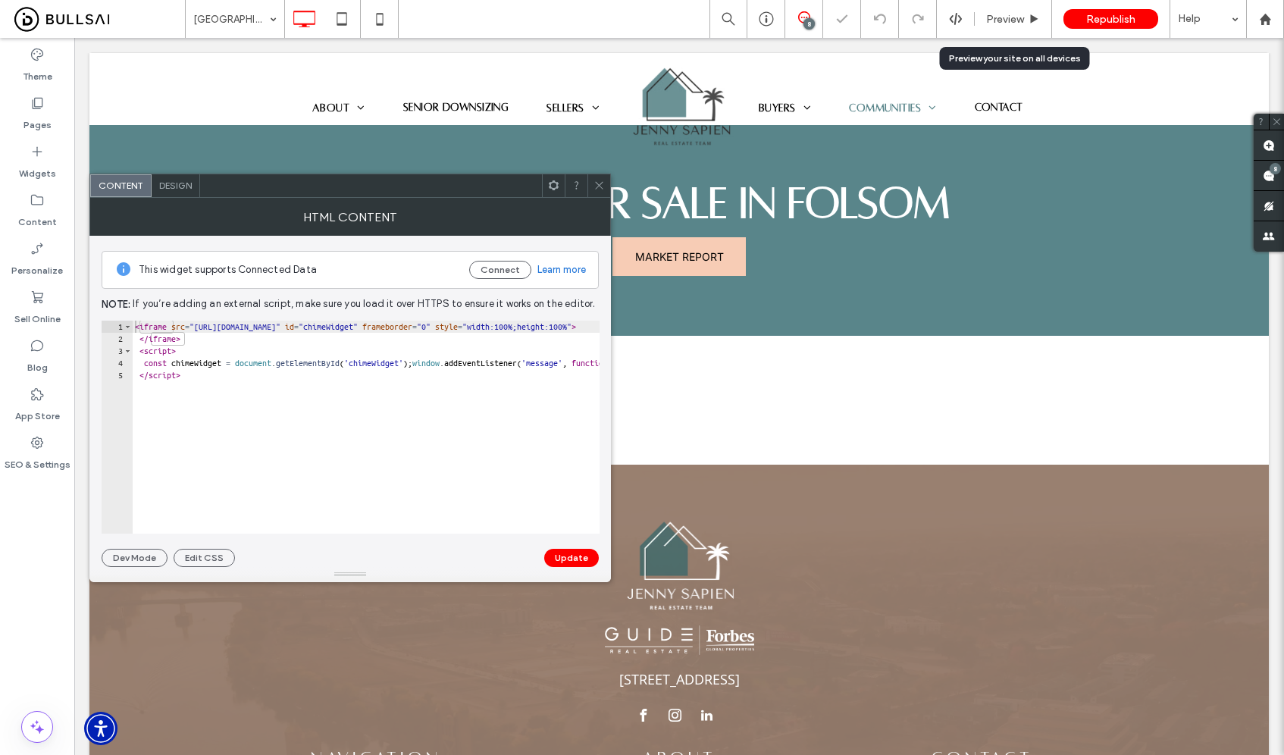
click at [490, 423] on div "< iframe src = "[URL][DOMAIN_NAME]" id = "chimeWidget" frameborder = "0" style …" at bounding box center [951, 439] width 1638 height 237
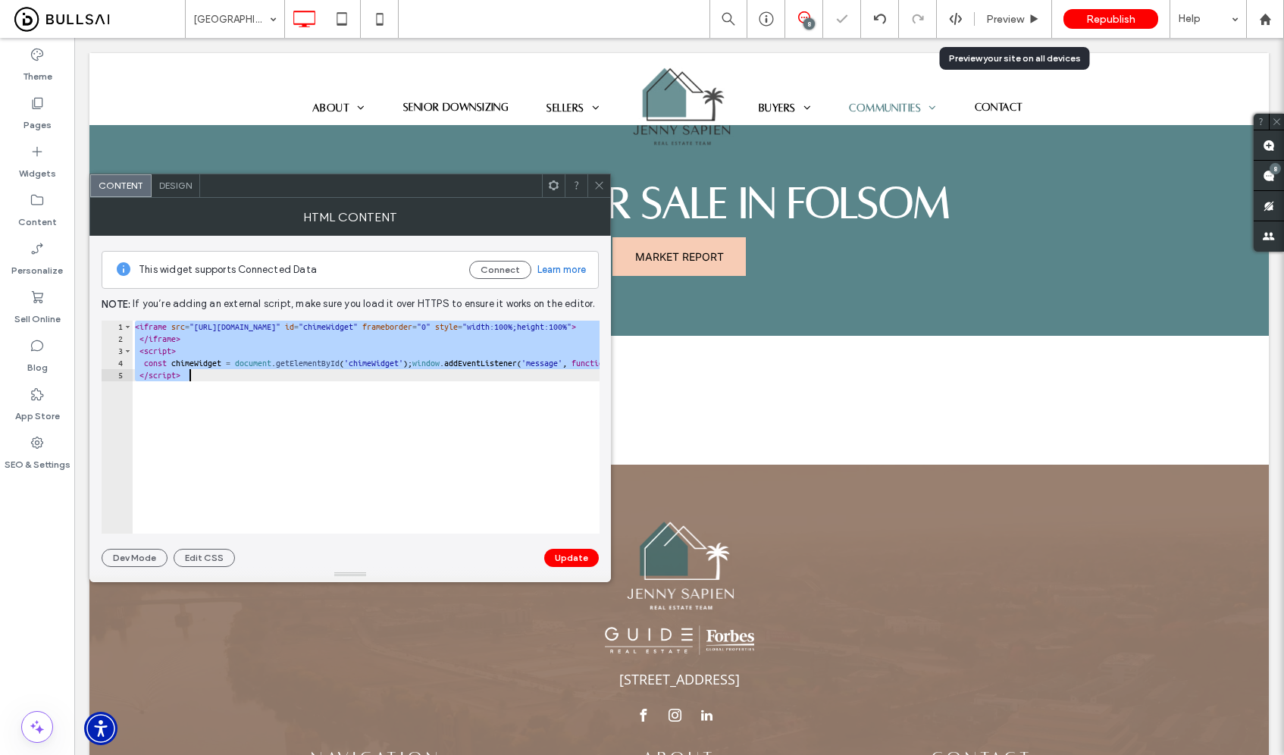
paste textarea "*******"
type textarea "**********"
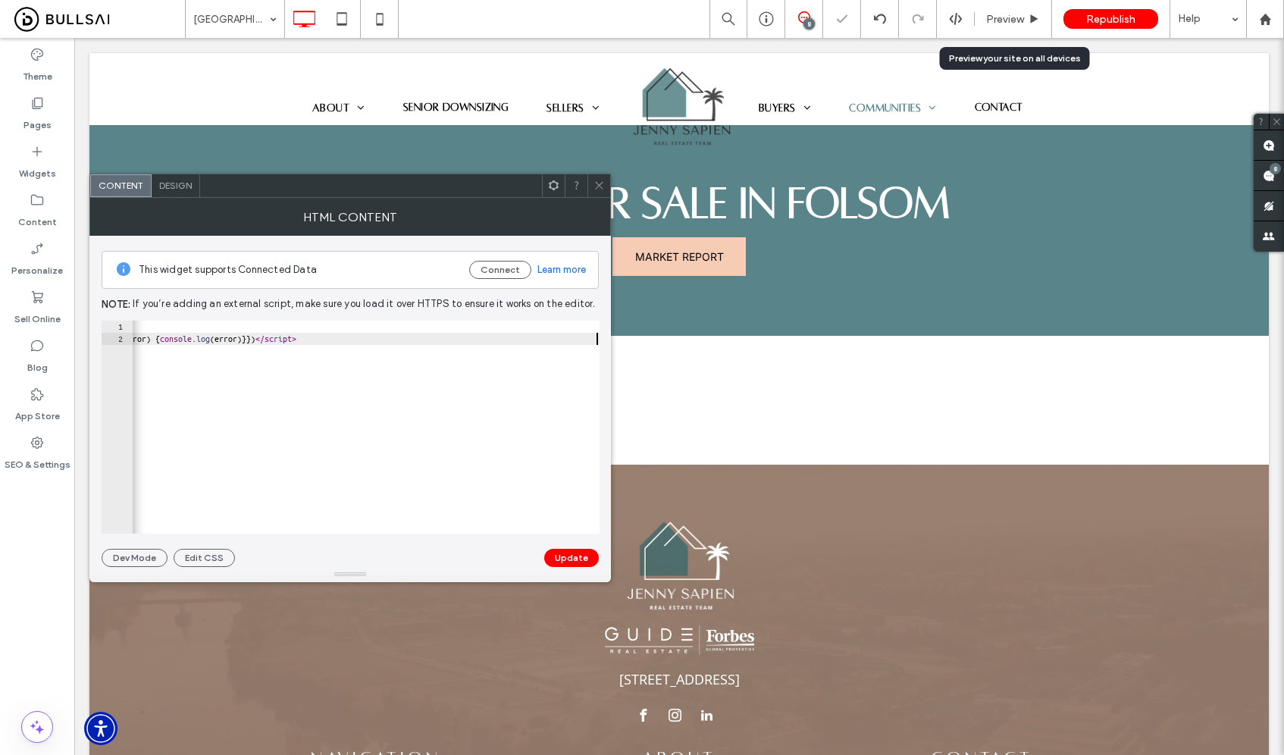
scroll to position [0, 1339]
click at [563, 559] on button "Update" at bounding box center [571, 558] width 55 height 18
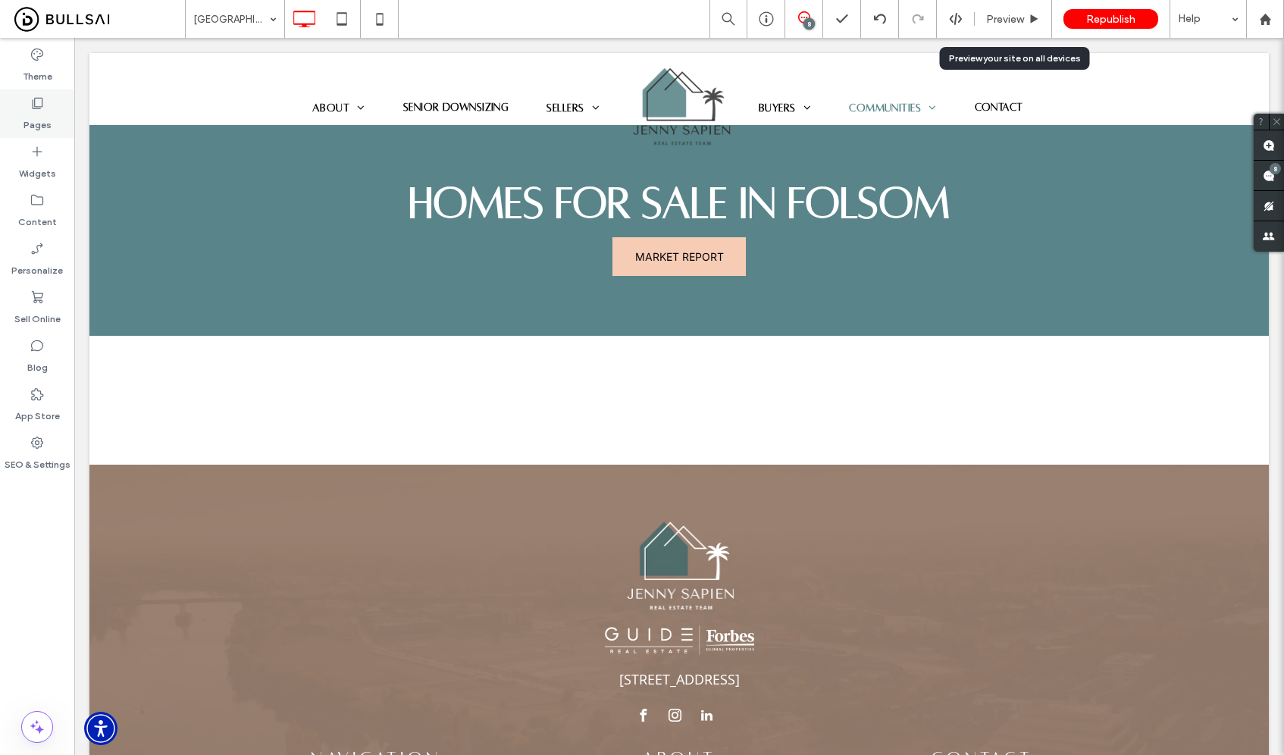
click at [39, 105] on icon at bounding box center [37, 103] width 15 height 15
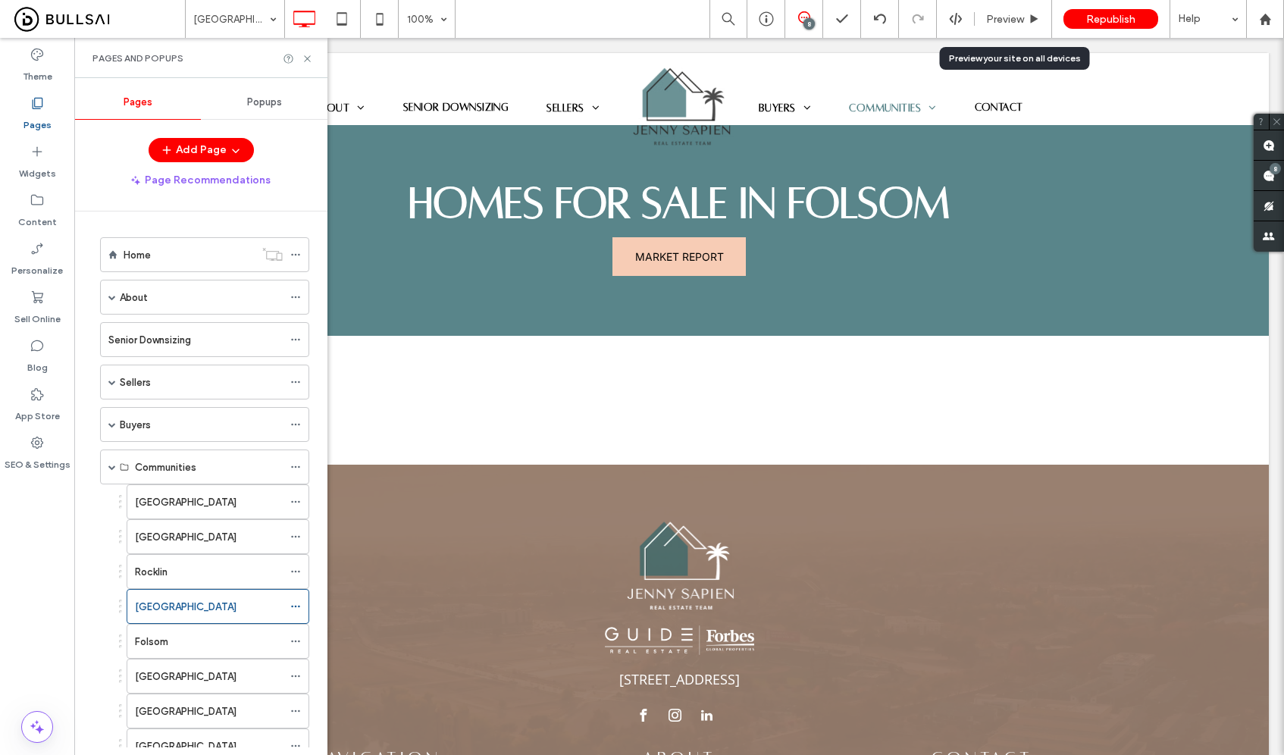
scroll to position [174, 0]
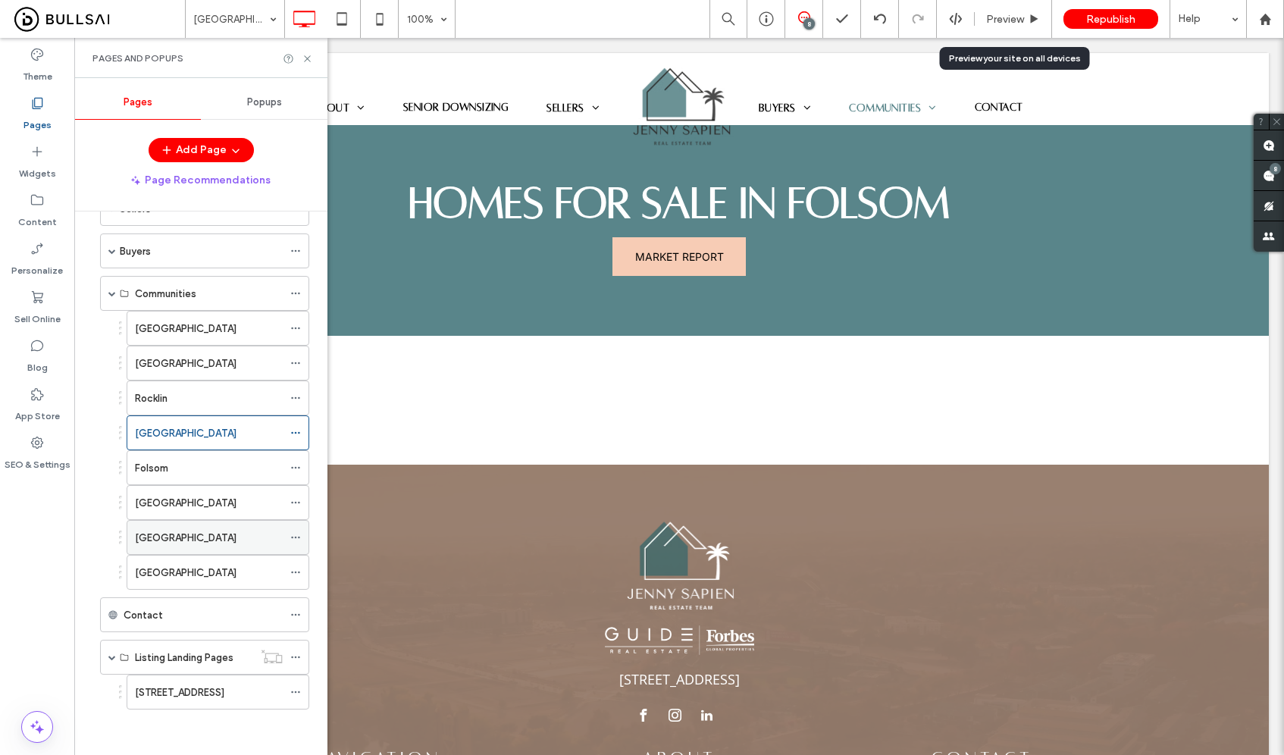
click at [205, 528] on div "[GEOGRAPHIC_DATA]" at bounding box center [209, 537] width 148 height 33
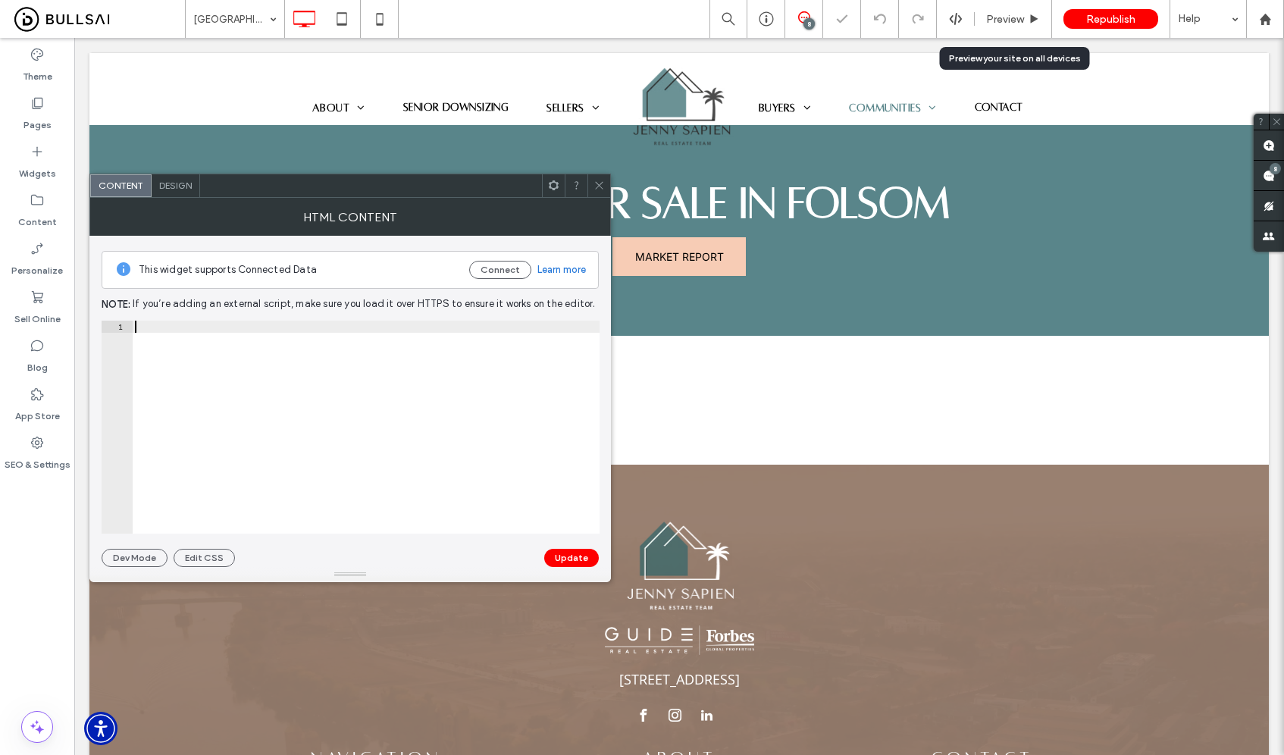
click at [538, 430] on div at bounding box center [366, 439] width 468 height 237
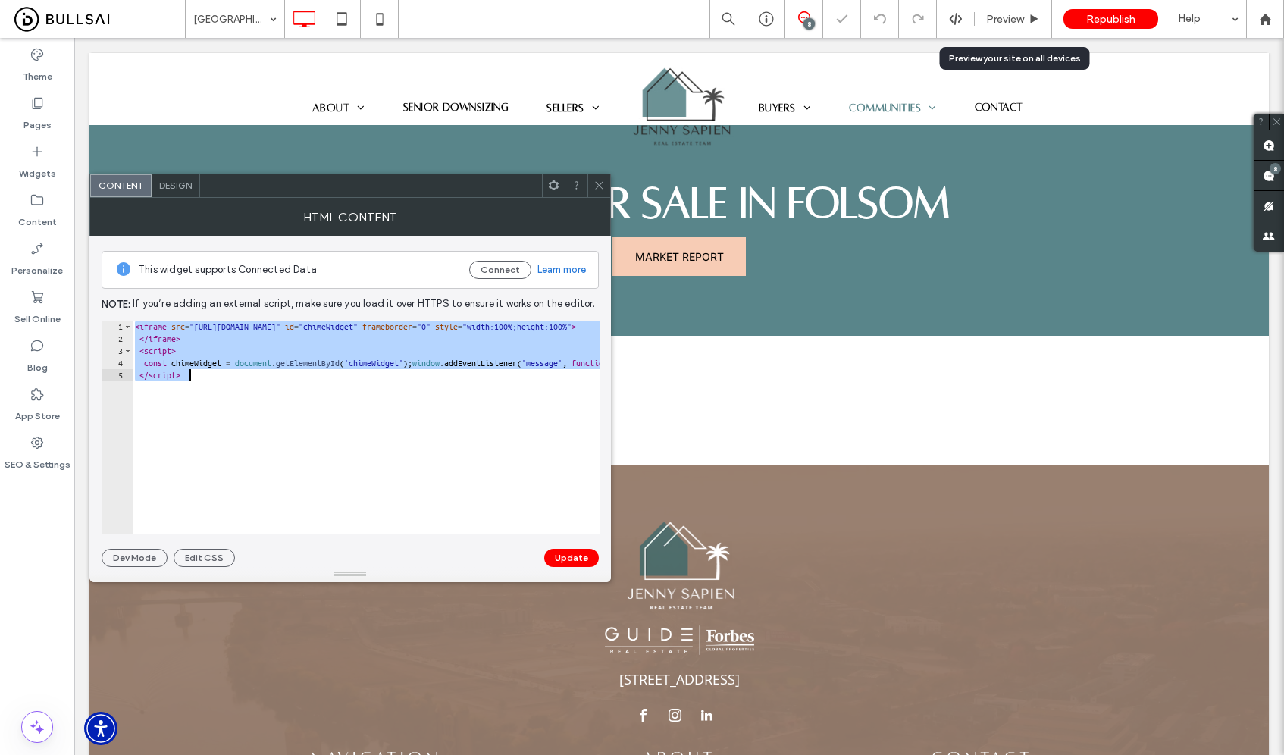
paste textarea "*******"
type textarea "**********"
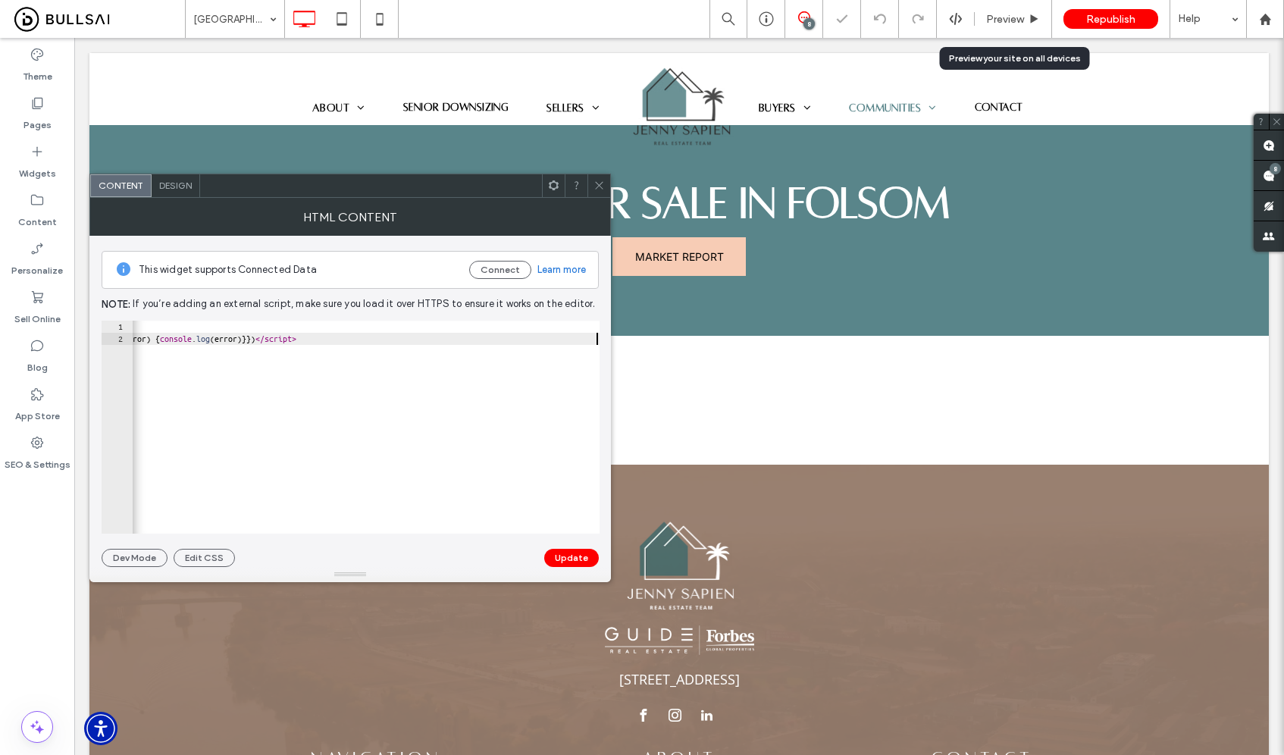
scroll to position [0, 1339]
click at [581, 562] on button "Update" at bounding box center [571, 558] width 55 height 18
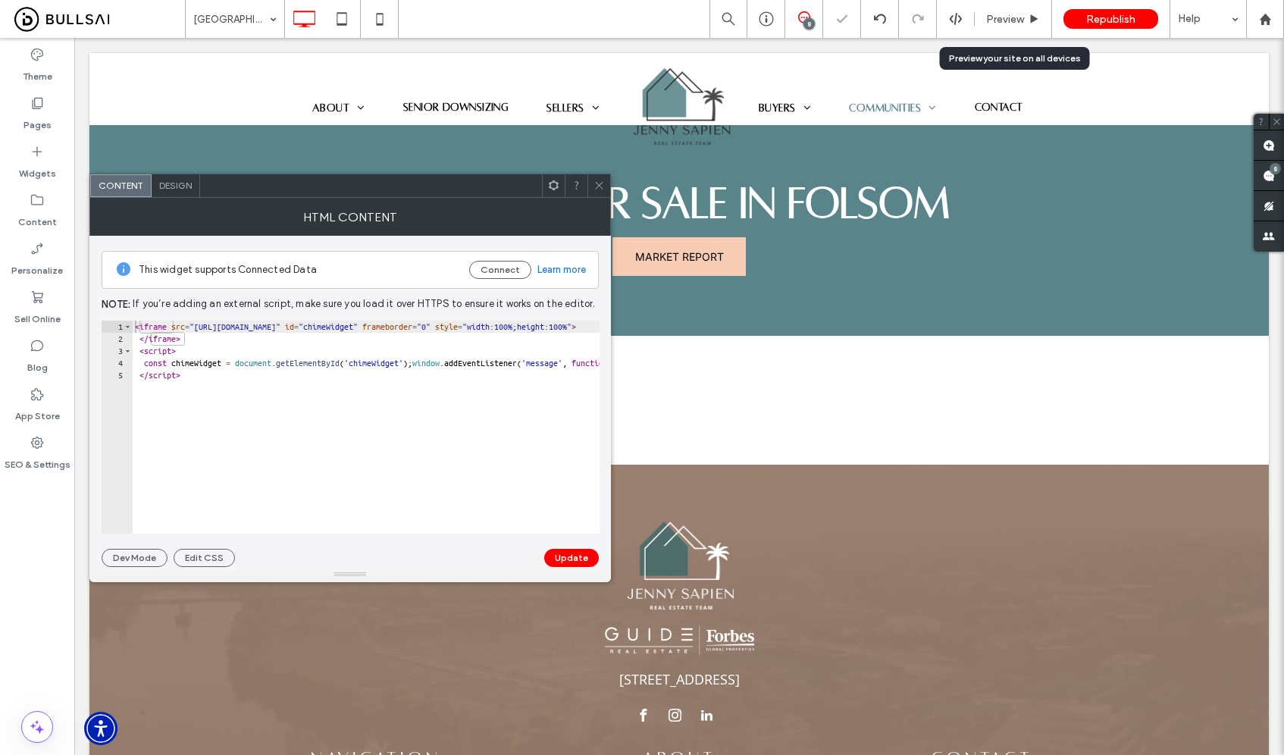
drag, startPoint x: 593, startPoint y: 186, endPoint x: 576, endPoint y: 188, distance: 16.8
click at [594, 186] on icon at bounding box center [599, 185] width 11 height 11
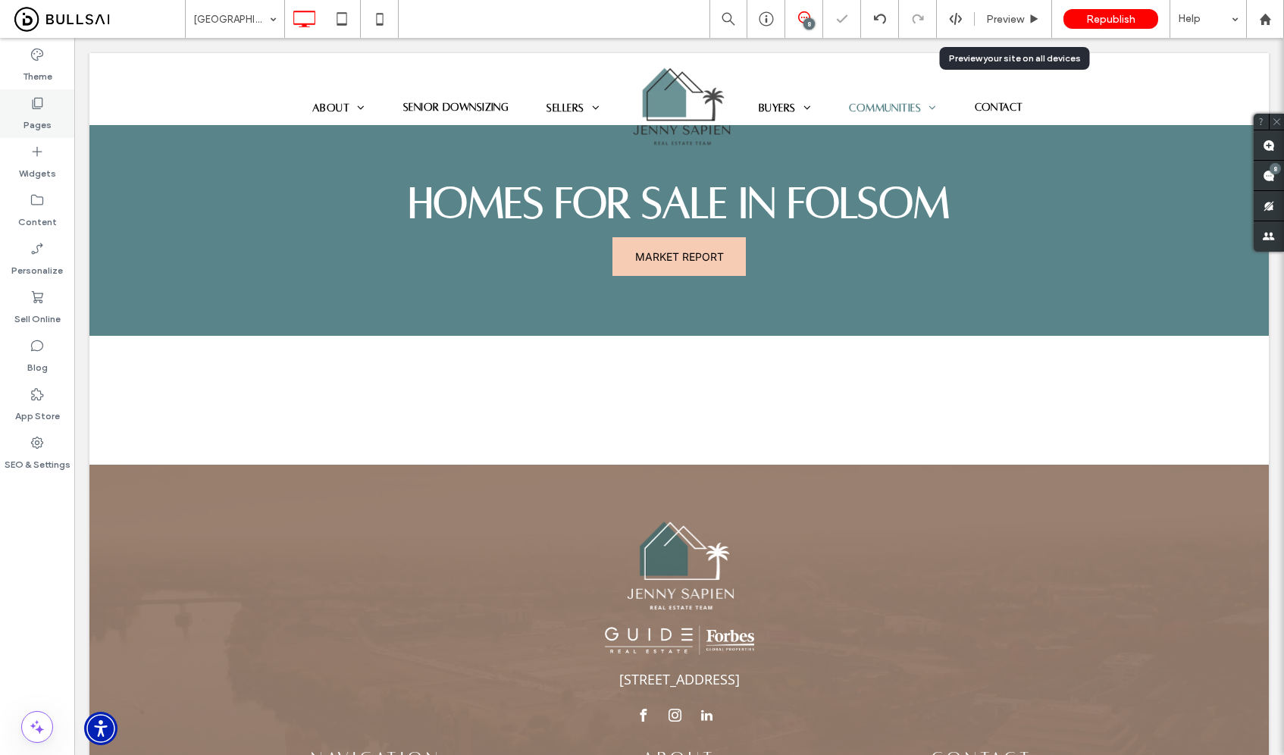
click at [40, 102] on icon at bounding box center [37, 103] width 15 height 15
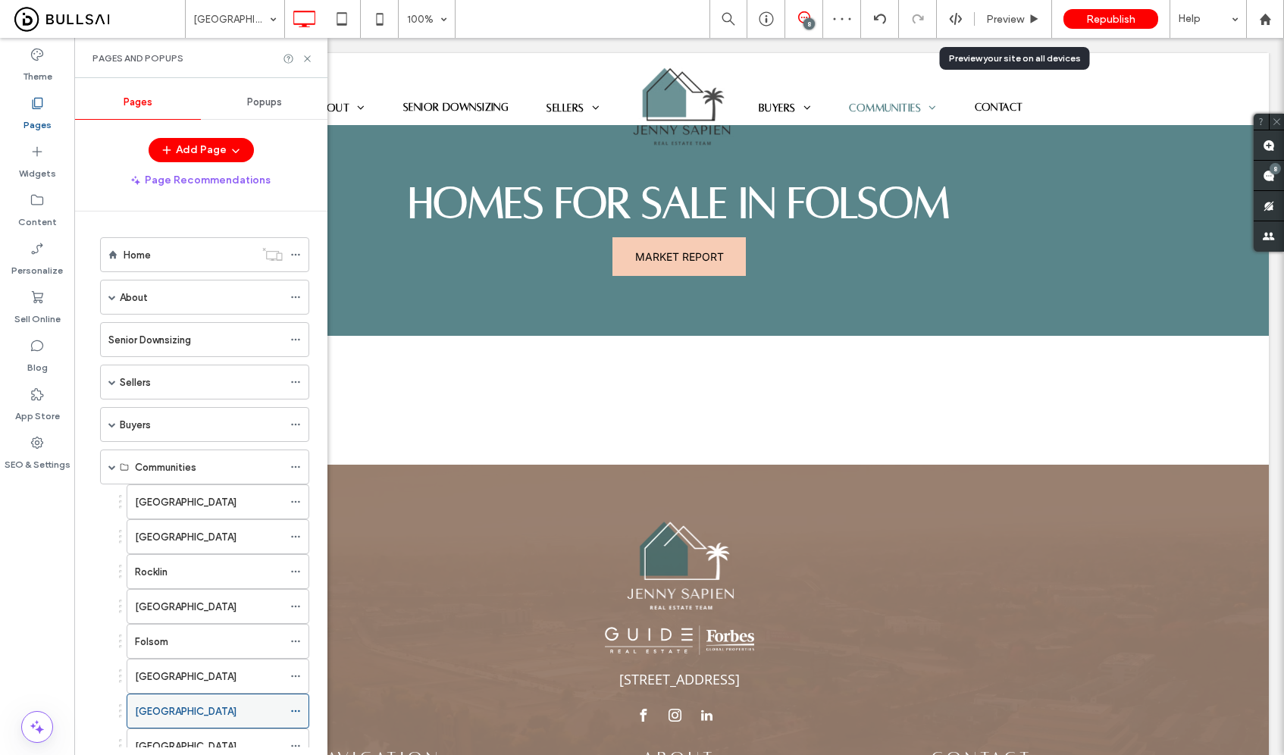
scroll to position [174, 0]
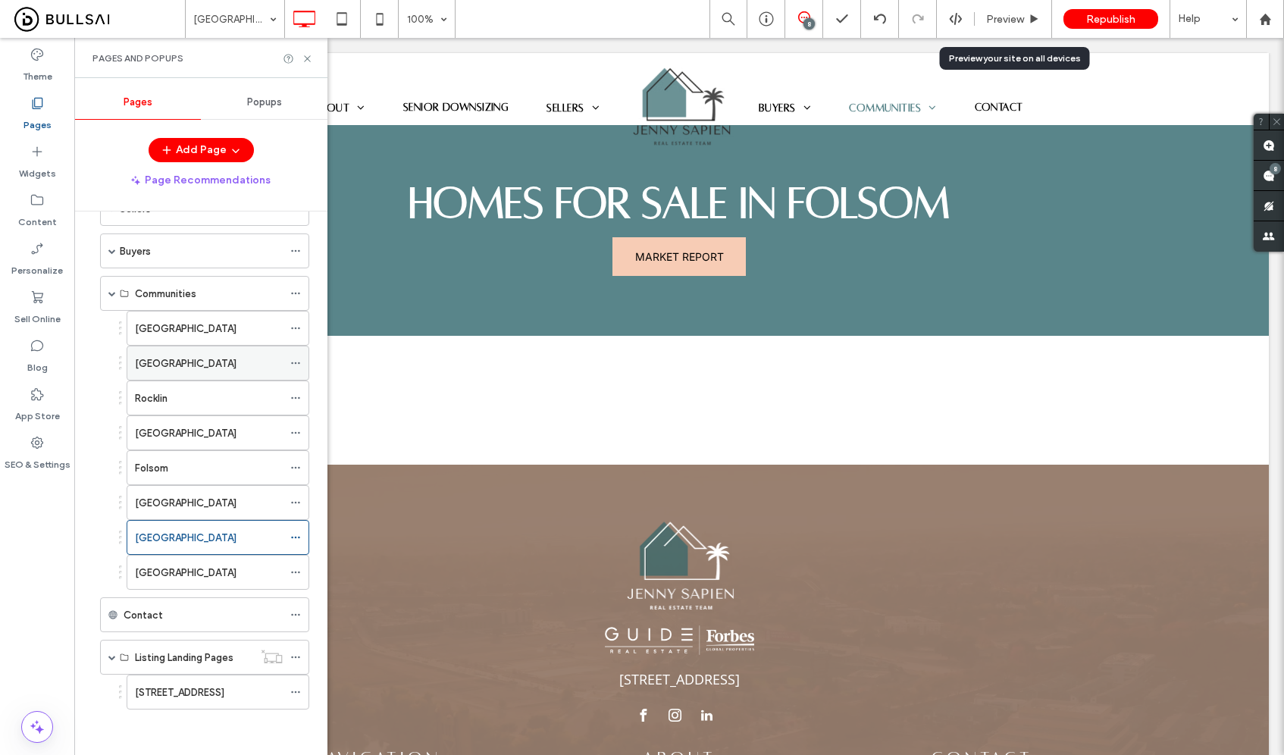
click at [197, 348] on div "[GEOGRAPHIC_DATA]" at bounding box center [209, 362] width 148 height 33
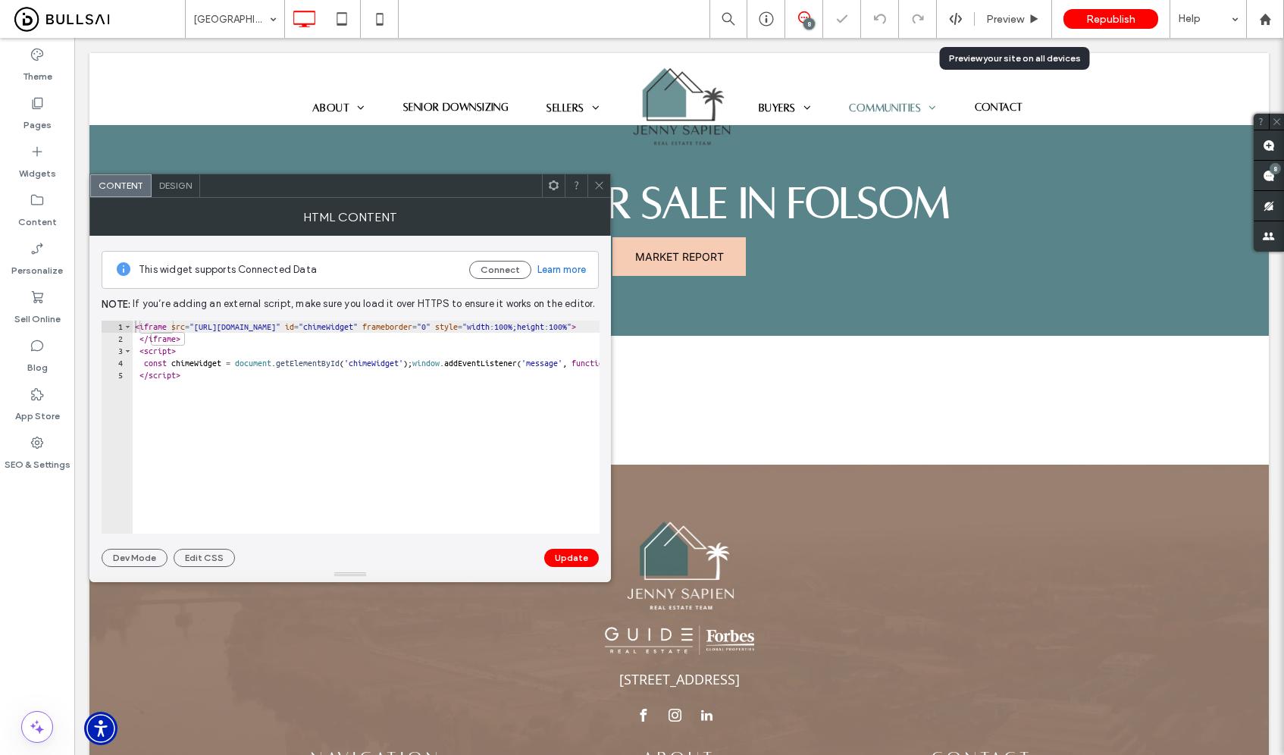
click at [455, 446] on div "< iframe src = "[URL][DOMAIN_NAME]" id = "chimeWidget" frameborder = "0" style …" at bounding box center [951, 439] width 1638 height 237
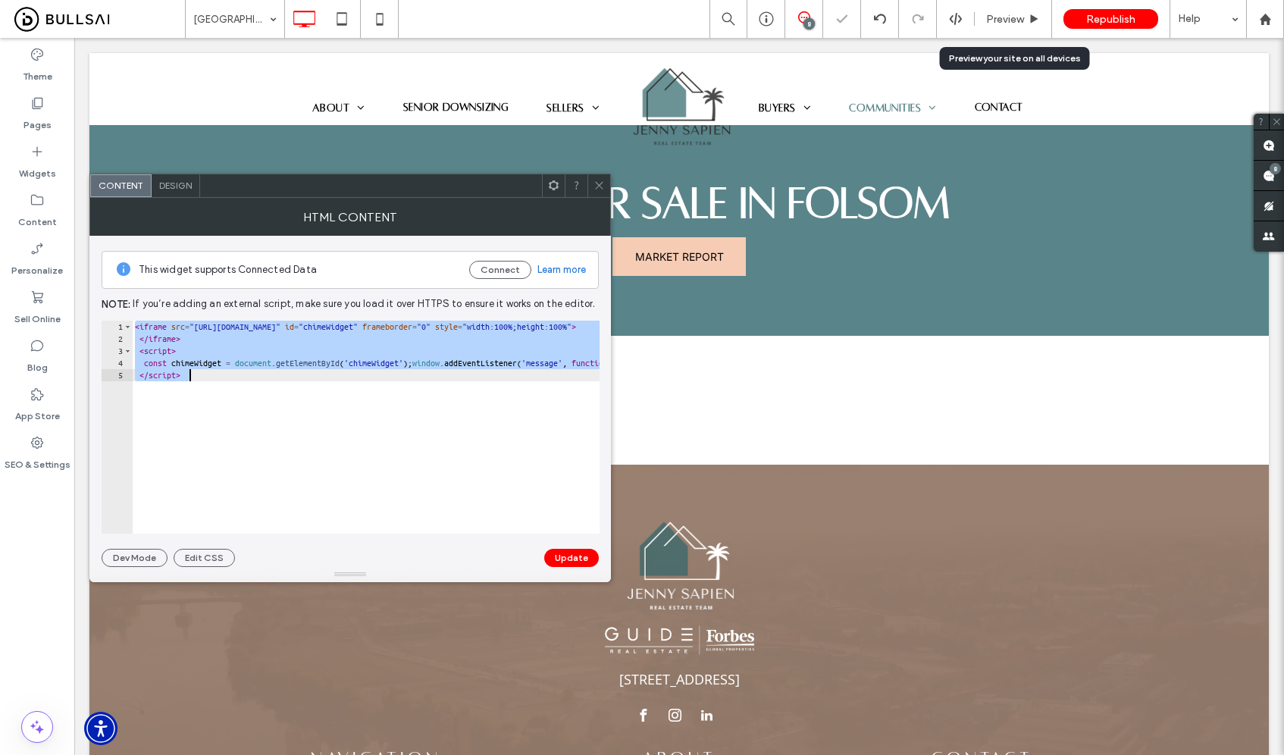
paste textarea "*******"
type textarea "**********"
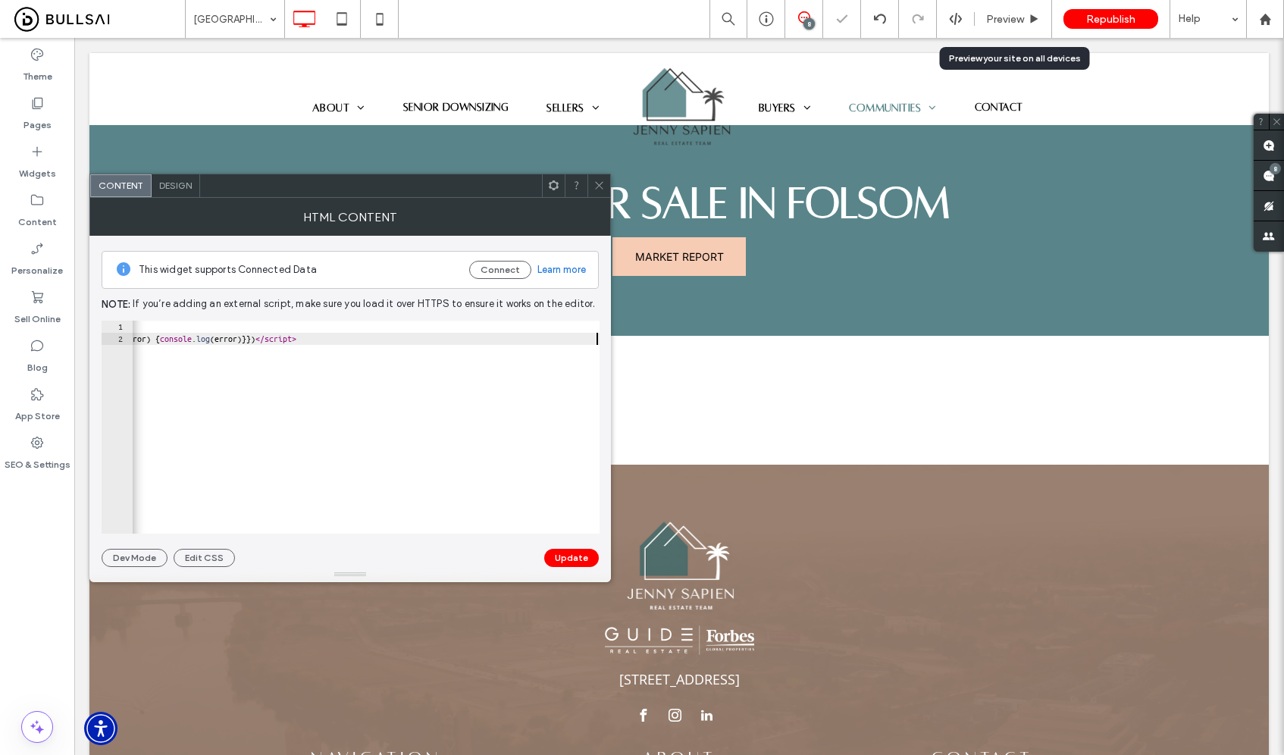
scroll to position [0, 1339]
click at [562, 550] on div "**********" at bounding box center [350, 401] width 497 height 331
click at [562, 581] on div at bounding box center [350, 574] width 522 height 15
click at [580, 562] on button "Update" at bounding box center [571, 558] width 55 height 18
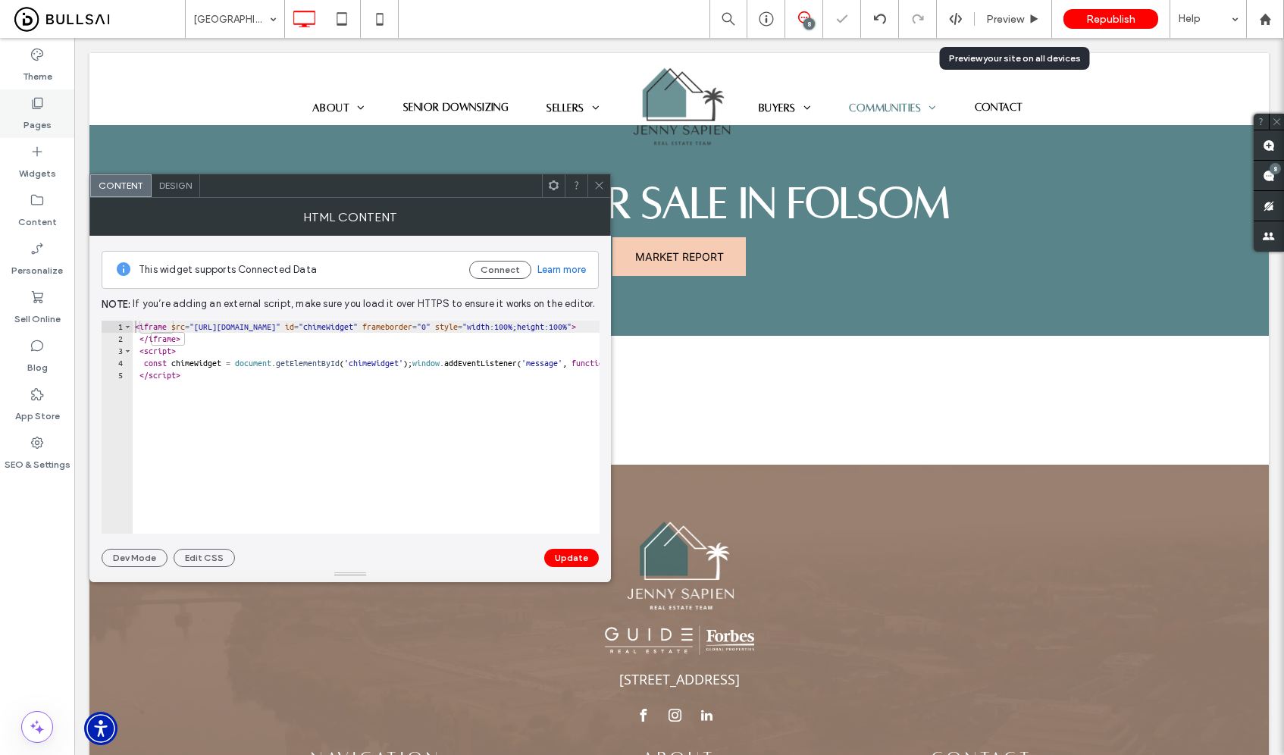
click at [51, 108] on div "Pages" at bounding box center [37, 113] width 74 height 49
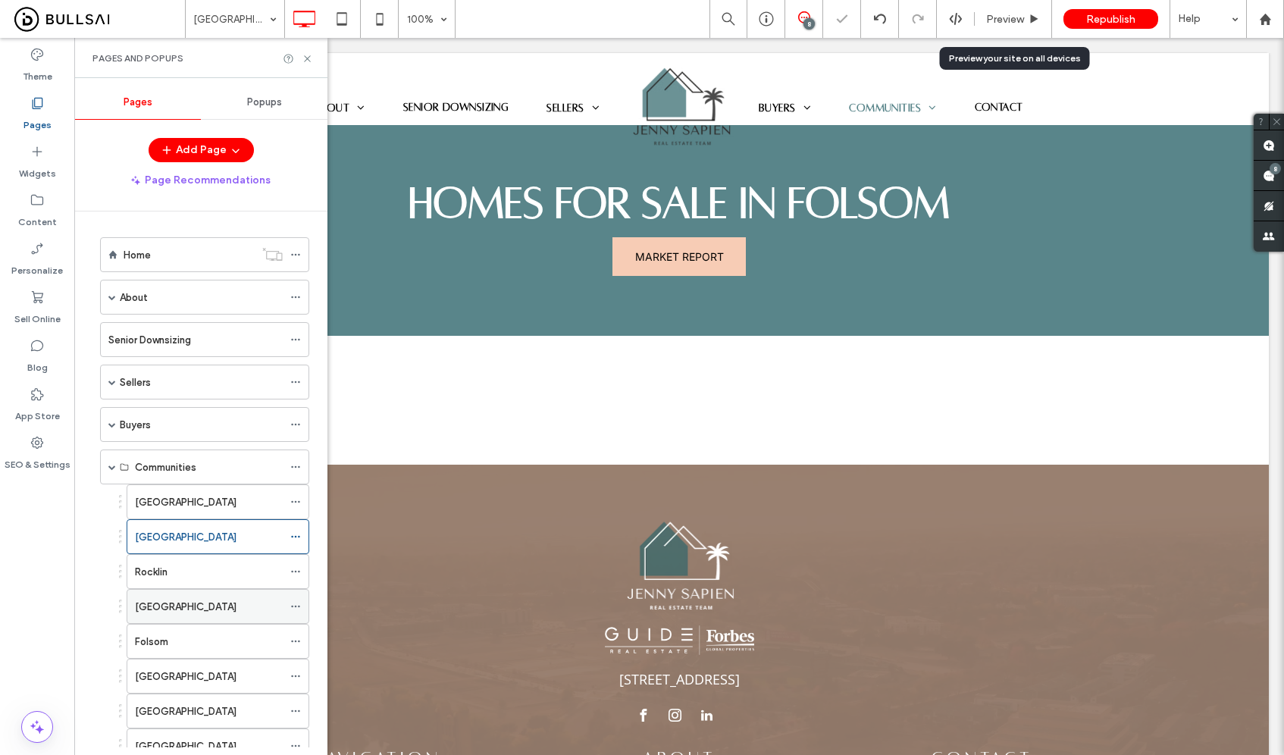
scroll to position [174, 0]
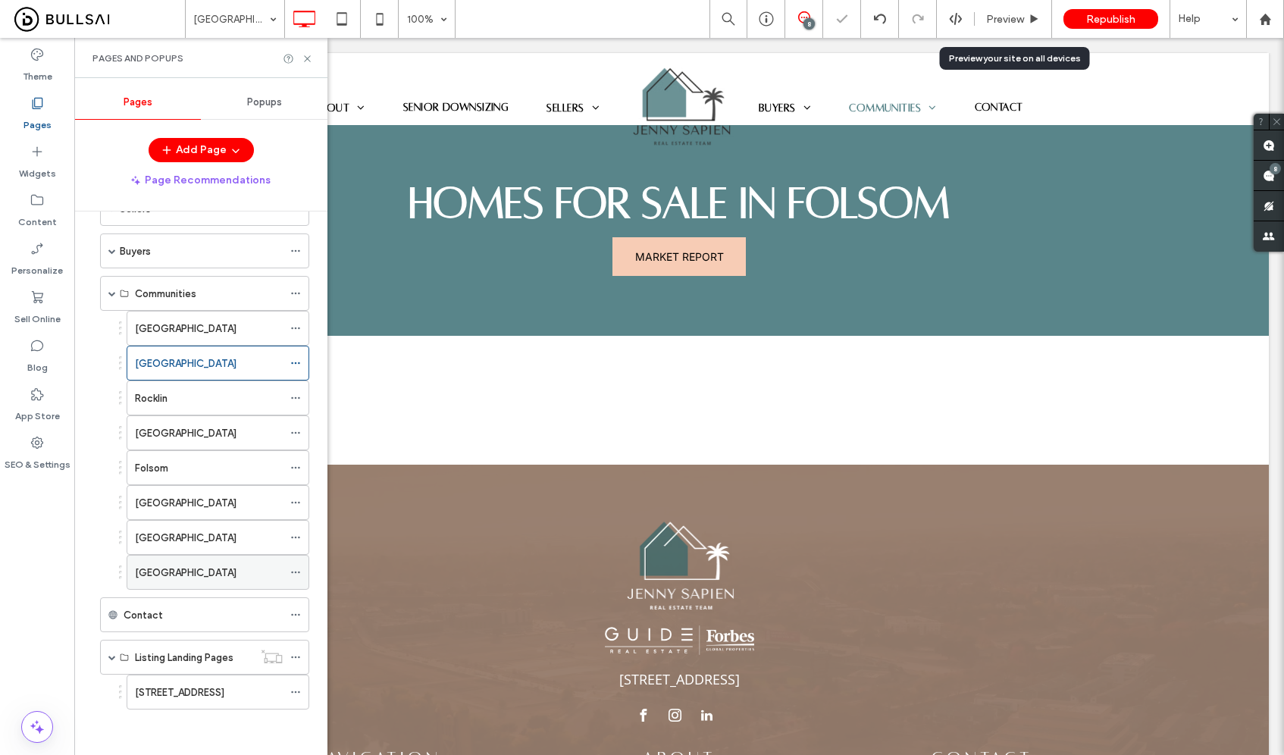
click at [153, 564] on label "[GEOGRAPHIC_DATA]" at bounding box center [186, 572] width 102 height 27
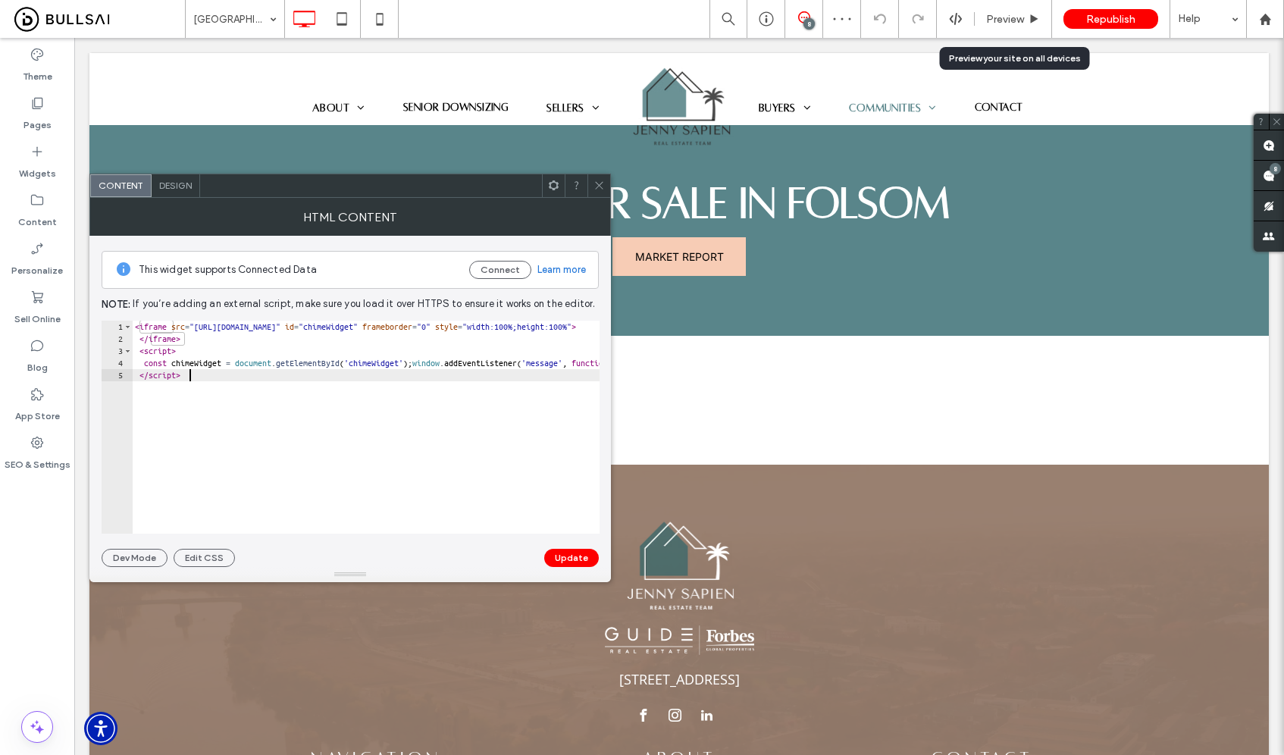
click at [405, 464] on div "< iframe src = "[URL][DOMAIN_NAME]" id = "chimeWidget" frameborder = "0" style …" at bounding box center [951, 439] width 1638 height 237
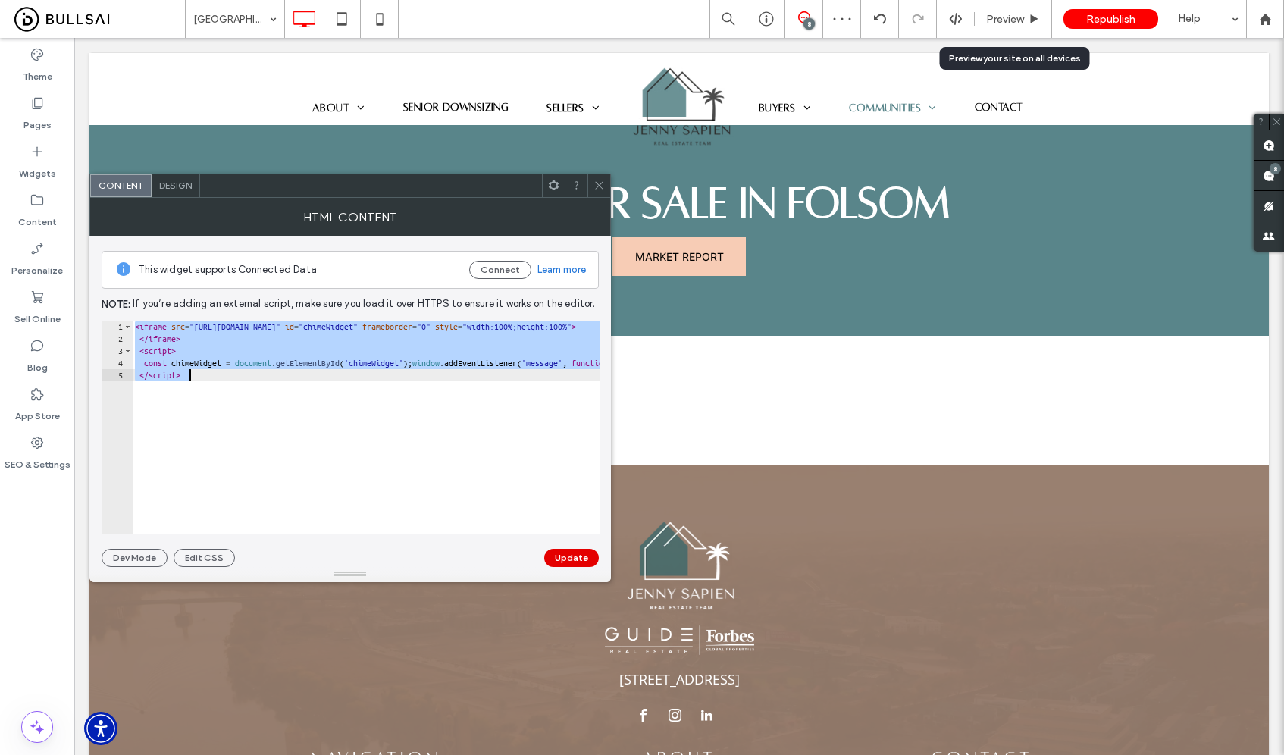
paste textarea "*******"
type textarea "**********"
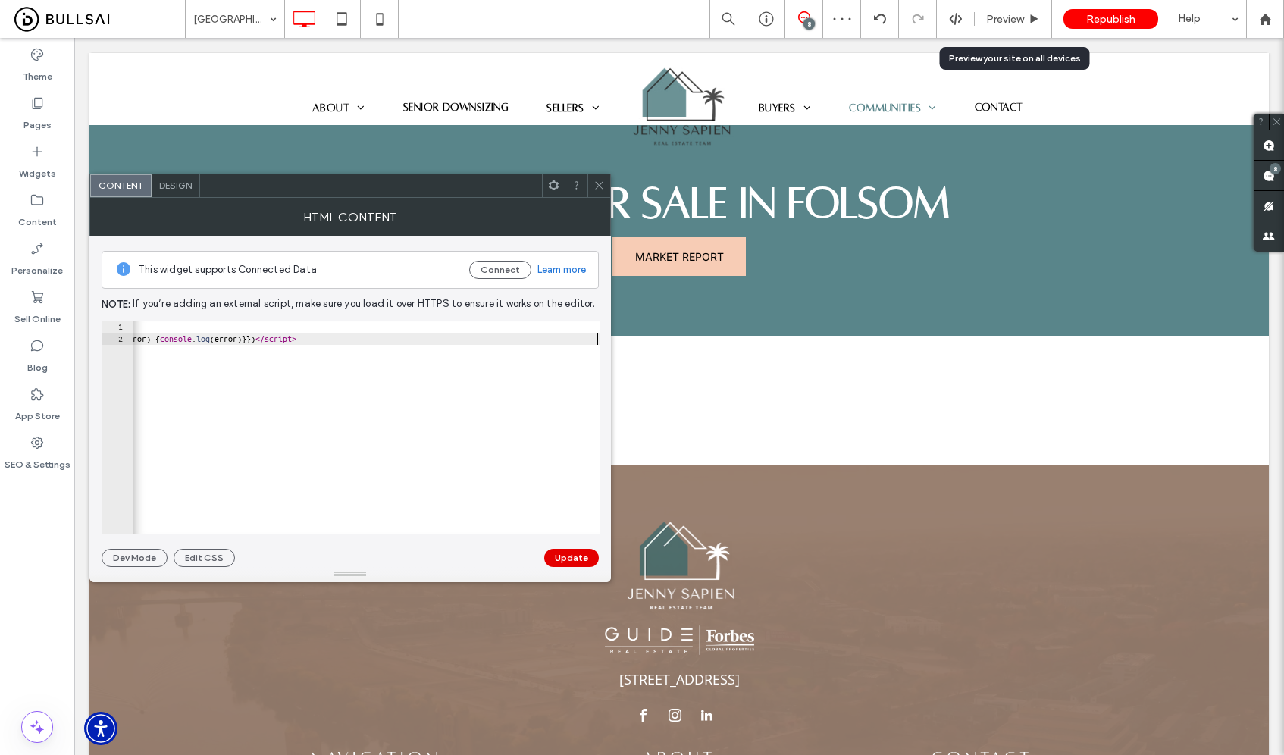
scroll to position [0, 1339]
click at [572, 562] on button "Update" at bounding box center [571, 558] width 55 height 18
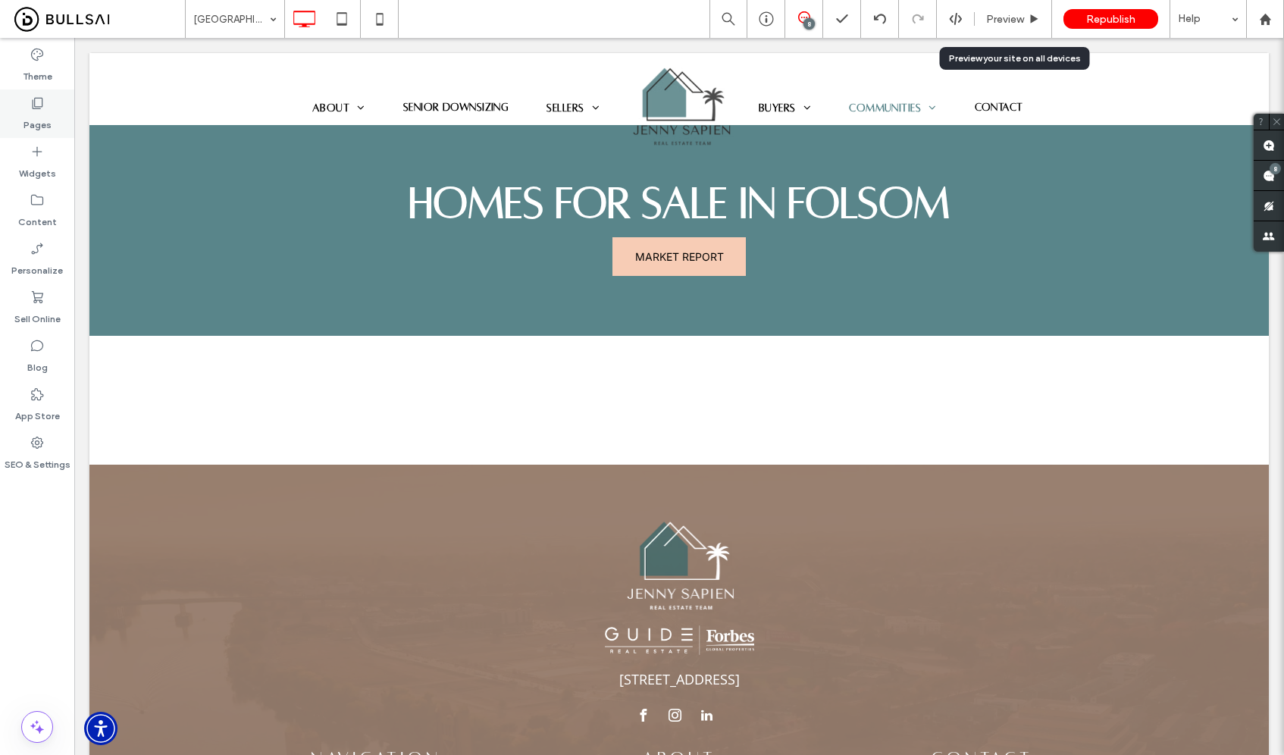
click at [64, 111] on div "Pages" at bounding box center [37, 113] width 74 height 49
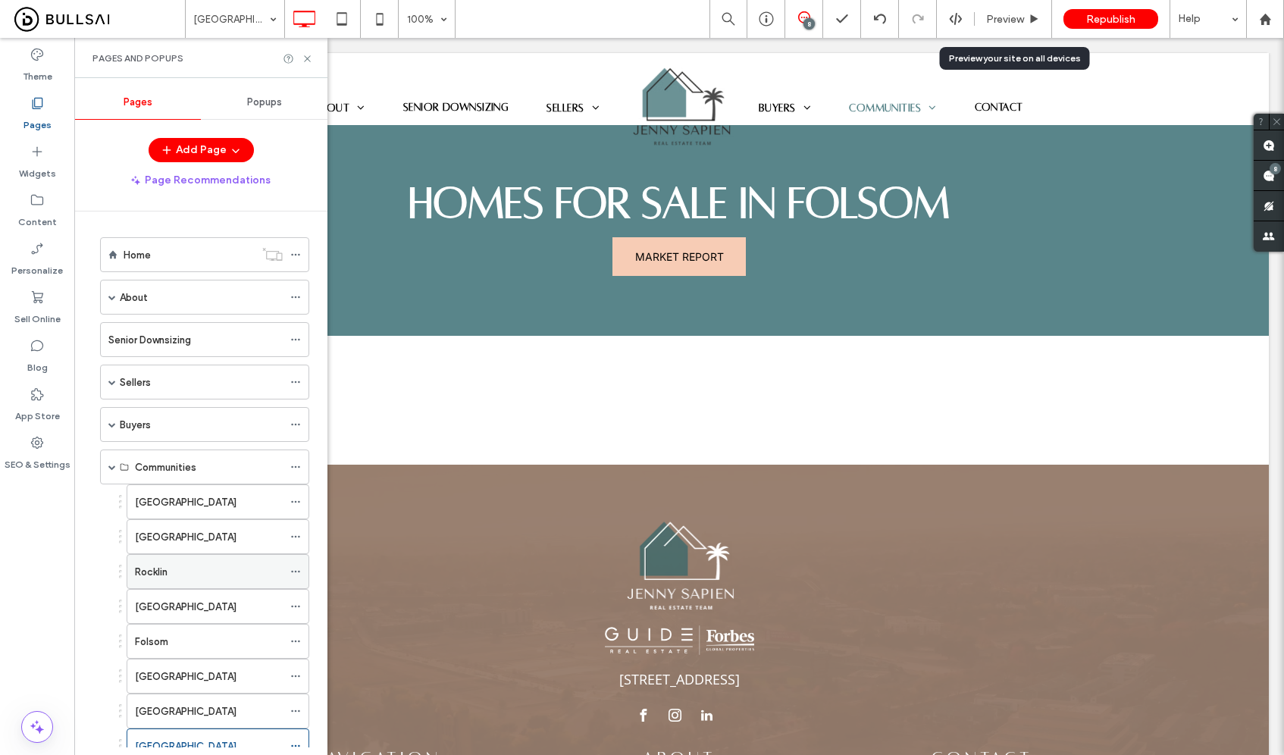
click at [198, 570] on div "Rocklin" at bounding box center [209, 572] width 148 height 16
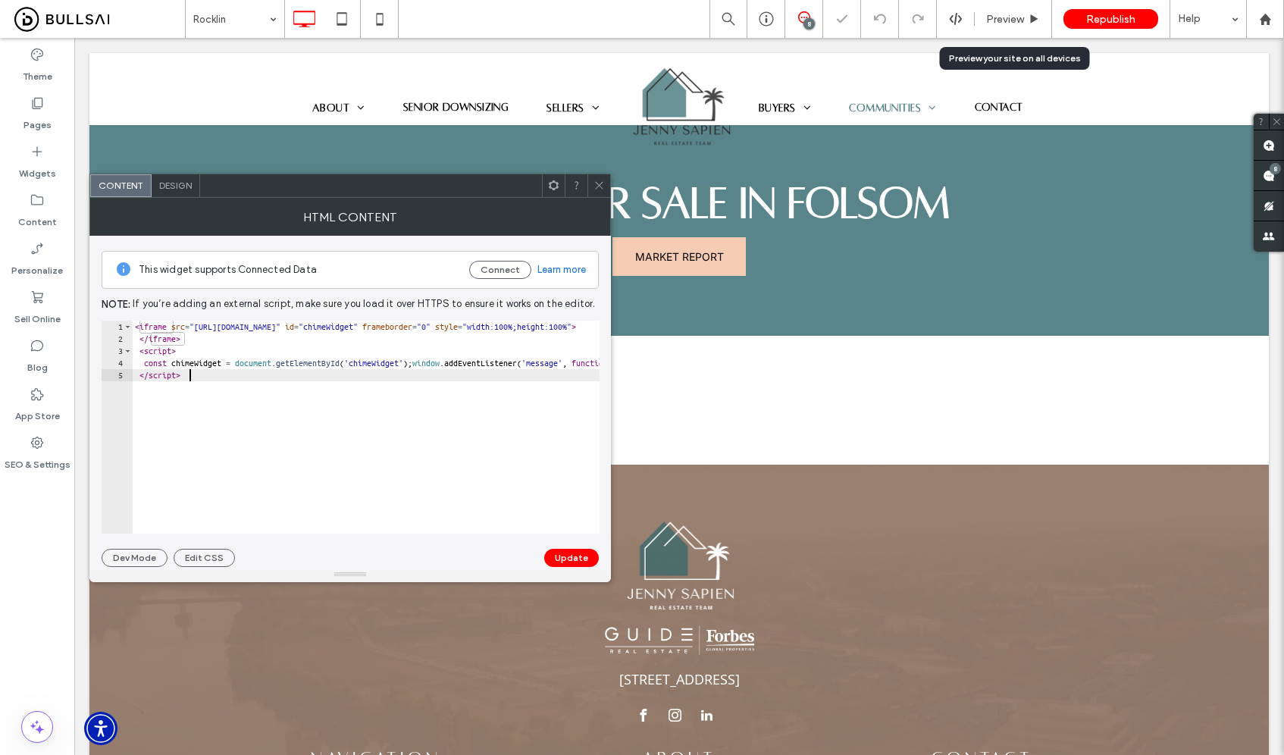
click at [455, 389] on div "< iframe src = "[URL][DOMAIN_NAME]" id = "chimeWidget" frameborder = "0" style …" at bounding box center [951, 439] width 1638 height 237
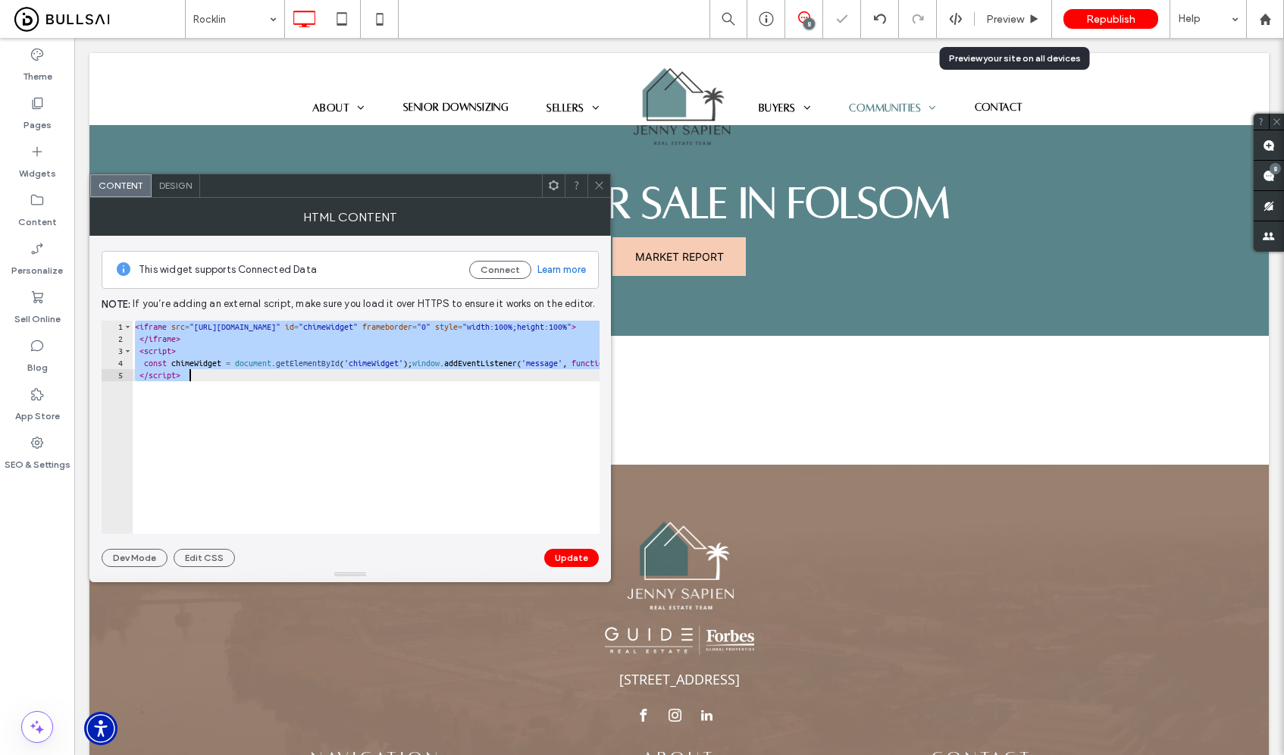
paste textarea "*******"
type textarea "**********"
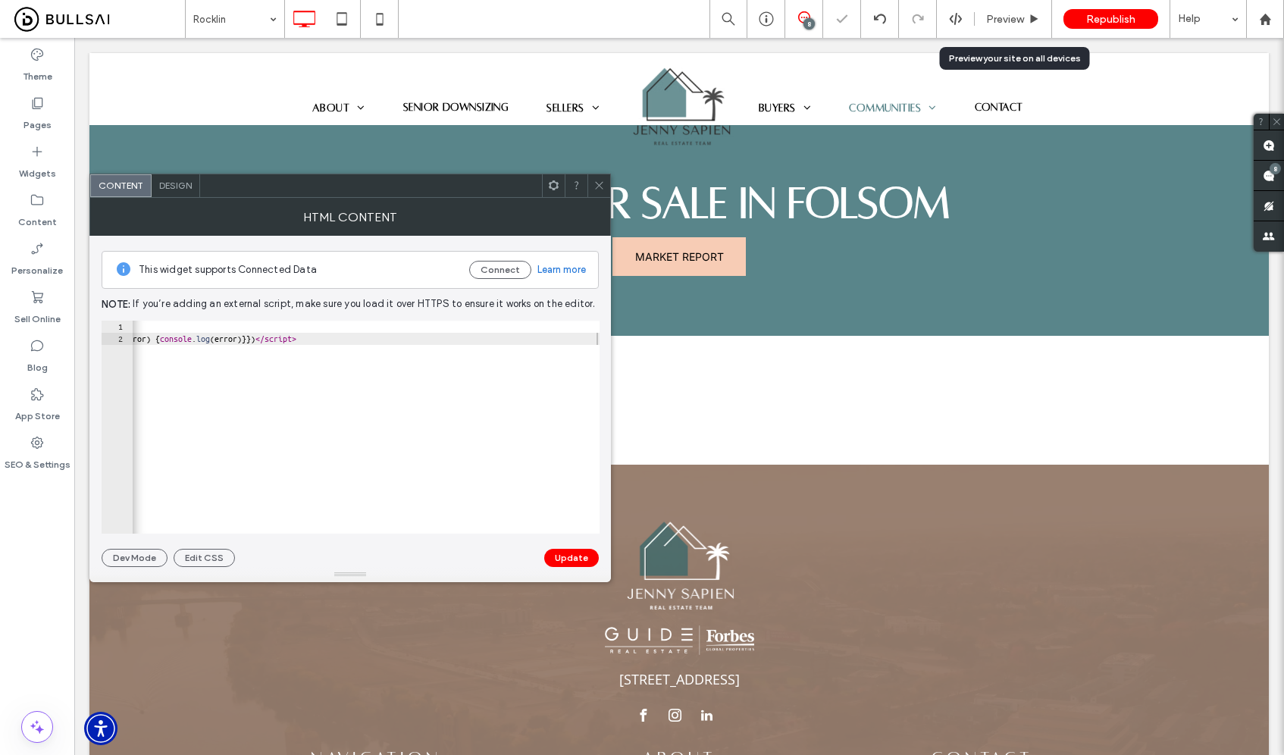
click at [553, 557] on button "Update" at bounding box center [571, 558] width 55 height 18
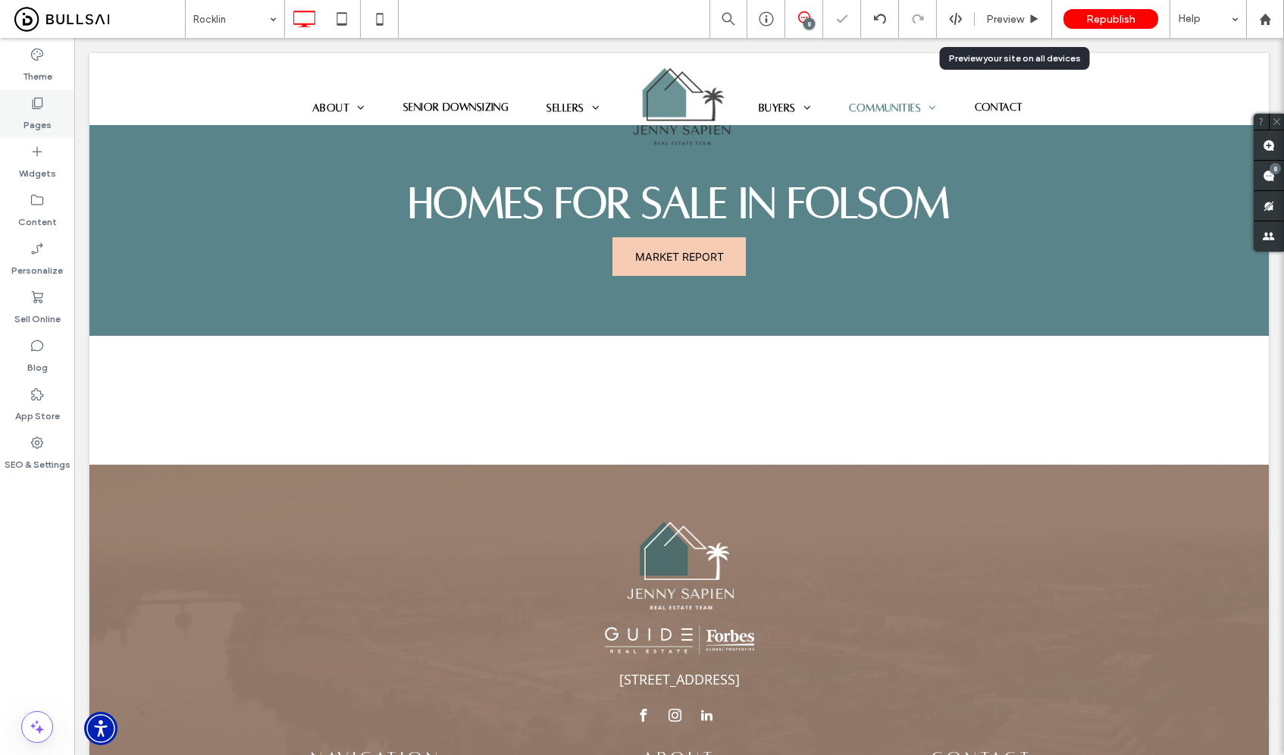
click at [36, 107] on icon at bounding box center [37, 103] width 15 height 15
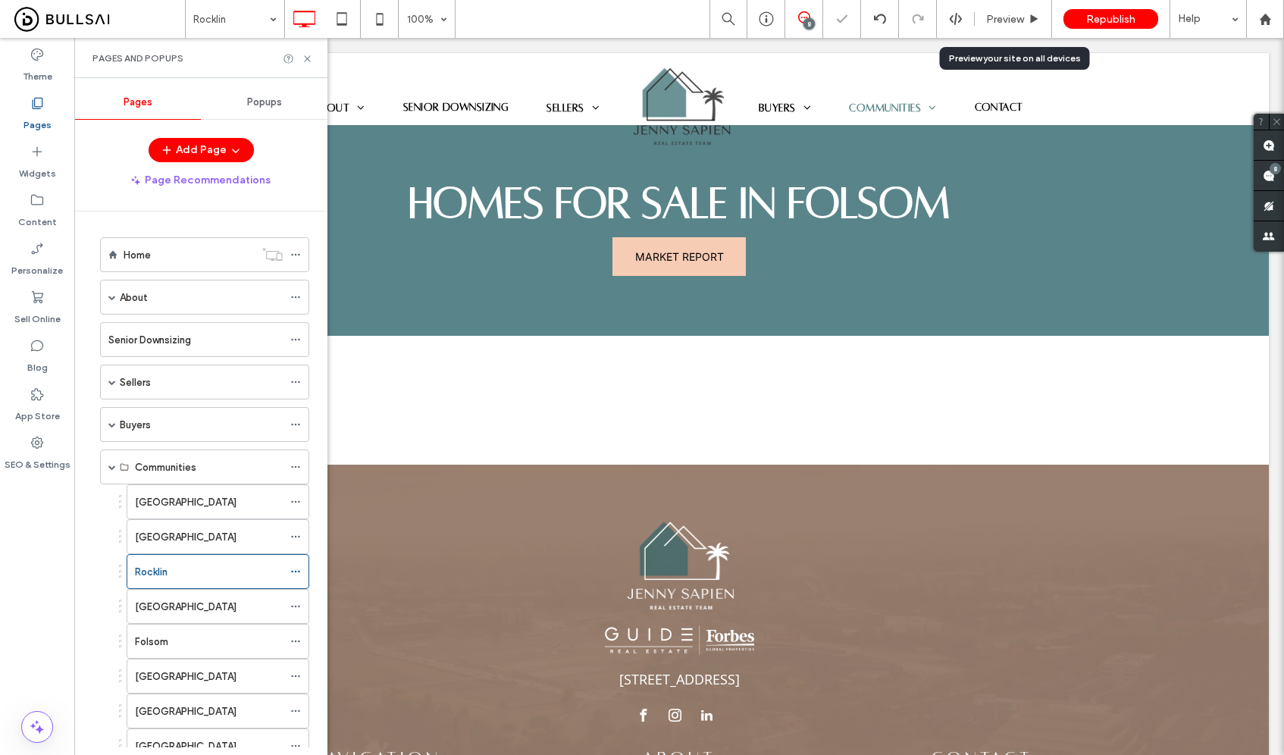
click at [141, 488] on div "[GEOGRAPHIC_DATA]" at bounding box center [209, 501] width 148 height 33
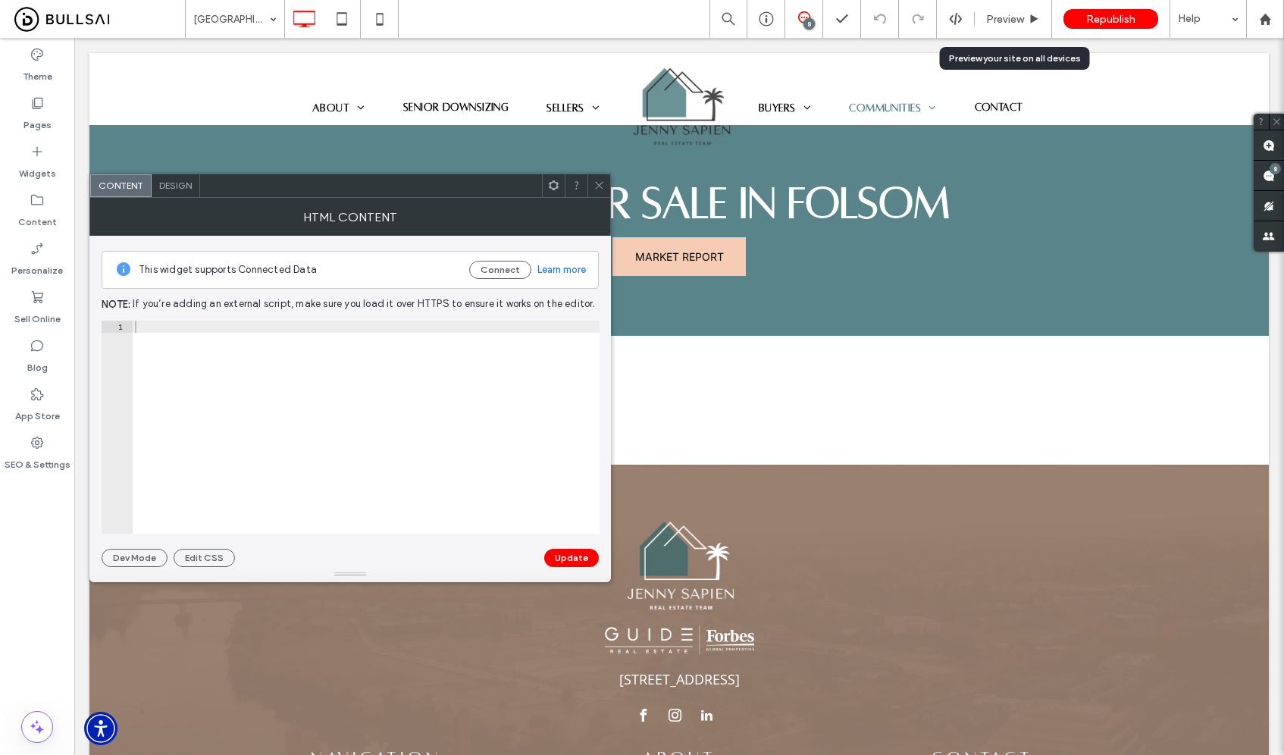
click at [378, 422] on div at bounding box center [366, 439] width 468 height 237
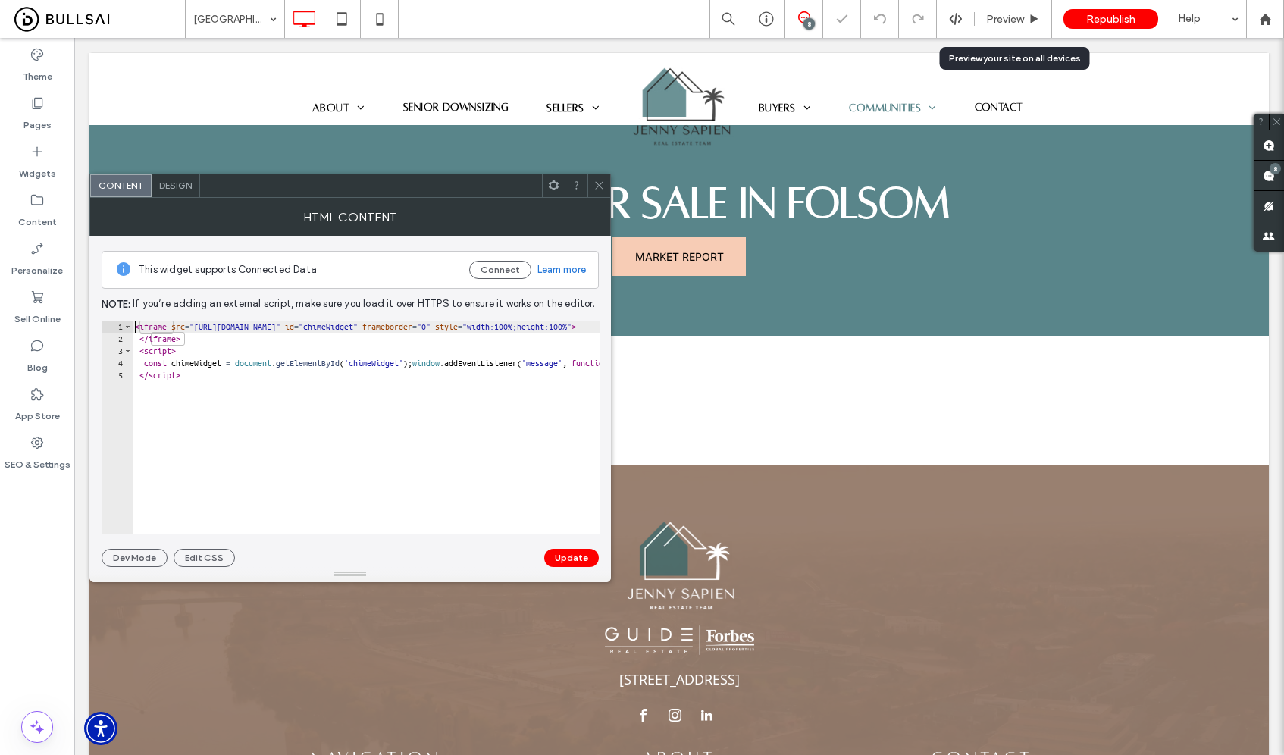
paste textarea "**********"
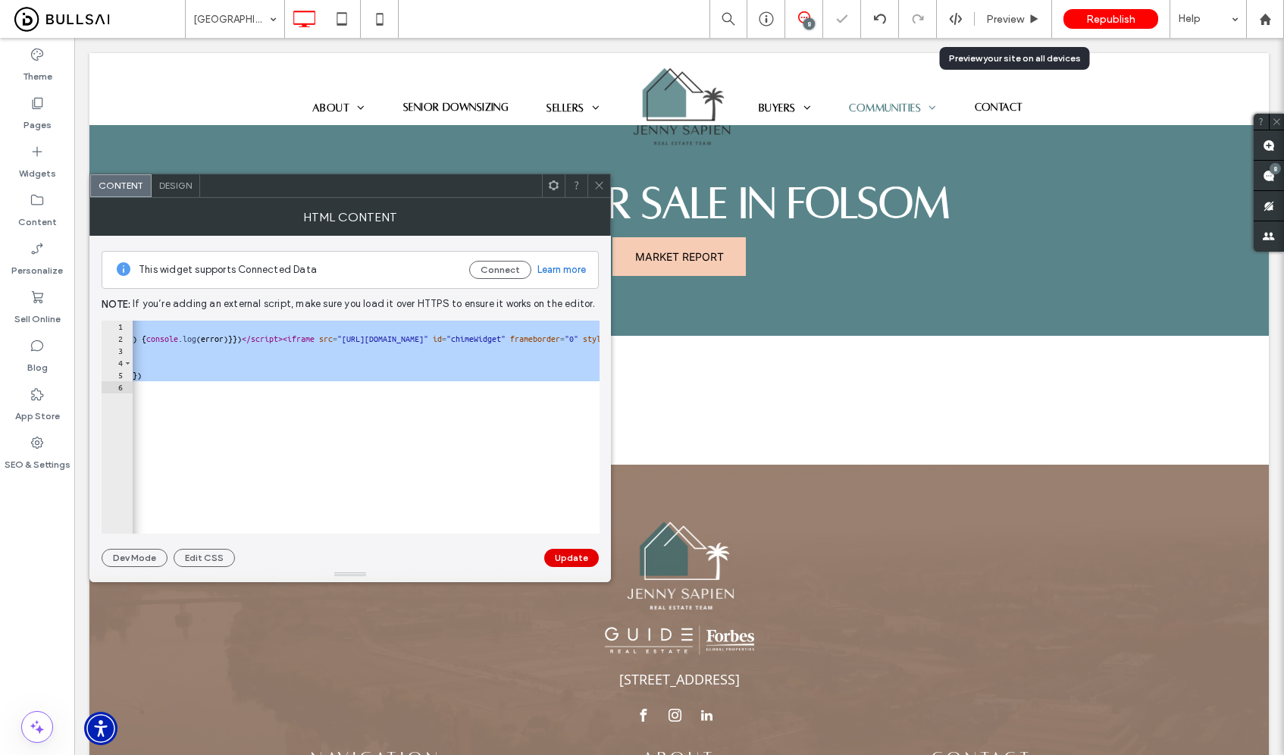
paste textarea "*******"
type textarea "**********"
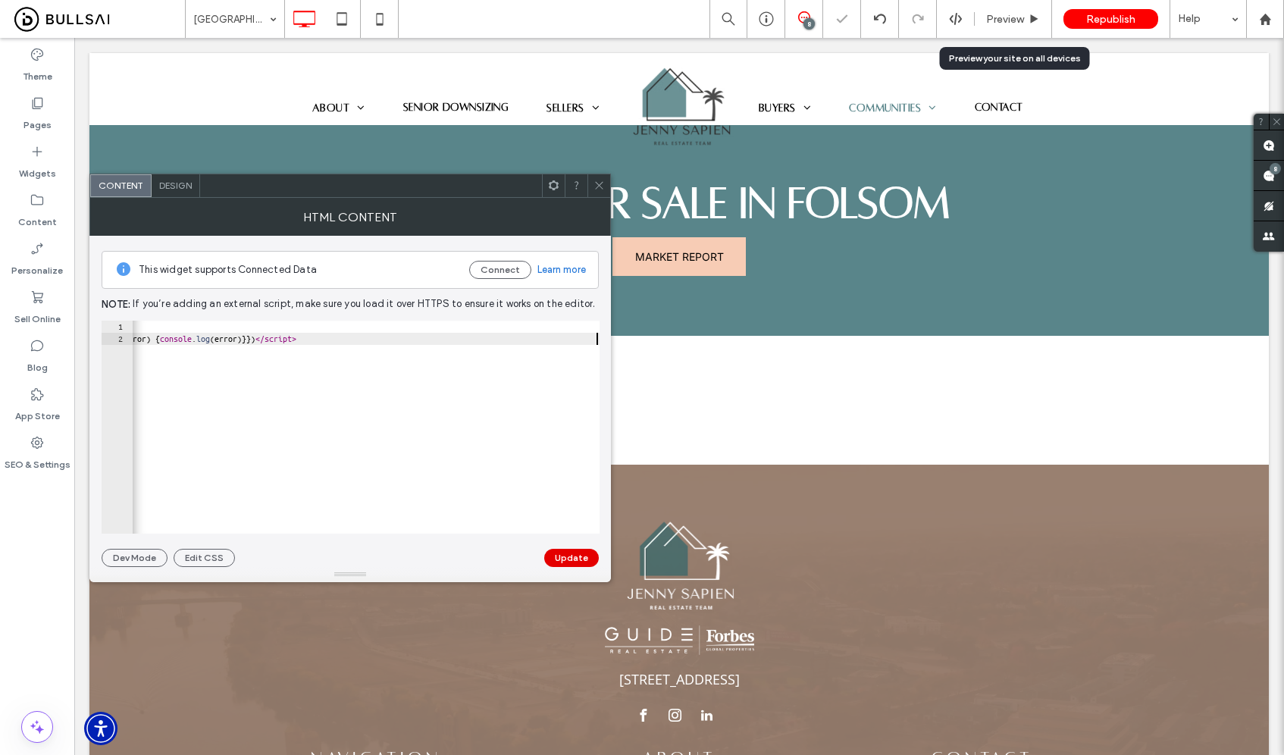
click at [568, 562] on button "Update" at bounding box center [571, 558] width 55 height 18
click at [416, 397] on div at bounding box center [366, 439] width 468 height 237
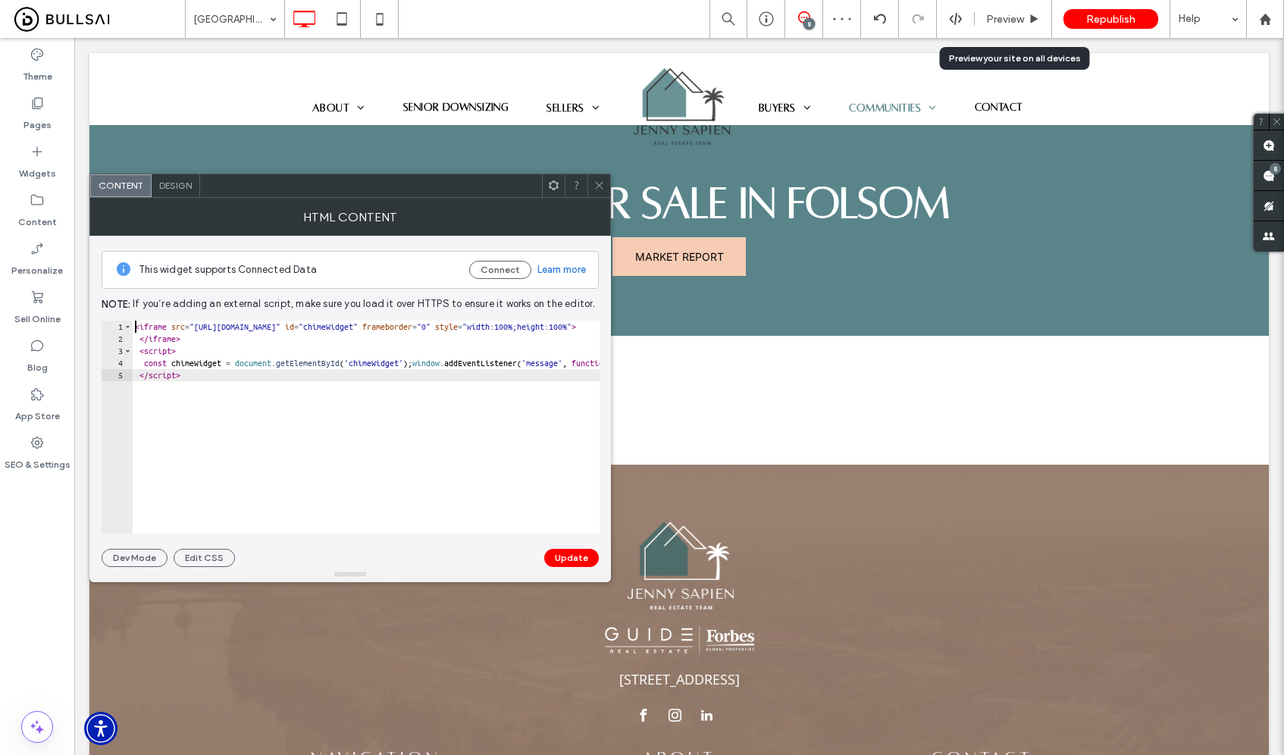
click at [391, 412] on div "< iframe src = "[URL][DOMAIN_NAME]" id = "chimeWidget" frameborder = "0" style …" at bounding box center [951, 439] width 1638 height 237
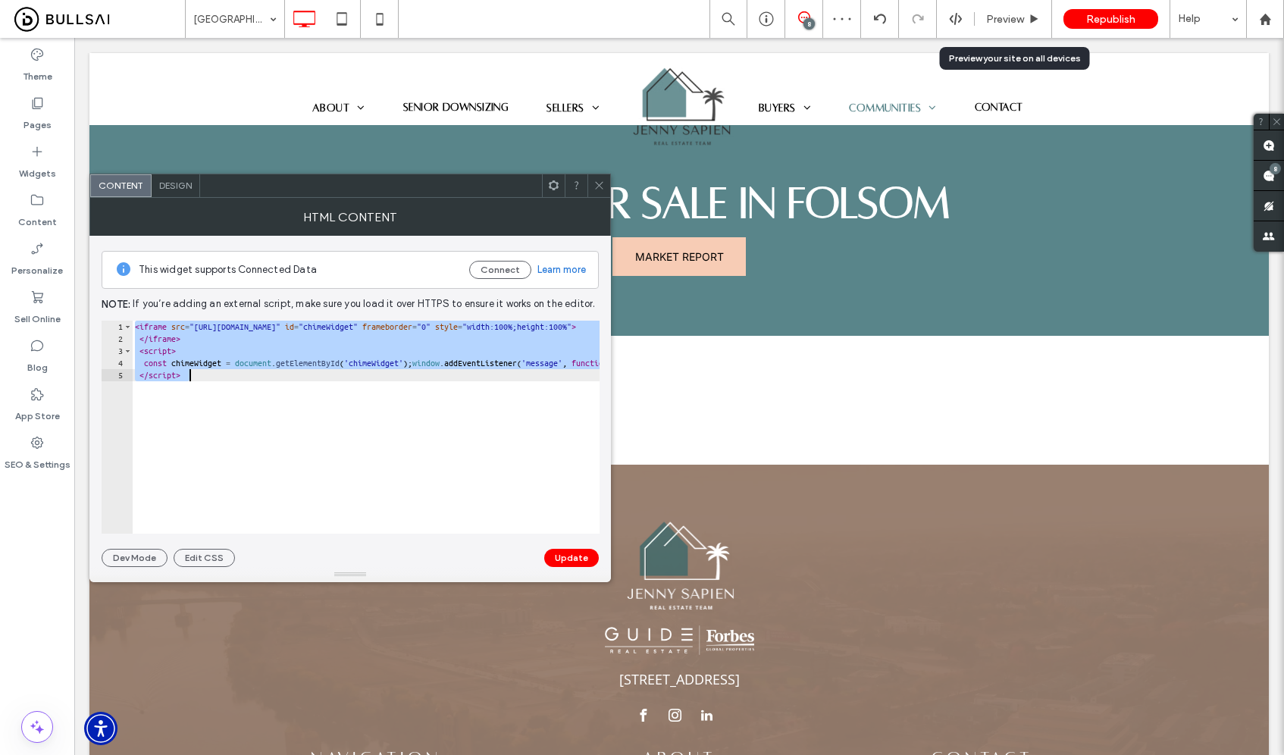
paste textarea "*******"
type textarea "**********"
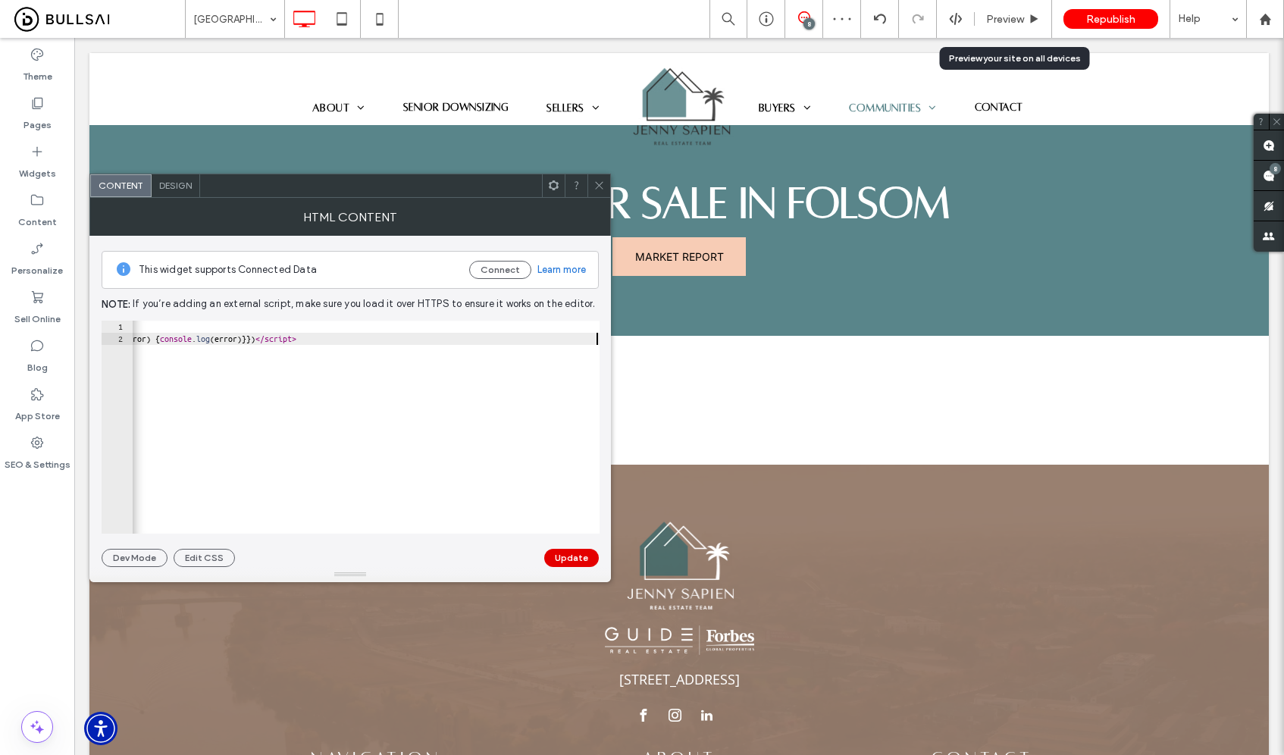
click at [565, 562] on button "Update" at bounding box center [571, 558] width 55 height 18
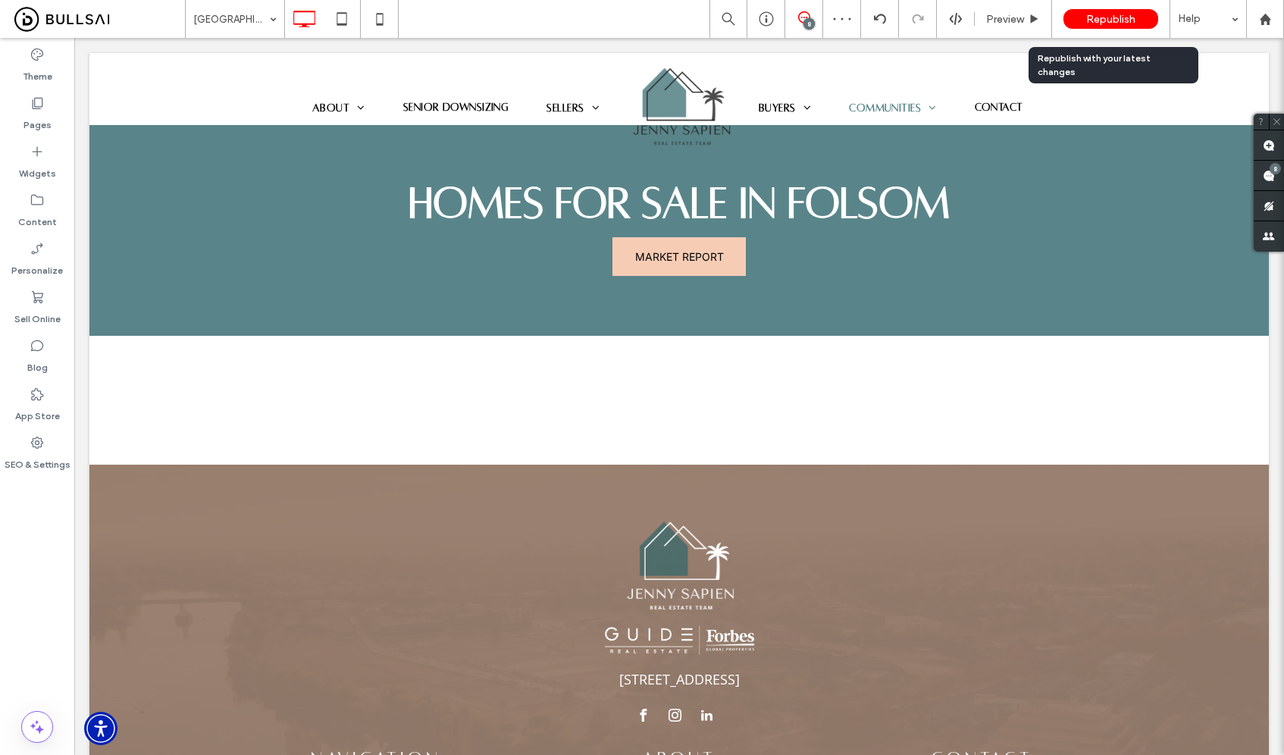
click at [1108, 15] on span "Republish" at bounding box center [1110, 19] width 49 height 13
